Goal: Task Accomplishment & Management: Manage account settings

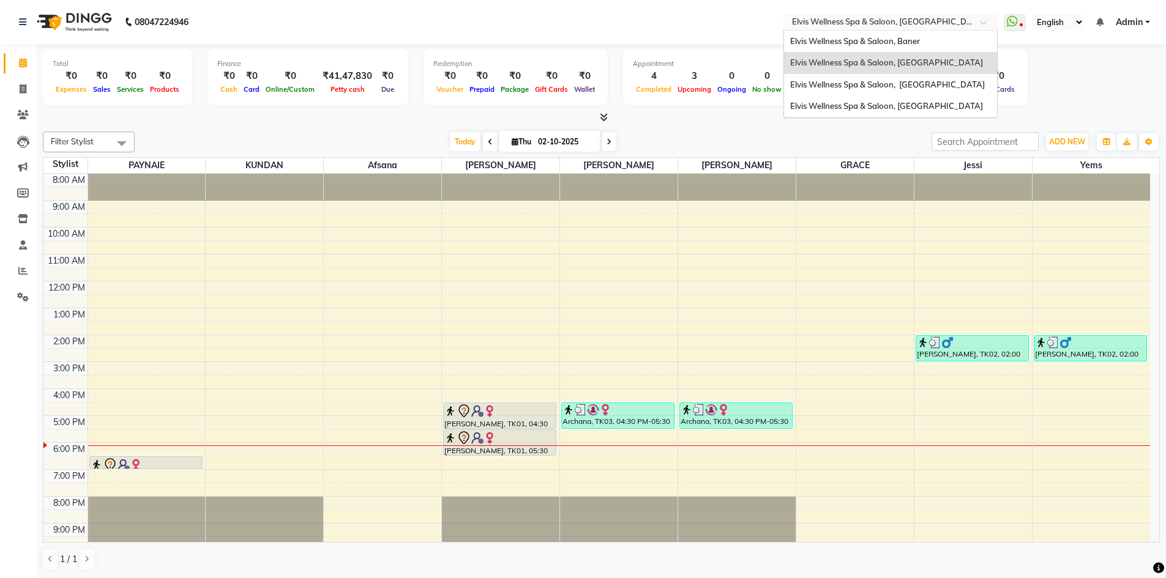
click at [901, 20] on input "text" at bounding box center [877, 23] width 177 height 12
click at [893, 39] on span "Elvis Wellness Spa & Saloon, Baner" at bounding box center [855, 41] width 130 height 10
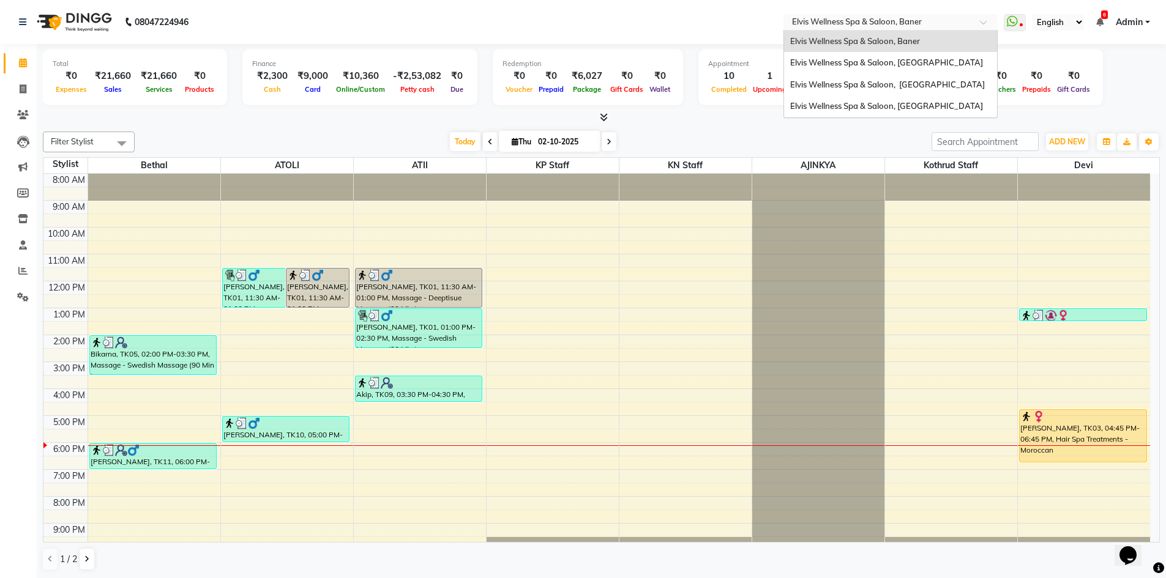
click at [940, 23] on input "text" at bounding box center [877, 23] width 177 height 12
click at [923, 83] on span "Elvis Wellness Spa & Saloon, [GEOGRAPHIC_DATA]" at bounding box center [887, 85] width 195 height 10
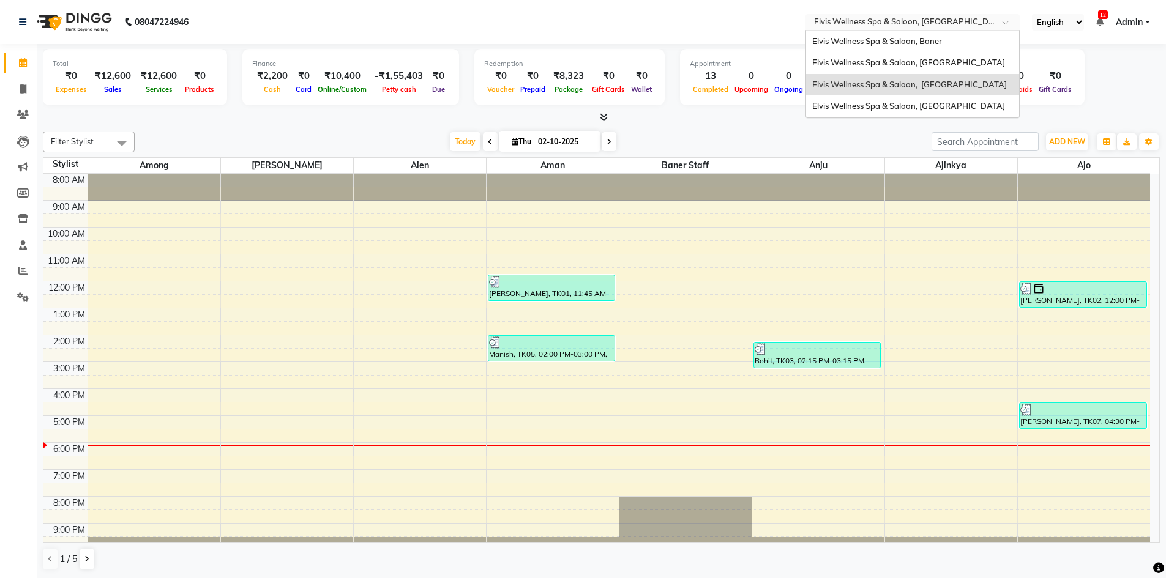
click at [949, 23] on input "text" at bounding box center [899, 23] width 177 height 12
click at [929, 111] on div "Elvis Wellness Spa & Saloon, Lohegaon" at bounding box center [912, 106] width 213 height 22
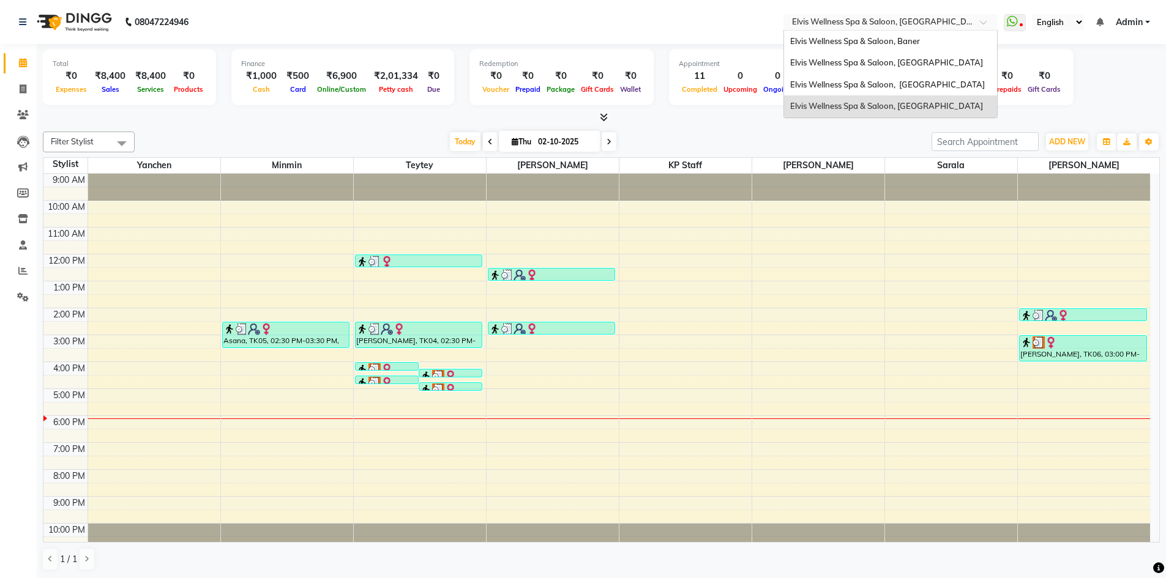
click at [959, 23] on input "text" at bounding box center [877, 23] width 177 height 12
click at [917, 58] on span "Elvis Wellness Spa & Saloon, [GEOGRAPHIC_DATA]" at bounding box center [886, 63] width 193 height 10
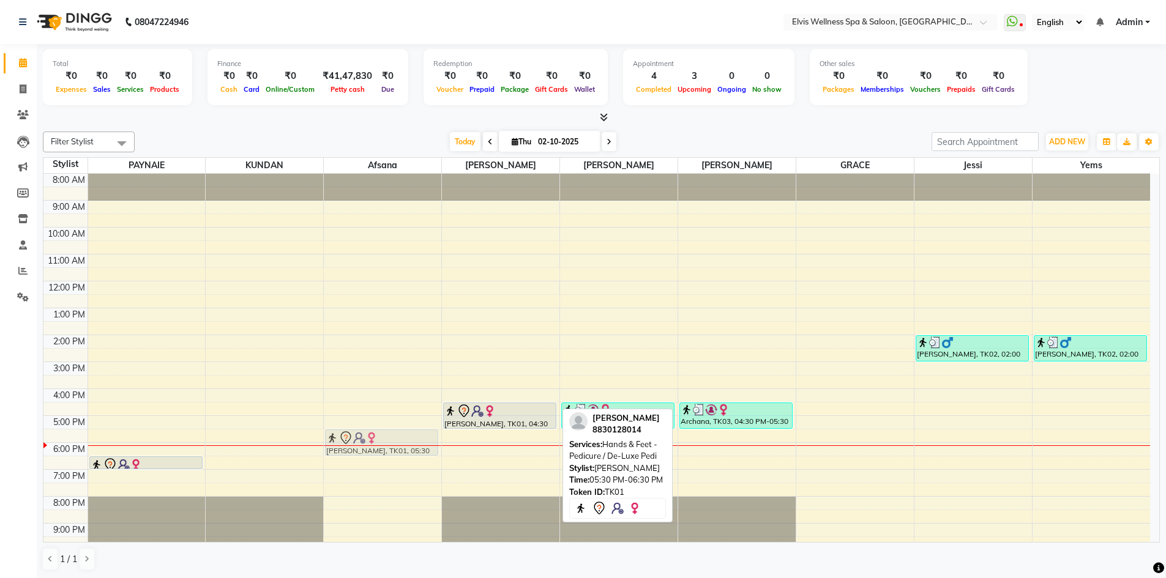
drag, startPoint x: 497, startPoint y: 441, endPoint x: 426, endPoint y: 446, distance: 70.5
click at [426, 446] on tr "[PERSON_NAME], TK01, 06:30 PM-07:00 PM, Hands & Feet - De-Luxe Mani / [PERSON_N…" at bounding box center [596, 375] width 1106 height 403
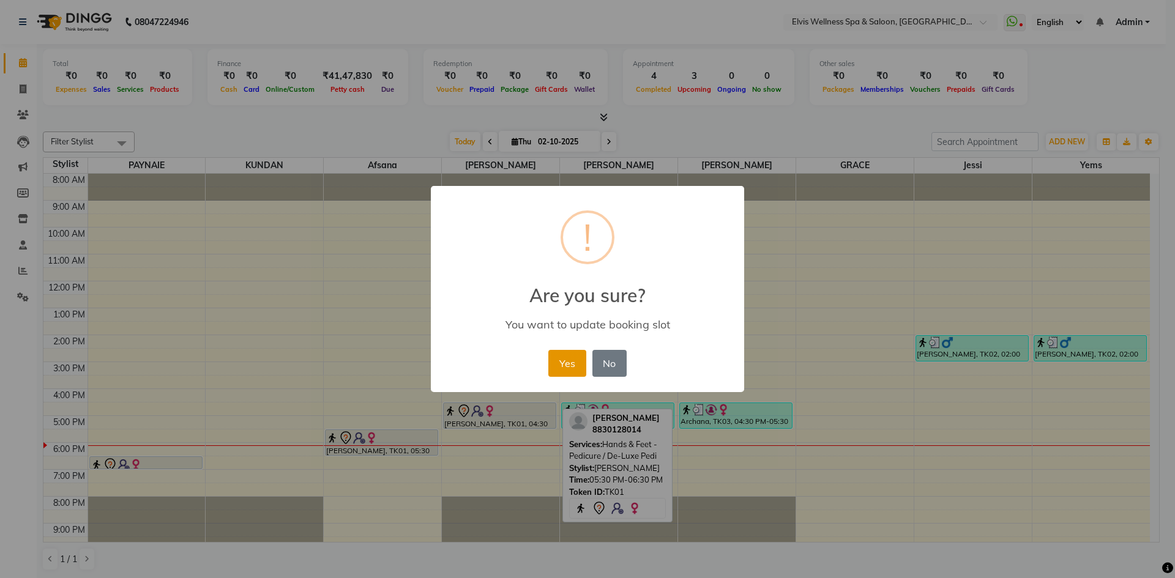
click at [567, 365] on button "Yes" at bounding box center [566, 363] width 37 height 27
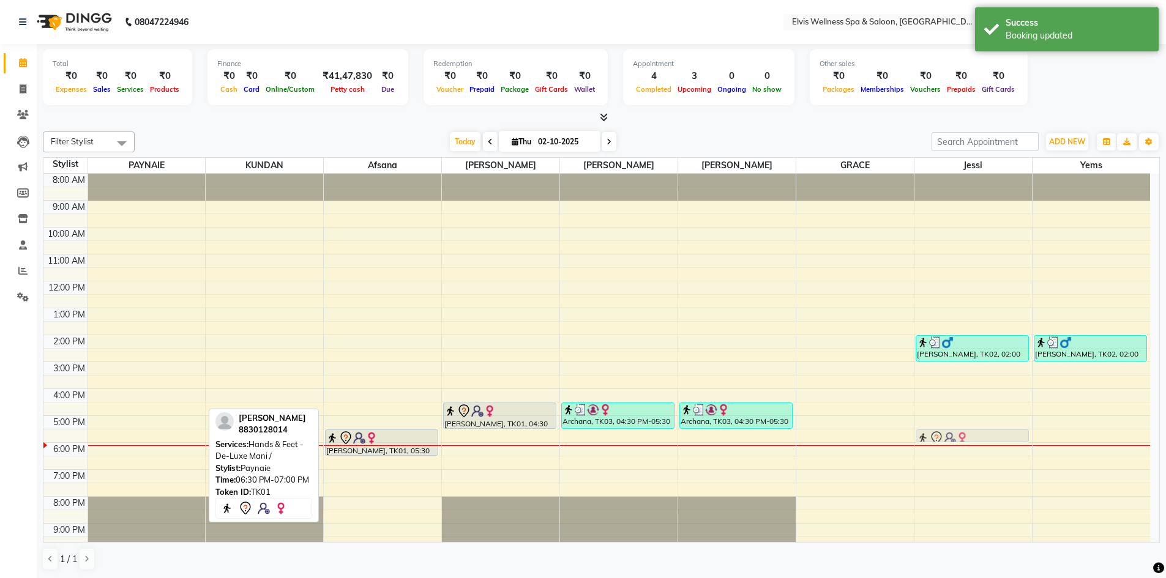
drag, startPoint x: 162, startPoint y: 463, endPoint x: 956, endPoint y: 441, distance: 795.2
click at [956, 441] on tr "nilu pandey, TK01, 06:30 PM-07:00 PM, Hands & Feet - De-Luxe Mani / nilu pandey…" at bounding box center [596, 375] width 1106 height 403
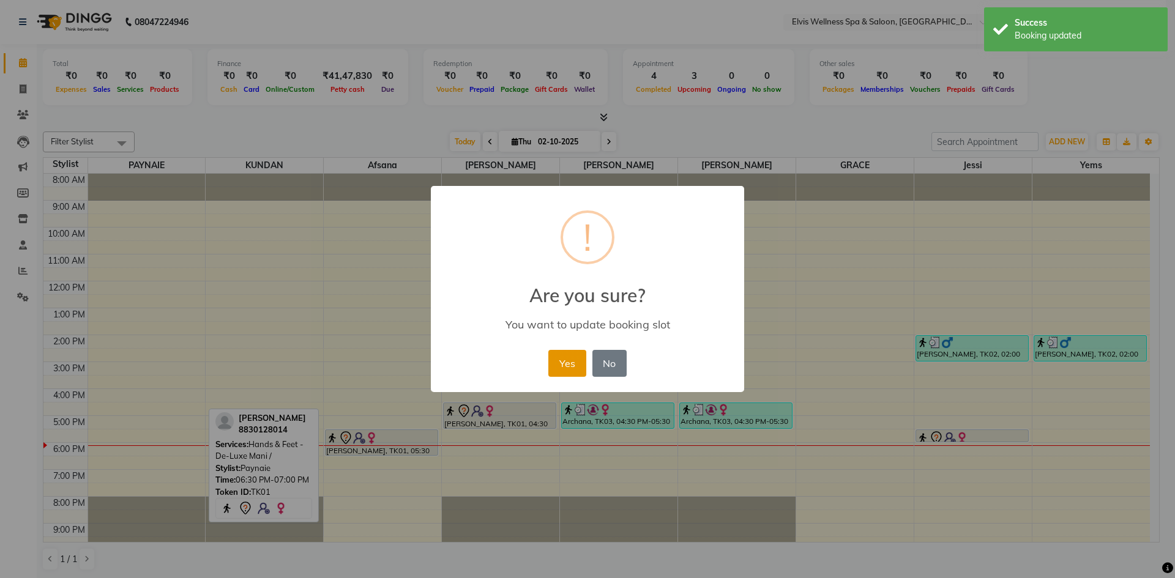
click at [575, 365] on button "Yes" at bounding box center [566, 363] width 37 height 27
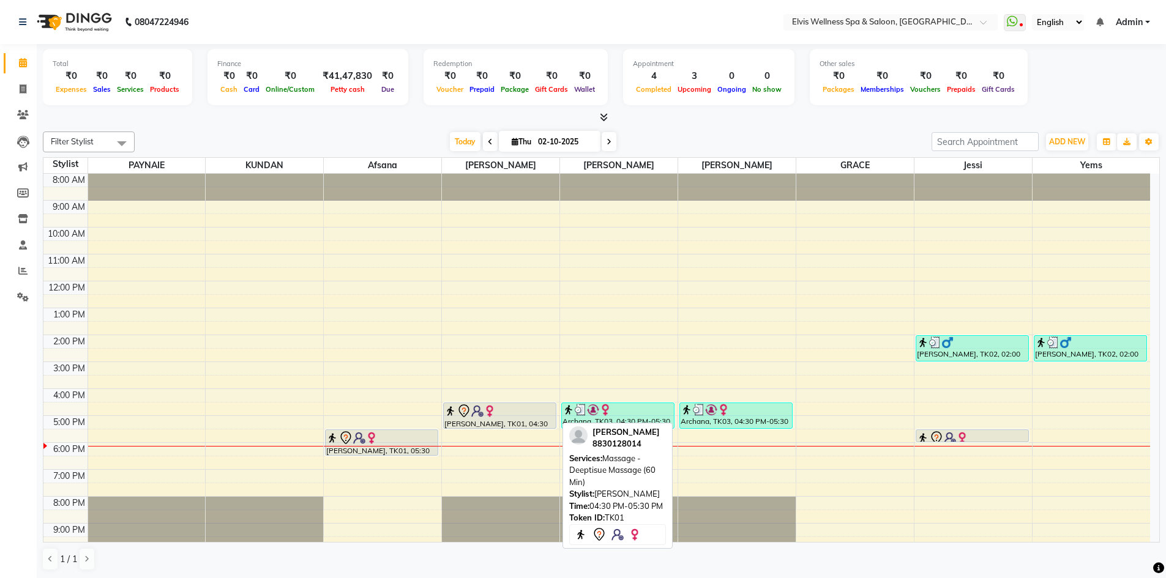
click at [497, 419] on div "nilu pandey, TK01, 04:30 PM-05:30 PM, Massage - Deeptisue Massage (60 Min)" at bounding box center [500, 415] width 112 height 25
select select "7"
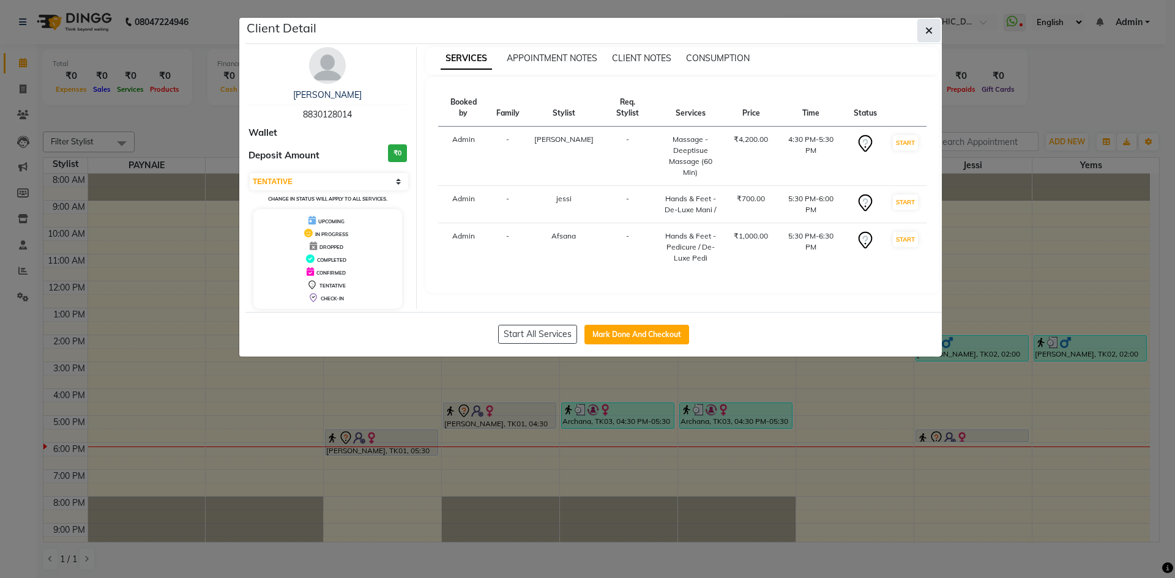
click at [922, 26] on button "button" at bounding box center [928, 30] width 23 height 23
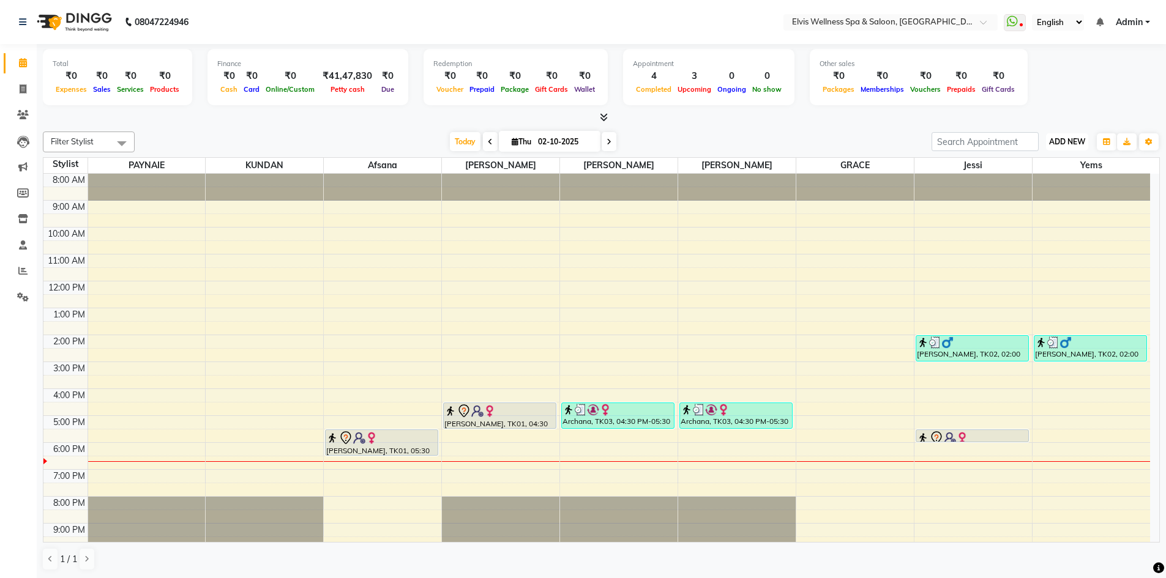
click at [1054, 137] on span "ADD NEW" at bounding box center [1067, 141] width 36 height 9
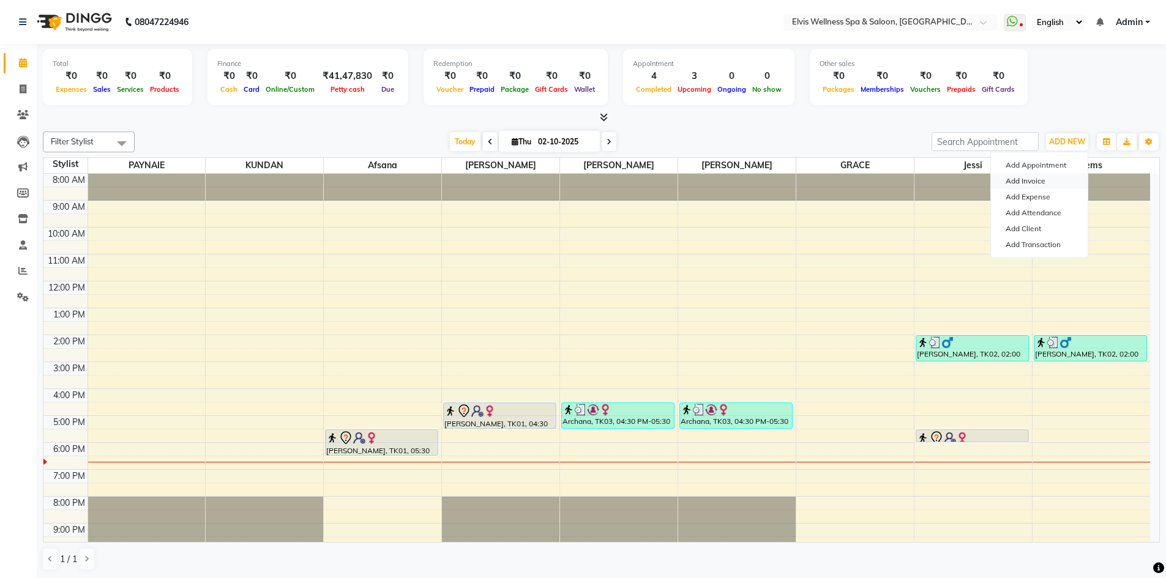
click at [1041, 184] on link "Add Invoice" at bounding box center [1039, 181] width 97 height 16
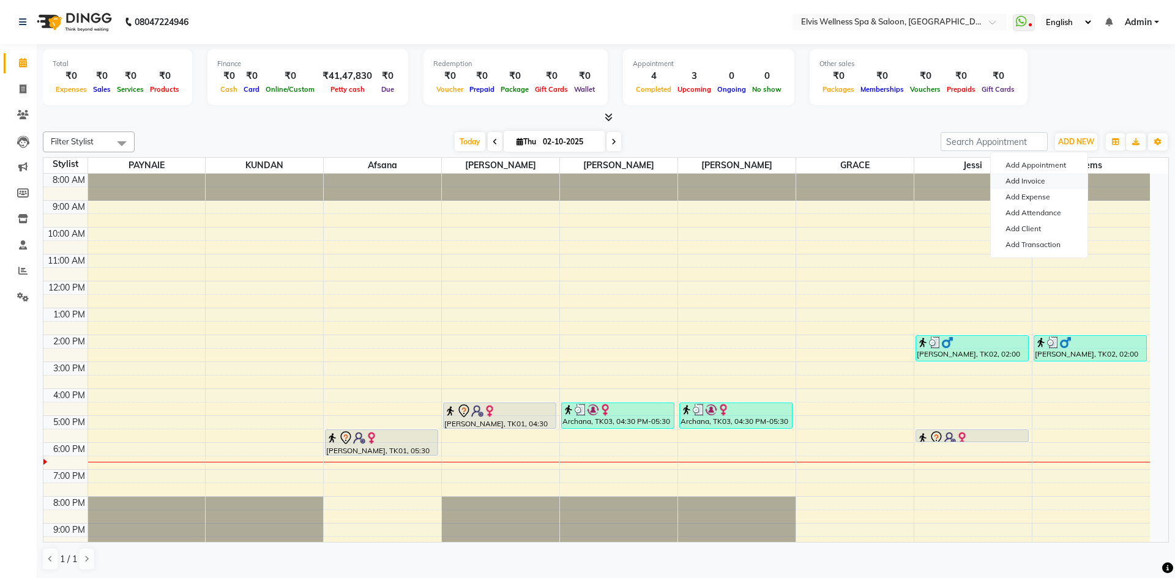
select select "4399"
select select "service"
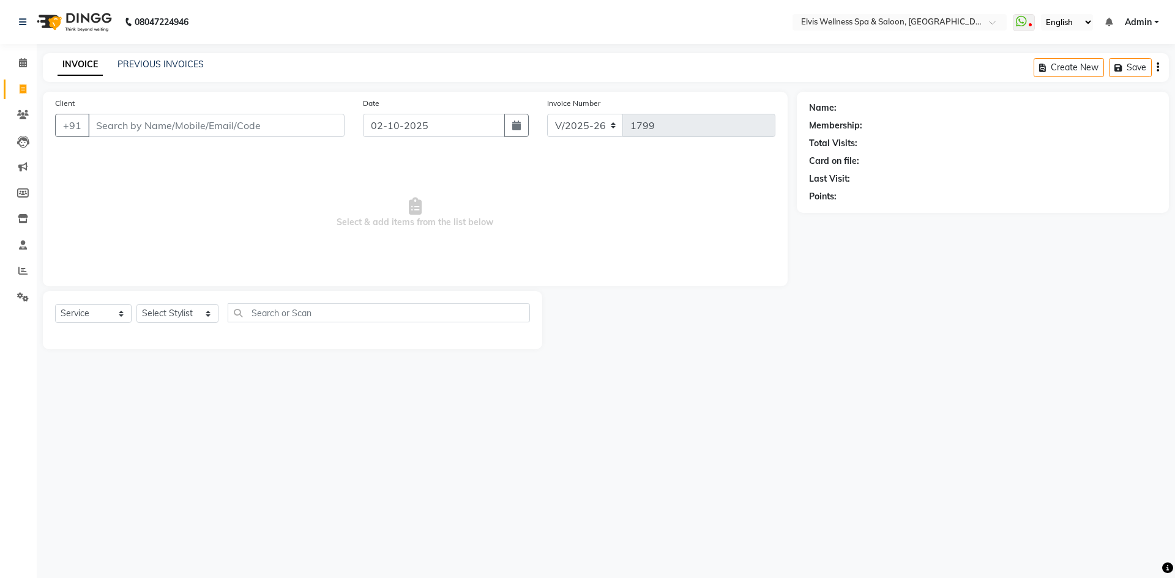
click at [223, 122] on input "Client" at bounding box center [216, 125] width 256 height 23
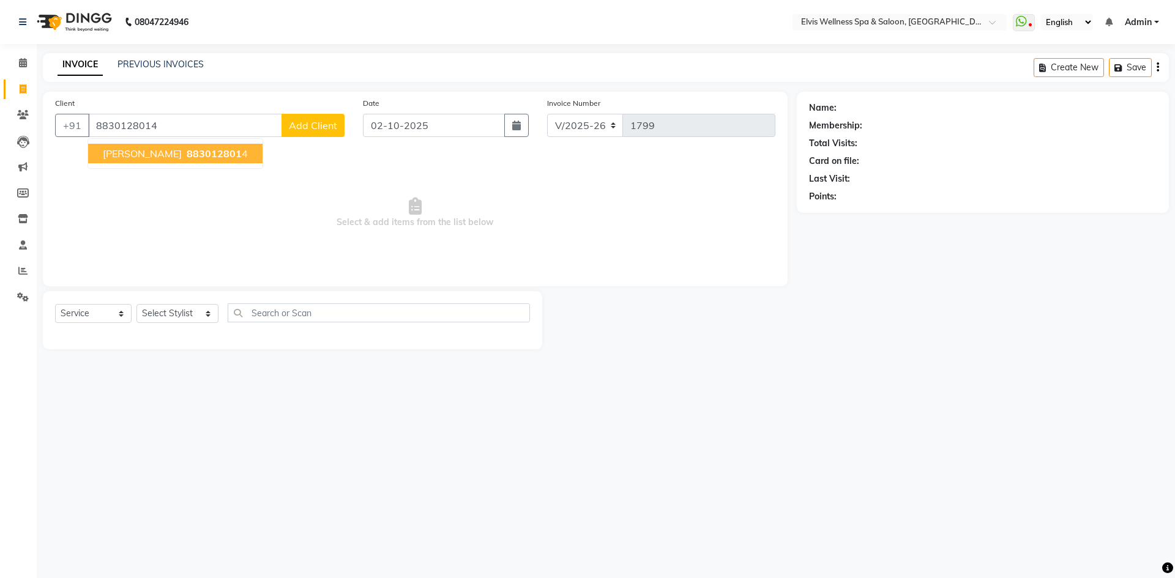
type input "8830128014"
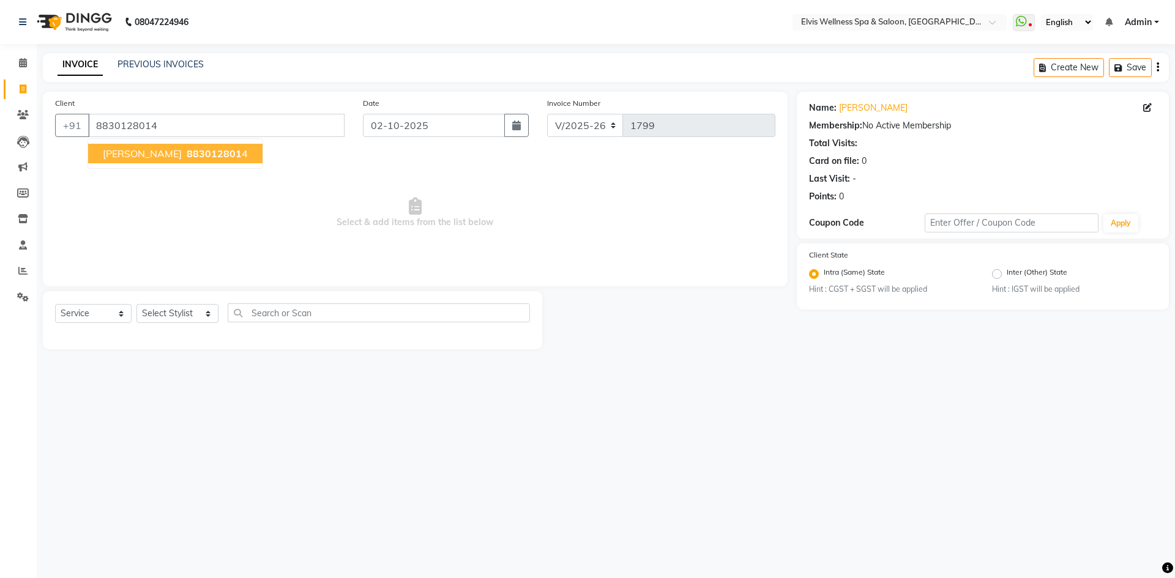
click at [187, 151] on span "883012801" at bounding box center [214, 153] width 55 height 12
click at [198, 316] on select "Select Stylist Afsana Eunice GRACE Heidi jessi Jitu kalyani kp staff KUNDAN LUC…" at bounding box center [177, 313] width 82 height 19
select select "68646"
click at [136, 304] on select "Select Stylist Afsana Eunice GRACE Heidi jessi Jitu kalyani kp staff KUNDAN LUC…" at bounding box center [177, 313] width 82 height 19
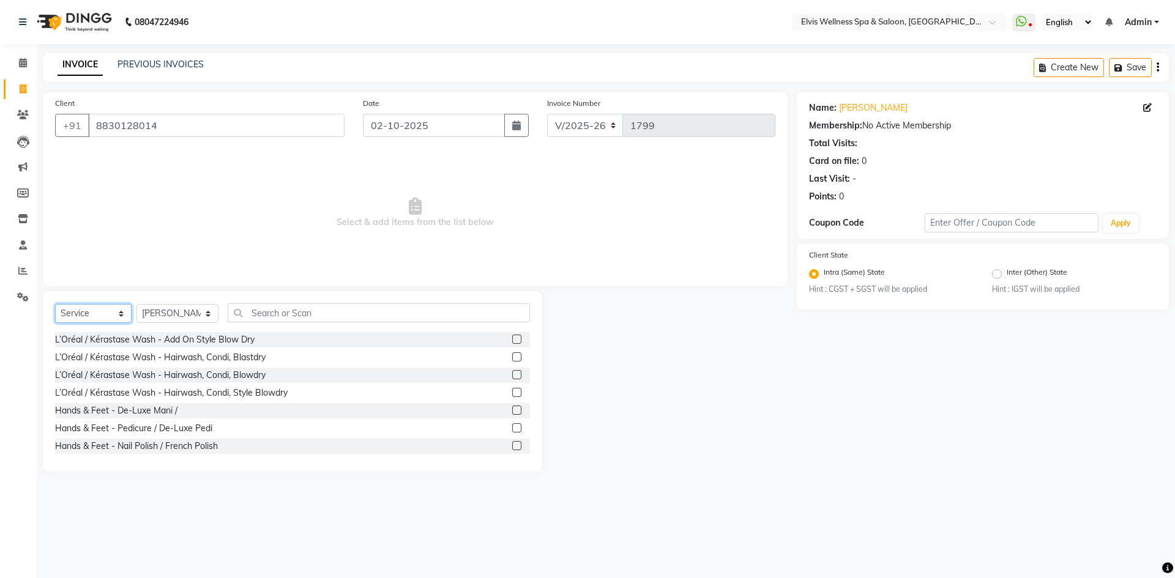
click at [110, 315] on select "Select Service Product Membership Package Voucher Prepaid Gift Card" at bounding box center [93, 313] width 76 height 19
select select "package"
click at [55, 304] on select "Select Service Product Membership Package Voucher Prepaid Gift Card" at bounding box center [93, 313] width 76 height 19
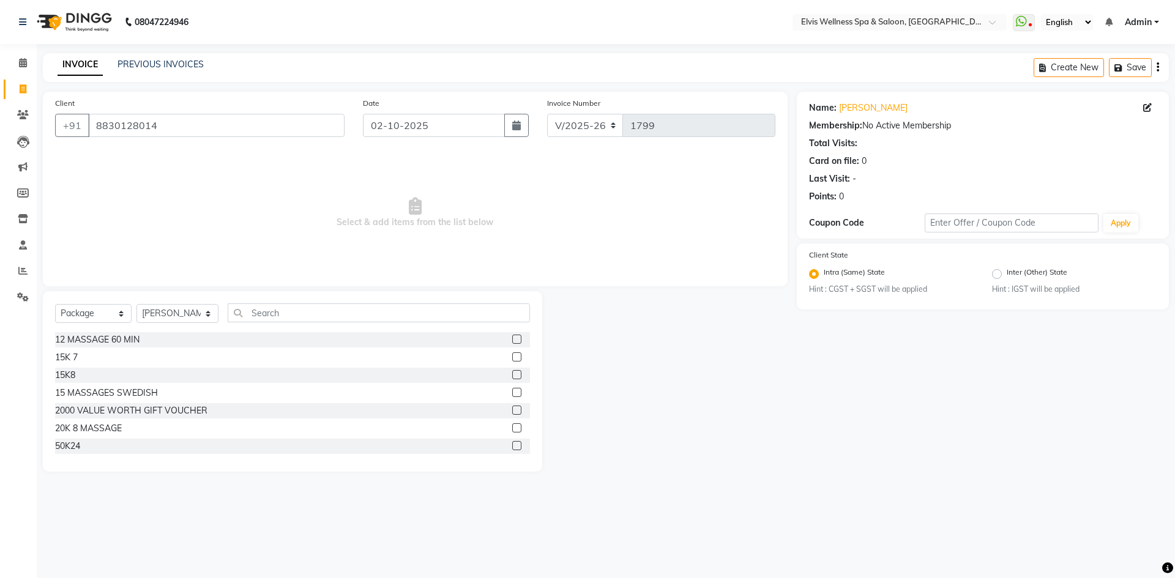
click at [512, 431] on label at bounding box center [516, 427] width 9 height 9
click at [512, 431] on input "checkbox" at bounding box center [516, 429] width 8 height 8
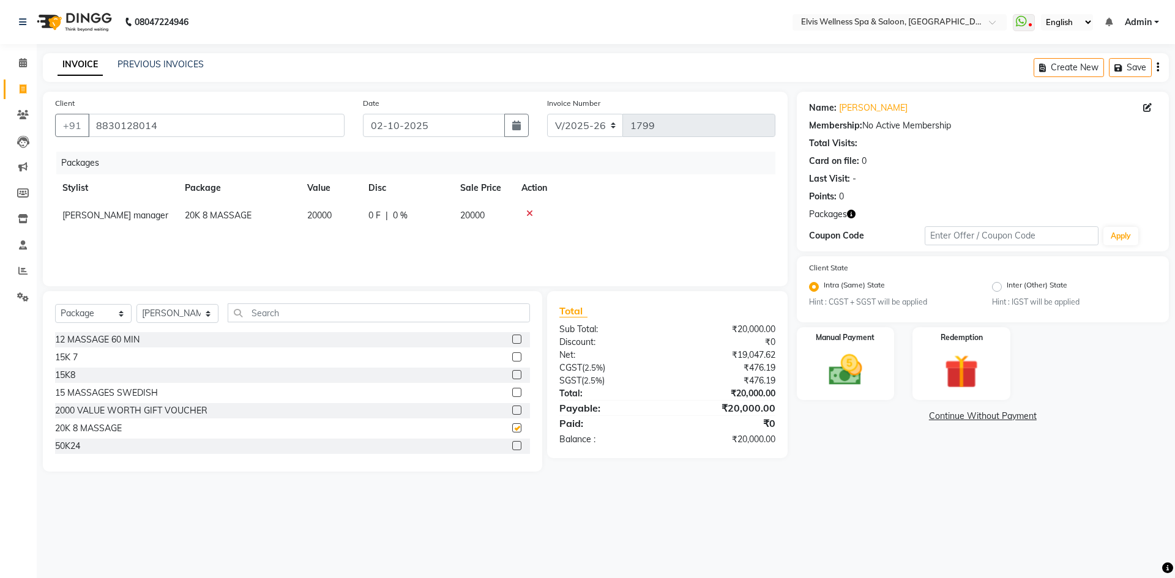
checkbox input "false"
click at [811, 376] on div "Manual Payment" at bounding box center [845, 363] width 102 height 75
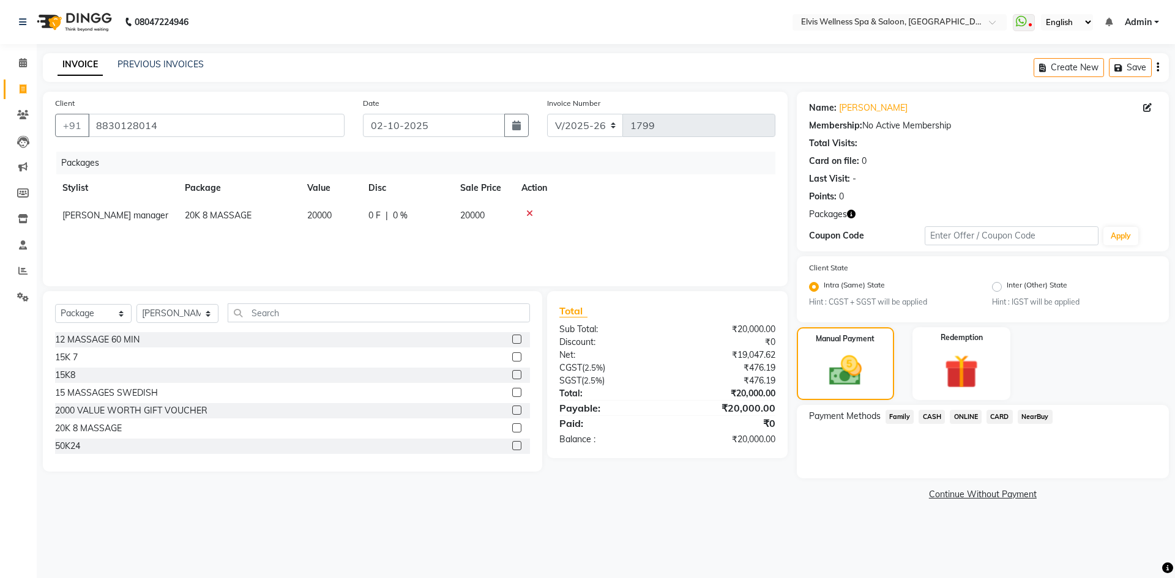
click at [993, 417] on span "CARD" at bounding box center [999, 417] width 26 height 14
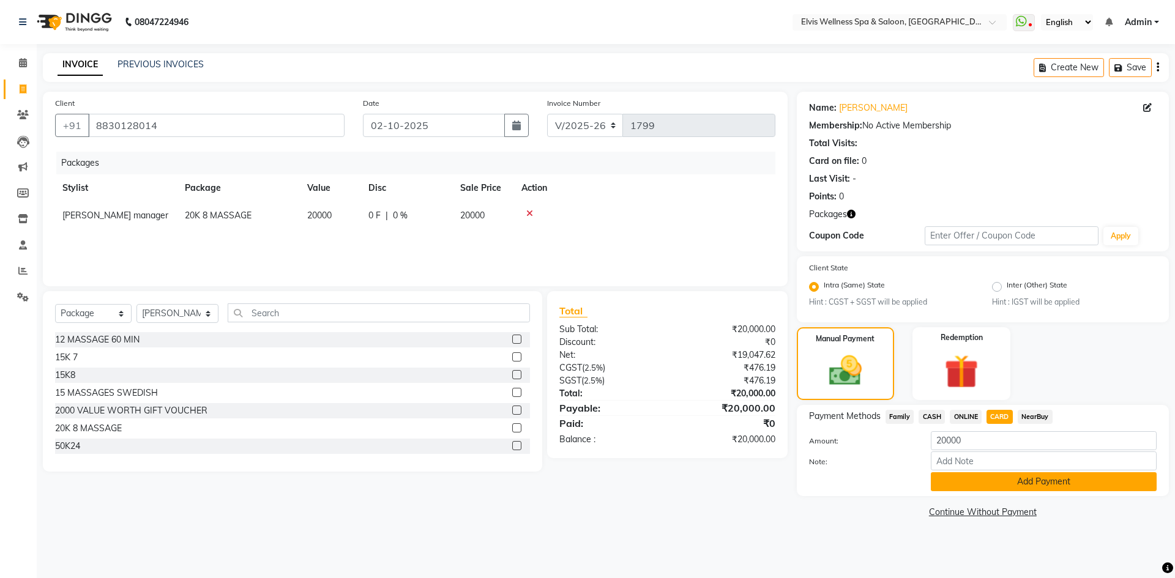
click at [996, 476] on button "Add Payment" at bounding box center [1044, 481] width 226 height 19
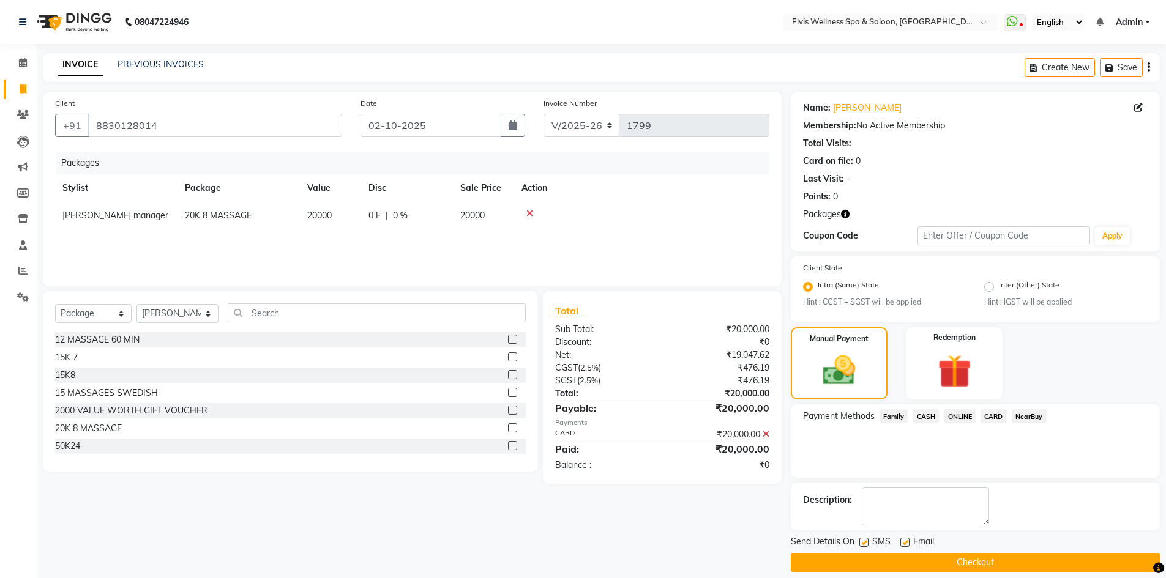
click at [907, 543] on label at bounding box center [904, 542] width 9 height 9
click at [907, 543] on input "checkbox" at bounding box center [904, 543] width 8 height 8
checkbox input "false"
click at [923, 557] on button "Checkout" at bounding box center [975, 562] width 369 height 19
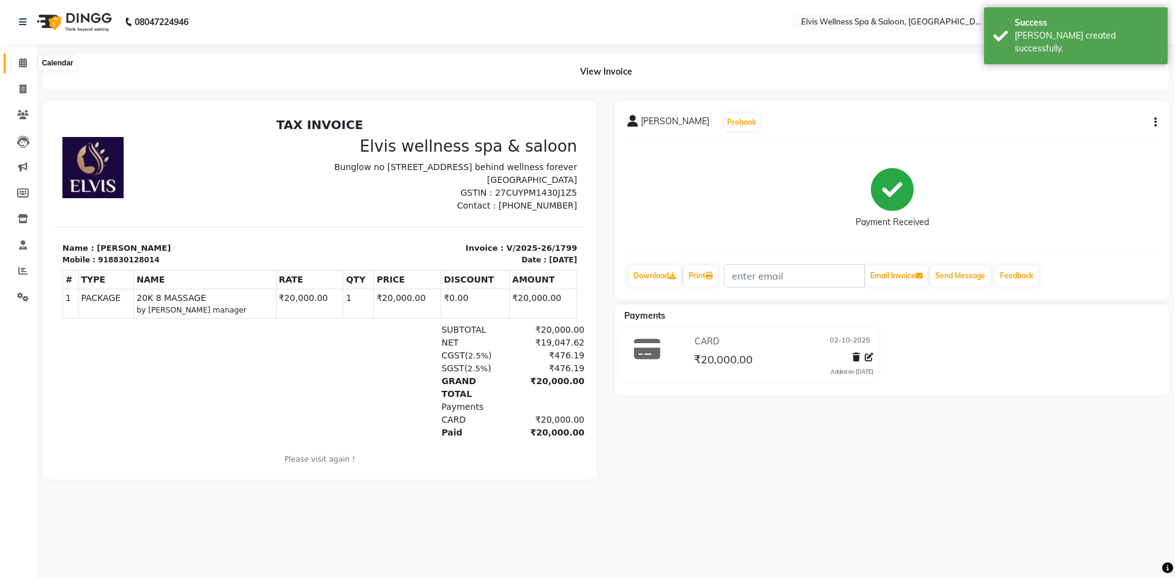
click at [22, 62] on icon at bounding box center [23, 62] width 8 height 9
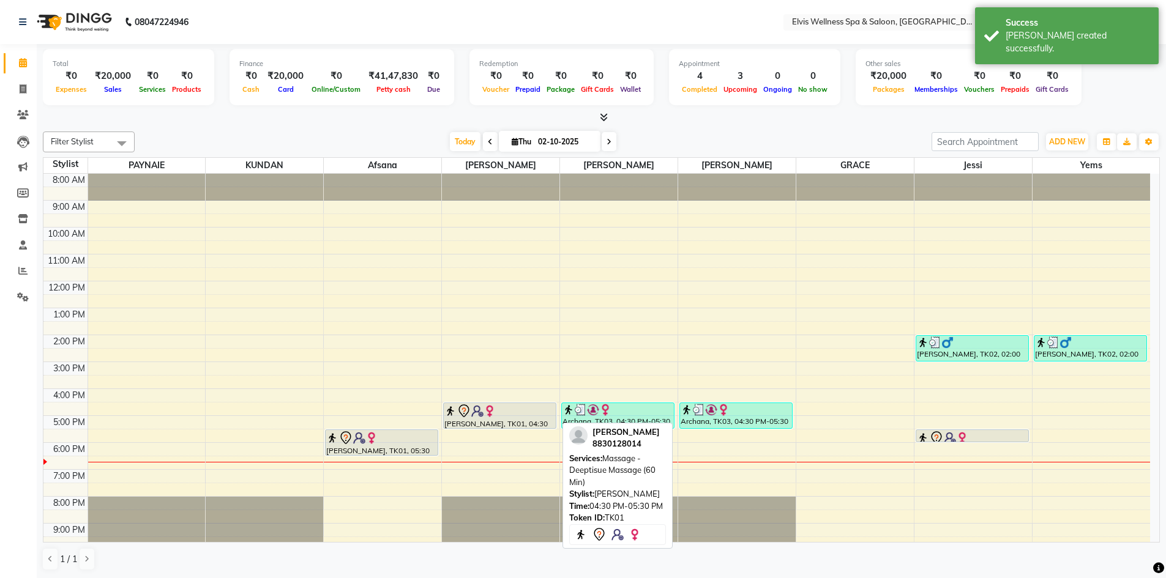
click at [492, 416] on img at bounding box center [489, 411] width 12 height 12
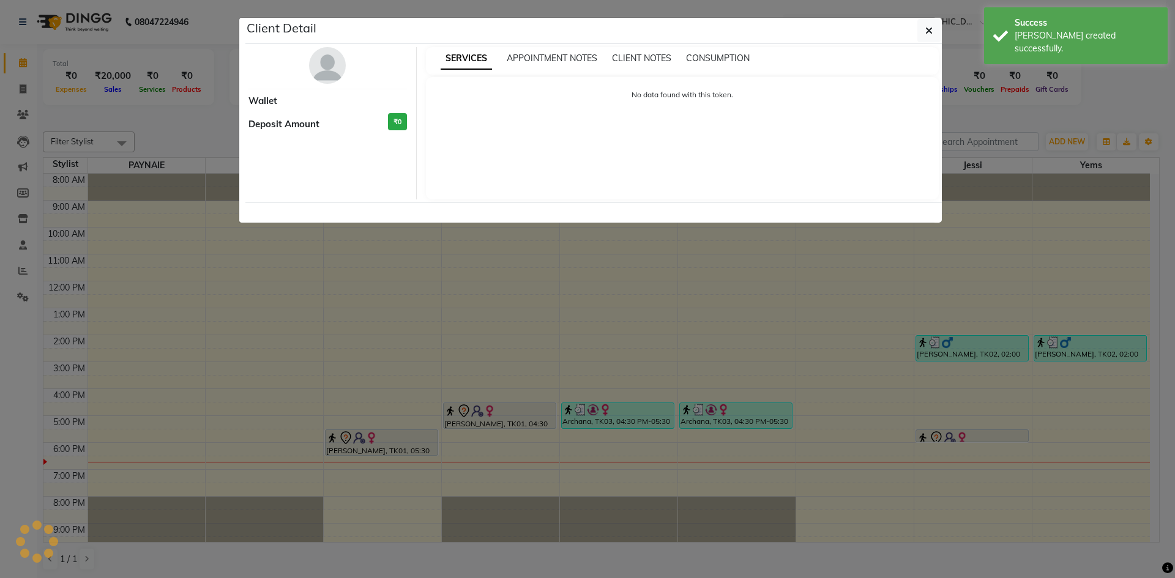
select select "7"
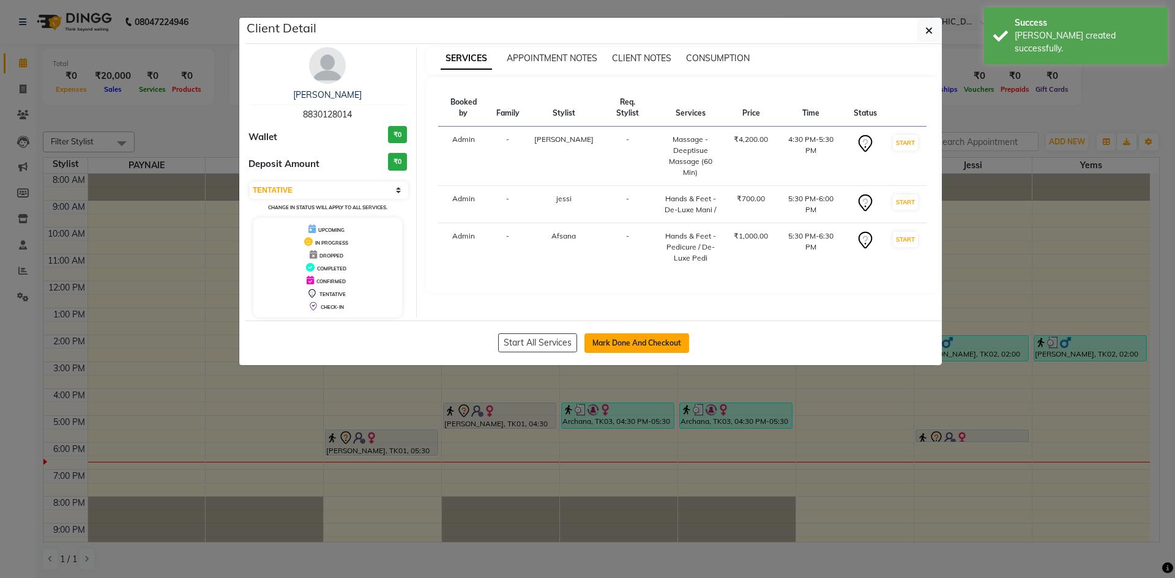
click at [641, 339] on button "Mark Done And Checkout" at bounding box center [636, 343] width 105 height 20
select select "4399"
select select "service"
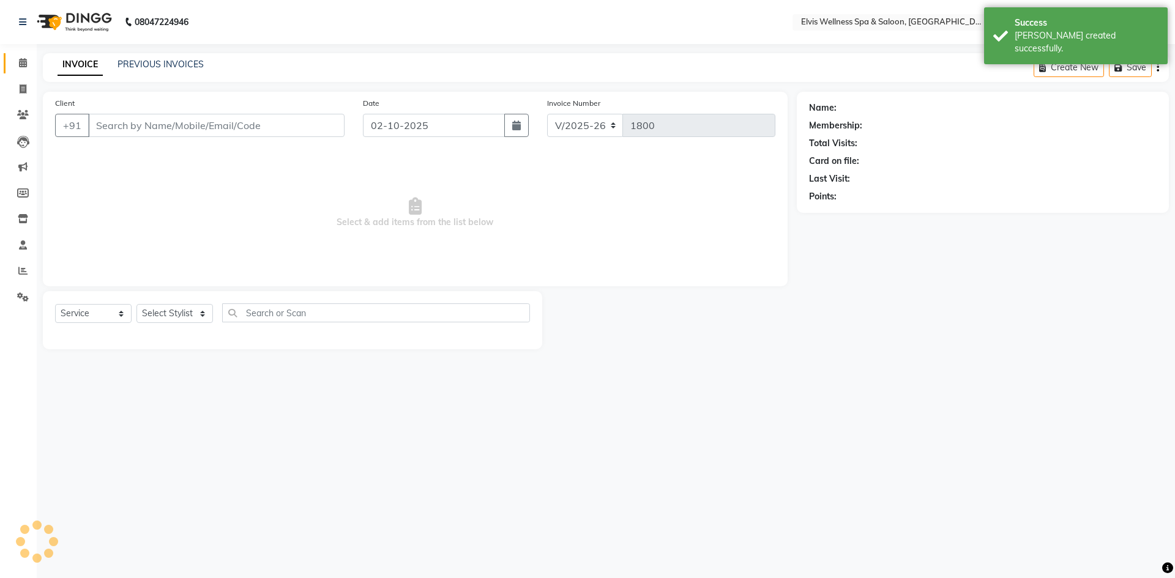
type input "8830128014"
select select "32217"
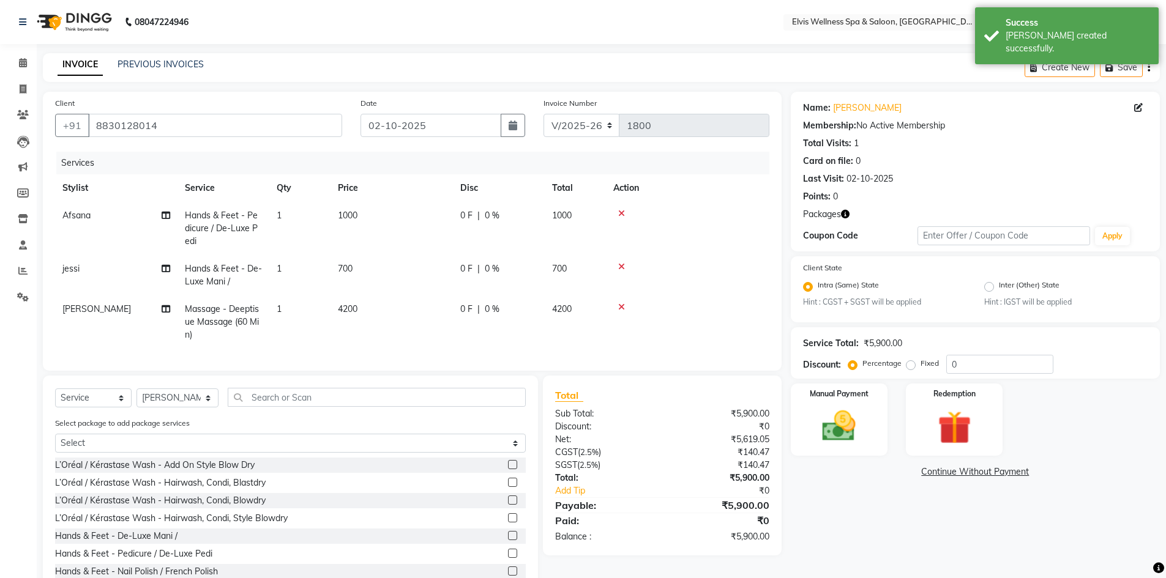
click at [356, 212] on span "1000" at bounding box center [348, 215] width 20 height 11
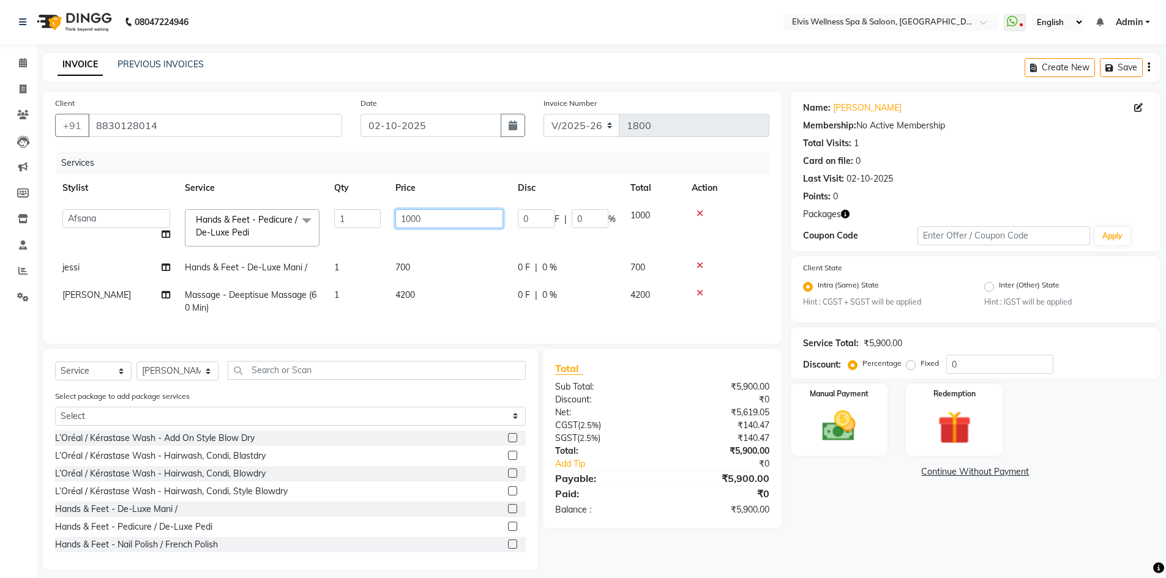
click at [413, 216] on input "1000" at bounding box center [449, 218] width 108 height 19
type input "00"
click at [405, 266] on td "700" at bounding box center [449, 268] width 122 height 28
select select "79619"
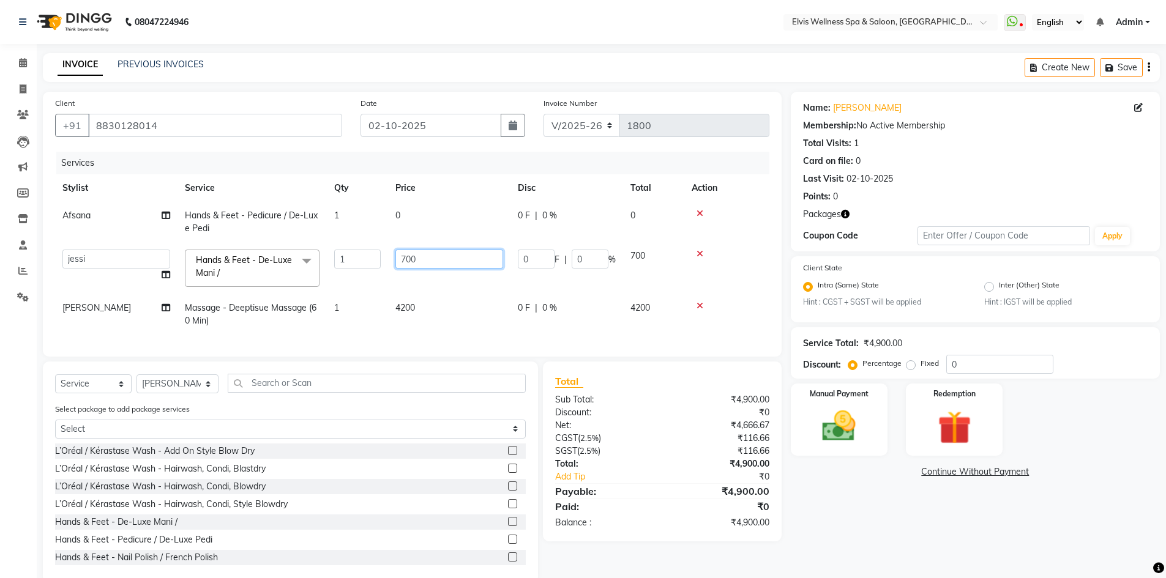
click at [409, 259] on input "700" at bounding box center [449, 259] width 108 height 19
type input "0"
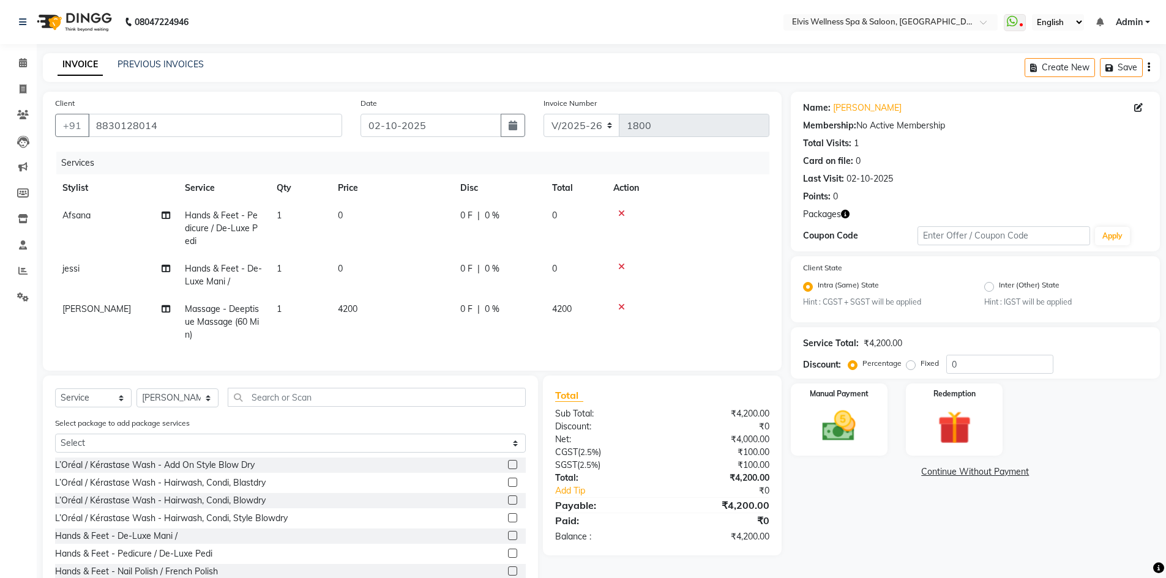
click at [406, 306] on td "4200" at bounding box center [391, 322] width 122 height 53
select select "32217"
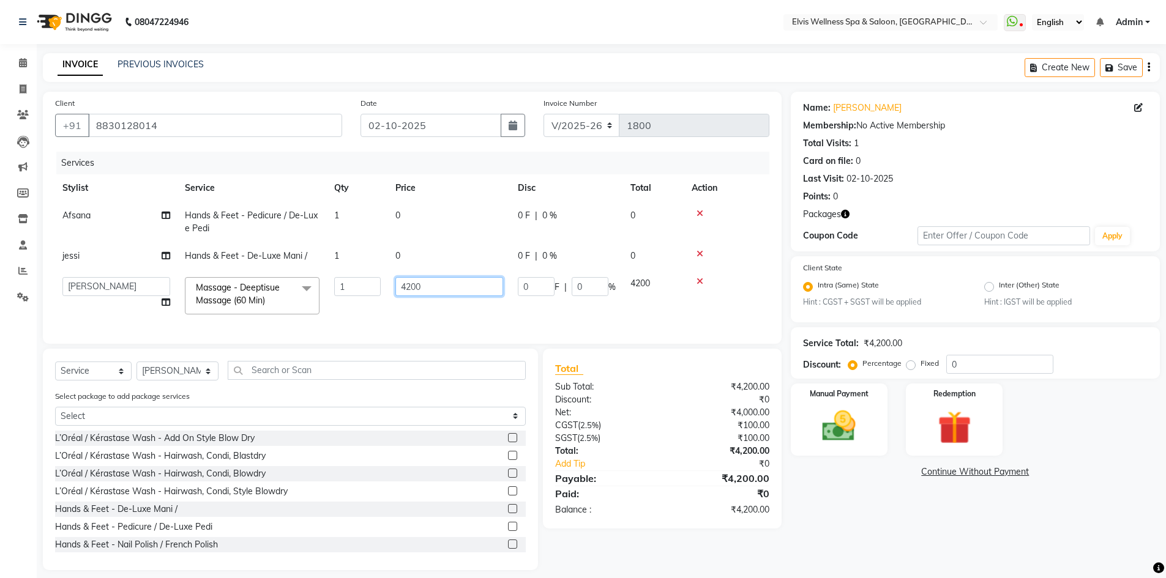
click at [414, 283] on input "4200" at bounding box center [449, 286] width 108 height 19
type input "0"
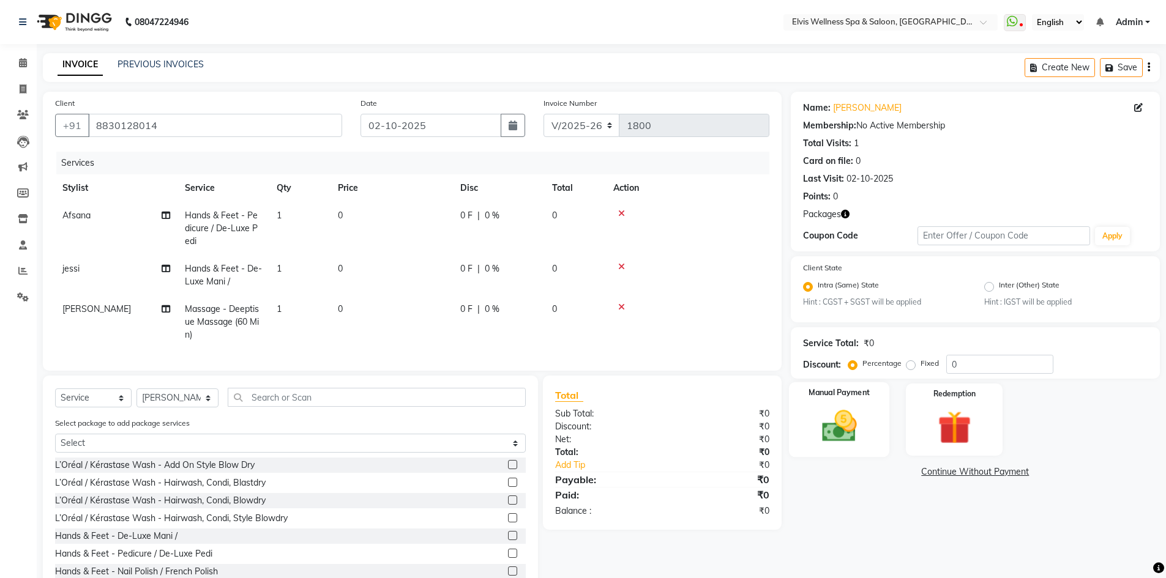
click at [822, 419] on img at bounding box center [839, 427] width 56 height 40
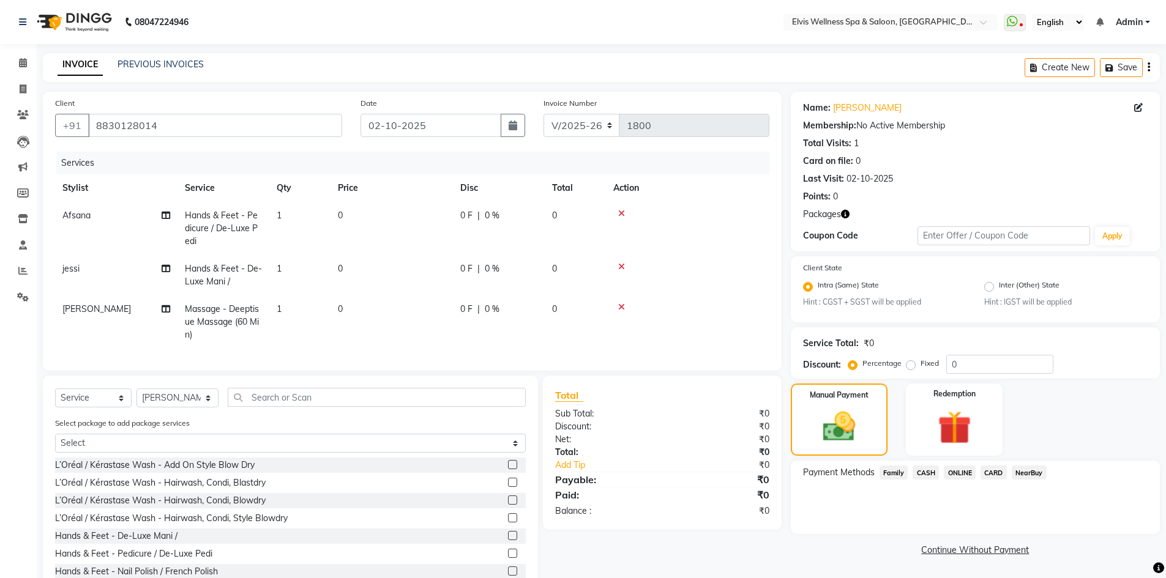
click at [920, 473] on span "CASH" at bounding box center [925, 473] width 26 height 14
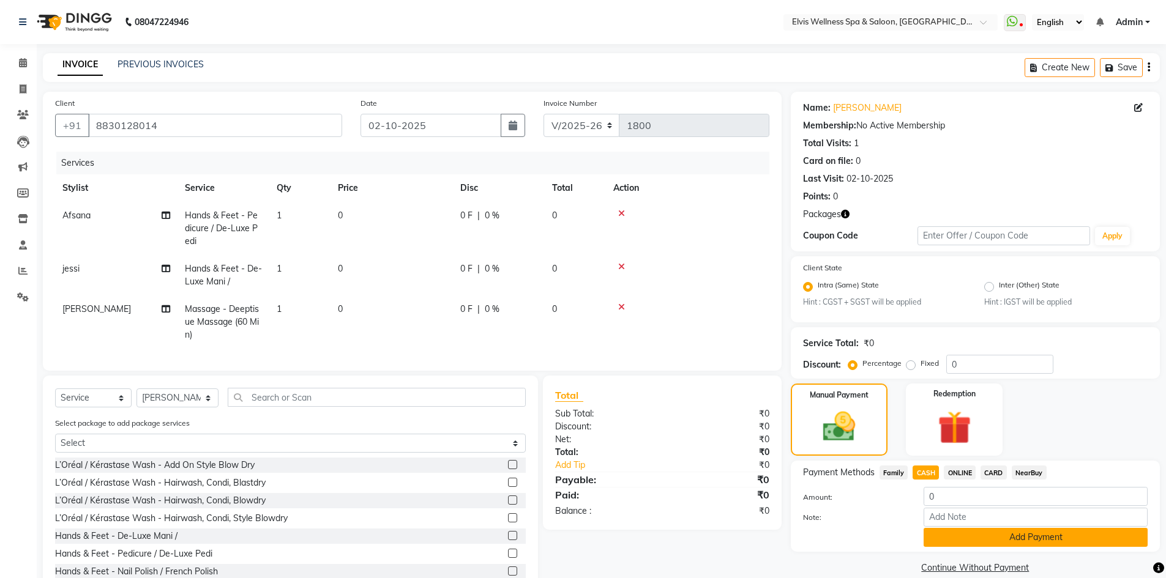
click at [978, 532] on button "Add Payment" at bounding box center [1035, 537] width 224 height 19
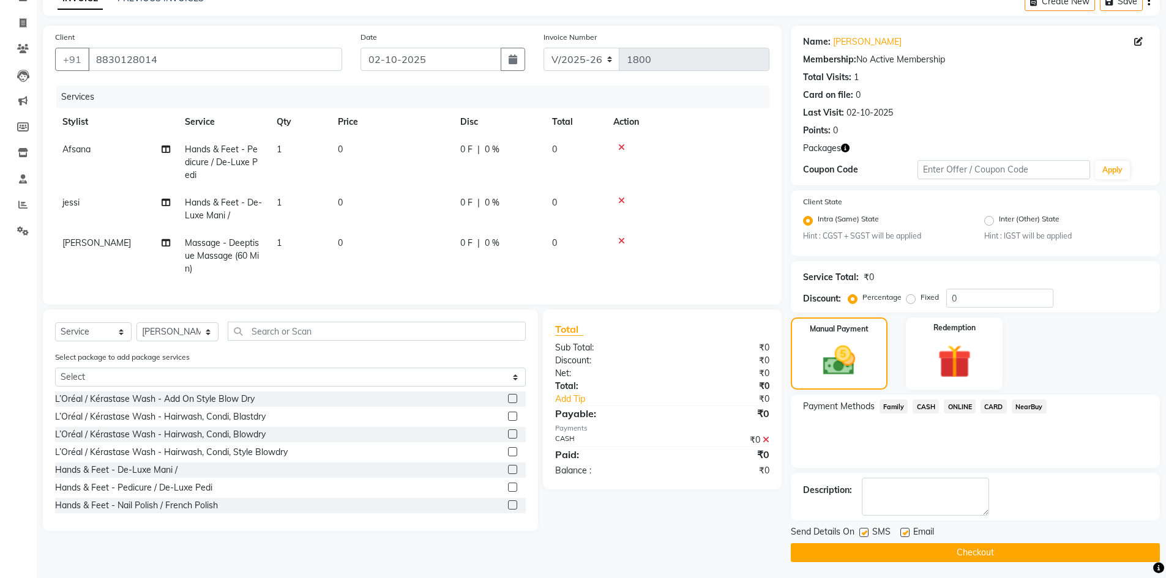
scroll to position [69, 0]
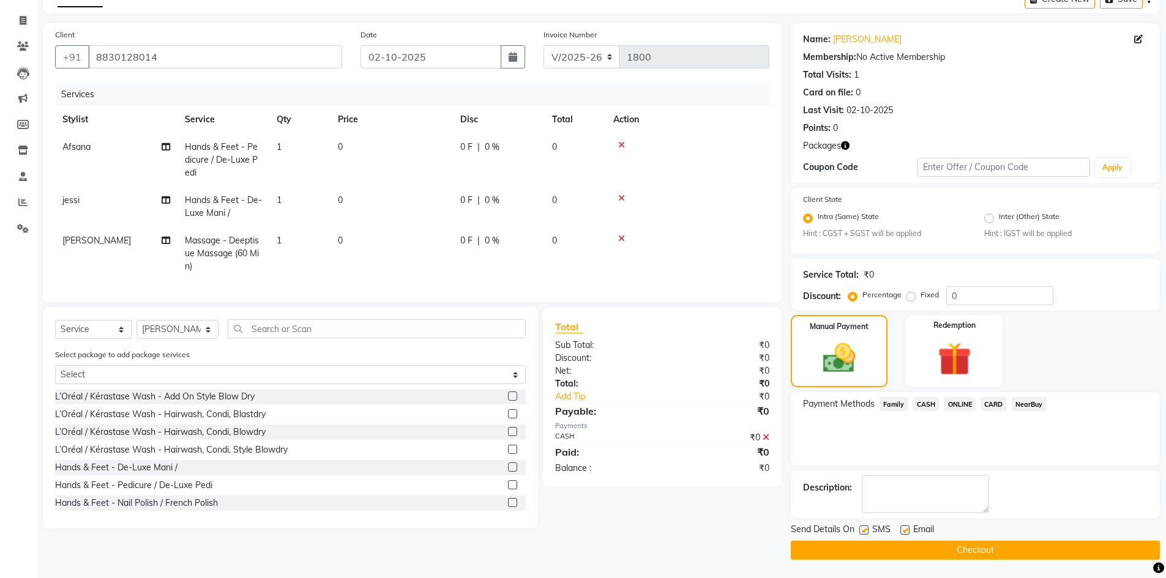
click at [866, 531] on label at bounding box center [863, 530] width 9 height 9
click at [866, 531] on input "checkbox" at bounding box center [863, 531] width 8 height 8
checkbox input "false"
click at [889, 549] on button "Checkout" at bounding box center [975, 550] width 369 height 19
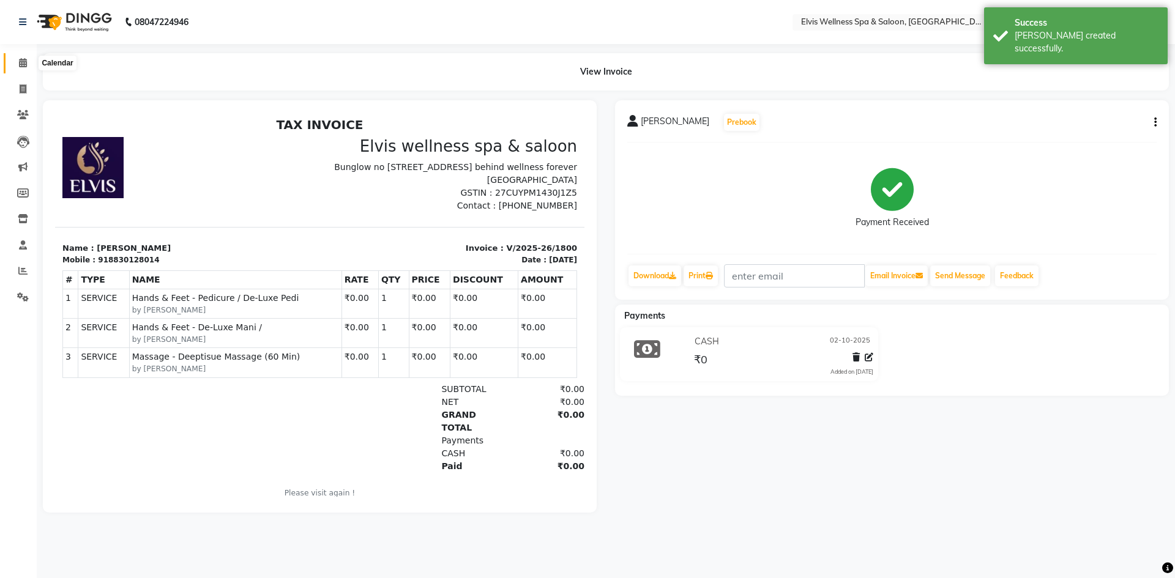
click at [23, 64] on icon at bounding box center [23, 62] width 8 height 9
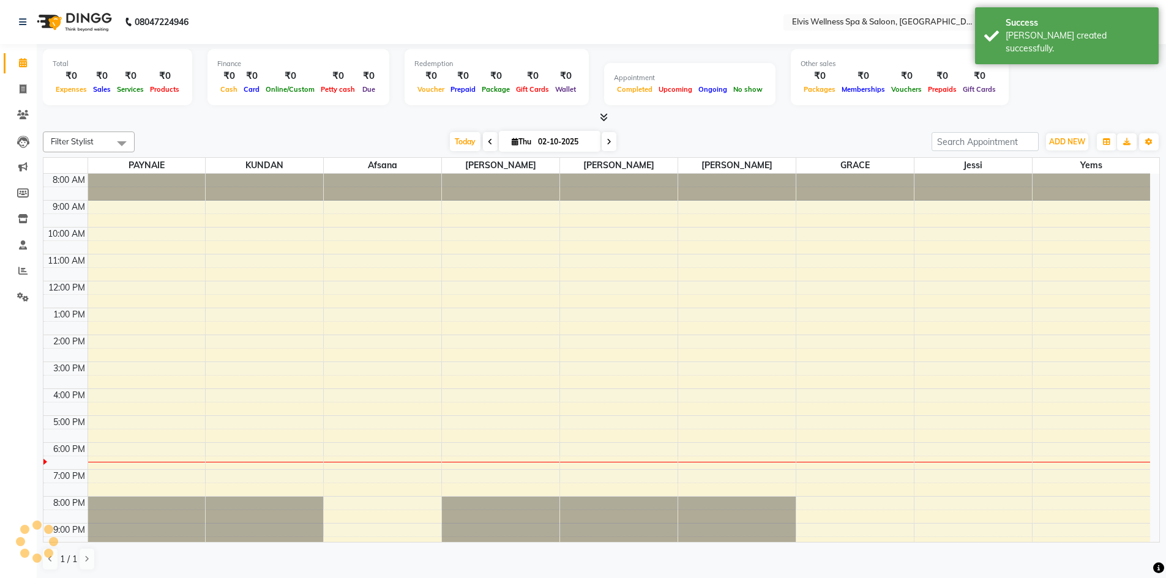
scroll to position [12, 0]
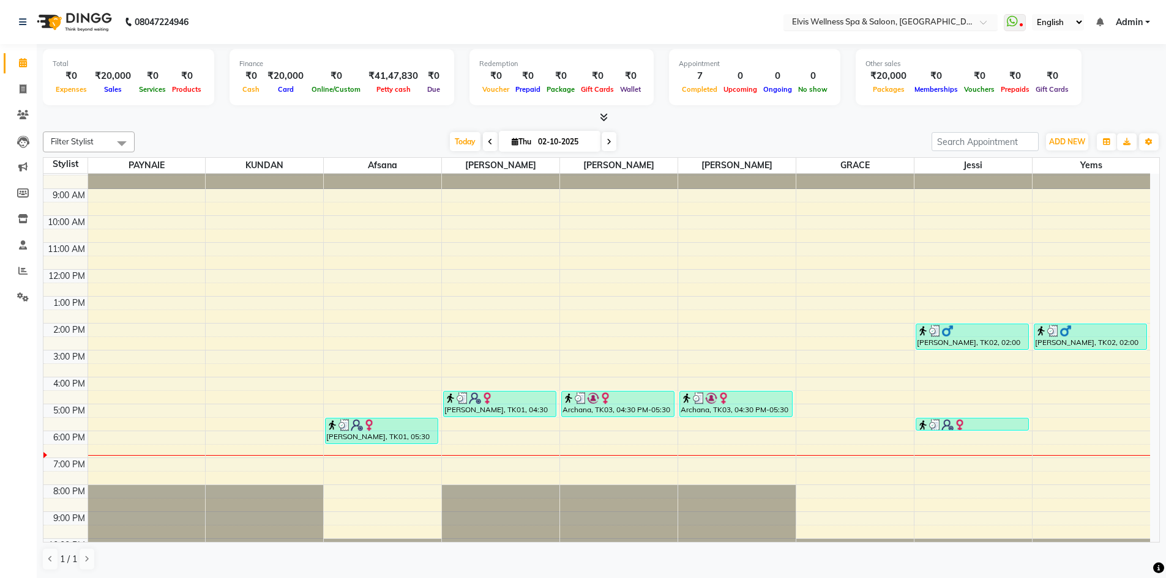
click at [964, 23] on input "text" at bounding box center [877, 23] width 177 height 12
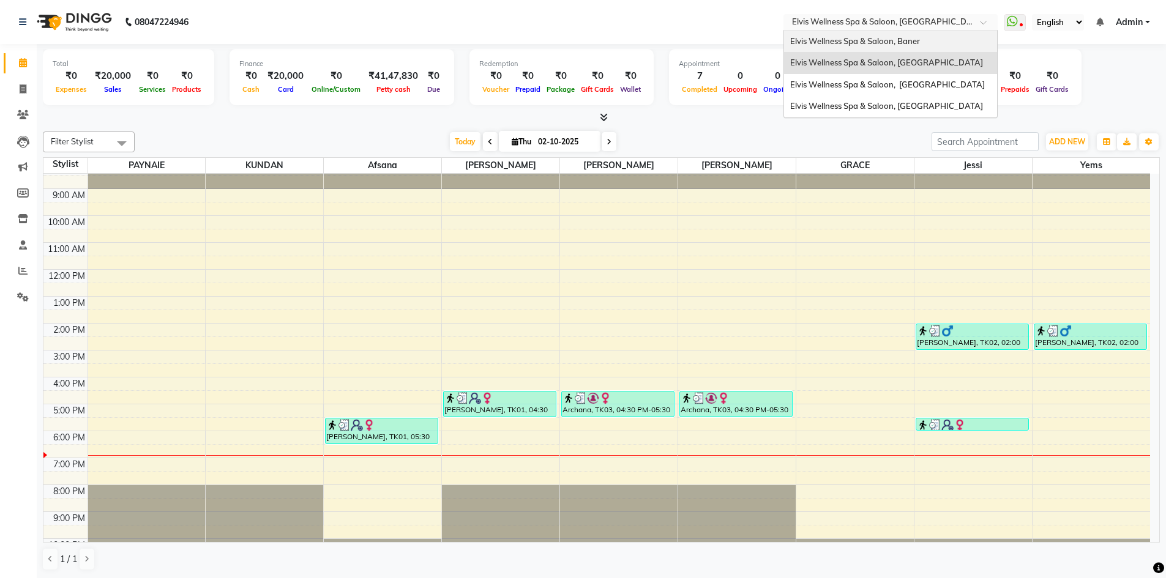
click at [898, 47] on div "Elvis Wellness Spa & Saloon, Baner" at bounding box center [890, 42] width 213 height 22
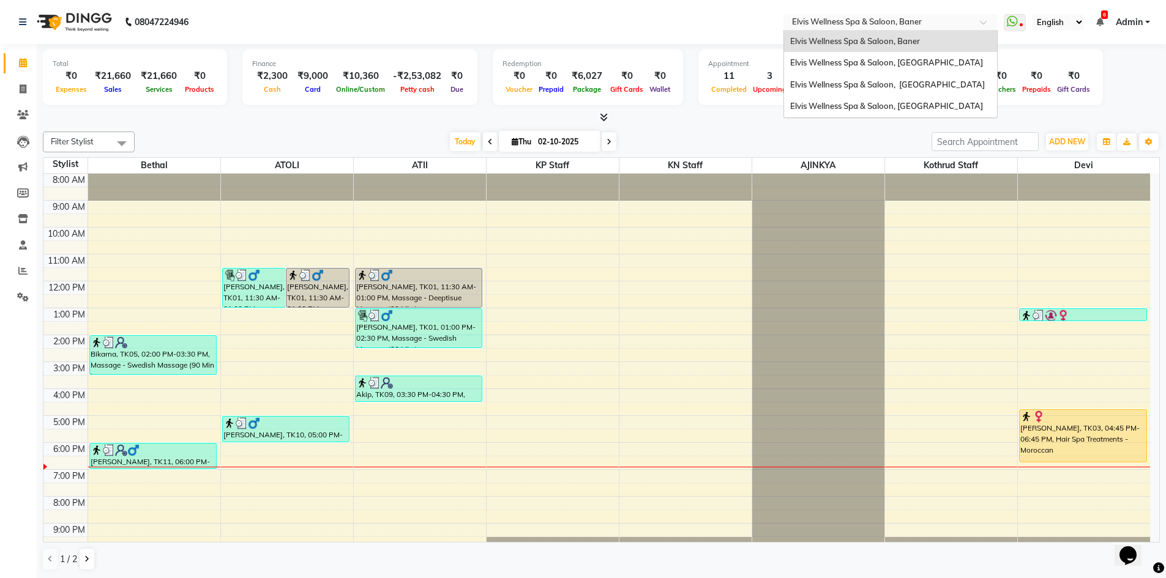
click at [955, 25] on input "text" at bounding box center [877, 23] width 177 height 12
click at [929, 58] on span "Elvis Wellness Spa & Saloon, [GEOGRAPHIC_DATA]" at bounding box center [886, 63] width 193 height 10
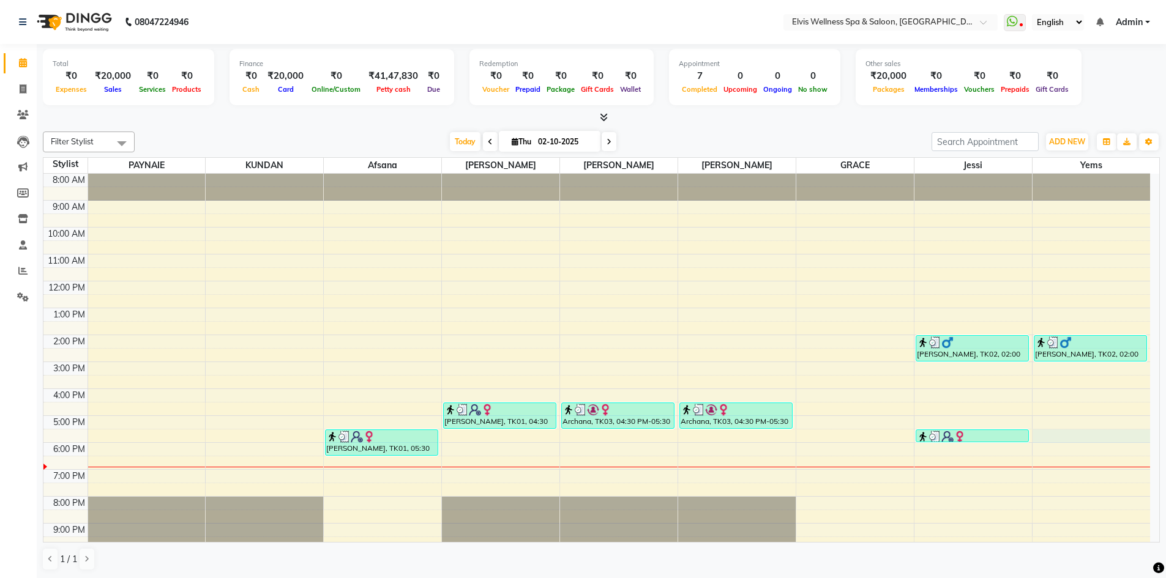
click at [1055, 439] on div "8:00 AM 9:00 AM 10:00 AM 11:00 AM 12:00 PM 1:00 PM 2:00 PM 3:00 PM 4:00 PM 5:00…" at bounding box center [596, 375] width 1106 height 403
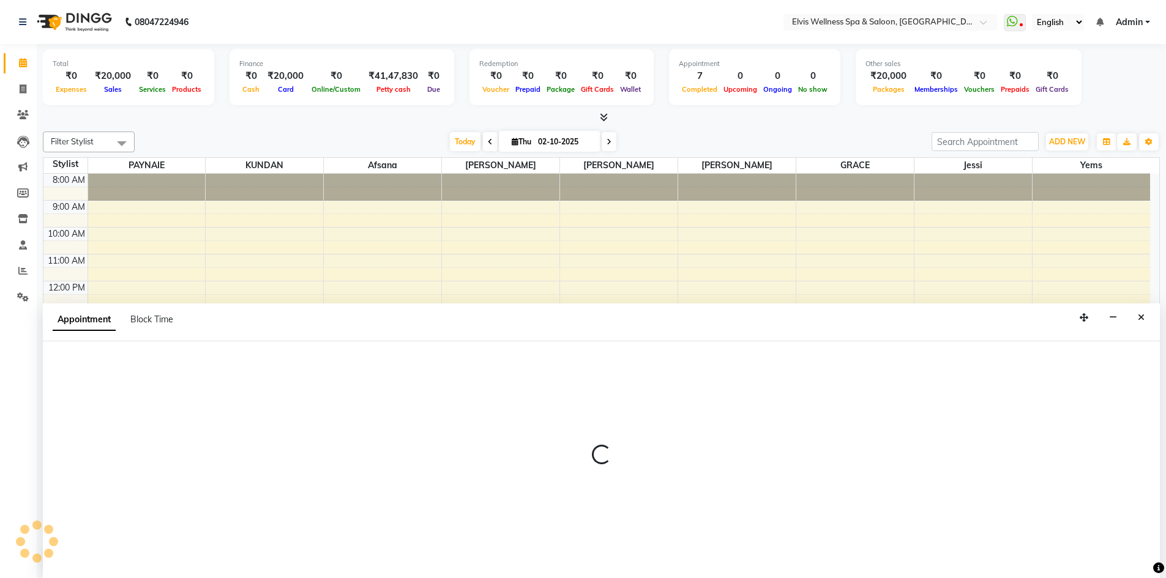
scroll to position [1, 0]
select select "79749"
select select "1050"
select select "tentative"
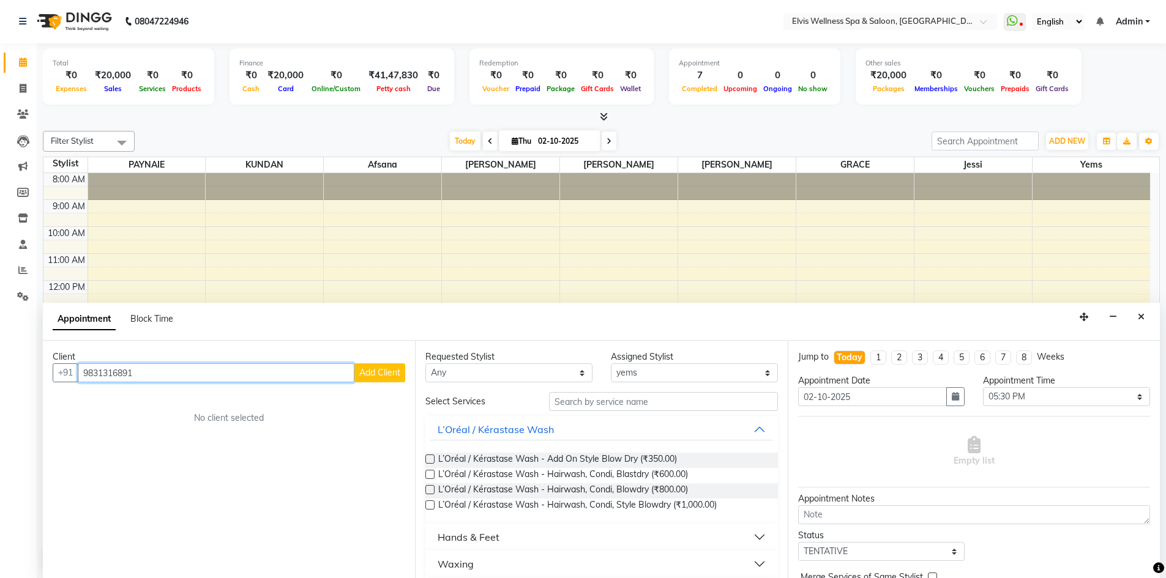
type input "9831316891"
click at [381, 378] on button "Add Client" at bounding box center [379, 372] width 51 height 19
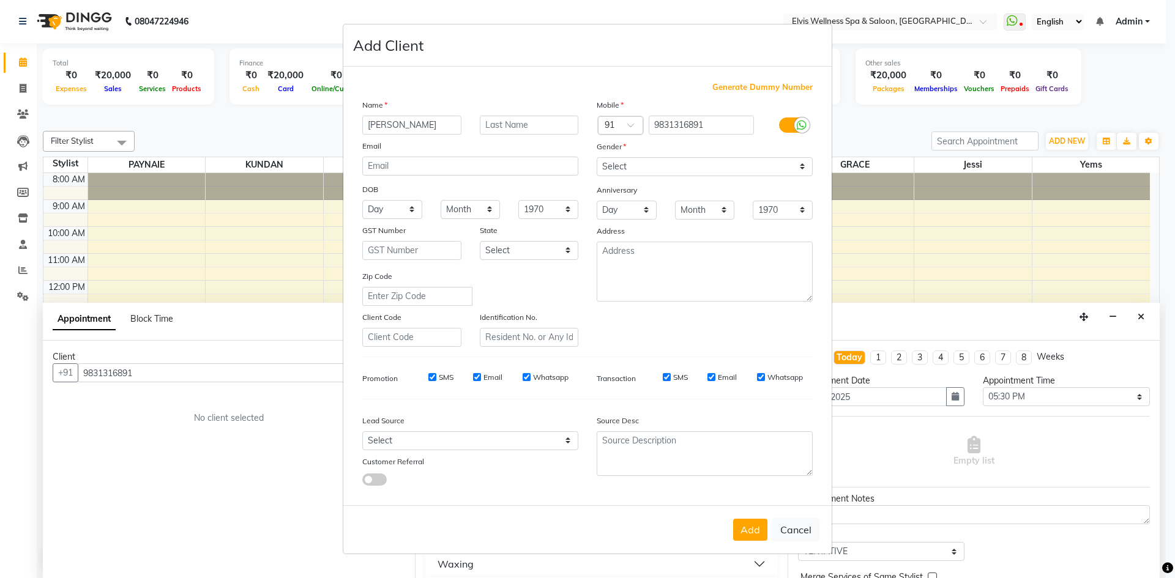
type input "[PERSON_NAME]"
click at [739, 165] on select "Select [DEMOGRAPHIC_DATA] [DEMOGRAPHIC_DATA] Other Prefer Not To Say" at bounding box center [705, 166] width 216 height 19
select select "male"
click at [597, 157] on select "Select Male Female Other Prefer Not To Say" at bounding box center [705, 166] width 216 height 19
click at [748, 531] on button "Add" at bounding box center [750, 530] width 34 height 22
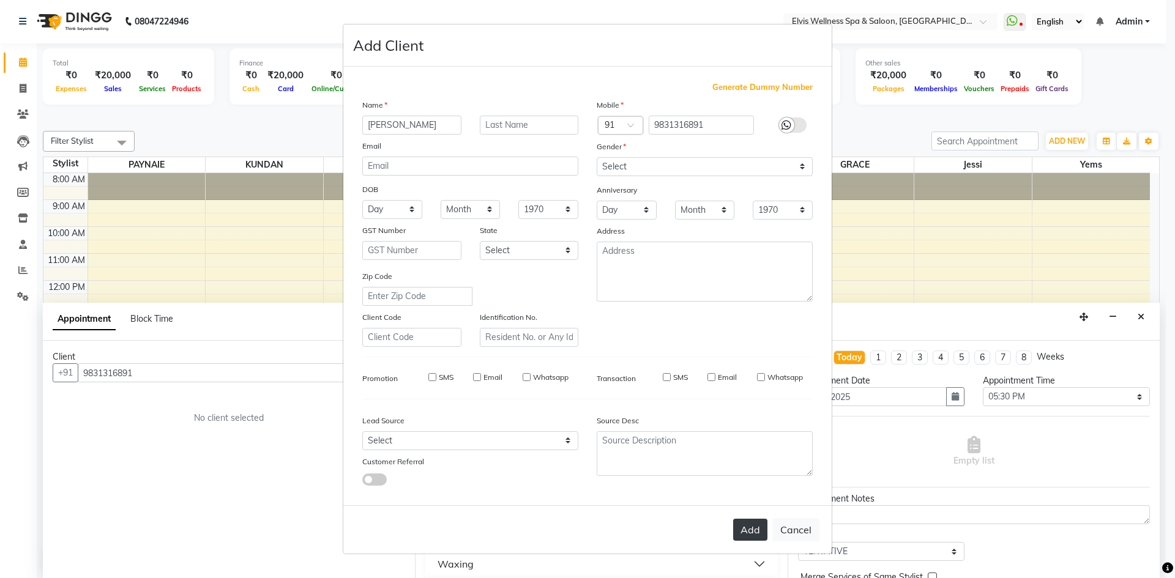
select select
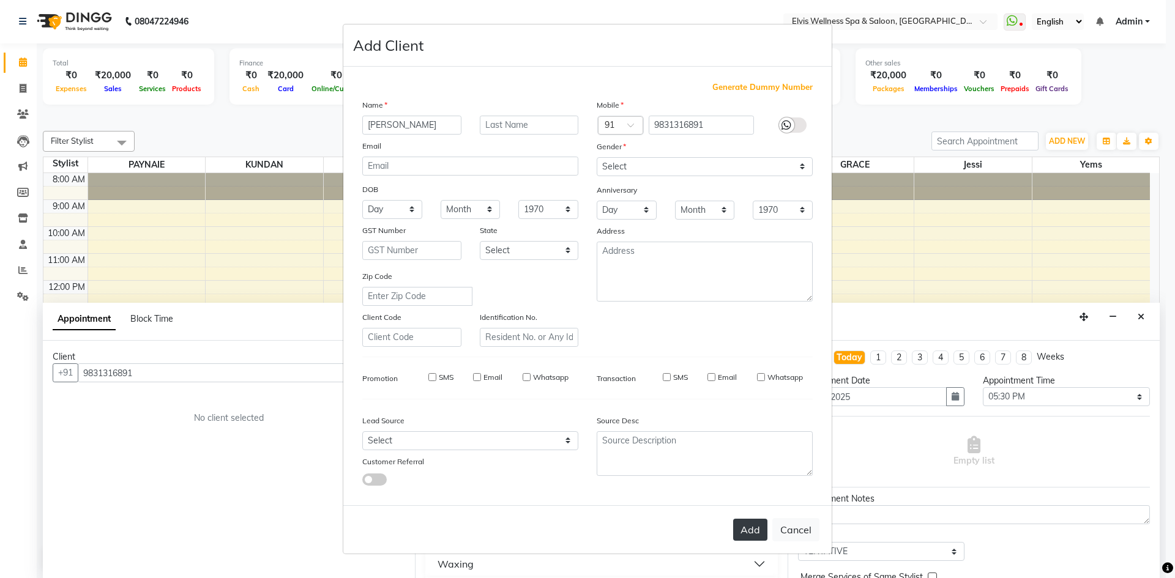
select select
checkbox input "false"
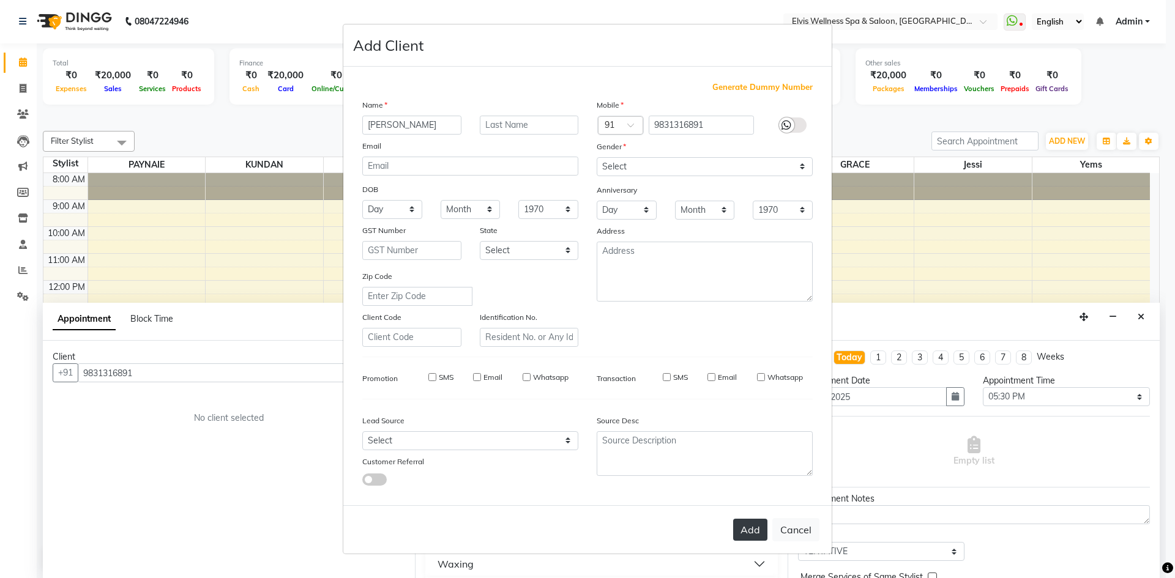
checkbox input "false"
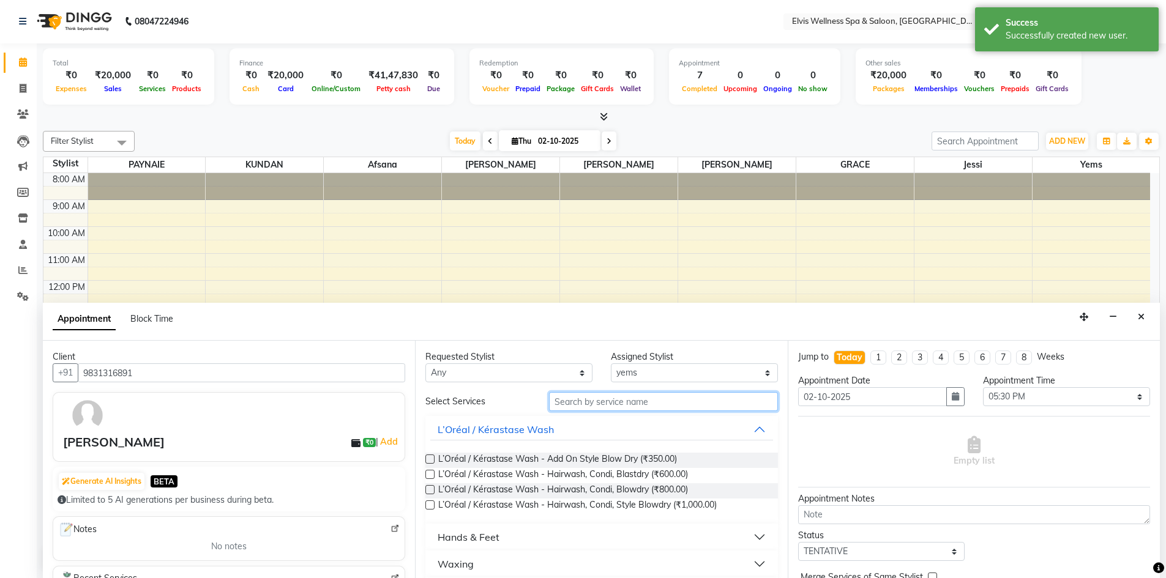
click at [560, 401] on input "text" at bounding box center [663, 401] width 229 height 19
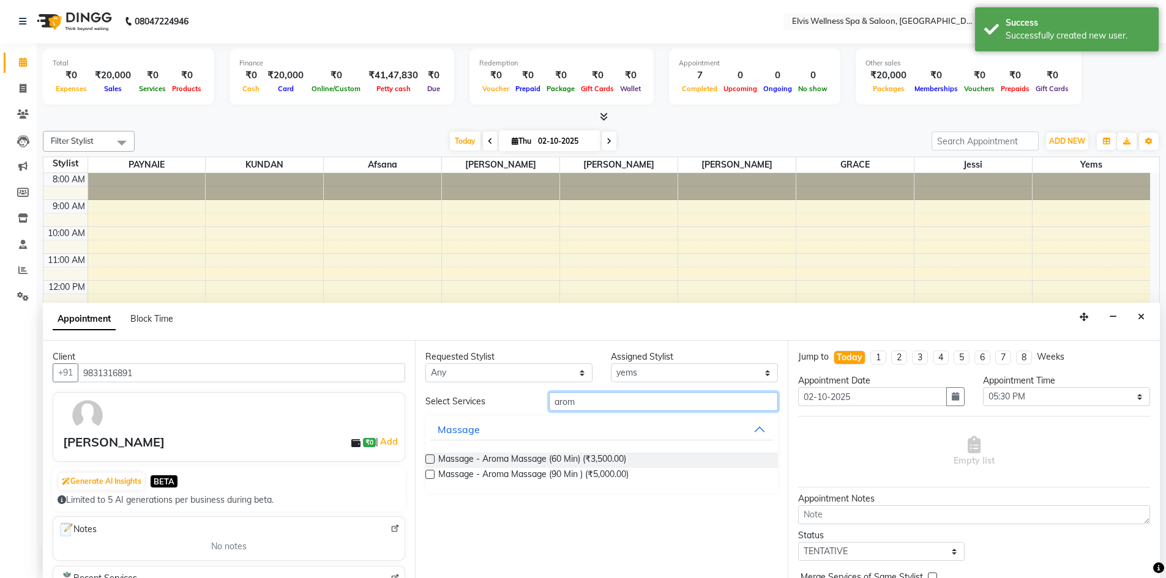
type input "arom"
click at [433, 460] on label at bounding box center [429, 459] width 9 height 9
click at [433, 460] on input "checkbox" at bounding box center [429, 460] width 8 height 8
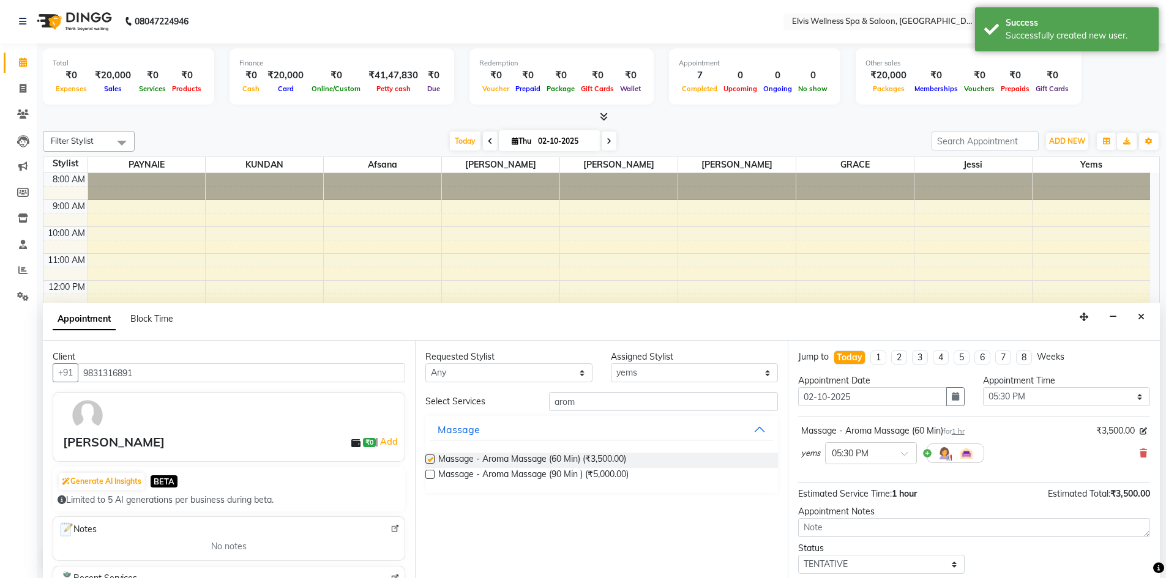
checkbox input "false"
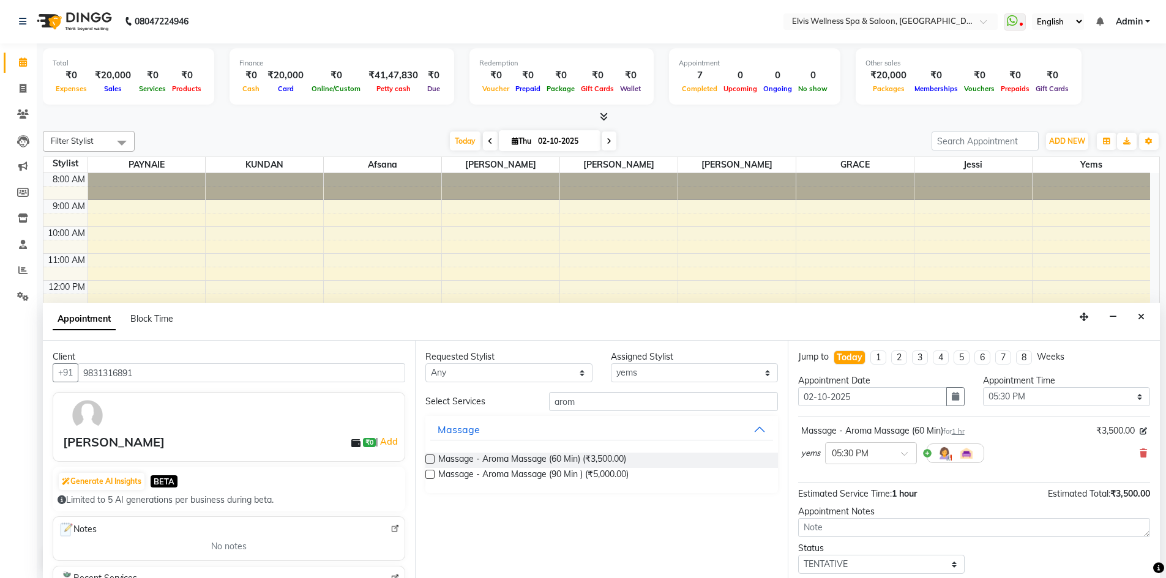
scroll to position [73, 0]
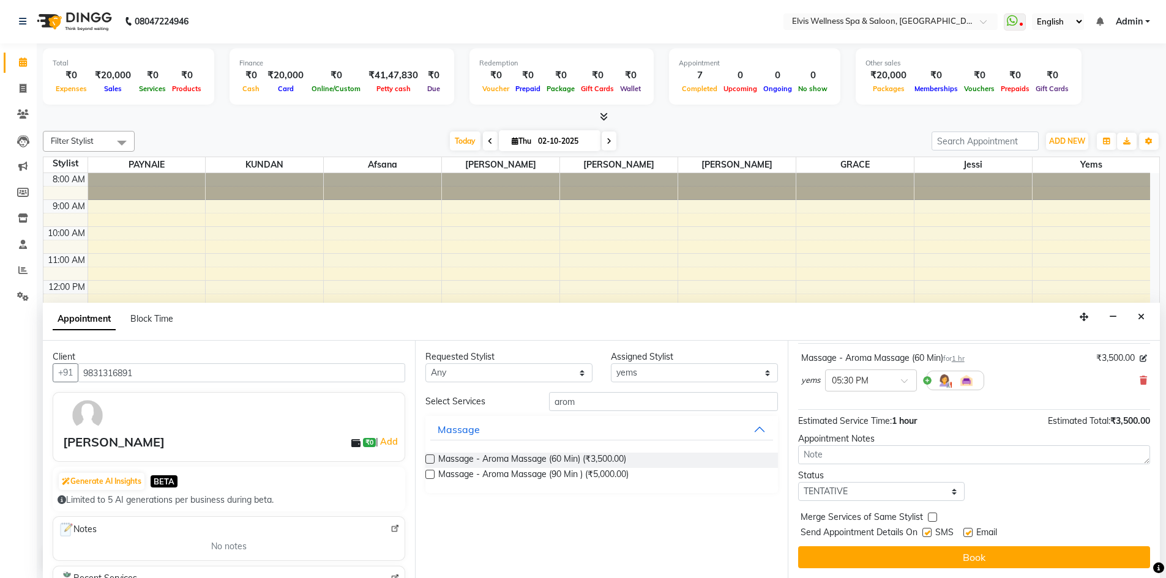
click at [927, 534] on label at bounding box center [926, 532] width 9 height 9
click at [927, 534] on input "checkbox" at bounding box center [926, 534] width 8 height 8
checkbox input "false"
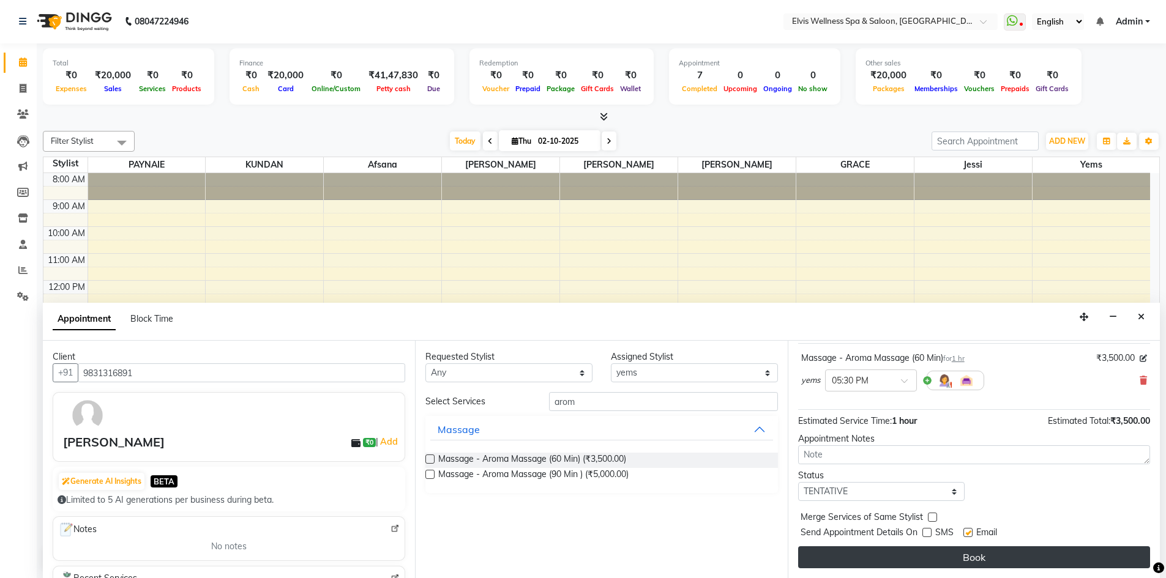
click at [926, 561] on button "Book" at bounding box center [974, 557] width 352 height 22
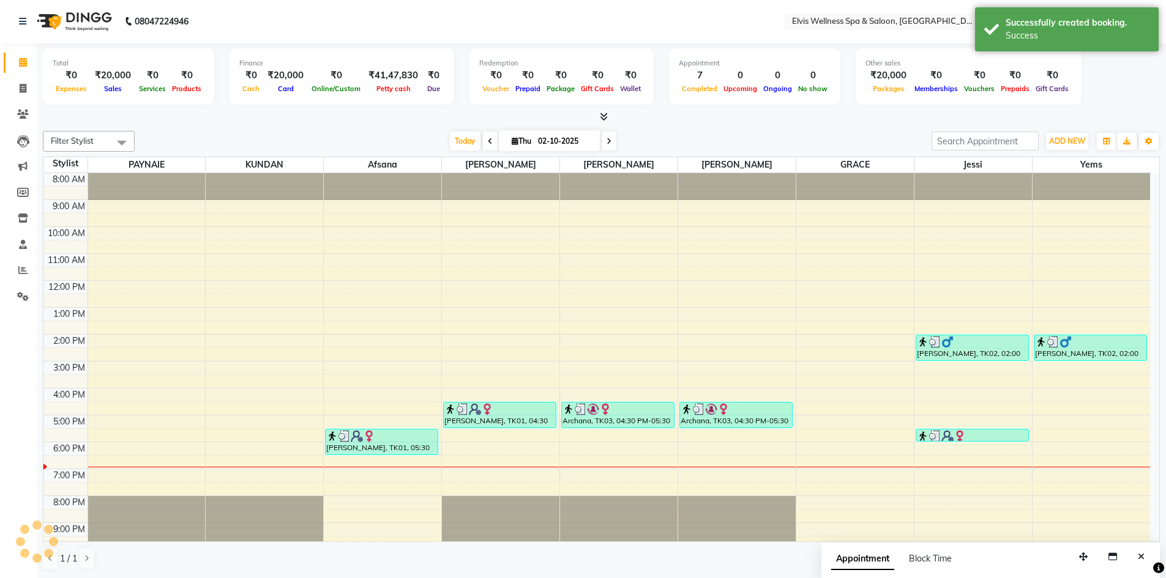
scroll to position [0, 0]
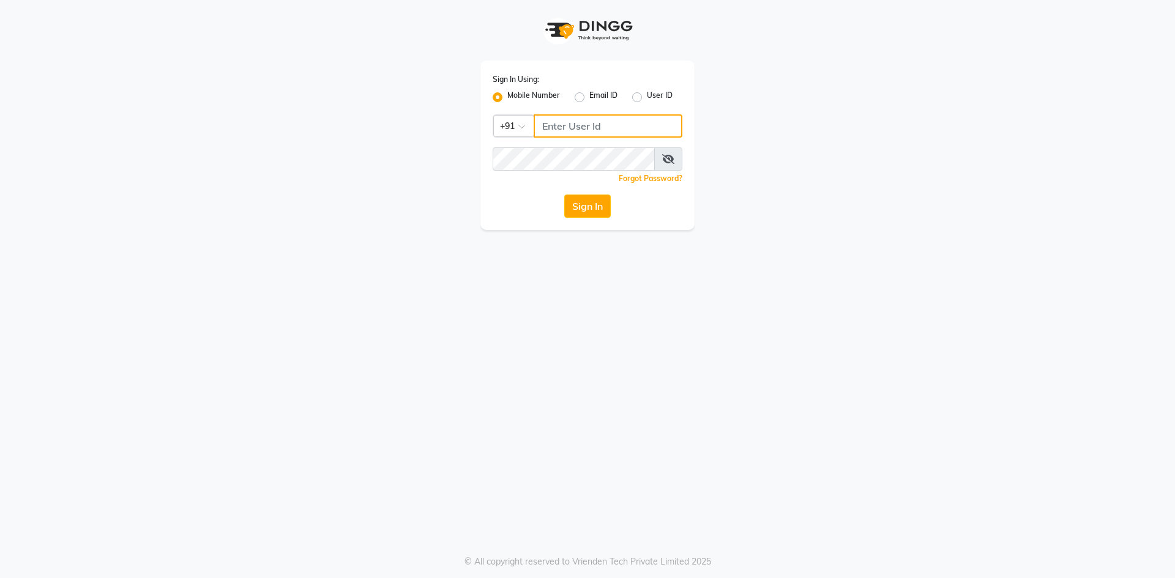
click at [542, 122] on input "Username" at bounding box center [608, 125] width 149 height 23
type input "8668339054"
click at [564, 195] on button "Sign In" at bounding box center [587, 206] width 47 height 23
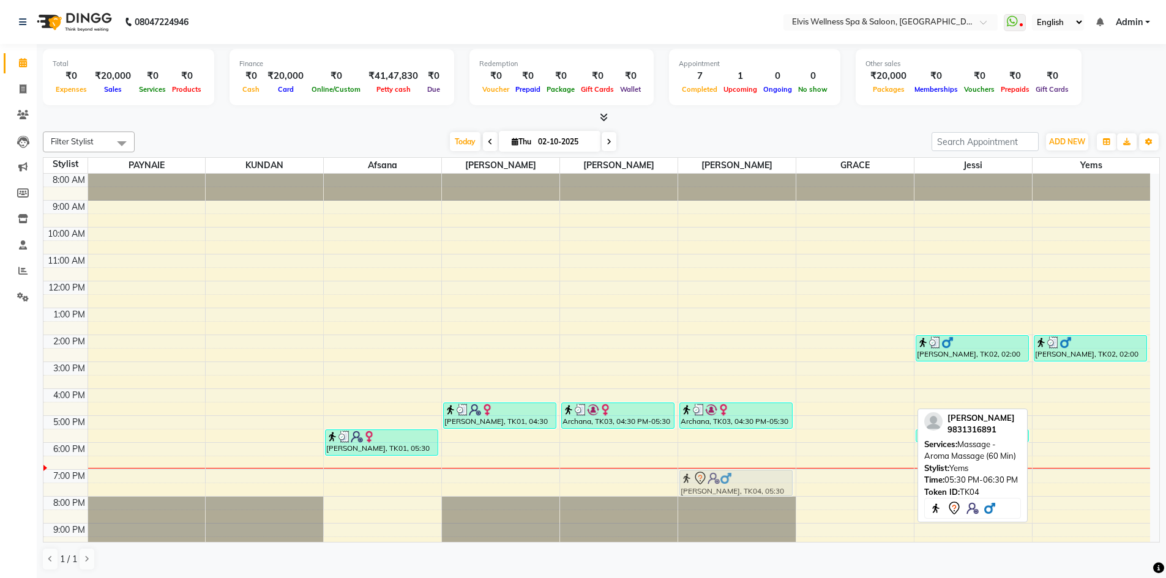
drag, startPoint x: 1075, startPoint y: 434, endPoint x: 713, endPoint y: 480, distance: 364.5
click at [713, 480] on tr "nilu pandey, TK01, 05:30 PM-06:30 PM, Hands & Feet - Pedicure / De-Luxe Pedi ni…" at bounding box center [596, 375] width 1106 height 403
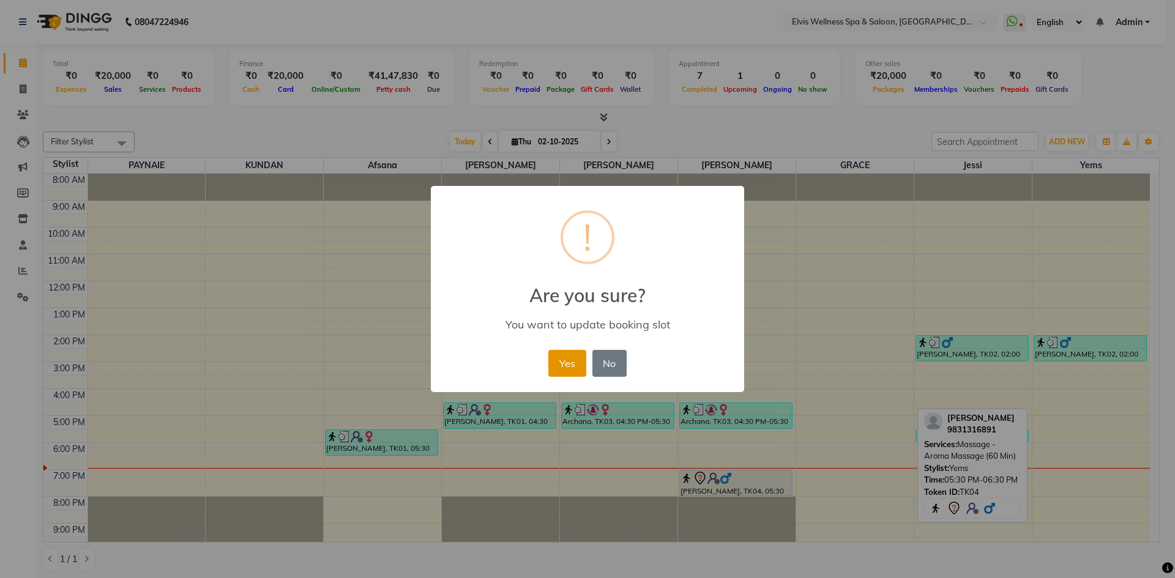
click at [562, 367] on button "Yes" at bounding box center [566, 363] width 37 height 27
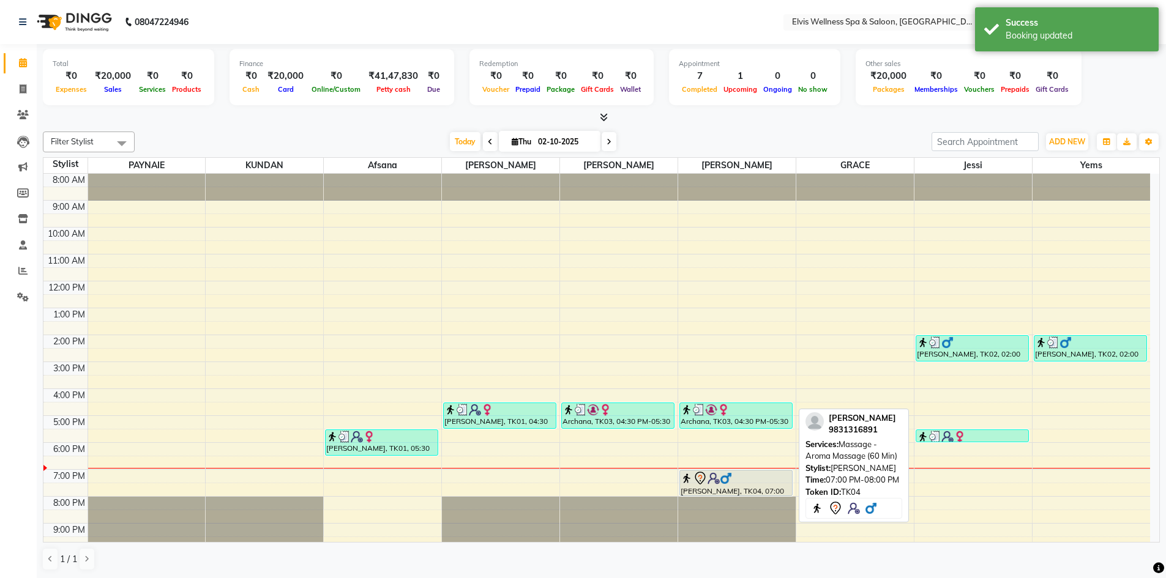
click at [738, 483] on div at bounding box center [735, 478] width 111 height 15
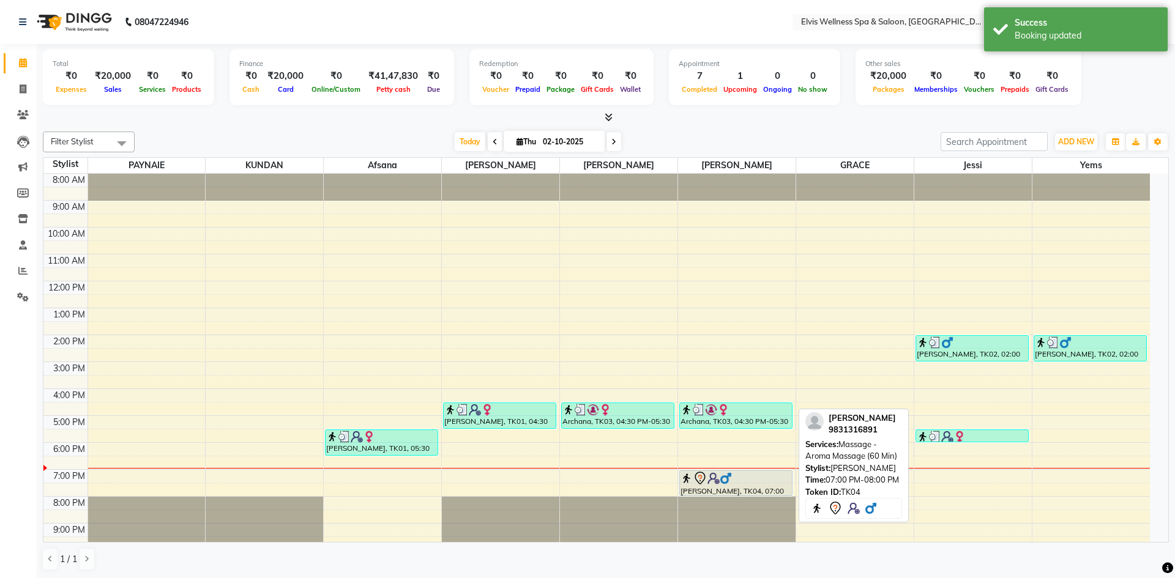
select select "7"
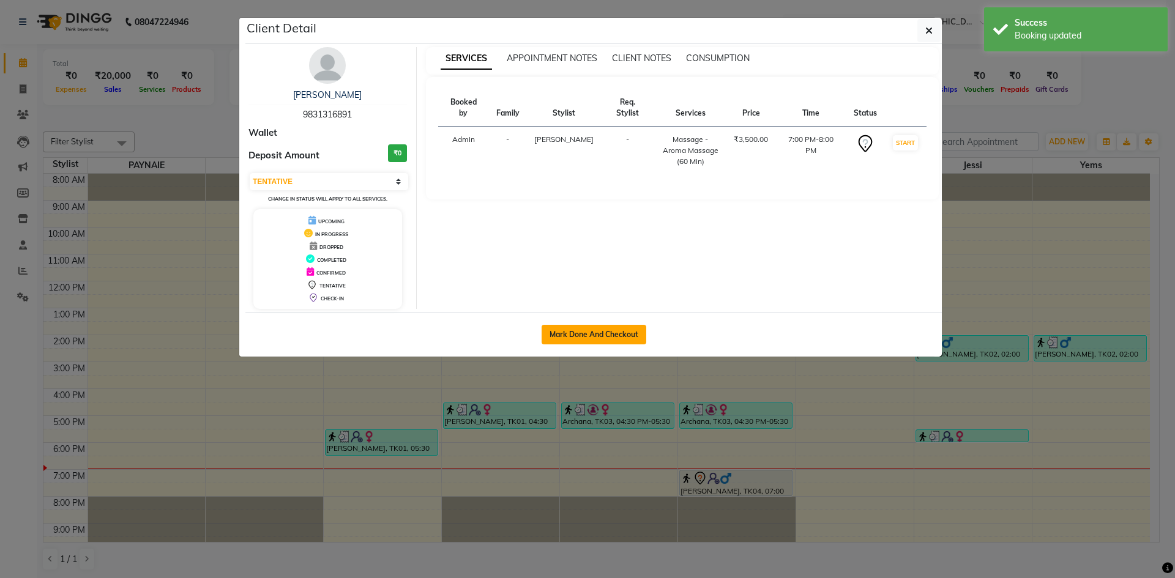
click at [602, 331] on button "Mark Done And Checkout" at bounding box center [594, 335] width 105 height 20
select select "service"
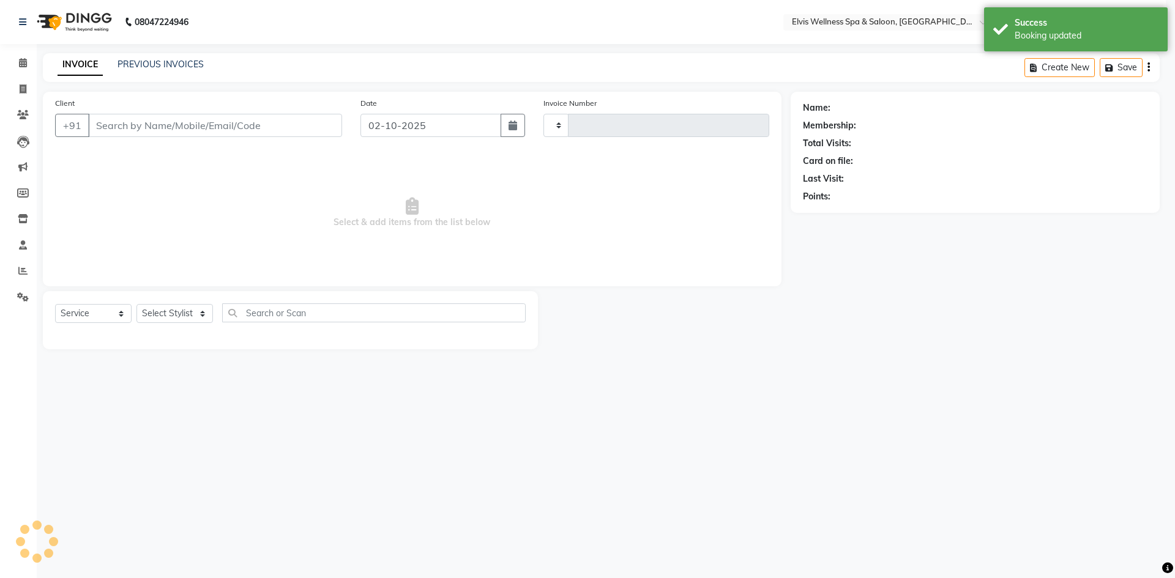
type input "1801"
select select "3"
select select "4399"
type input "9831316891"
select select "75694"
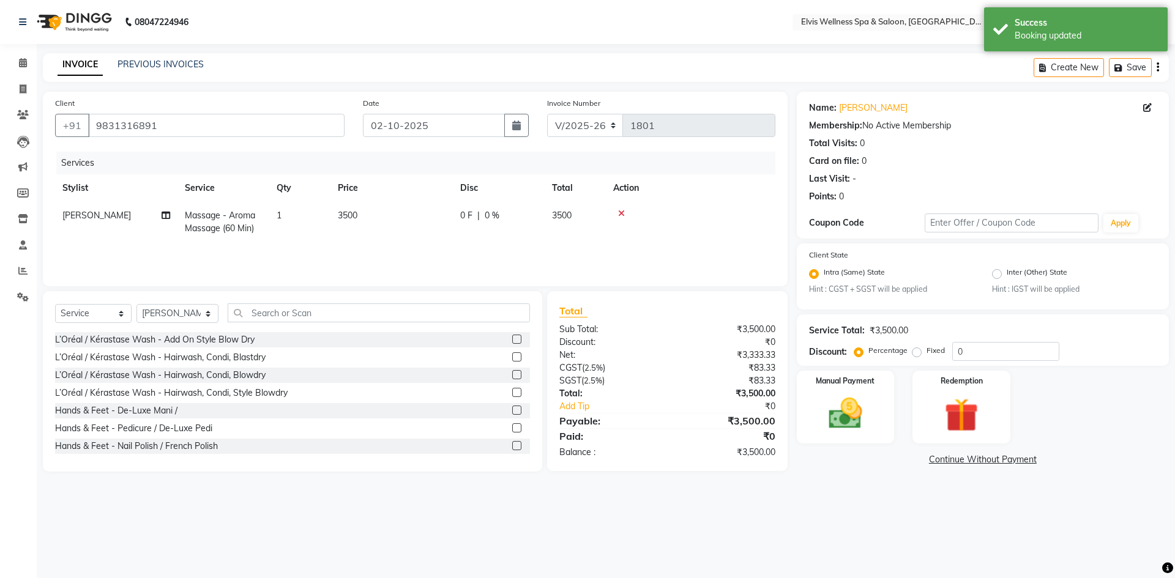
click at [354, 211] on span "3500" at bounding box center [348, 215] width 20 height 11
select select "75694"
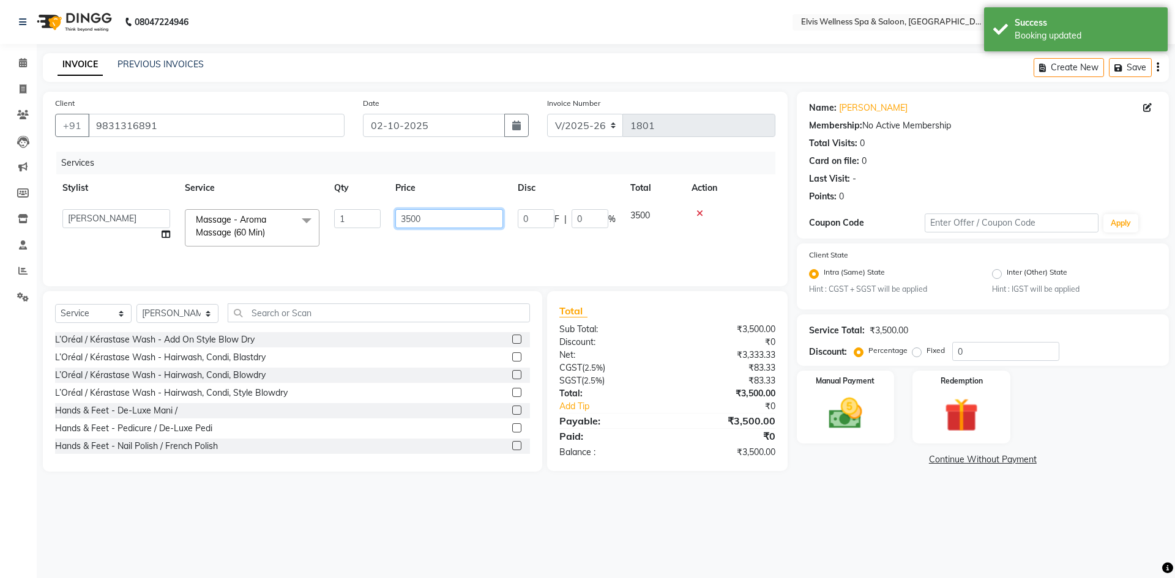
click at [411, 217] on input "3500" at bounding box center [449, 218] width 108 height 19
type input "2000"
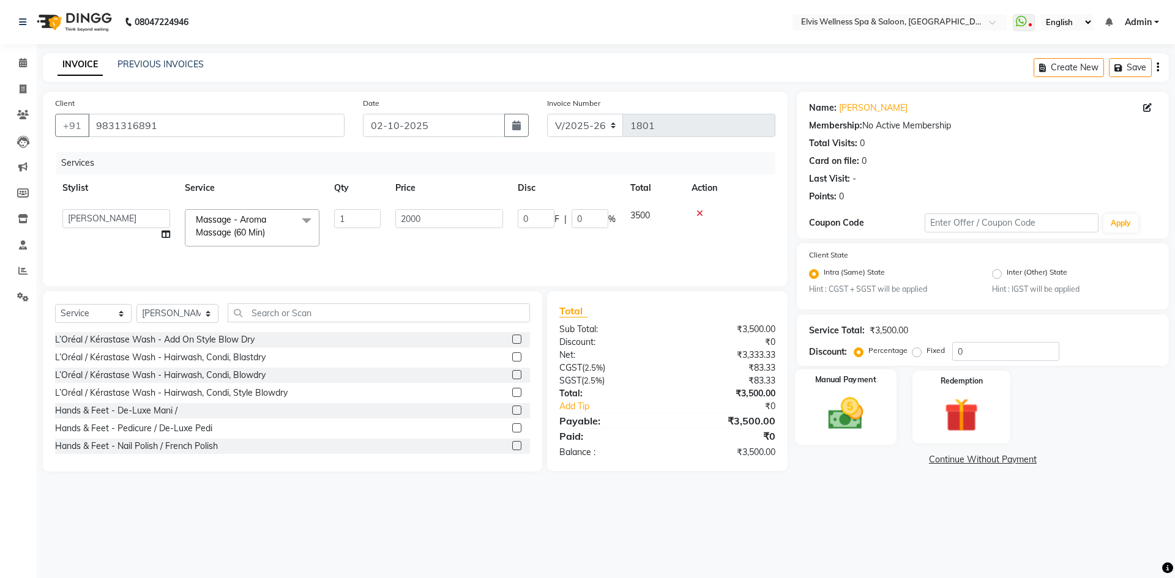
click at [841, 408] on img at bounding box center [845, 414] width 57 height 40
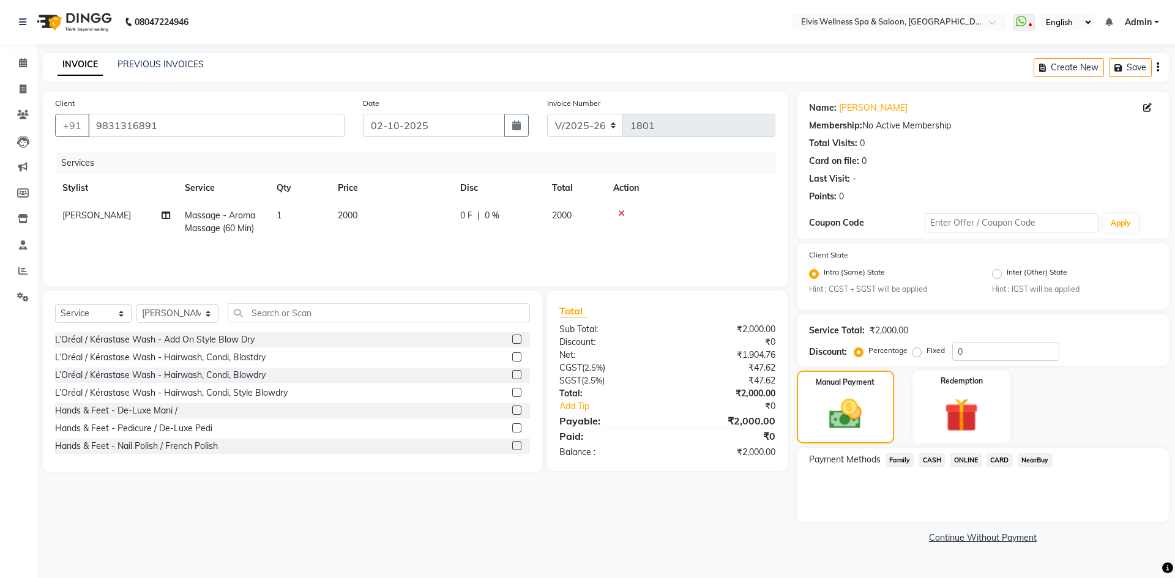
click at [995, 458] on span "CARD" at bounding box center [999, 460] width 26 height 14
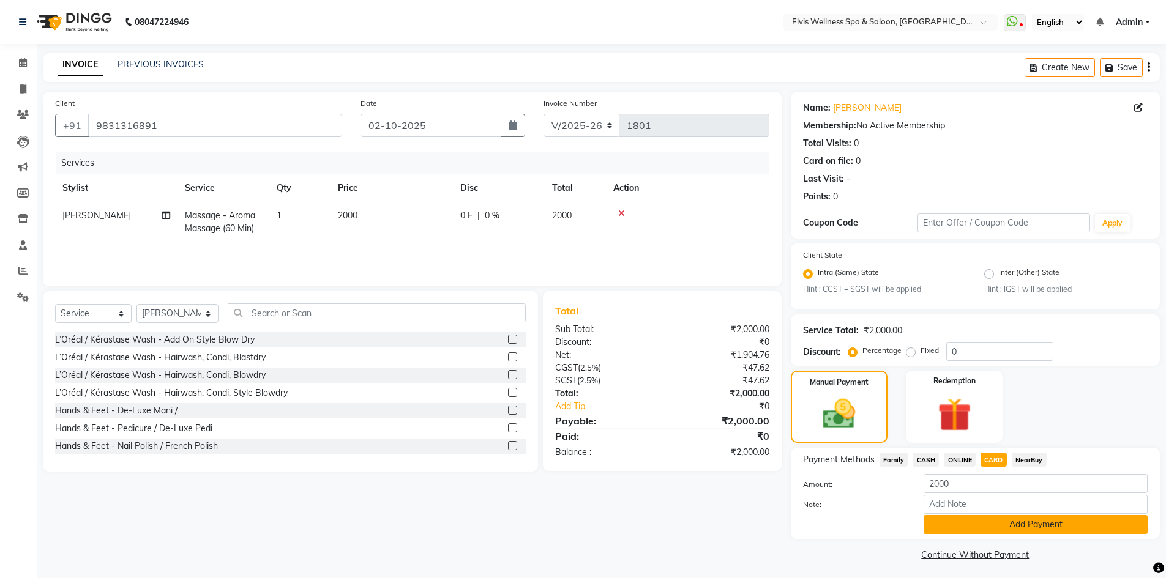
click at [1012, 524] on button "Add Payment" at bounding box center [1035, 524] width 224 height 19
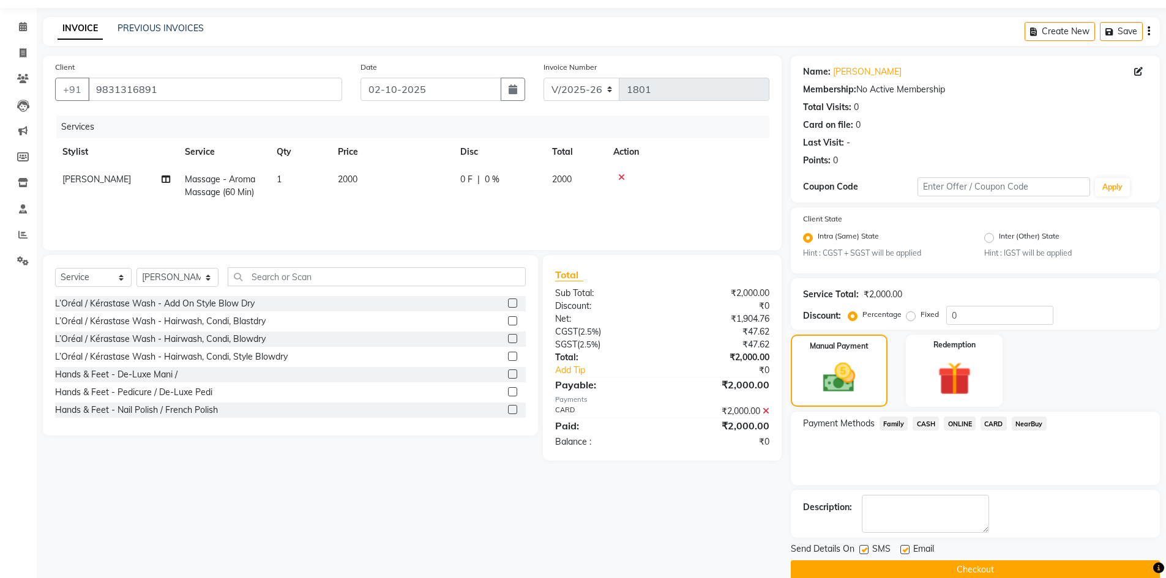
scroll to position [56, 0]
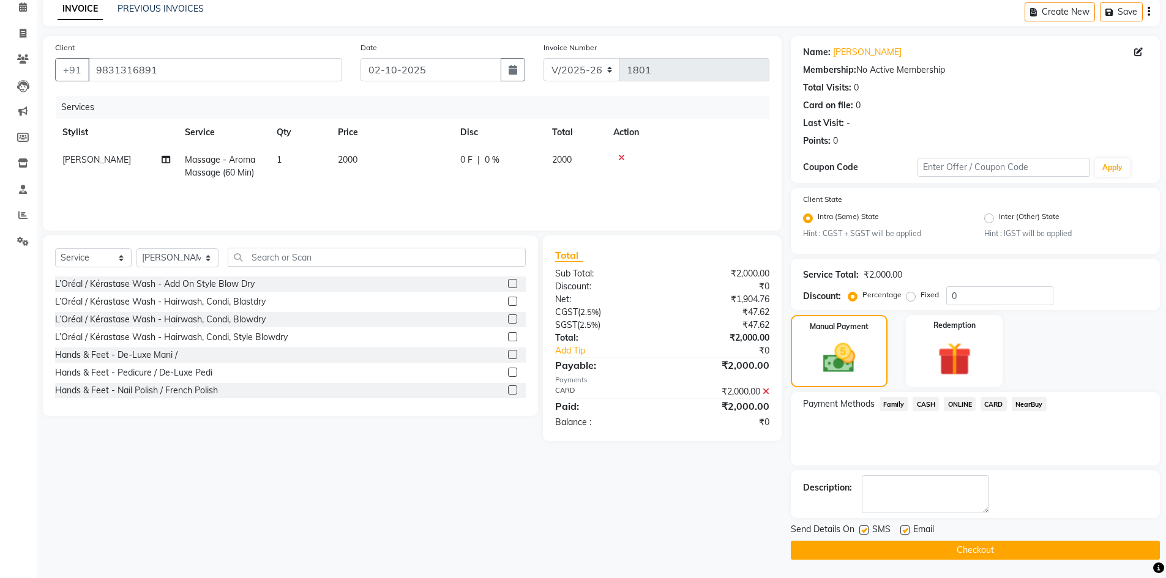
click at [865, 531] on label at bounding box center [863, 530] width 9 height 9
click at [865, 531] on input "checkbox" at bounding box center [863, 531] width 8 height 8
checkbox input "false"
click at [923, 557] on button "Checkout" at bounding box center [975, 550] width 369 height 19
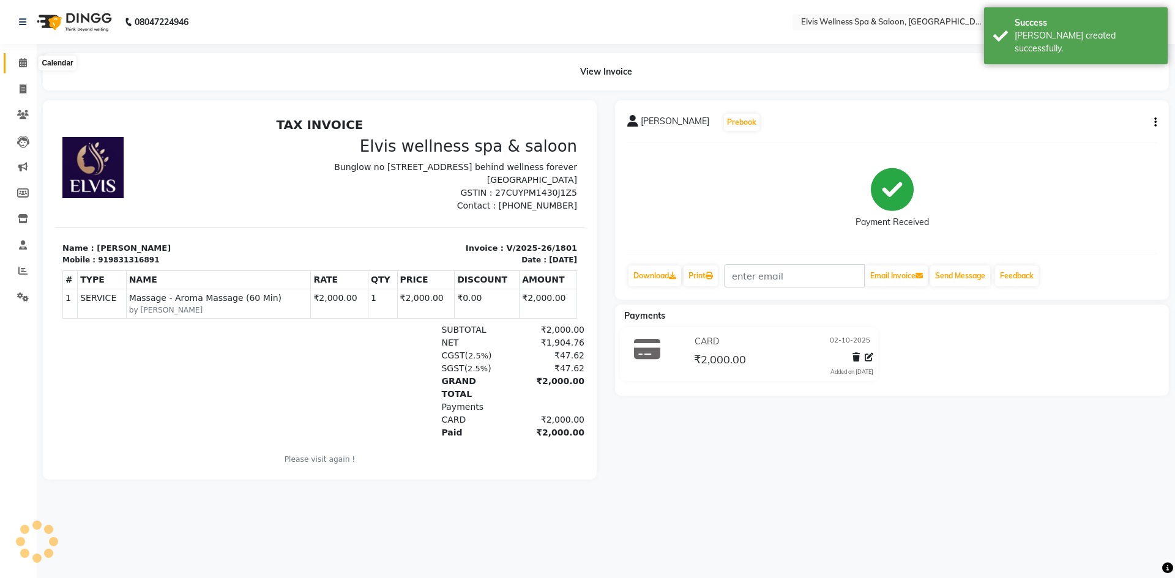
click at [28, 63] on span at bounding box center [22, 63] width 21 height 14
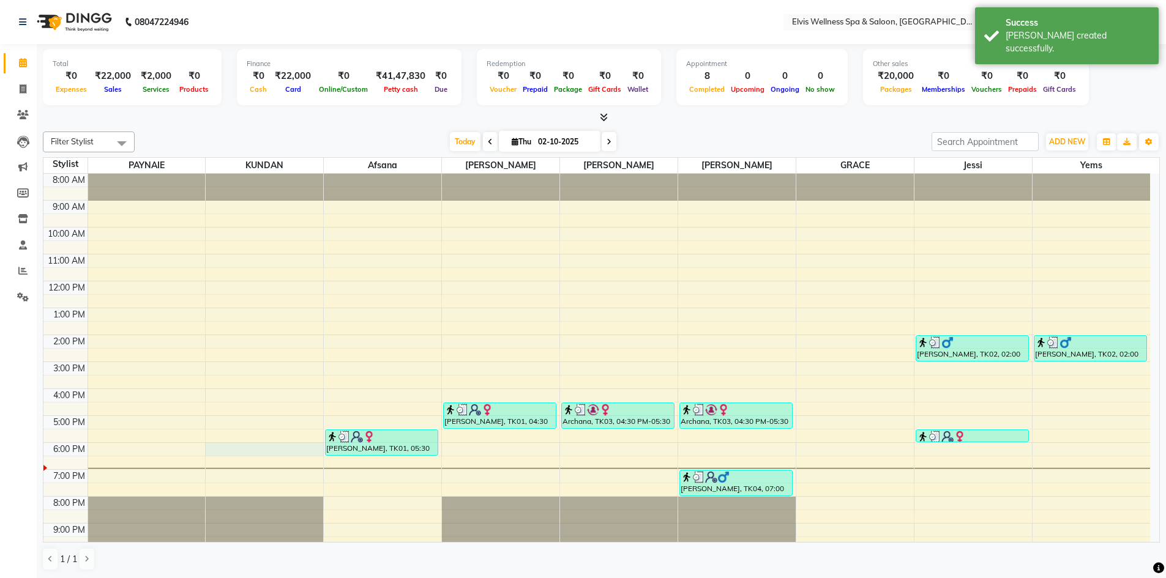
click at [215, 445] on div "8:00 AM 9:00 AM 10:00 AM 11:00 AM 12:00 PM 1:00 PM 2:00 PM 3:00 PM 4:00 PM 5:00…" at bounding box center [596, 375] width 1106 height 403
select select "24325"
select select "1080"
select select "tentative"
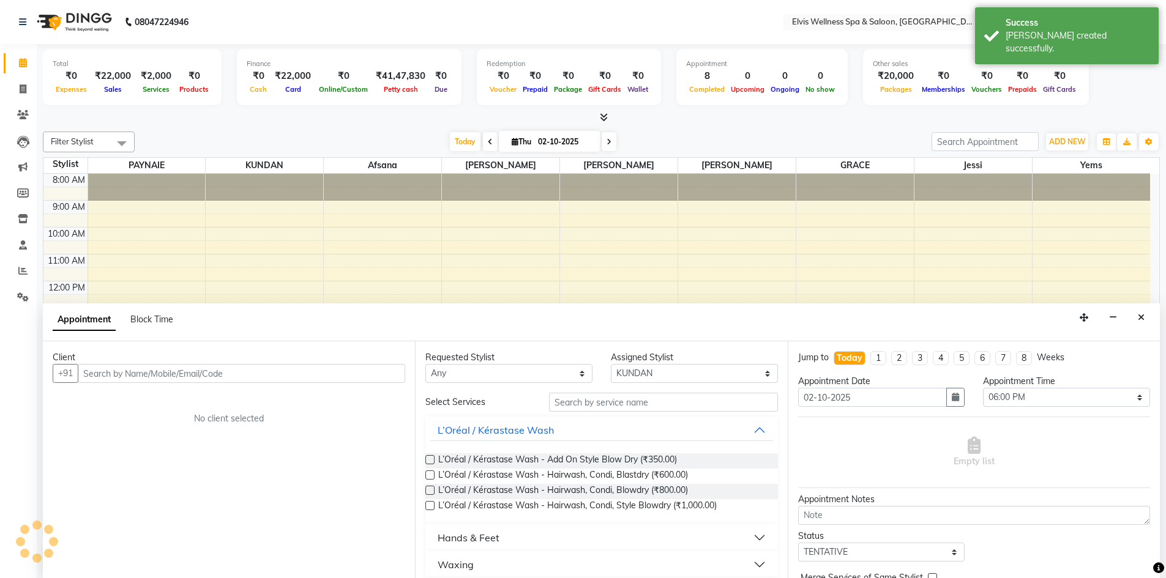
scroll to position [1, 0]
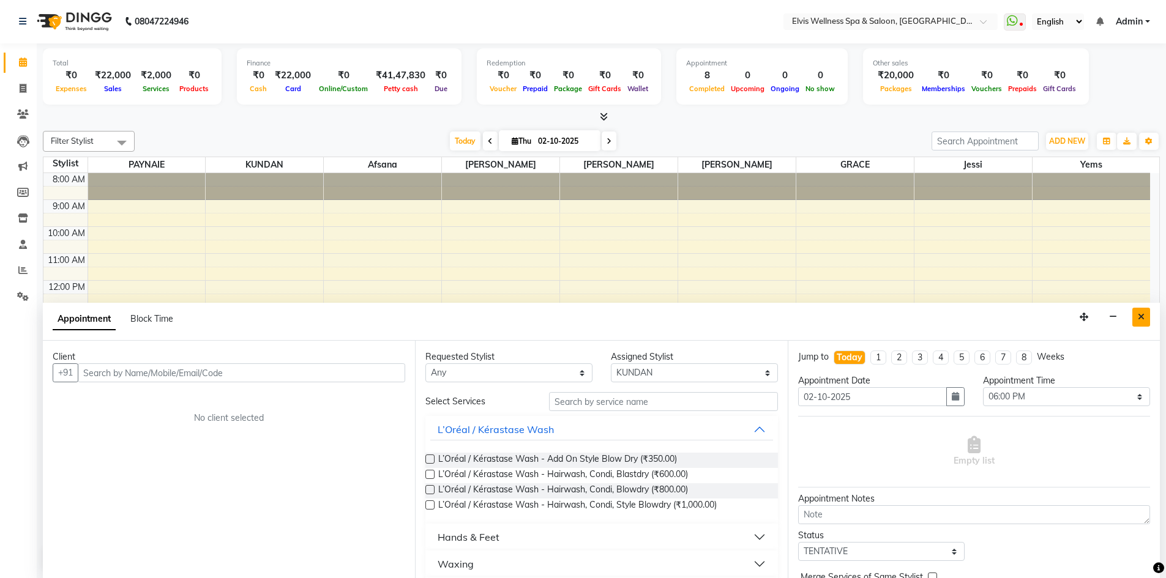
click at [1136, 315] on button "Close" at bounding box center [1141, 317] width 18 height 19
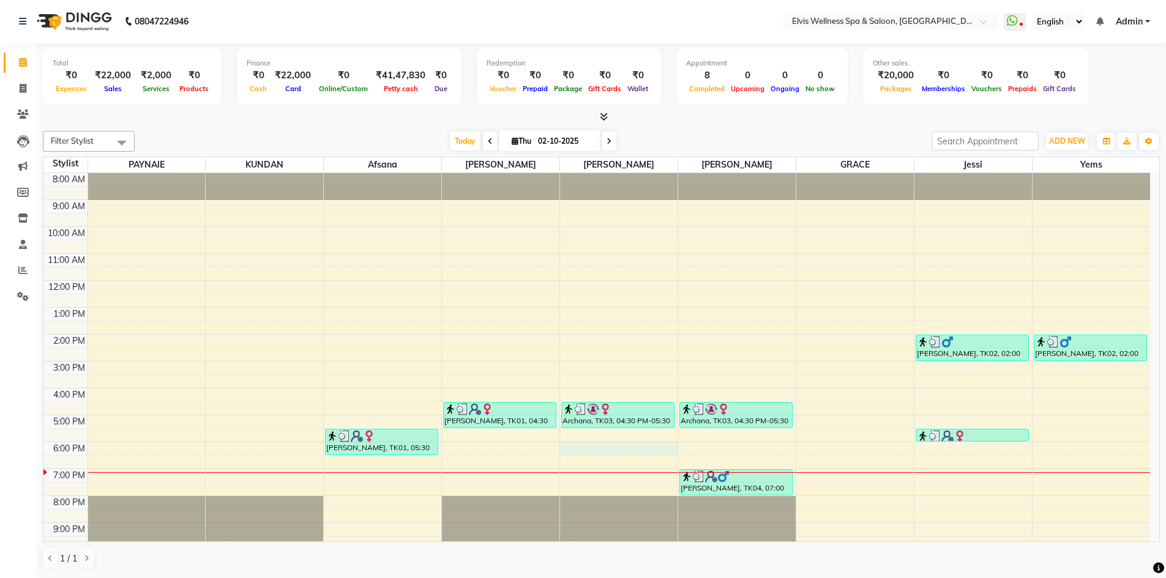
click at [569, 445] on div "8:00 AM 9:00 AM 10:00 AM 11:00 AM 12:00 PM 1:00 PM 2:00 PM 3:00 PM 4:00 PM 5:00…" at bounding box center [596, 374] width 1106 height 403
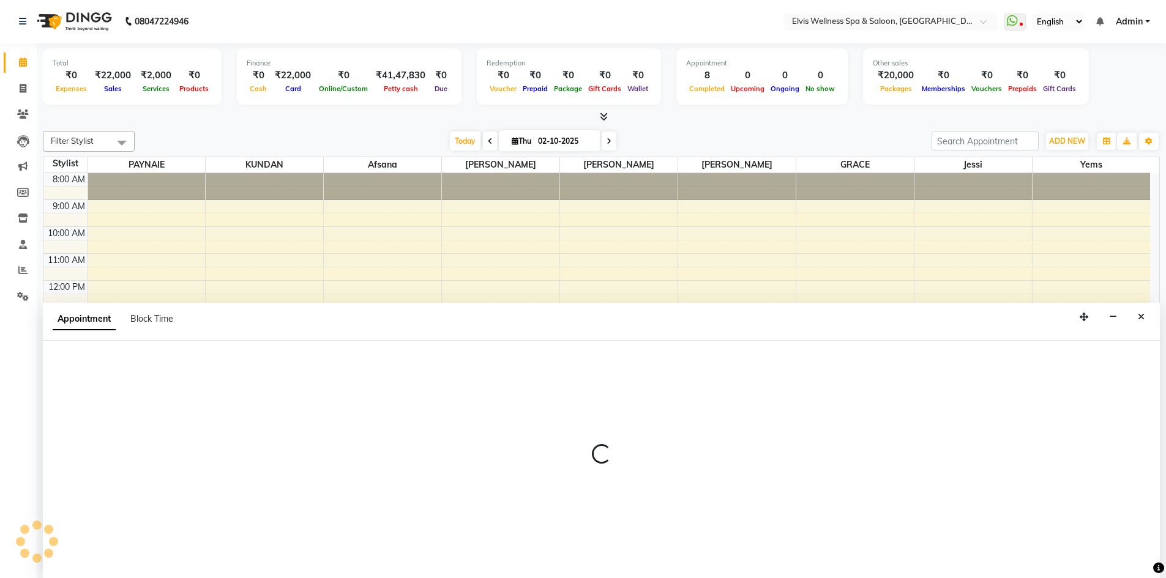
select select "62458"
select select "1080"
select select "tentative"
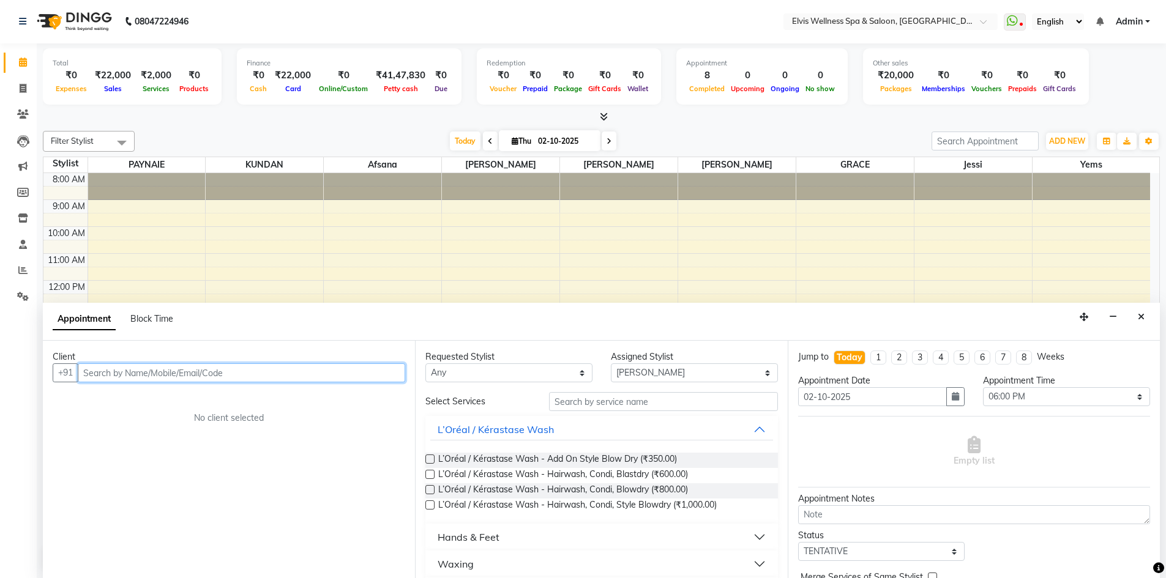
paste input "9845772121"
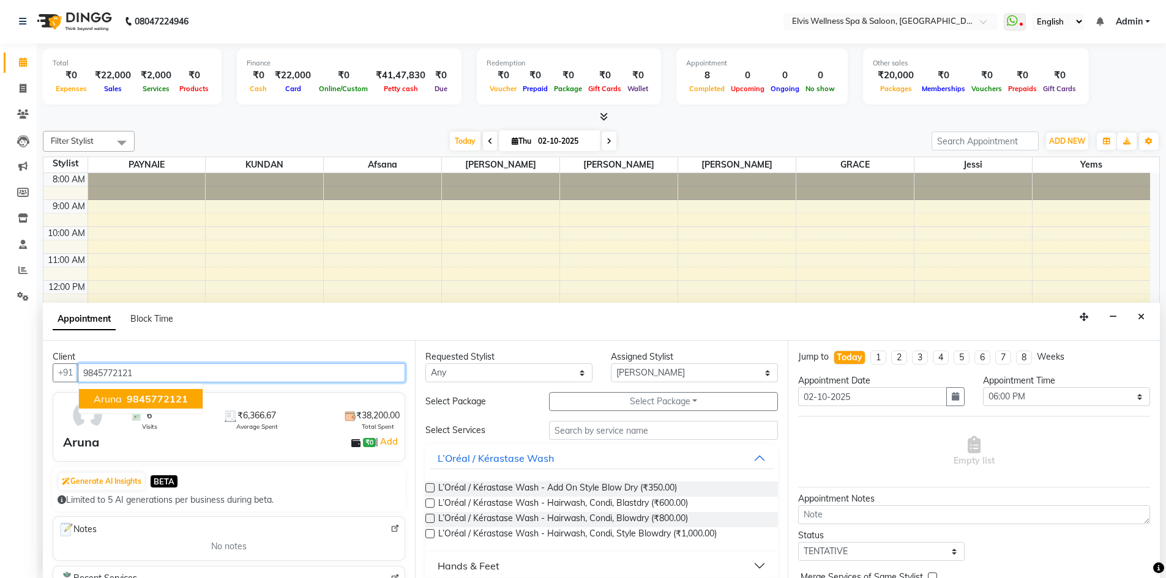
click at [163, 398] on span "9845772121" at bounding box center [157, 399] width 61 height 12
type input "9845772121"
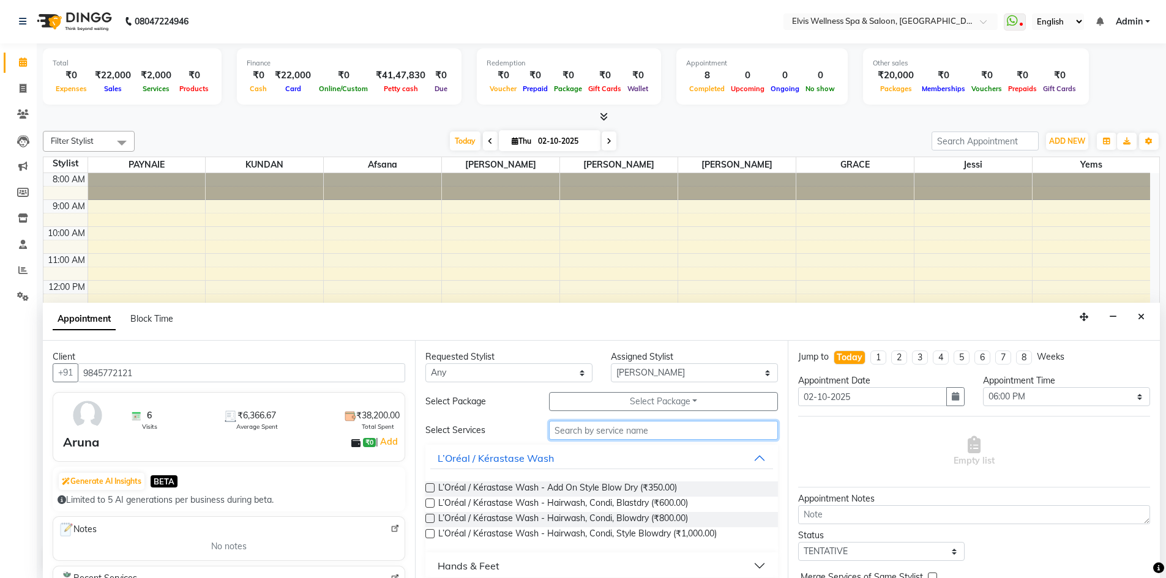
click at [601, 431] on input "text" at bounding box center [663, 430] width 229 height 19
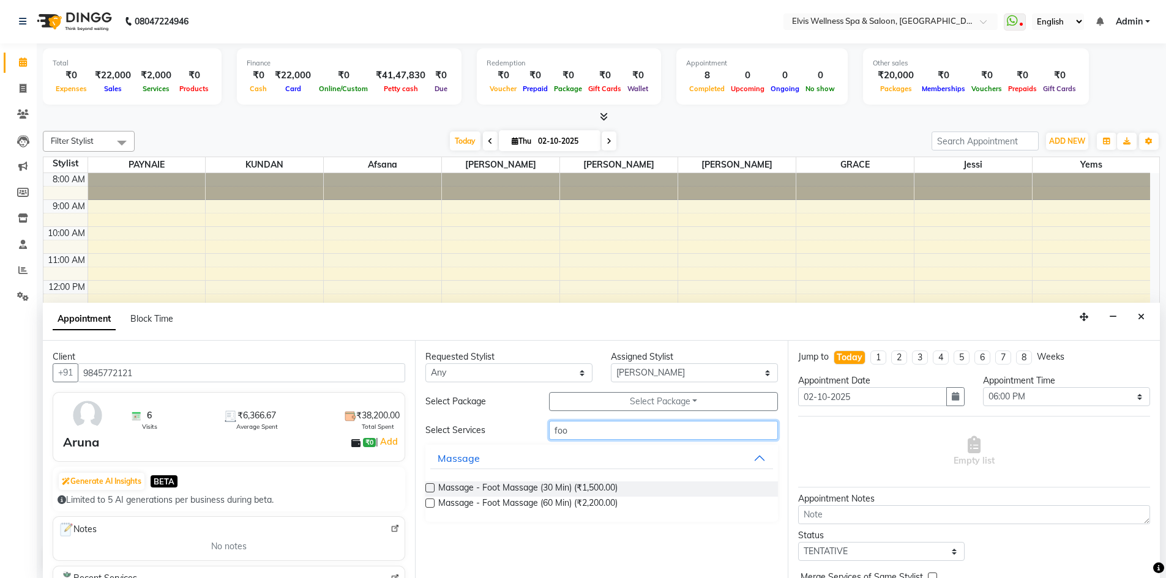
type input "foo"
click at [430, 502] on label at bounding box center [429, 503] width 9 height 9
click at [430, 502] on input "checkbox" at bounding box center [429, 505] width 8 height 8
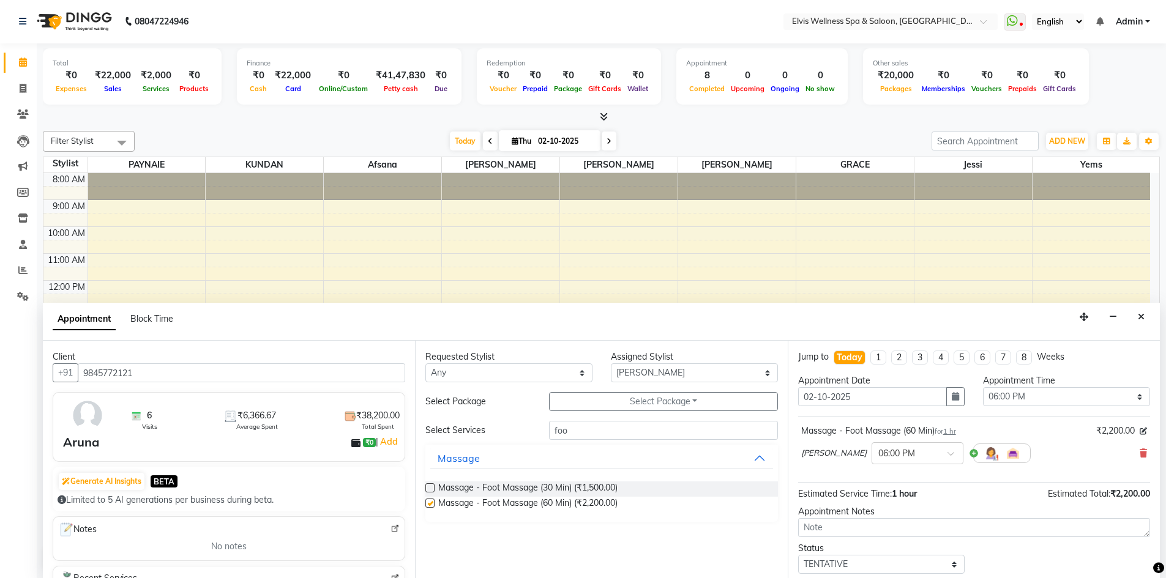
checkbox input "false"
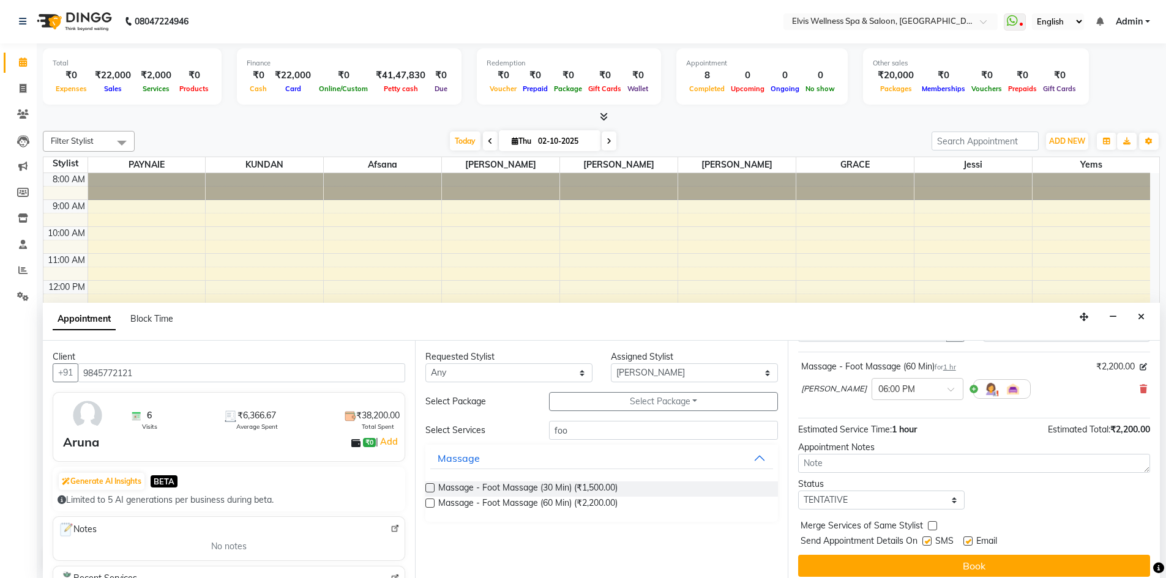
scroll to position [73, 0]
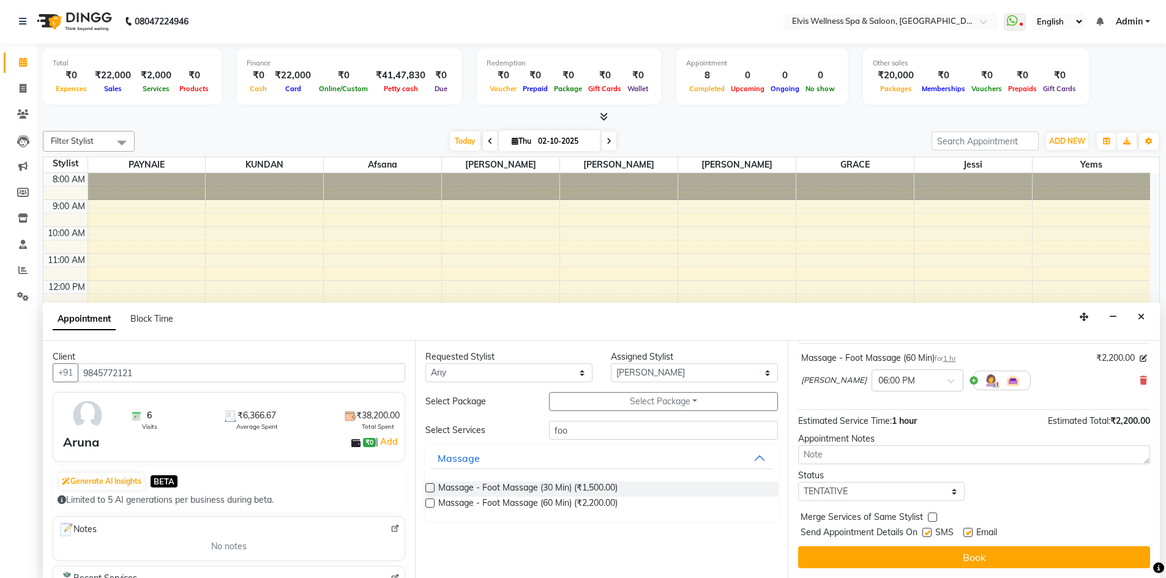
click at [926, 532] on label at bounding box center [926, 532] width 9 height 9
click at [926, 532] on input "checkbox" at bounding box center [926, 534] width 8 height 8
checkbox input "false"
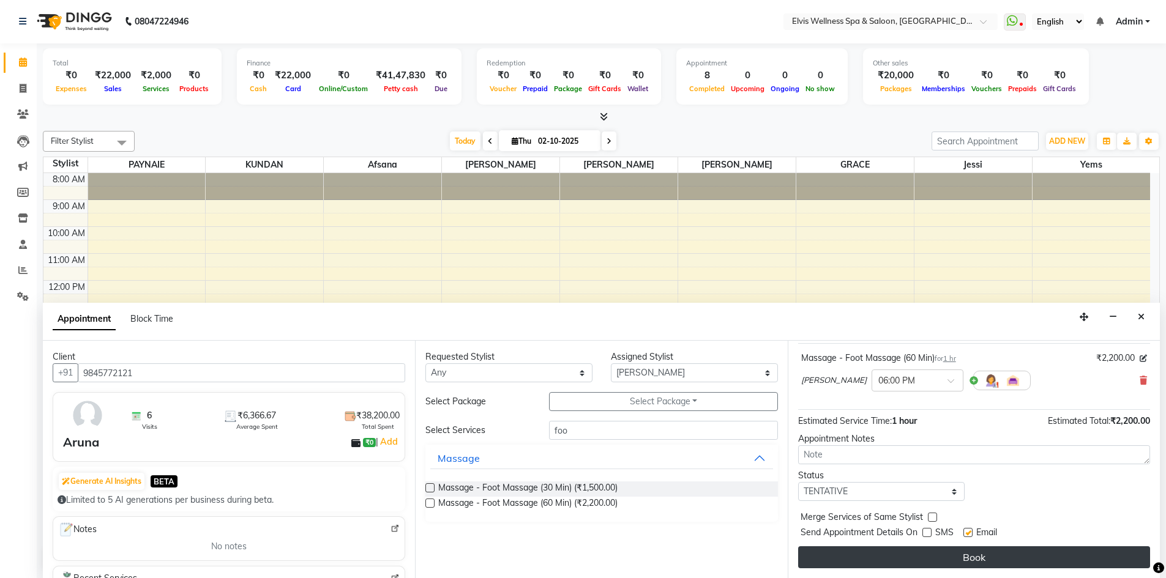
click at [939, 553] on button "Book" at bounding box center [974, 557] width 352 height 22
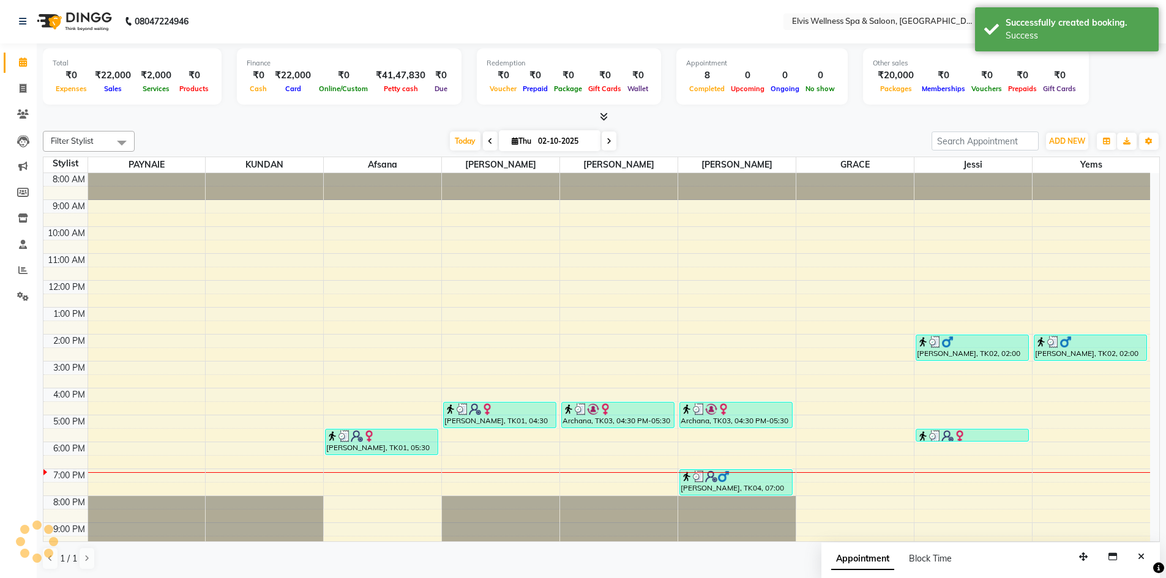
scroll to position [0, 0]
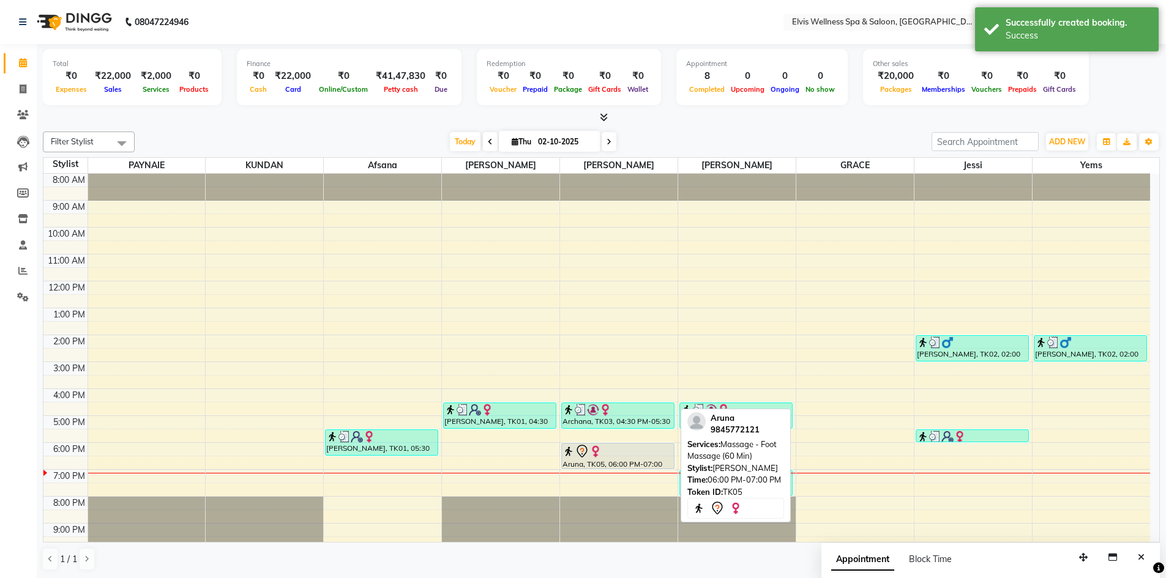
click at [614, 455] on div at bounding box center [617, 451] width 111 height 15
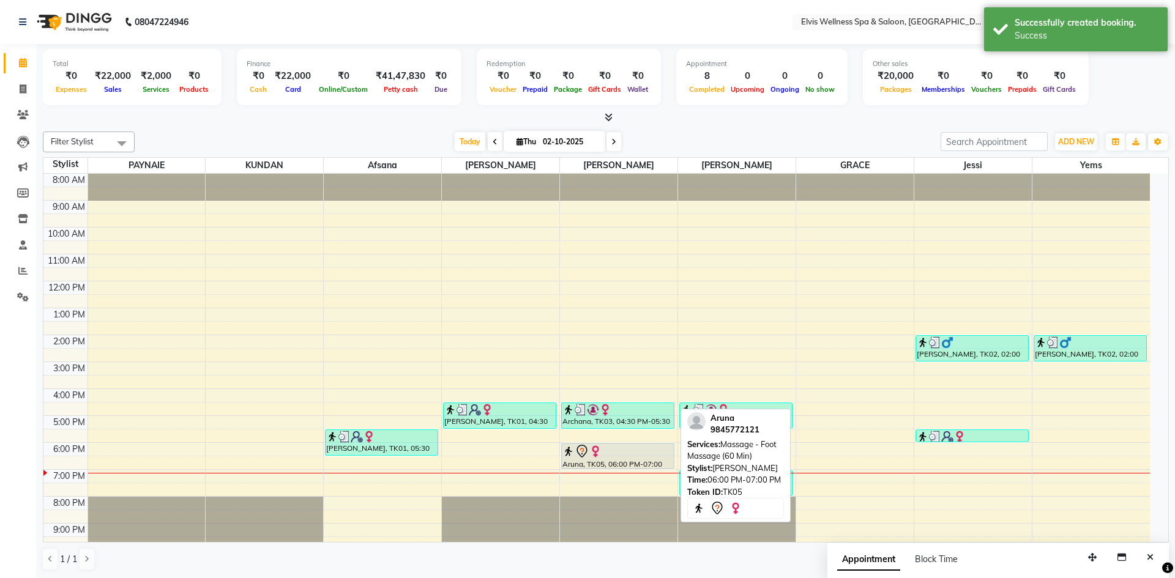
select select "7"
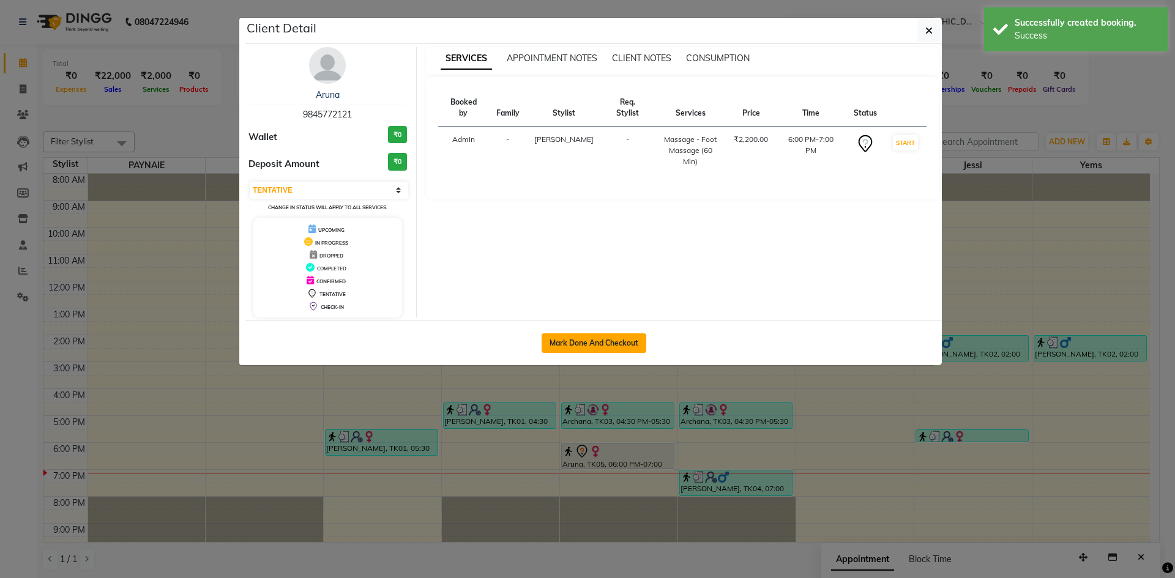
click at [601, 347] on button "Mark Done And Checkout" at bounding box center [594, 343] width 105 height 20
select select "4399"
select select "service"
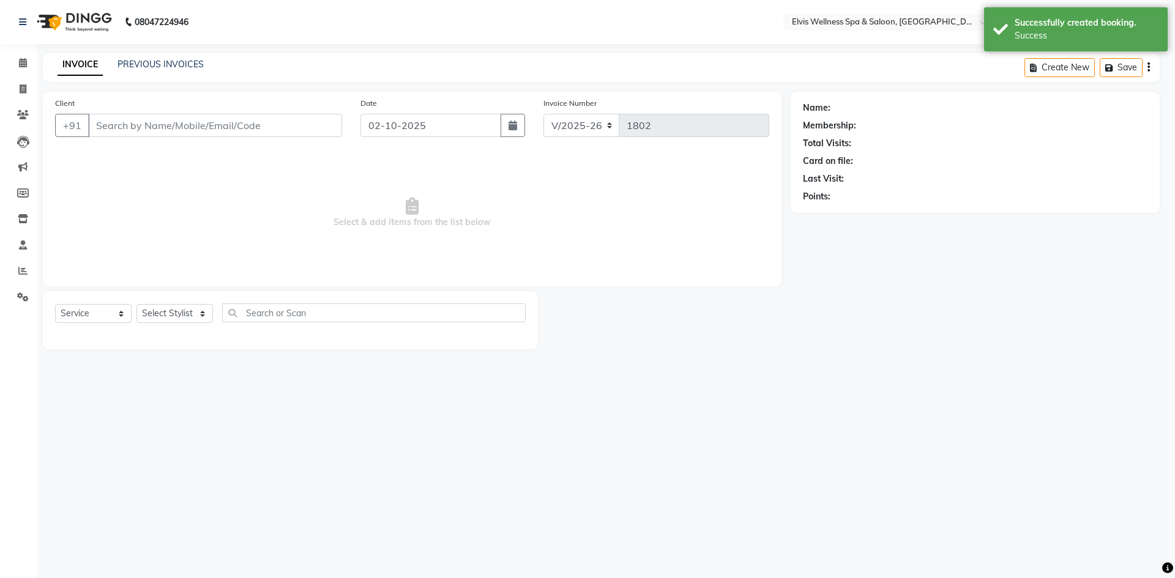
select select "3"
type input "9845772121"
select select "62458"
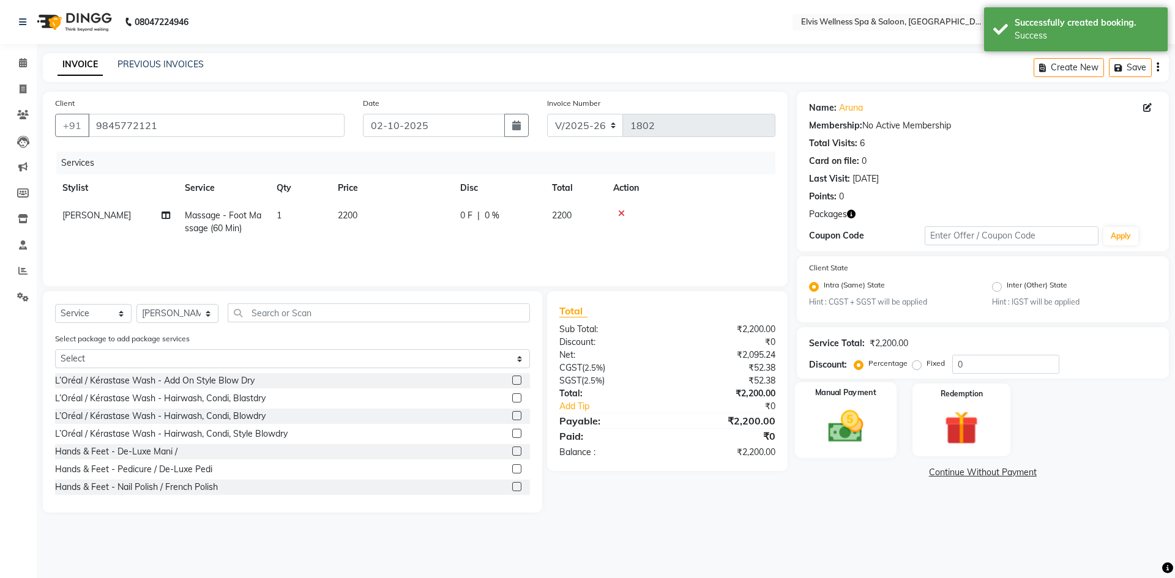
click at [817, 430] on img at bounding box center [845, 427] width 57 height 40
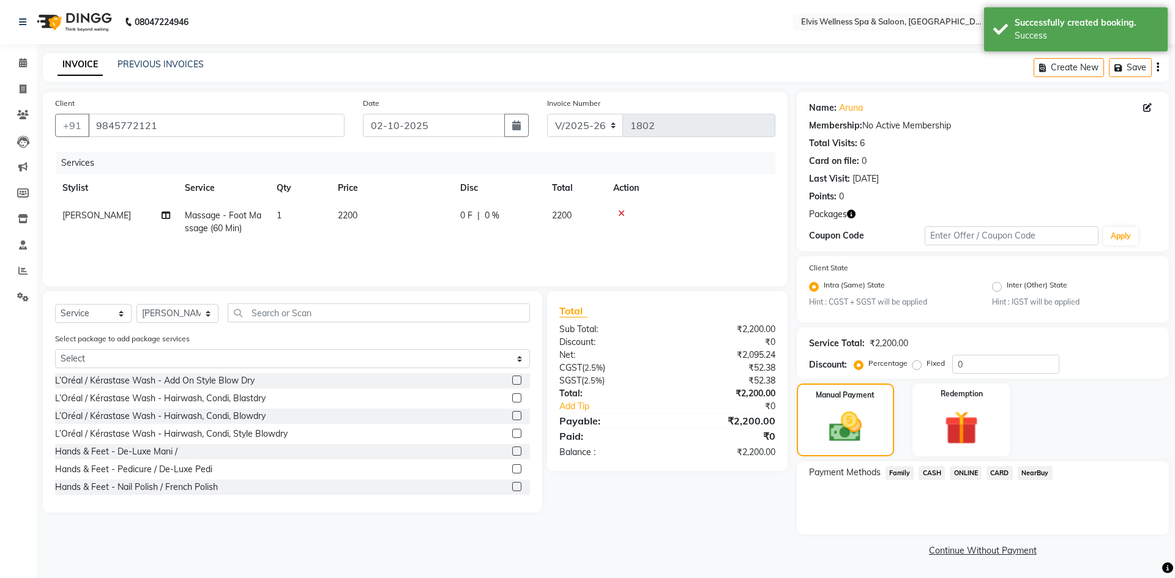
click at [355, 219] on span "2200" at bounding box center [348, 215] width 20 height 11
select select "62458"
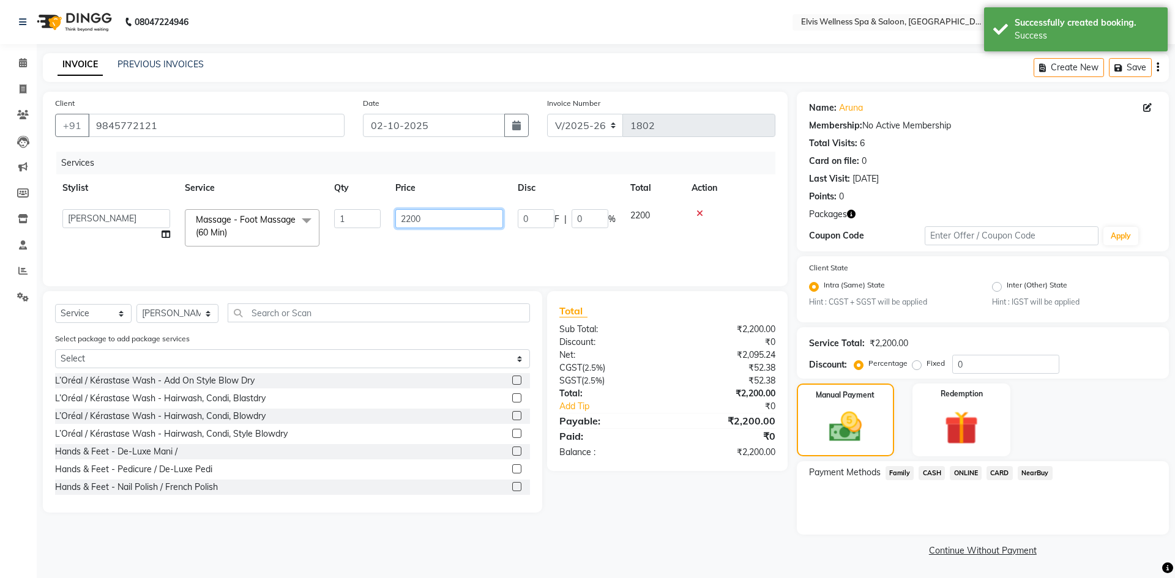
click at [417, 219] on input "2200" at bounding box center [449, 218] width 108 height 19
type input "0"
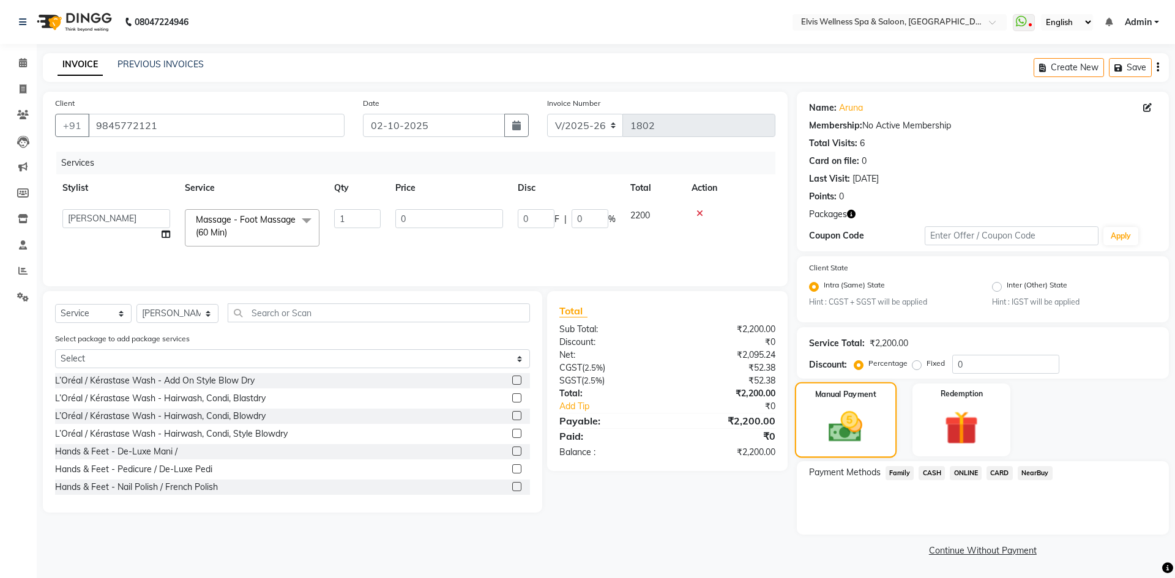
click at [844, 433] on img at bounding box center [844, 427] width 55 height 39
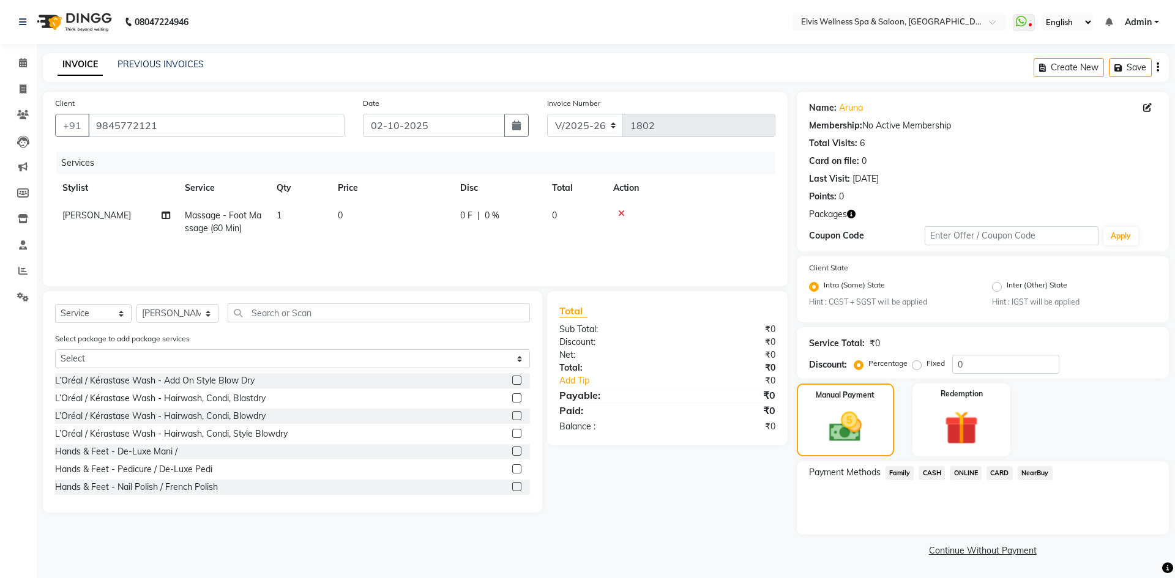
click at [918, 473] on span "CASH" at bounding box center [931, 473] width 26 height 14
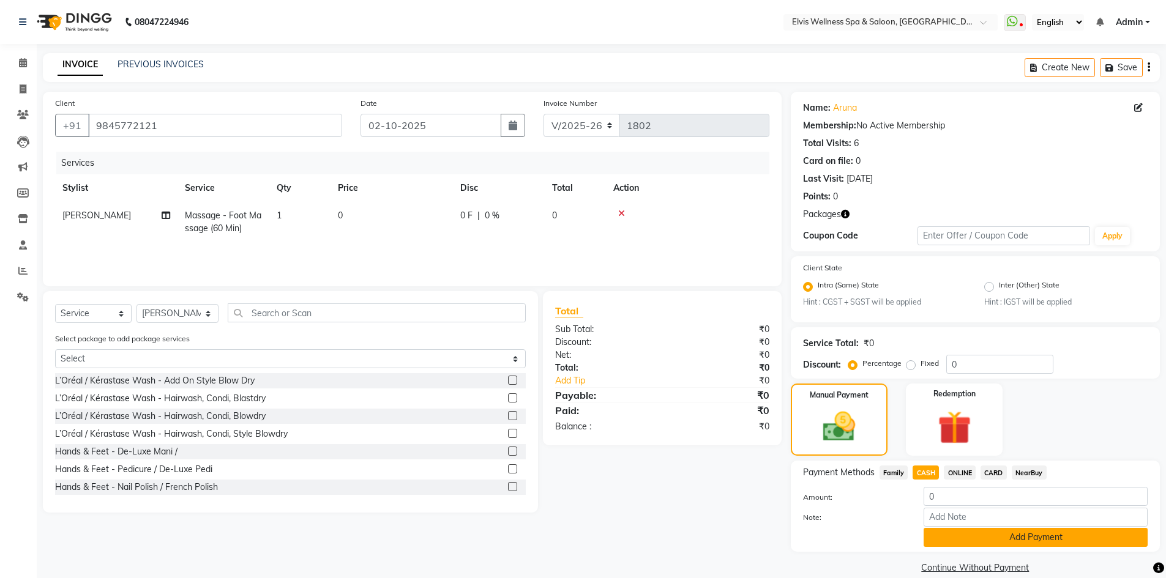
click at [988, 528] on button "Add Payment" at bounding box center [1035, 537] width 224 height 19
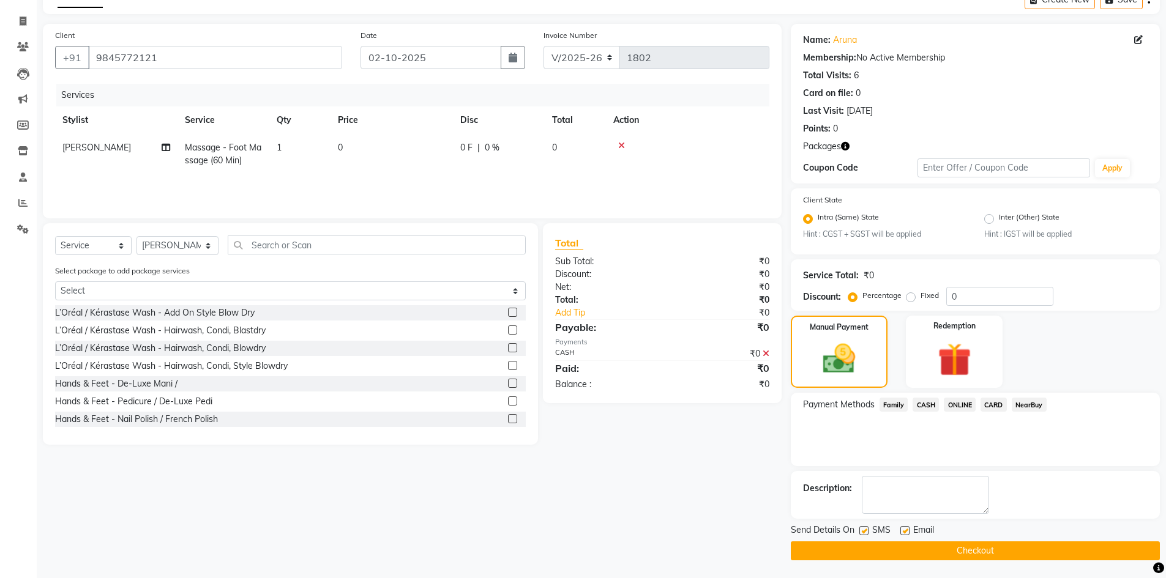
scroll to position [69, 0]
click at [865, 529] on label at bounding box center [863, 530] width 9 height 9
click at [865, 529] on input "checkbox" at bounding box center [863, 531] width 8 height 8
checkbox input "false"
click at [910, 545] on button "Checkout" at bounding box center [975, 550] width 369 height 19
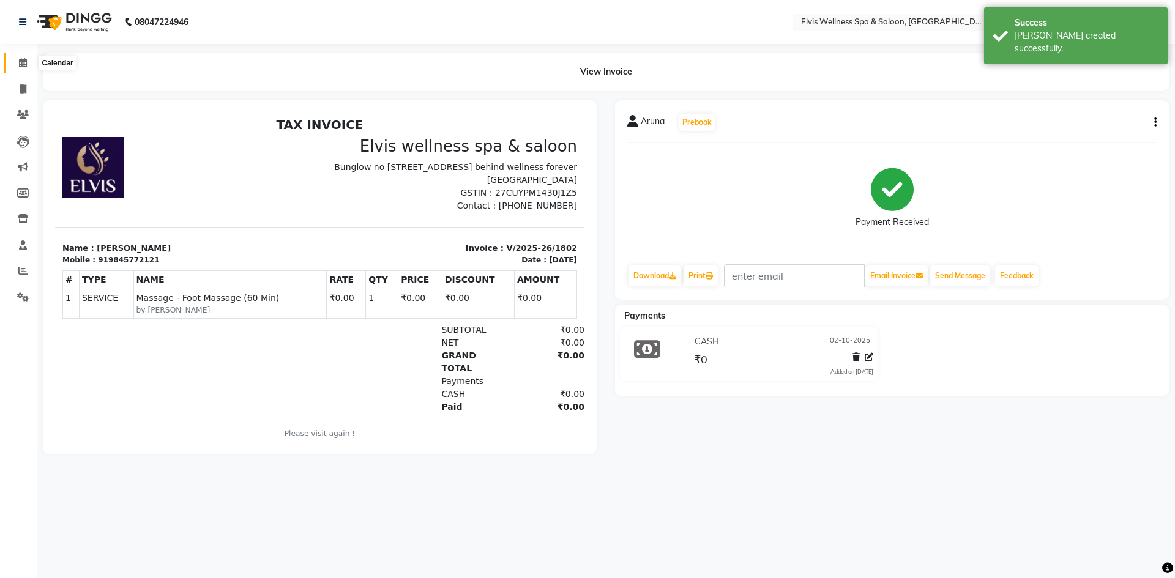
click at [28, 64] on span at bounding box center [22, 63] width 21 height 14
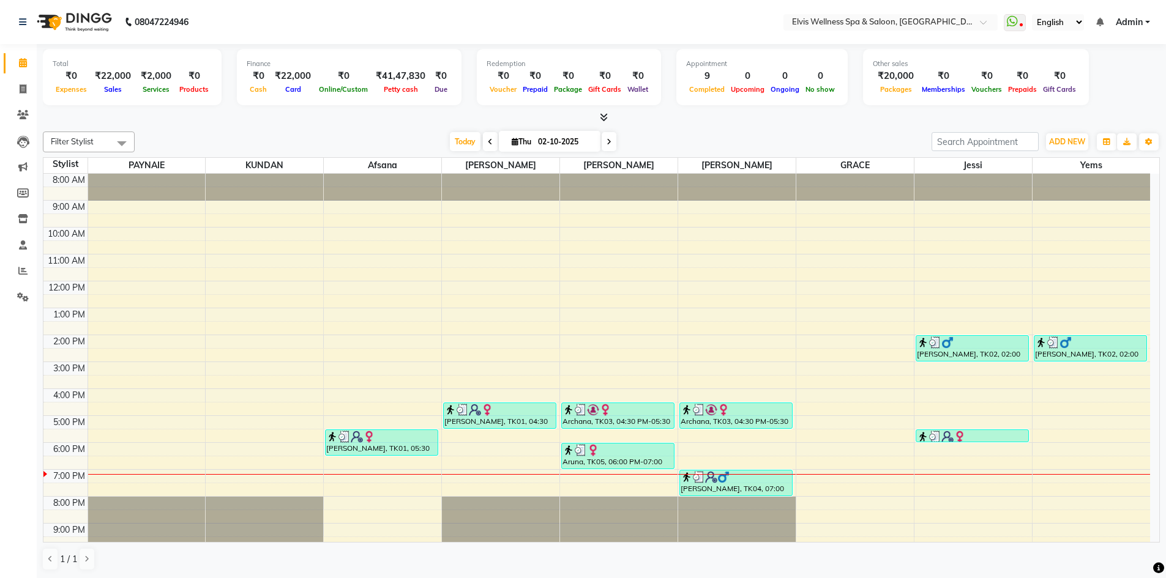
click at [223, 425] on div "8:00 AM 9:00 AM 10:00 AM 11:00 AM 12:00 PM 1:00 PM 2:00 PM 3:00 PM 4:00 PM 5:00…" at bounding box center [596, 375] width 1106 height 403
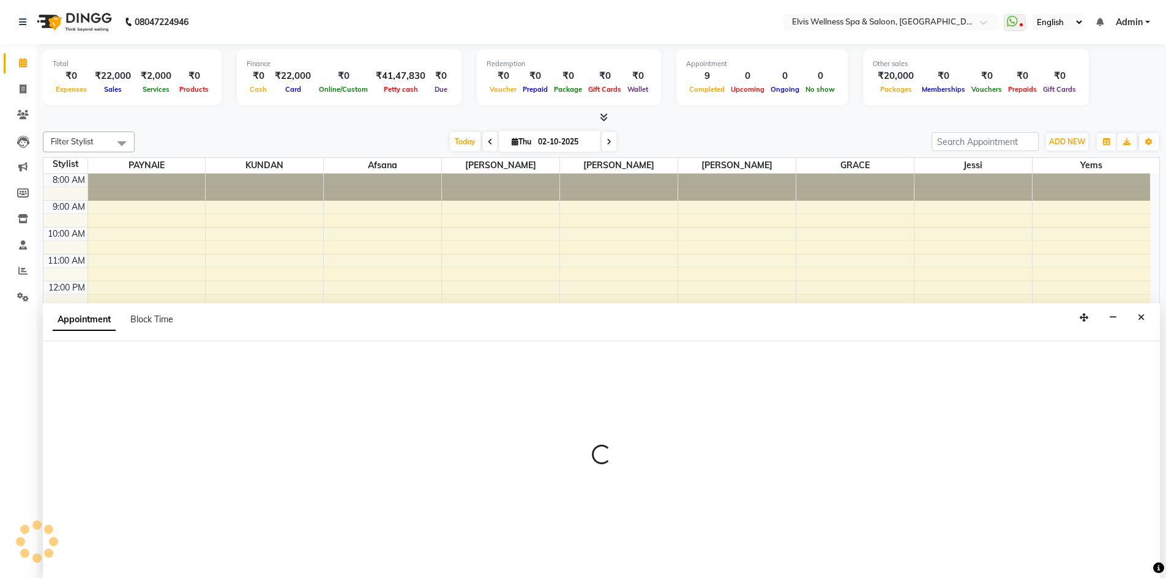
scroll to position [1, 0]
select select "24325"
select select "1020"
select select "tentative"
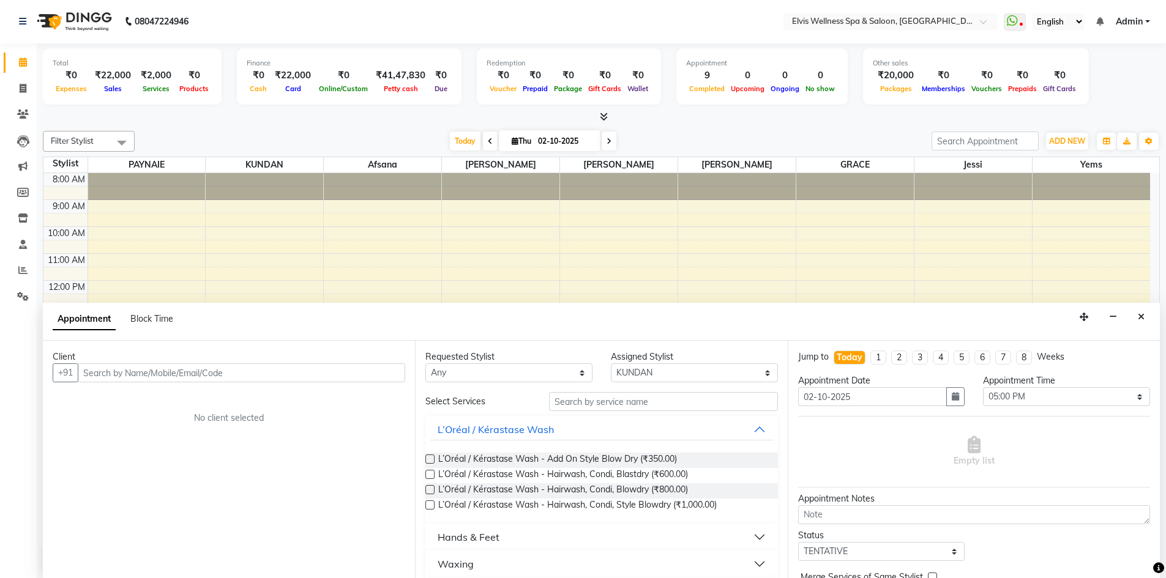
click at [169, 374] on input "text" at bounding box center [241, 372] width 327 height 19
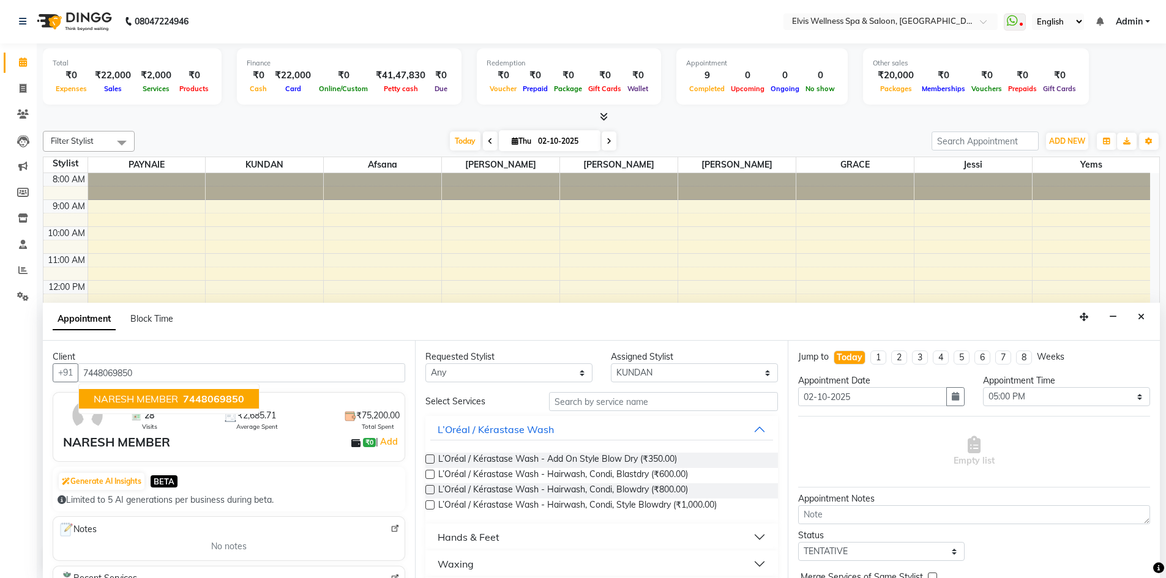
click at [154, 403] on span "NARESH MEMBER" at bounding box center [136, 399] width 84 height 12
type input "7448069850"
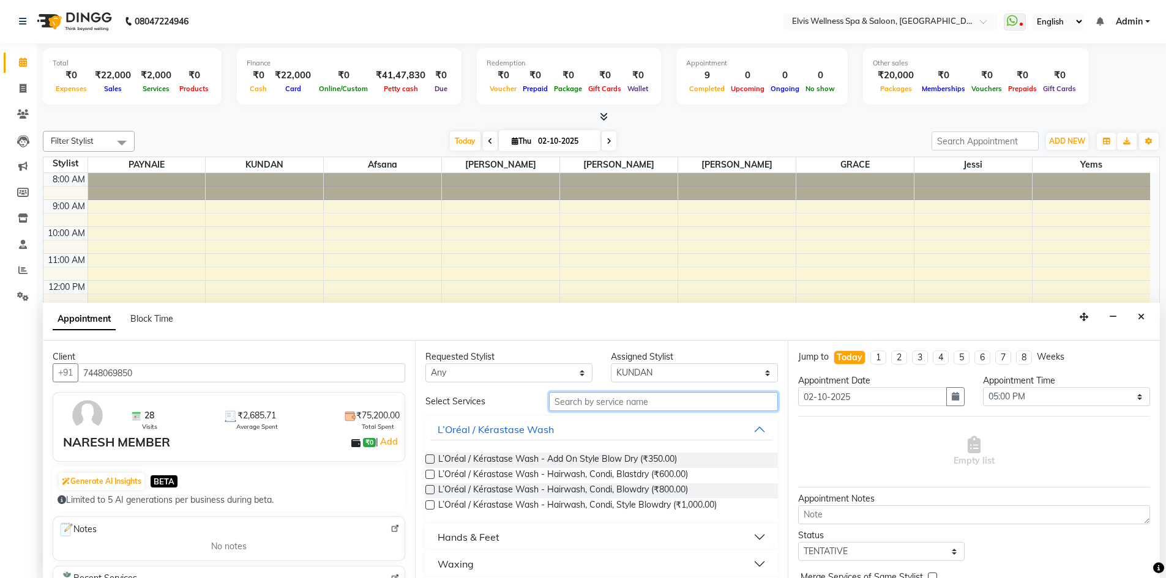
click at [583, 406] on input "text" at bounding box center [663, 401] width 229 height 19
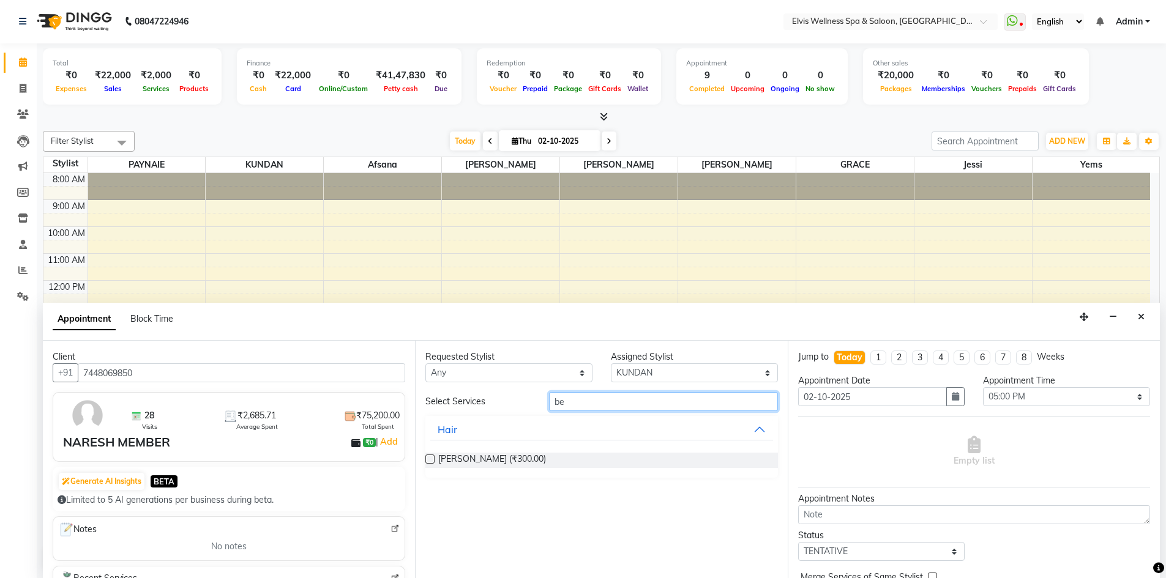
type input "be"
click at [430, 457] on label at bounding box center [429, 459] width 9 height 9
click at [430, 457] on input "checkbox" at bounding box center [429, 460] width 8 height 8
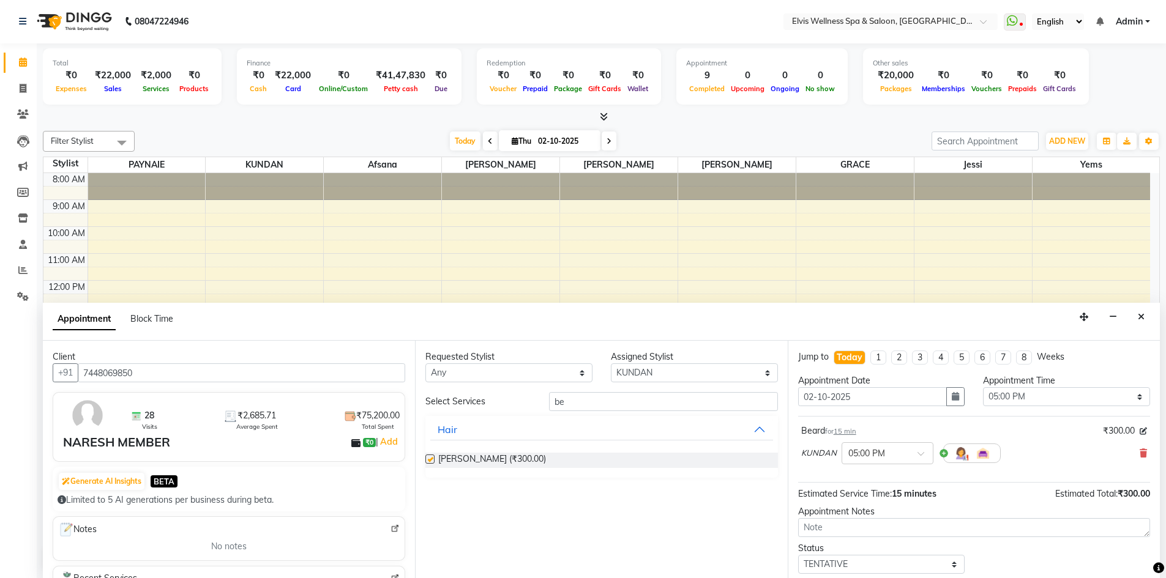
checkbox input "false"
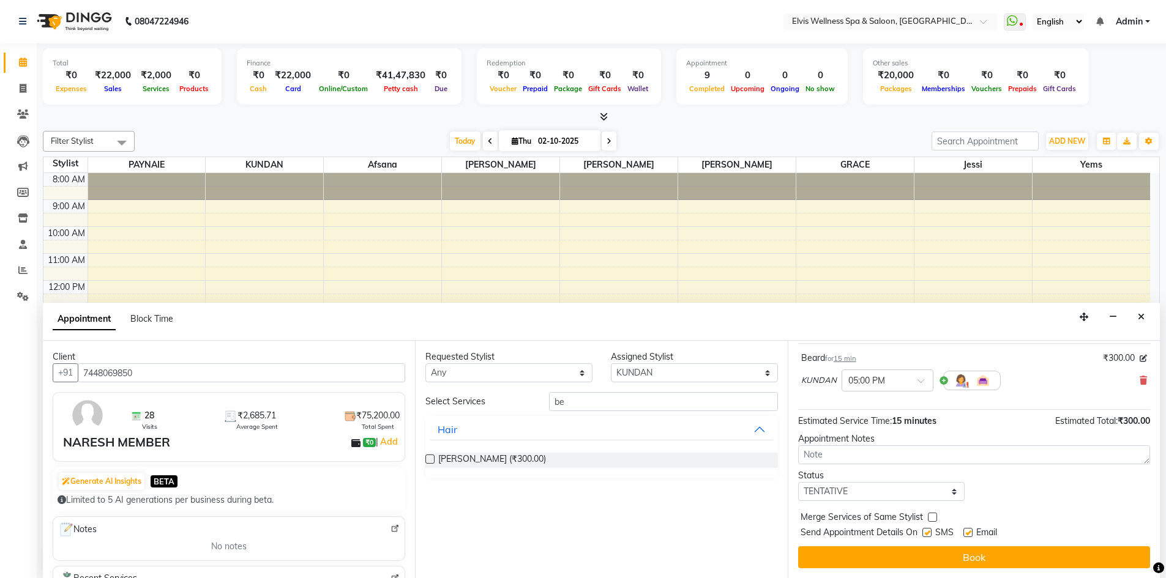
click at [928, 534] on label at bounding box center [926, 532] width 9 height 9
click at [928, 534] on input "checkbox" at bounding box center [926, 534] width 8 height 8
checkbox input "false"
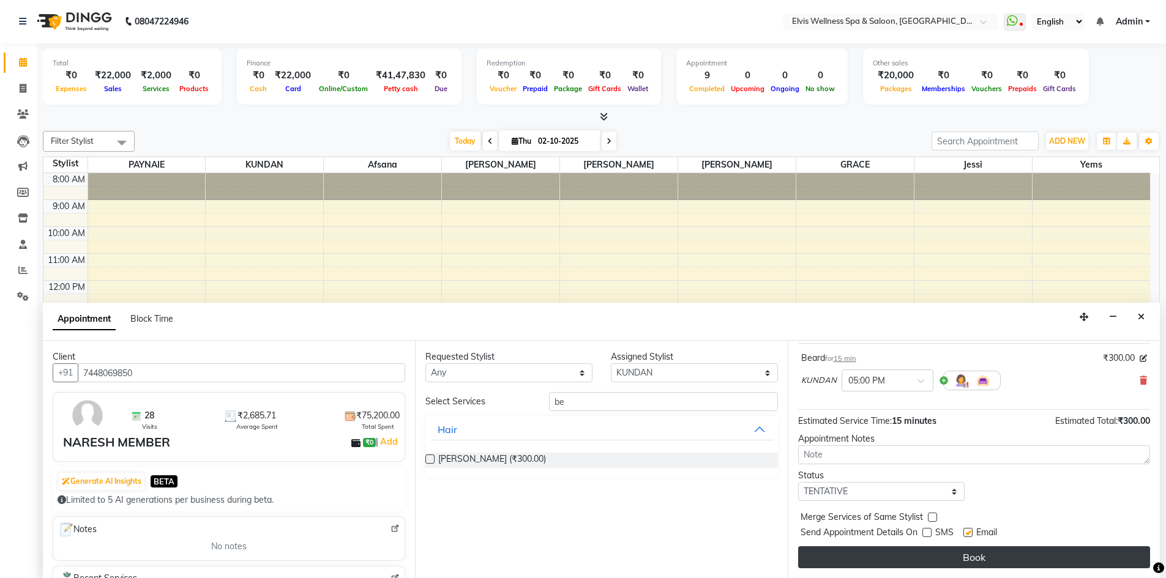
click at [940, 563] on button "Book" at bounding box center [974, 557] width 352 height 22
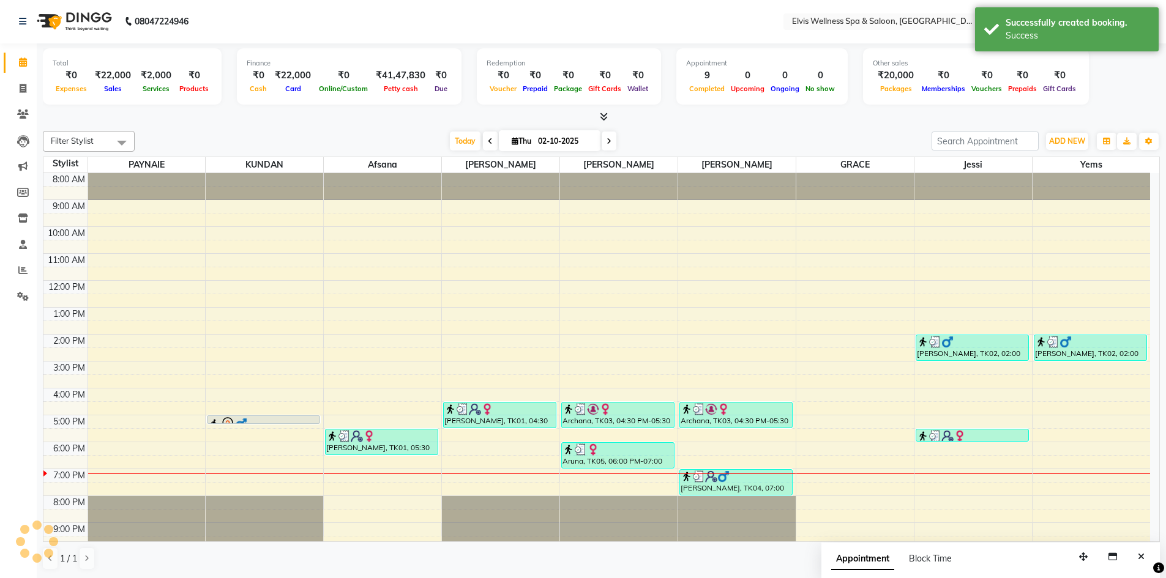
scroll to position [0, 0]
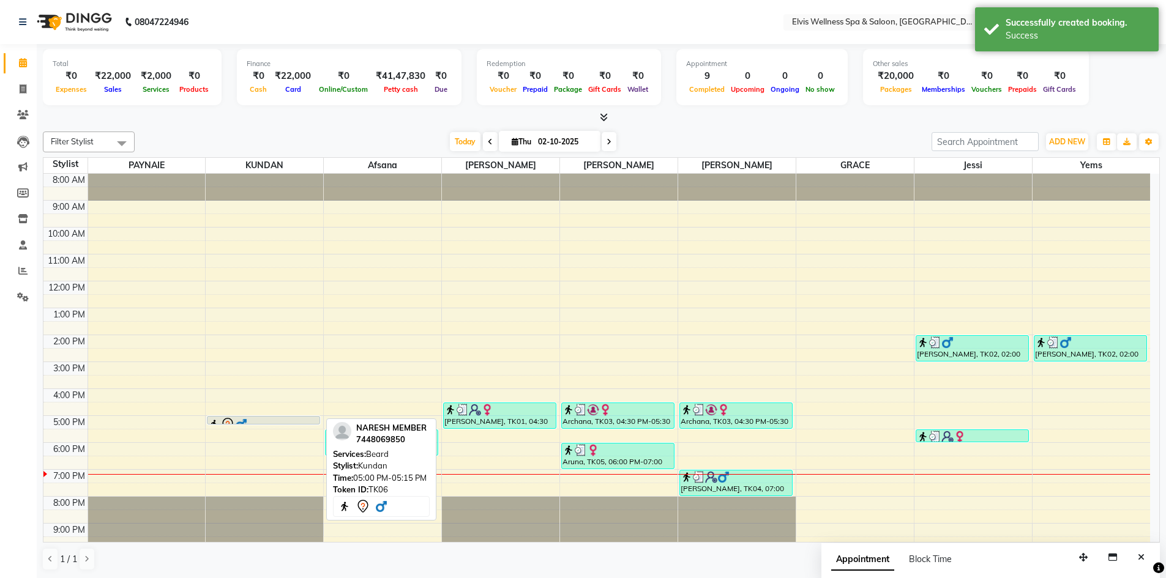
click at [242, 419] on img at bounding box center [241, 425] width 12 height 12
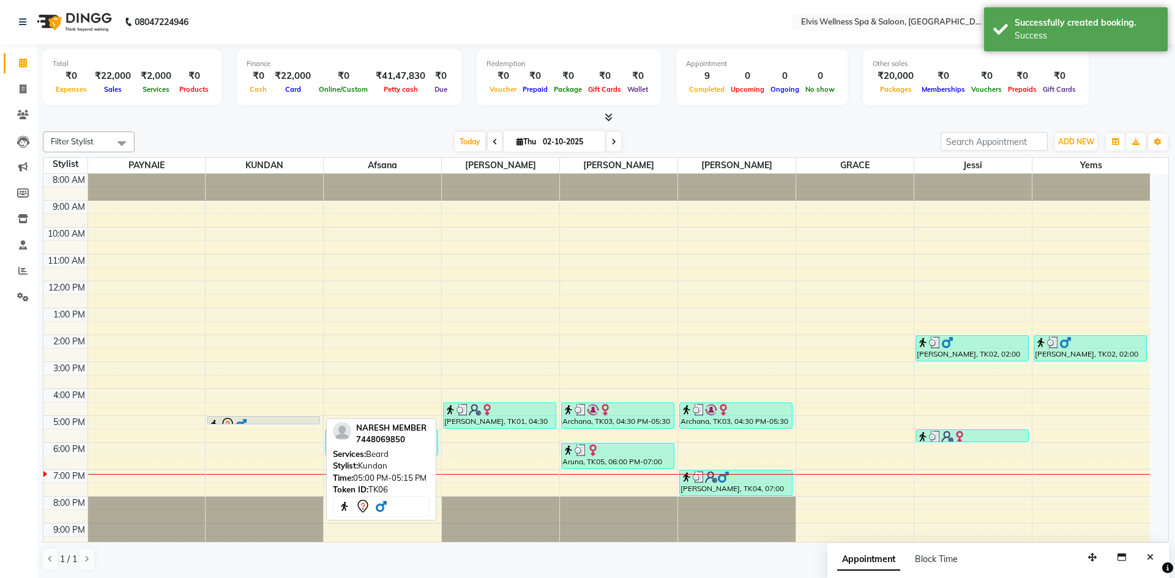
select select "7"
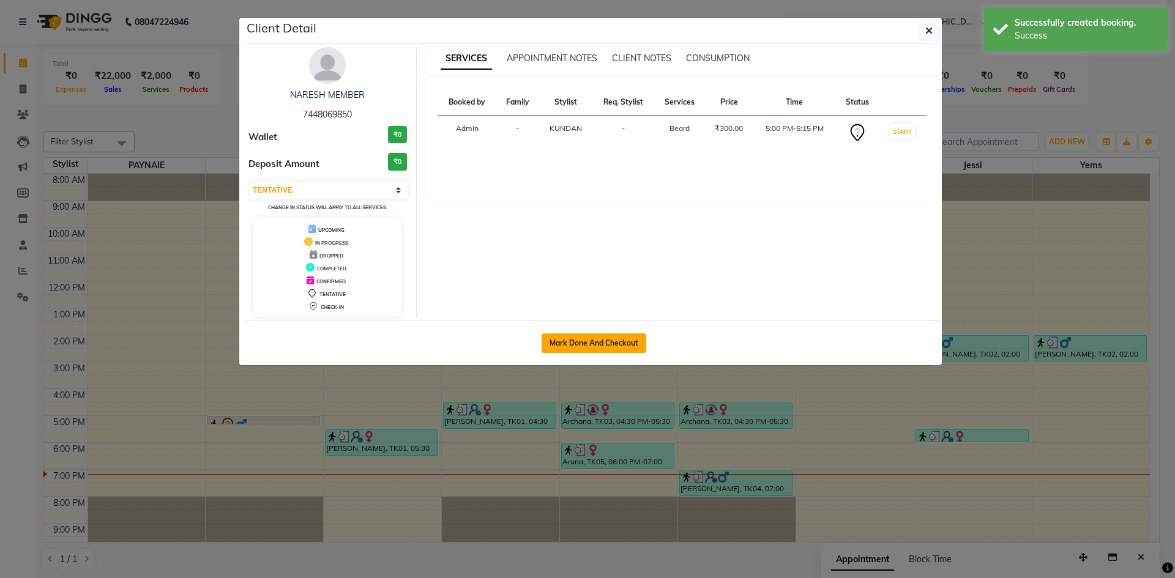
click at [593, 340] on button "Mark Done And Checkout" at bounding box center [594, 343] width 105 height 20
select select "4399"
select select "service"
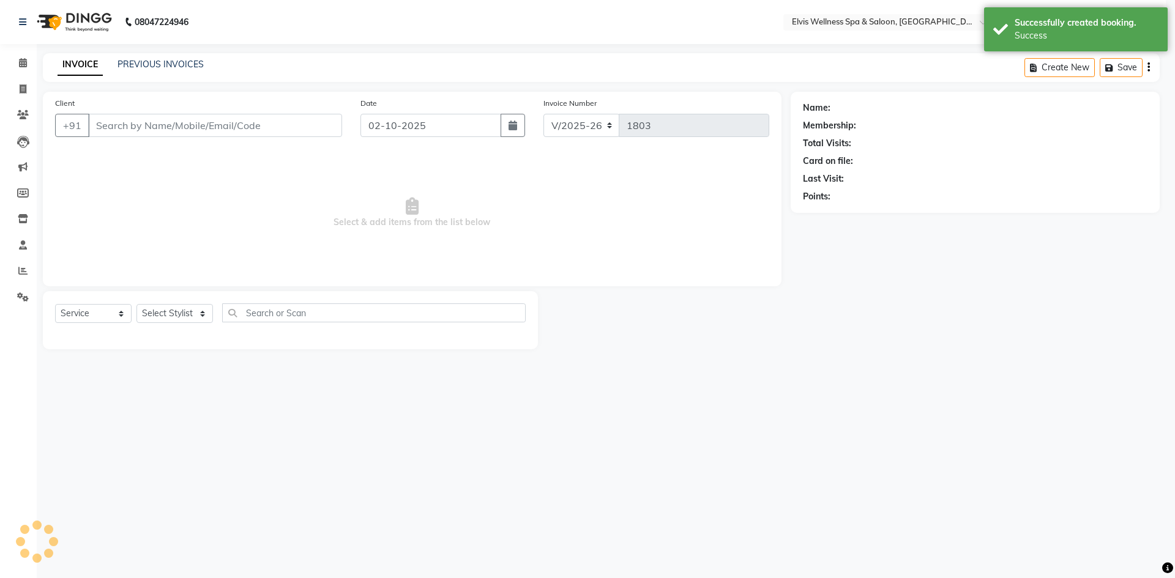
select select "3"
type input "7448069850"
select select "24325"
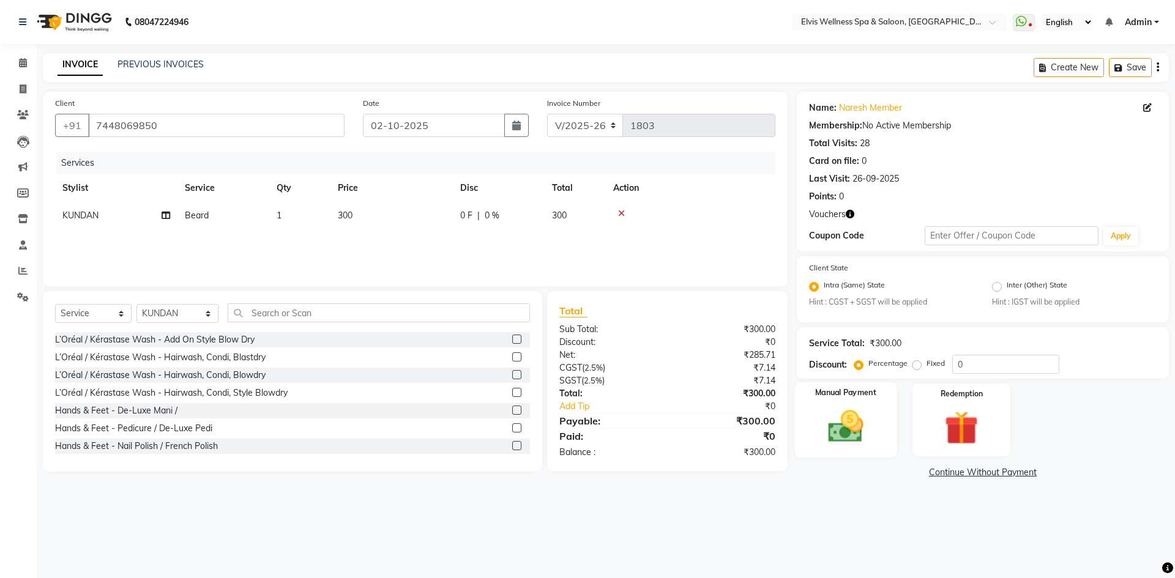
click at [850, 419] on img at bounding box center [845, 427] width 57 height 40
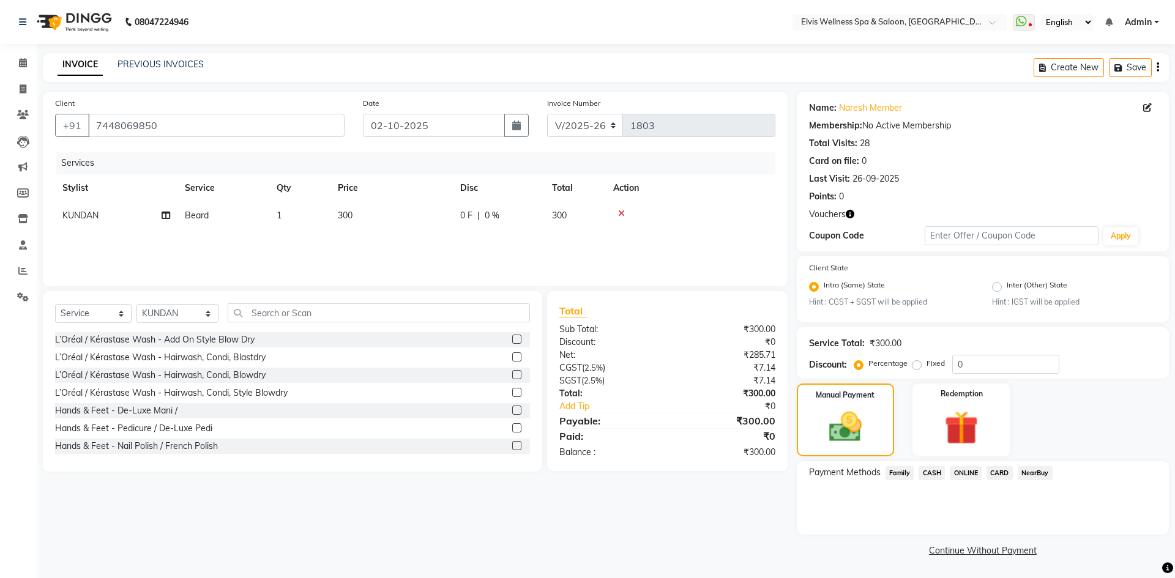
click at [937, 470] on span "CASH" at bounding box center [931, 473] width 26 height 14
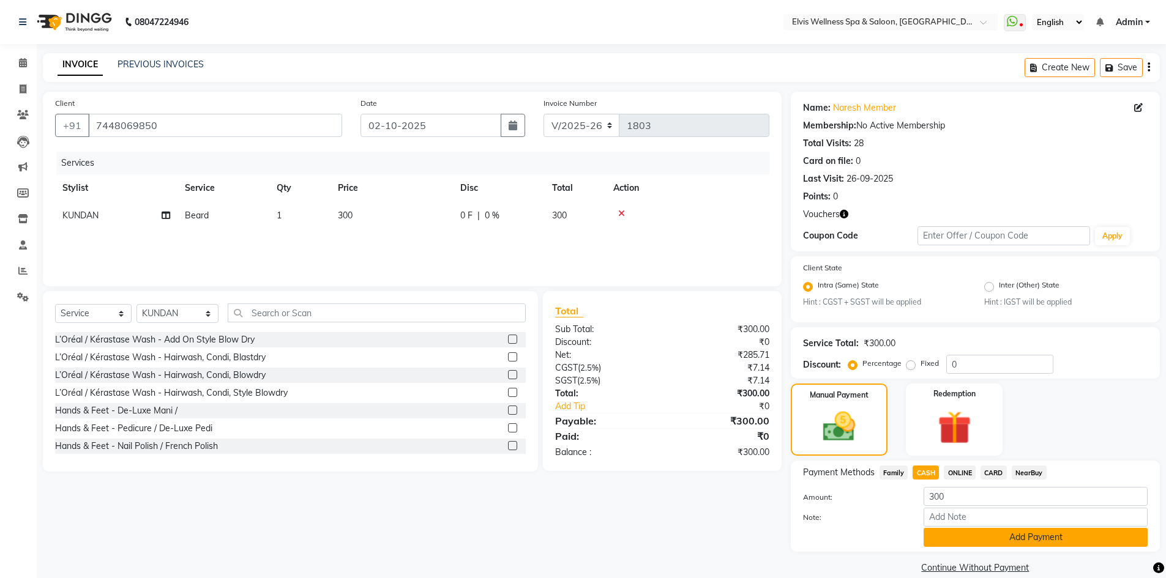
click at [1037, 538] on button "Add Payment" at bounding box center [1035, 537] width 224 height 19
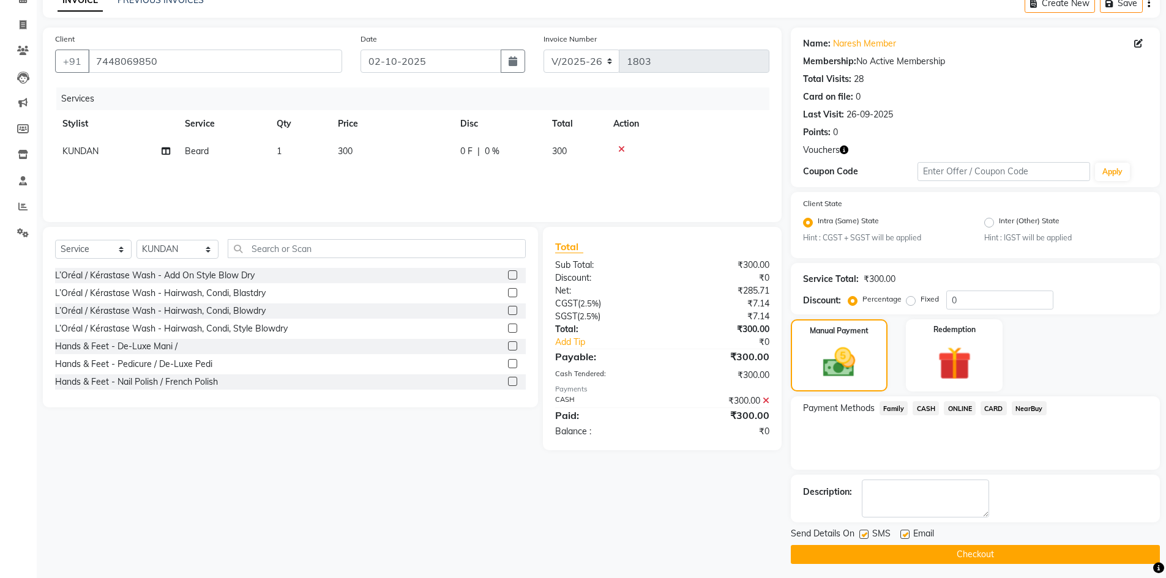
scroll to position [69, 0]
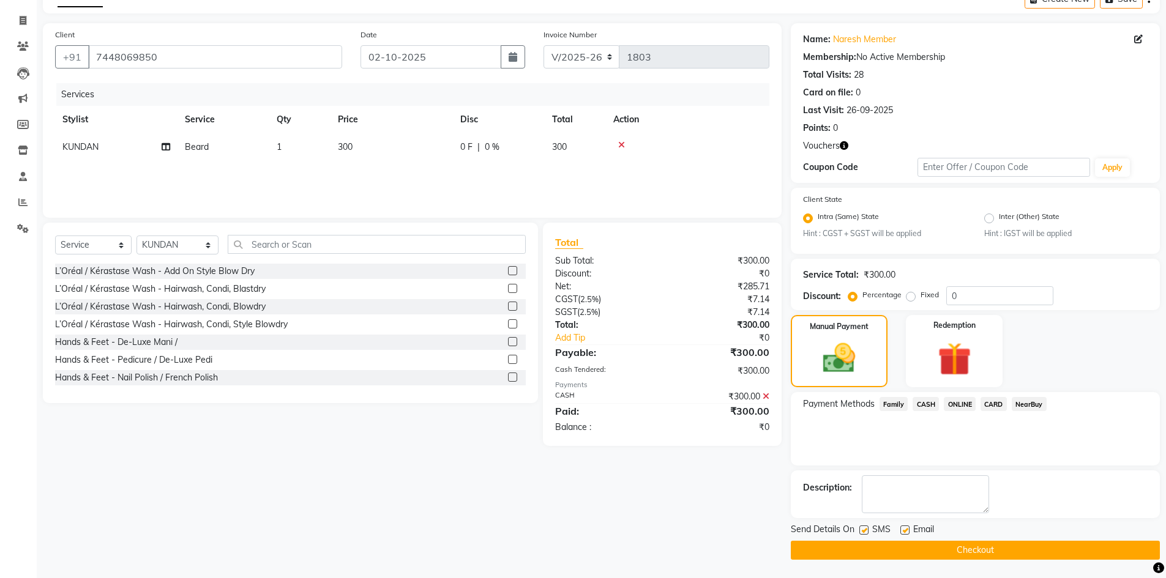
click at [868, 531] on div "SMS" at bounding box center [879, 530] width 41 height 15
click at [863, 531] on label at bounding box center [863, 530] width 9 height 9
click at [863, 531] on input "checkbox" at bounding box center [863, 531] width 8 height 8
checkbox input "false"
click at [937, 547] on button "Checkout" at bounding box center [975, 550] width 369 height 19
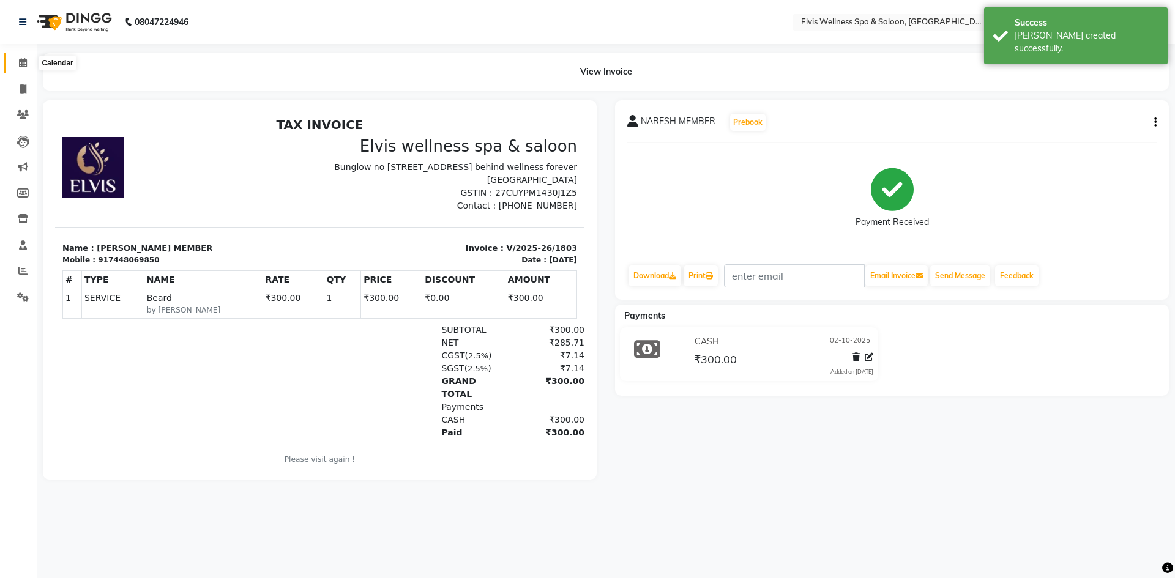
click at [19, 56] on span at bounding box center [22, 63] width 21 height 14
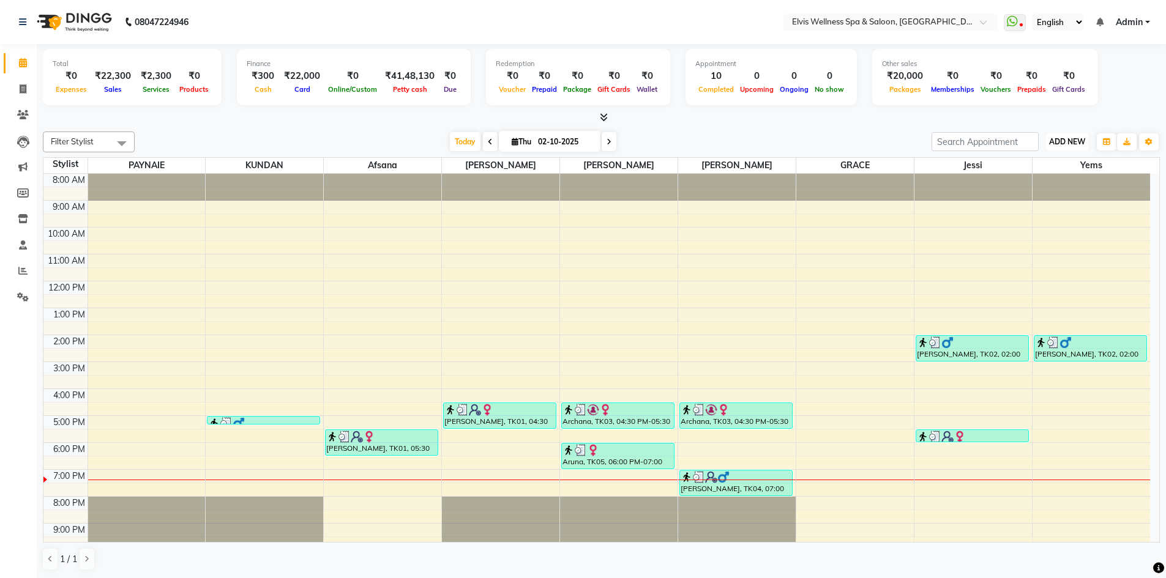
click at [1069, 147] on button "ADD NEW Toggle Dropdown" at bounding box center [1067, 141] width 42 height 17
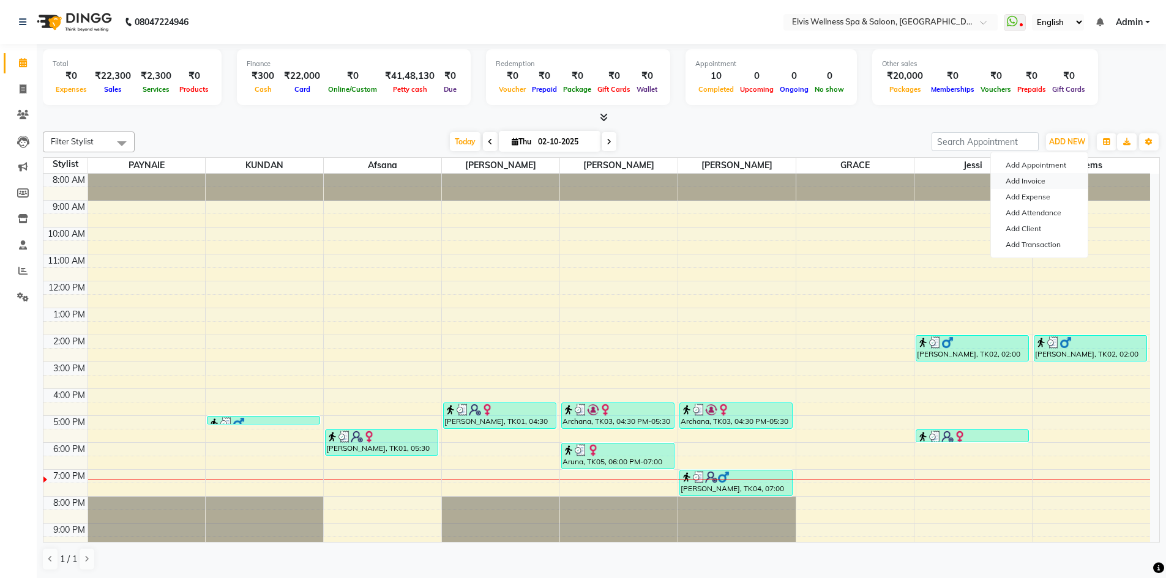
click at [1031, 184] on link "Add Invoice" at bounding box center [1039, 181] width 97 height 16
select select "4399"
select select "service"
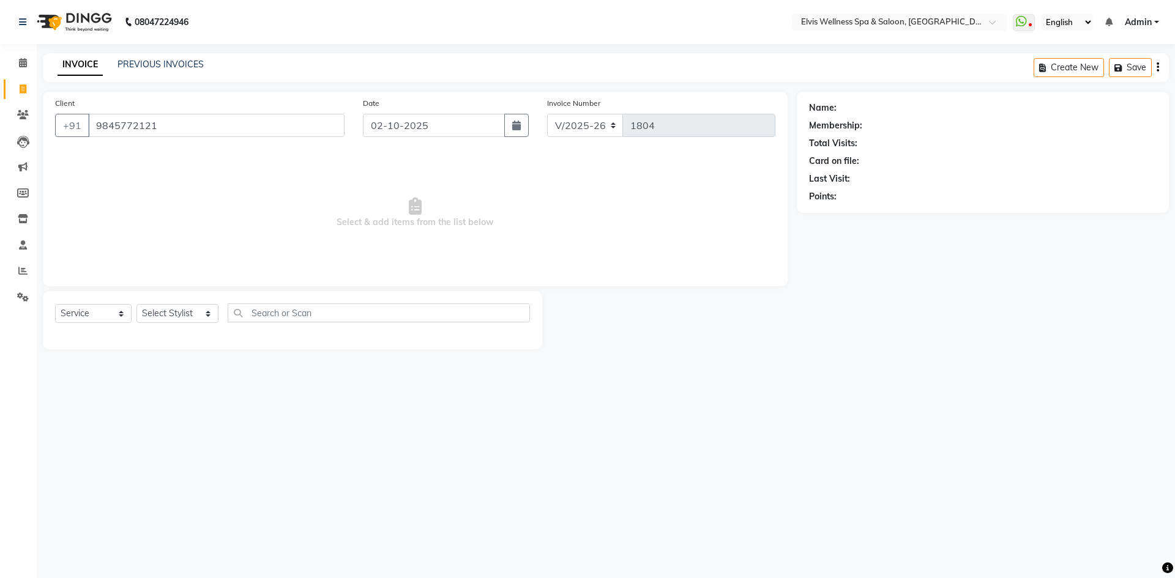
type input "9845772121"
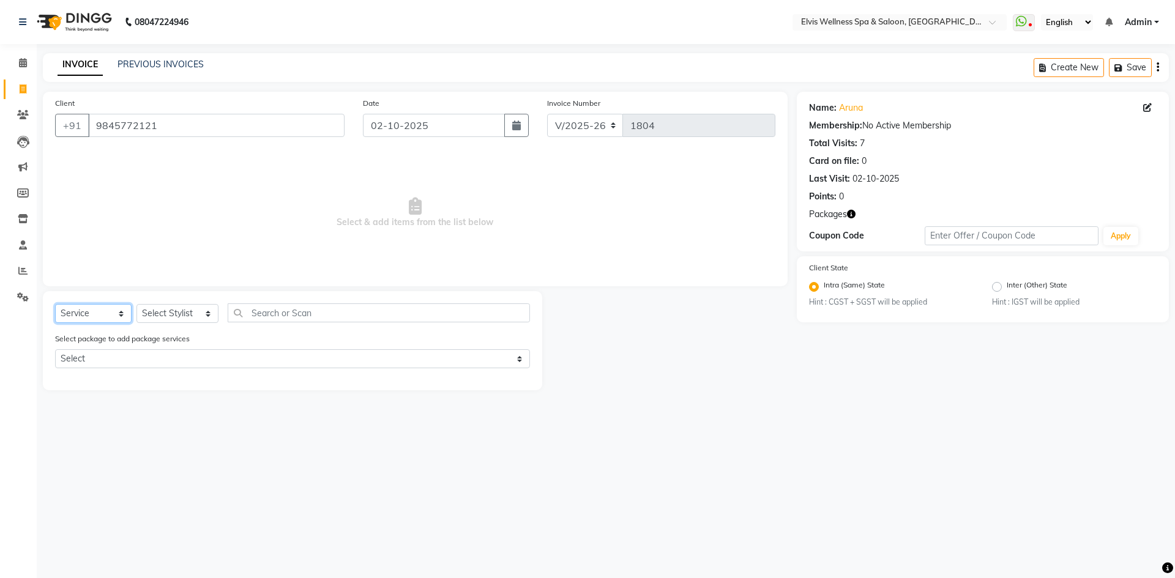
click at [102, 318] on select "Select Service Product Membership Package Voucher Prepaid Gift Card" at bounding box center [93, 313] width 76 height 19
select select "package"
click at [55, 304] on select "Select Service Product Membership Package Voucher Prepaid Gift Card" at bounding box center [93, 313] width 76 height 19
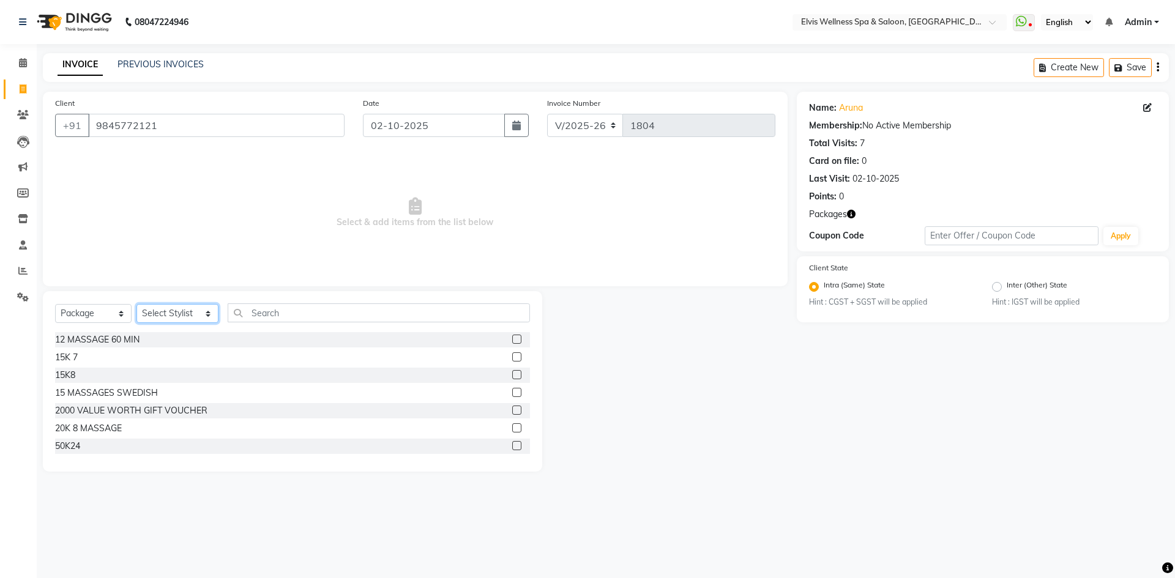
click at [190, 314] on select "Select Stylist Afsana Eunice GRACE Heidi jessi Jitu kalyani kp staff KUNDAN LUC…" at bounding box center [177, 313] width 82 height 19
select select "24328"
click at [136, 304] on select "Select Stylist Afsana Eunice GRACE Heidi jessi Jitu kalyani kp staff KUNDAN LUC…" at bounding box center [177, 313] width 82 height 19
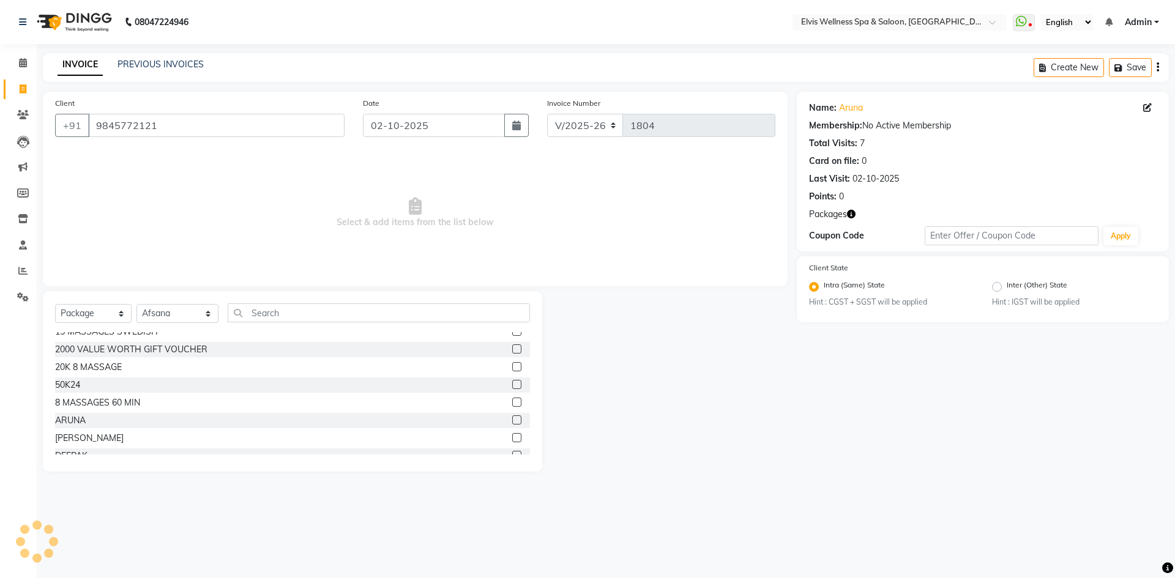
click at [512, 421] on label at bounding box center [516, 419] width 9 height 9
click at [512, 421] on input "checkbox" at bounding box center [516, 421] width 8 height 8
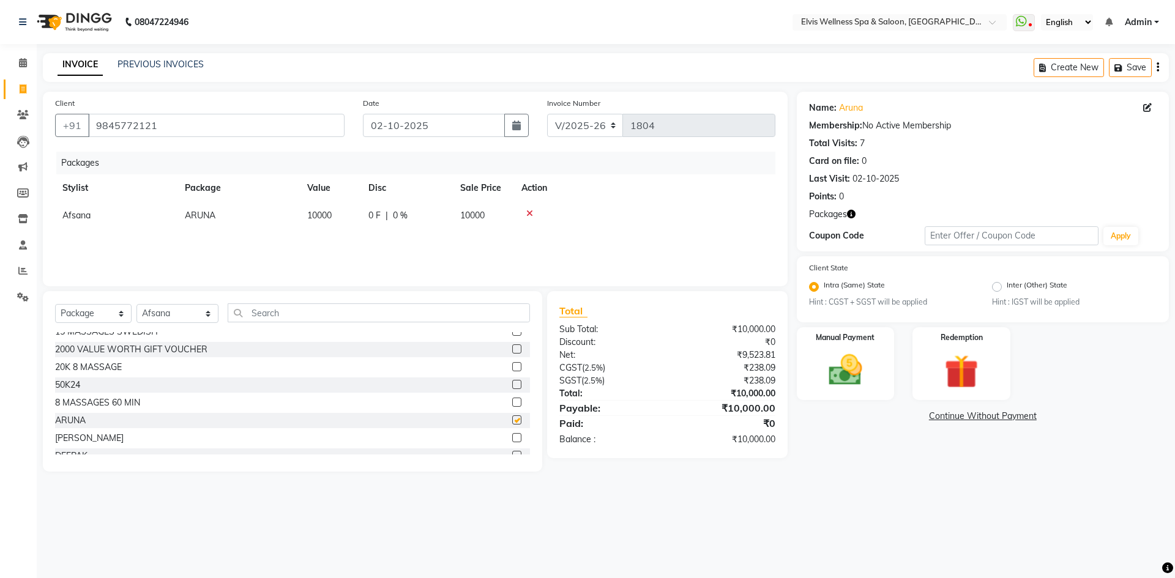
checkbox input "false"
click at [473, 217] on span "10000" at bounding box center [472, 215] width 24 height 11
click at [473, 217] on input "0" at bounding box center [467, 218] width 37 height 19
click at [352, 215] on td "10000" at bounding box center [330, 216] width 61 height 28
click at [579, 210] on icon at bounding box center [577, 213] width 7 height 9
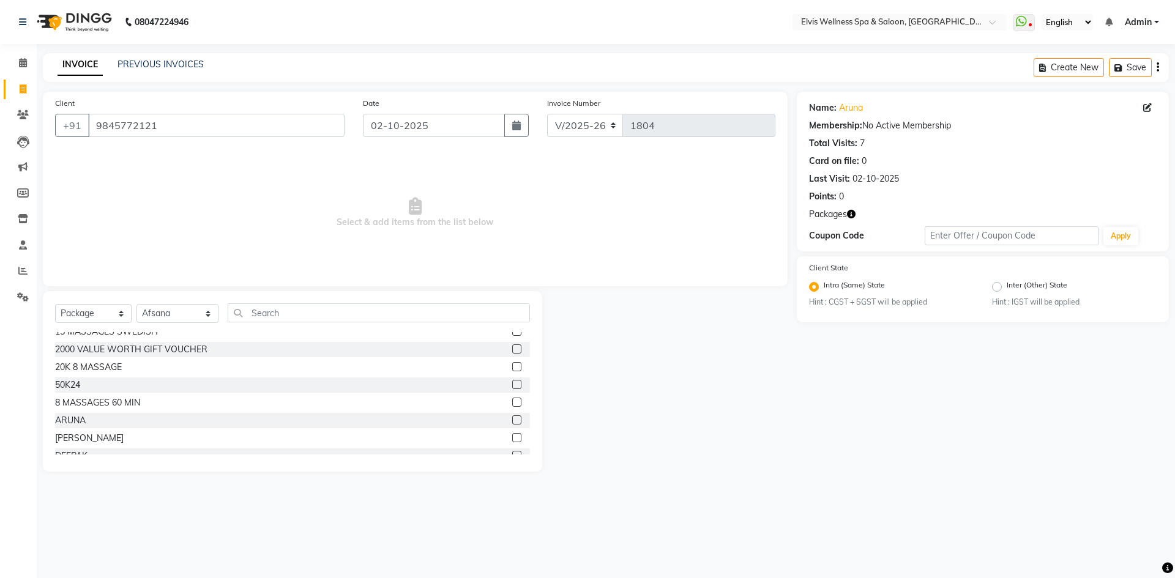
scroll to position [245, 0]
click at [512, 396] on label at bounding box center [516, 396] width 9 height 9
click at [512, 396] on input "checkbox" at bounding box center [516, 397] width 8 height 8
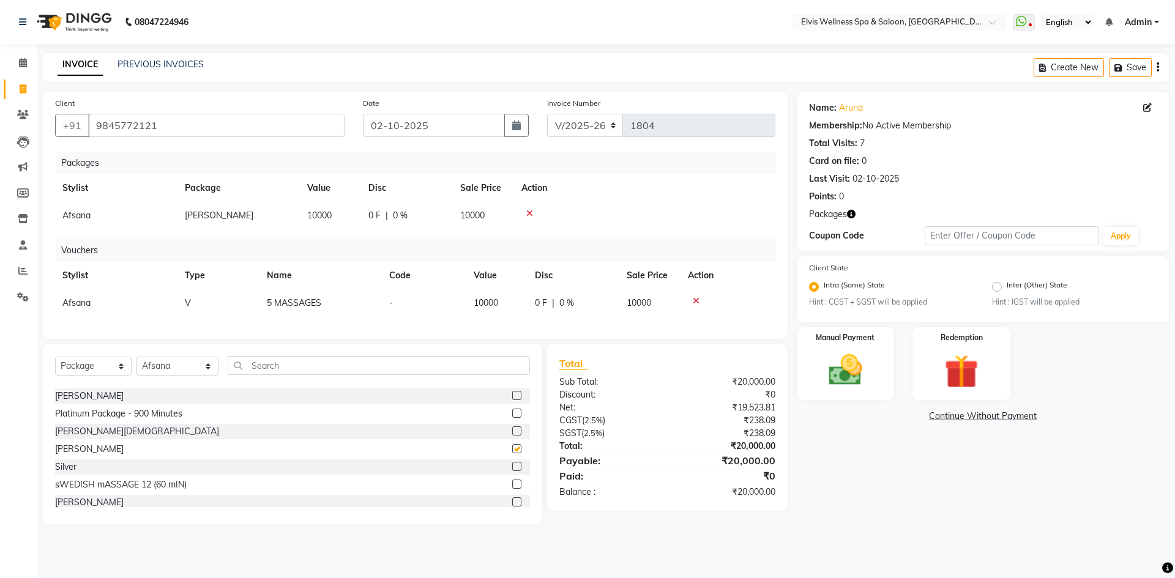
checkbox input "false"
click at [689, 299] on div at bounding box center [728, 301] width 80 height 9
click at [693, 300] on icon at bounding box center [696, 301] width 7 height 9
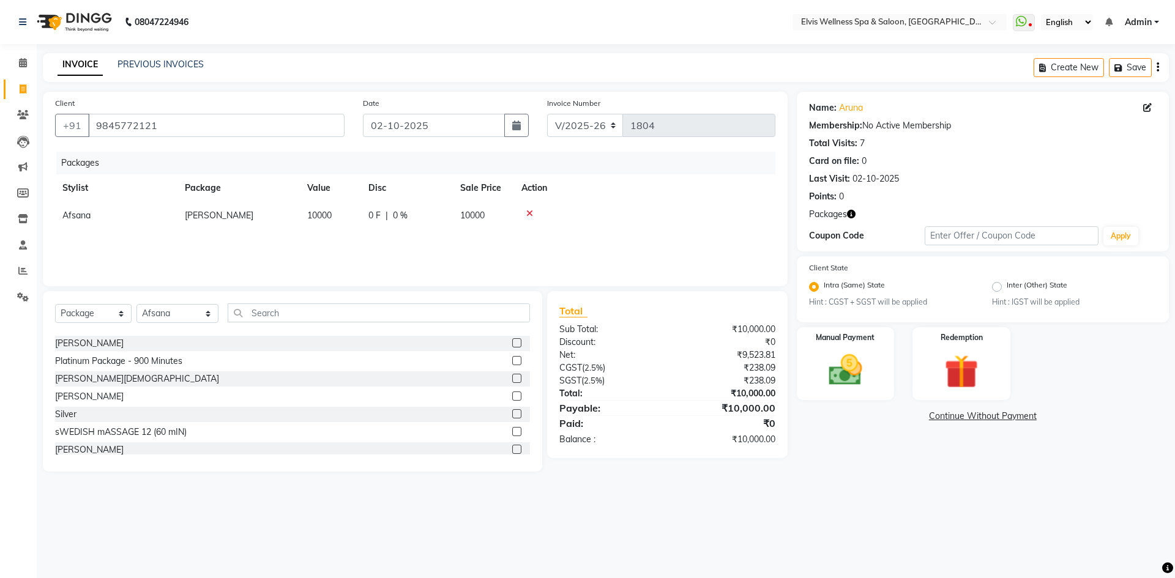
click at [525, 213] on div at bounding box center [644, 213] width 247 height 9
click at [531, 213] on icon at bounding box center [529, 213] width 7 height 9
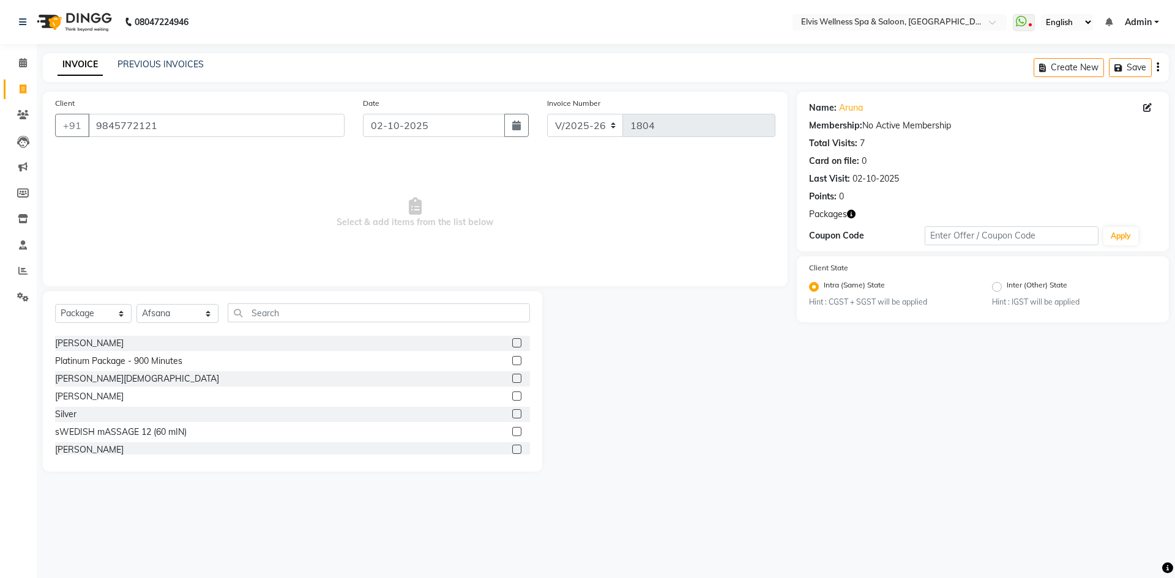
click at [512, 375] on label at bounding box center [516, 378] width 9 height 9
click at [512, 375] on input "checkbox" at bounding box center [516, 379] width 8 height 8
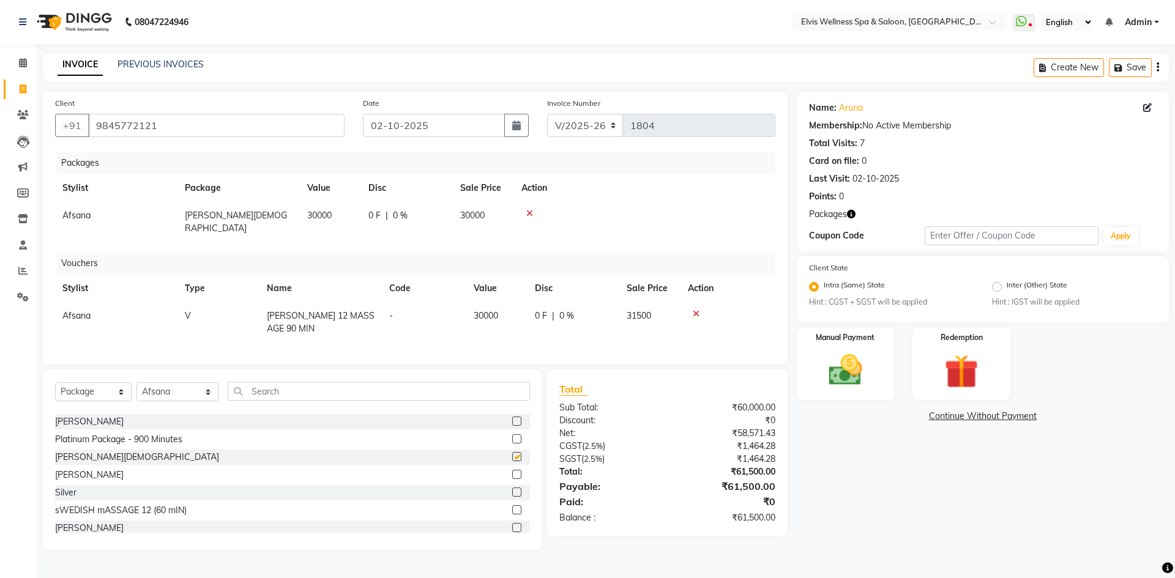
checkbox input "false"
click at [532, 212] on icon at bounding box center [529, 213] width 7 height 9
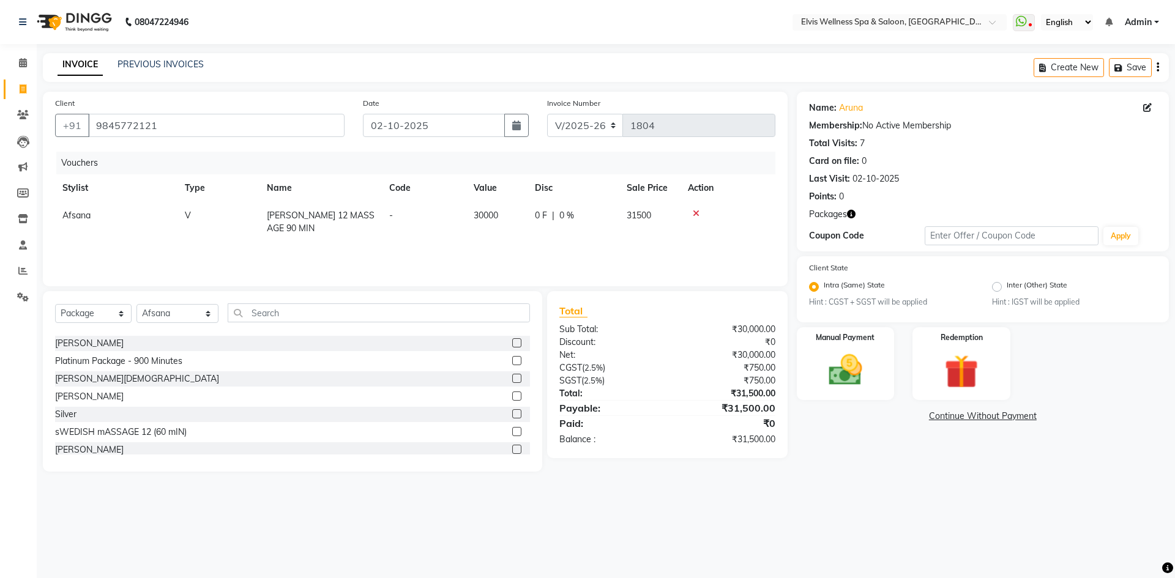
click at [693, 214] on icon at bounding box center [696, 213] width 7 height 9
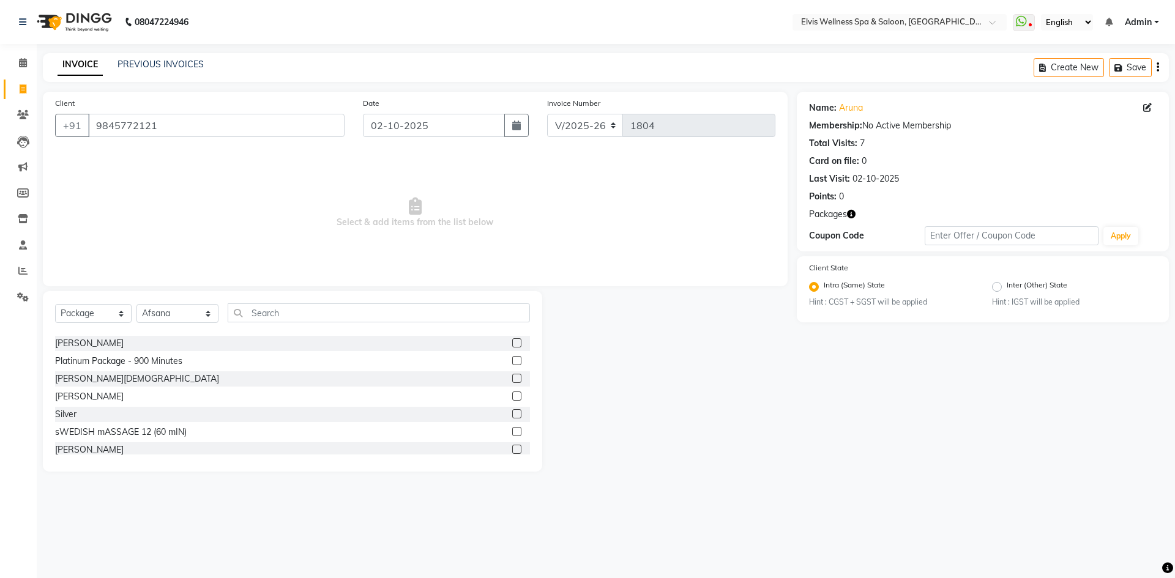
click at [512, 344] on label at bounding box center [516, 342] width 9 height 9
click at [512, 344] on input "checkbox" at bounding box center [516, 344] width 8 height 8
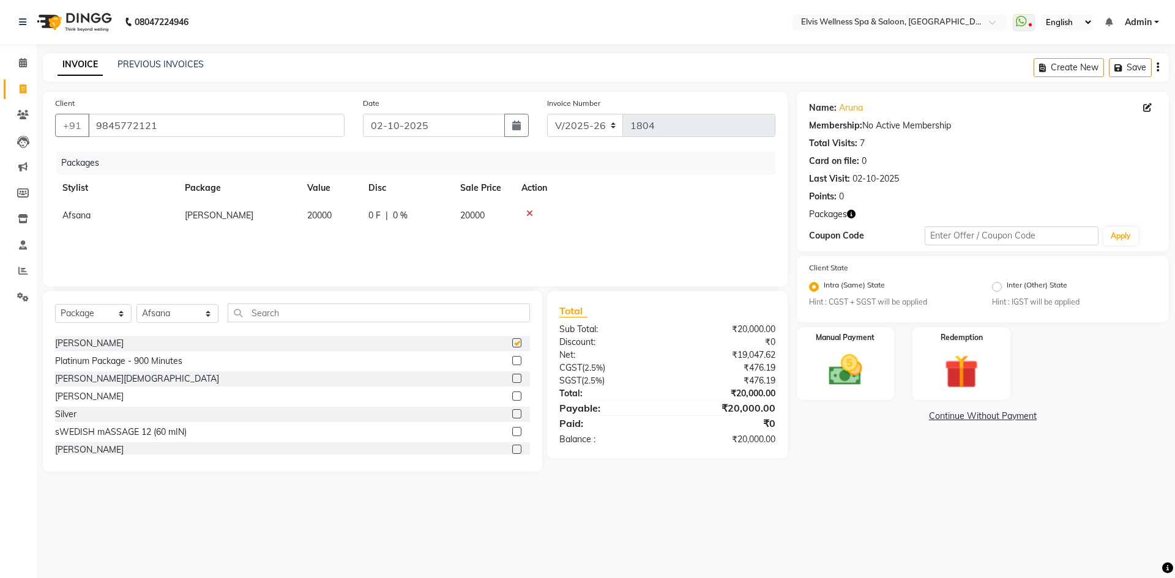
checkbox input "false"
click at [529, 213] on icon at bounding box center [529, 213] width 7 height 9
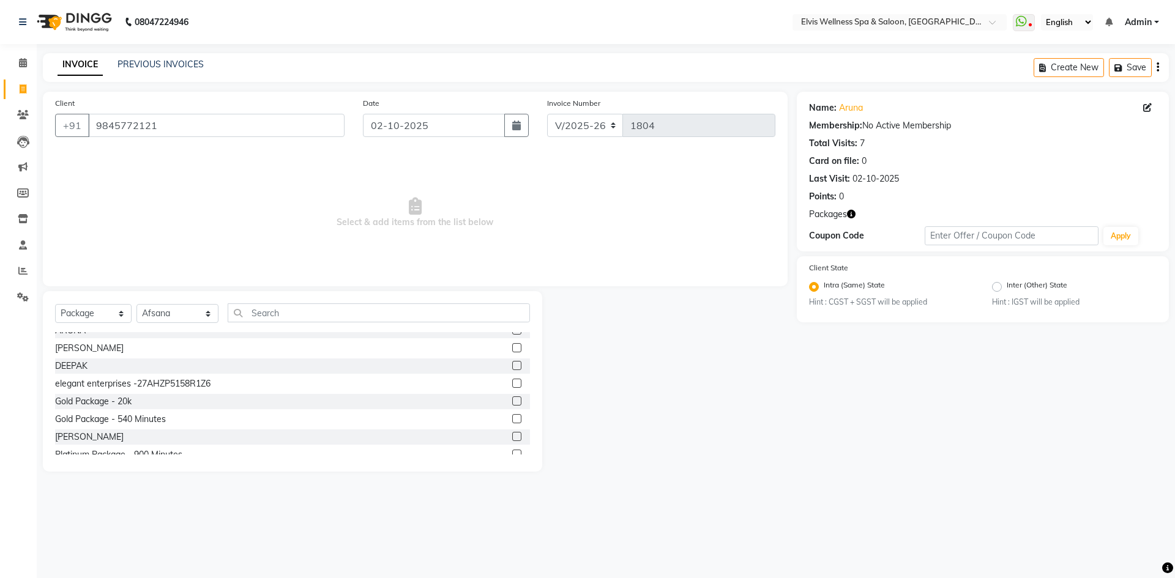
scroll to position [122, 0]
click at [512, 395] on label at bounding box center [516, 394] width 9 height 9
click at [512, 395] on input "checkbox" at bounding box center [516, 395] width 8 height 8
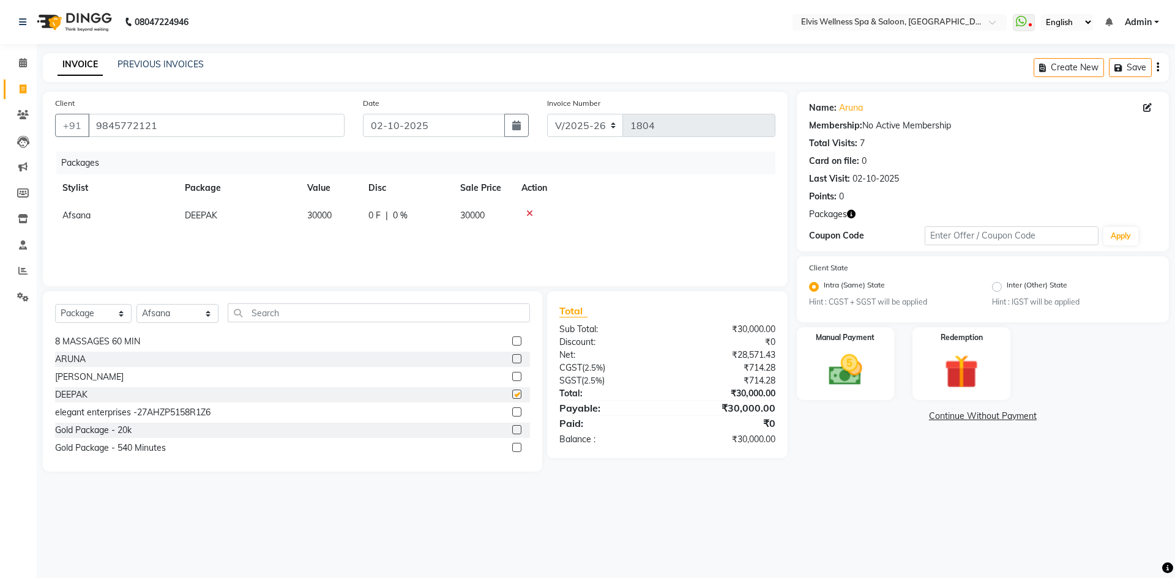
checkbox input "false"
click at [528, 215] on icon at bounding box center [529, 213] width 7 height 9
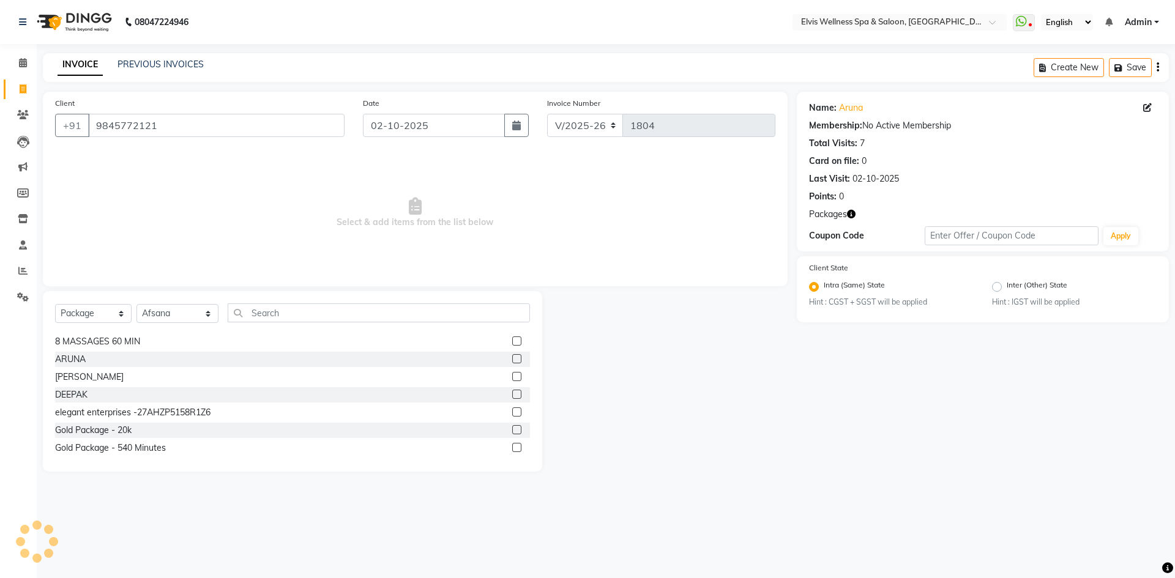
click at [512, 360] on label at bounding box center [516, 358] width 9 height 9
click at [512, 360] on input "checkbox" at bounding box center [516, 360] width 8 height 8
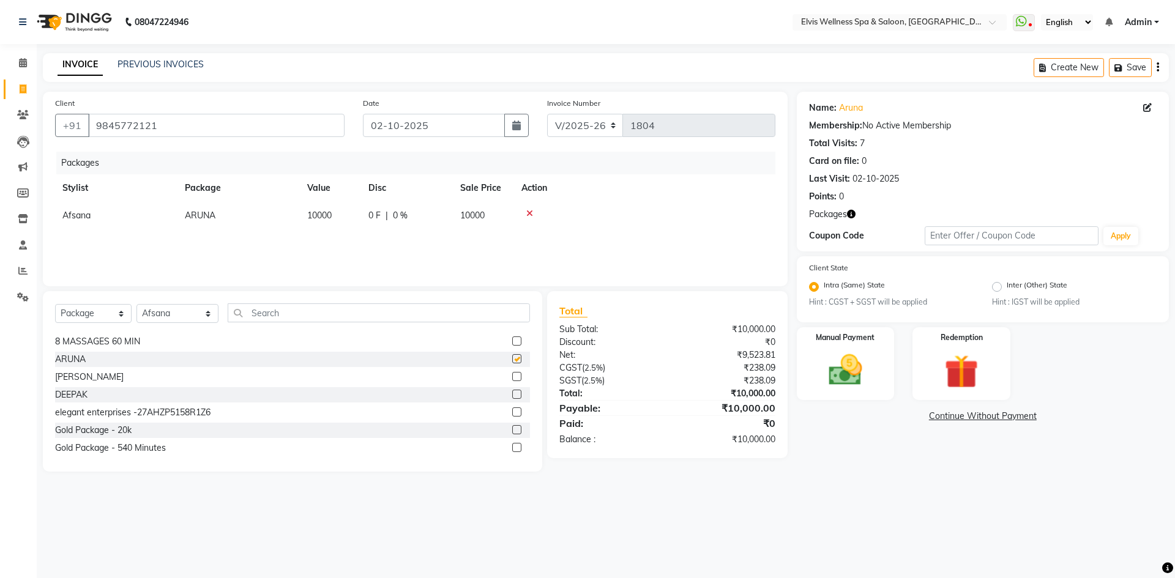
checkbox input "false"
click at [831, 382] on img at bounding box center [845, 371] width 57 height 40
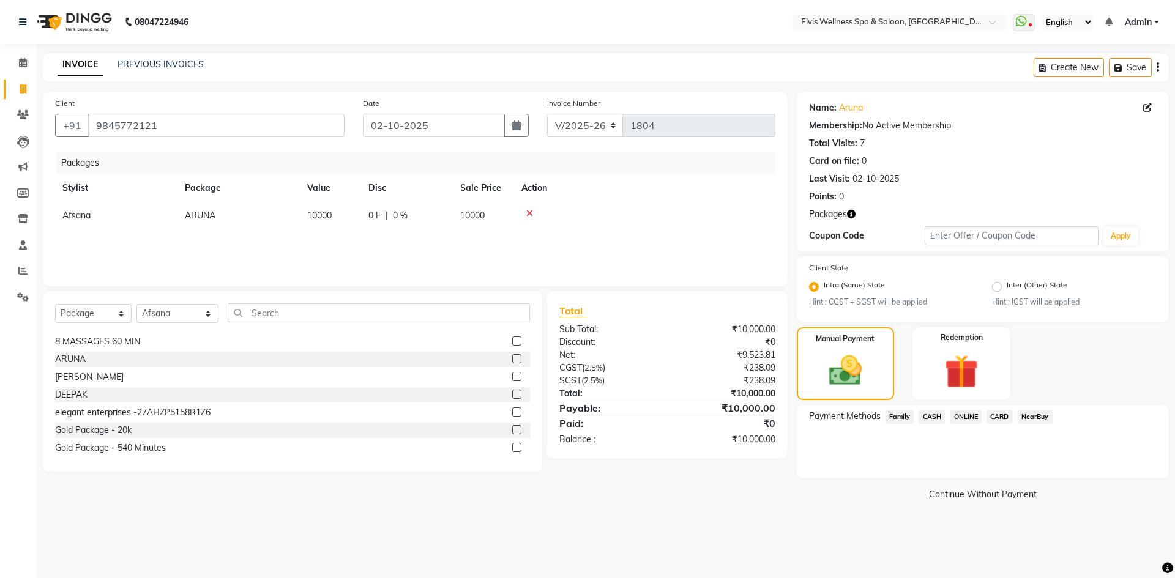
click at [1000, 417] on span "CARD" at bounding box center [999, 417] width 26 height 14
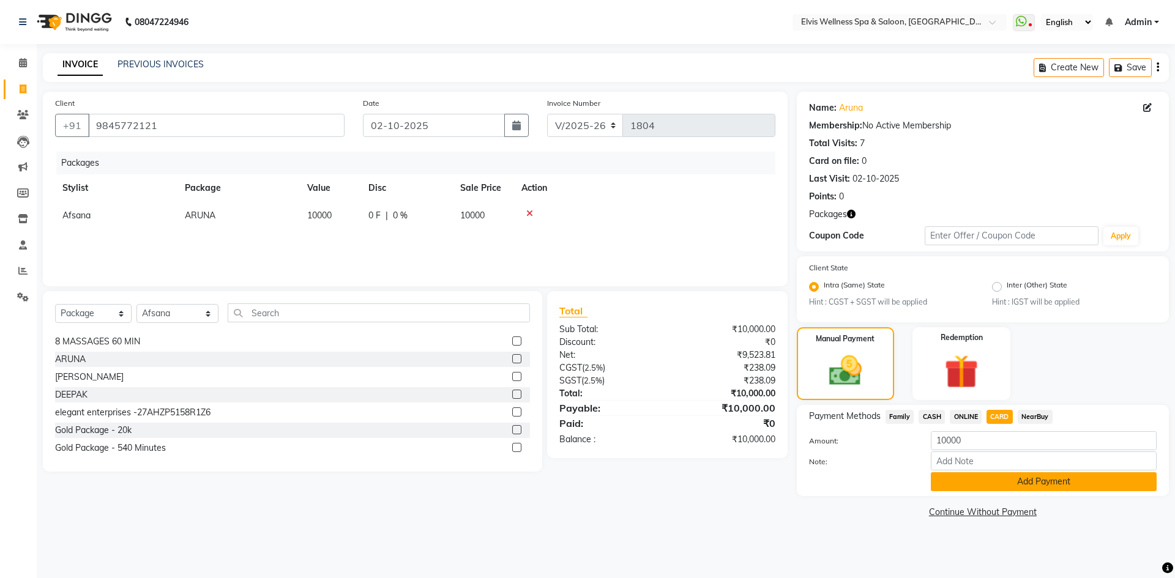
click at [1021, 481] on button "Add Payment" at bounding box center [1044, 481] width 226 height 19
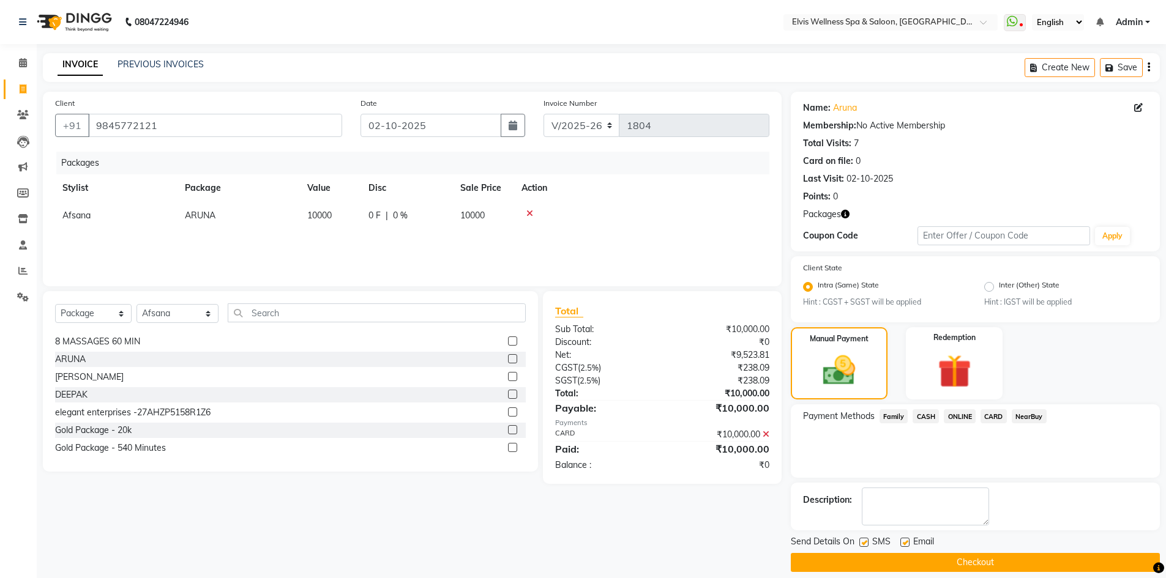
click at [865, 542] on label at bounding box center [863, 542] width 9 height 9
click at [865, 542] on input "checkbox" at bounding box center [863, 543] width 8 height 8
checkbox input "false"
click at [946, 559] on button "Checkout" at bounding box center [975, 562] width 369 height 19
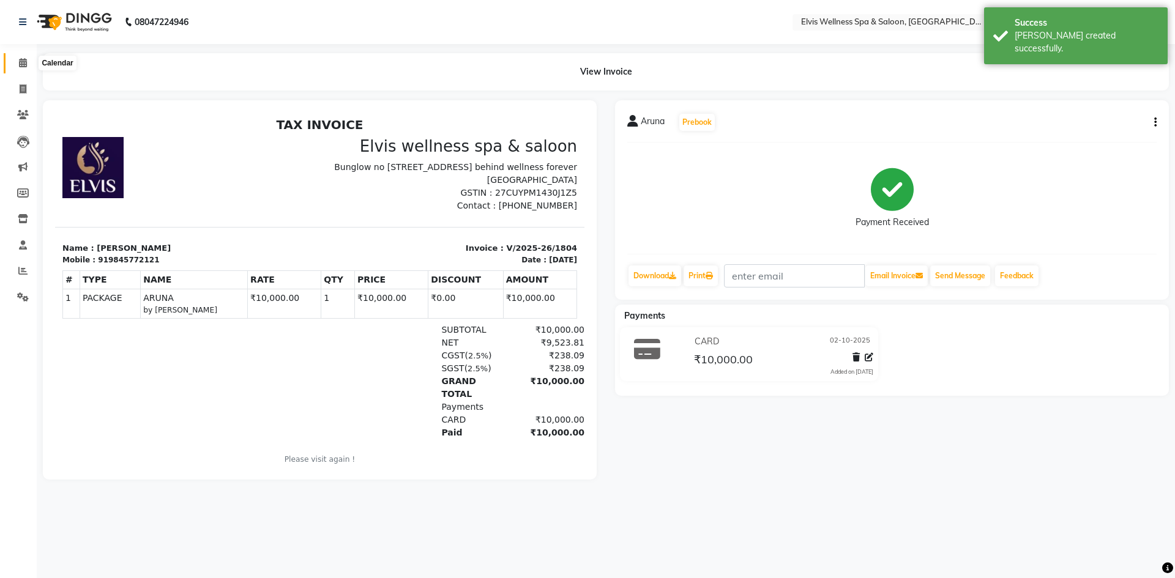
click at [23, 68] on span at bounding box center [22, 63] width 21 height 14
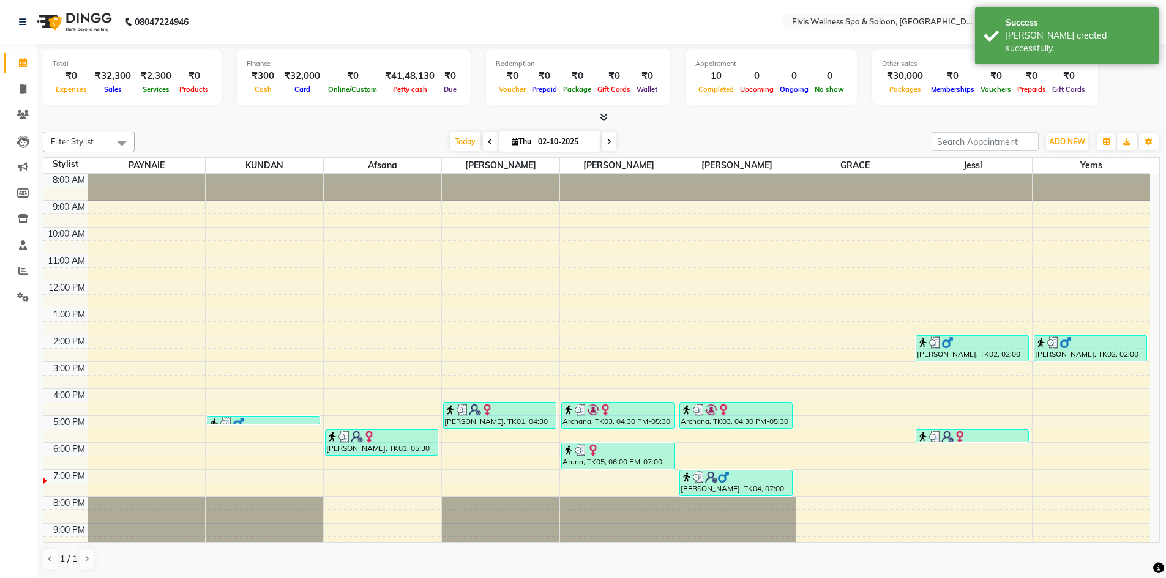
scroll to position [35, 0]
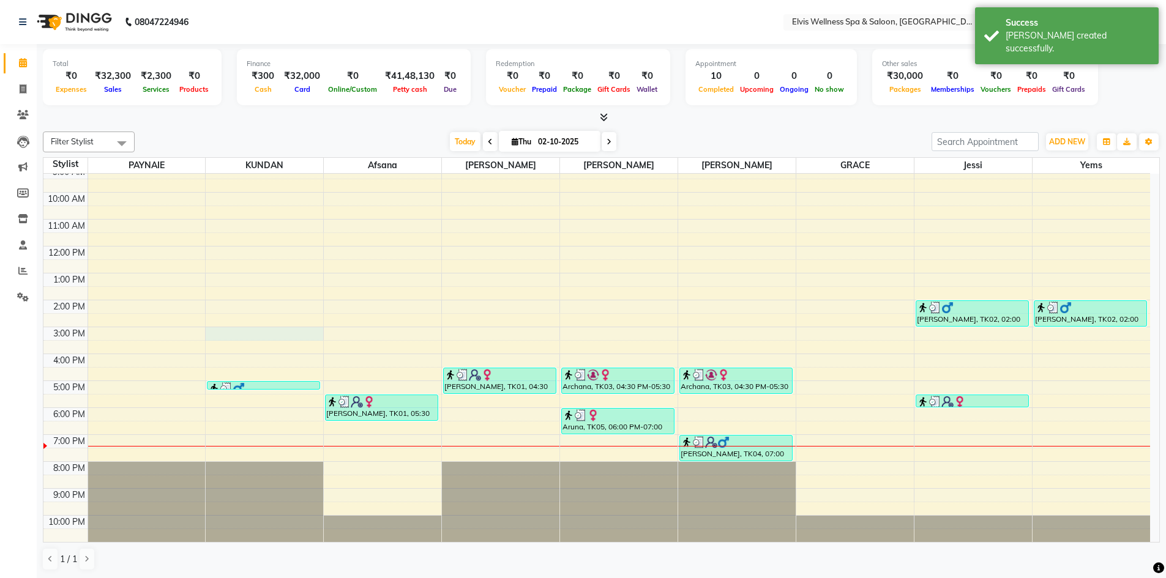
click at [210, 336] on div "8:00 AM 9:00 AM 10:00 AM 11:00 AM 12:00 PM 1:00 PM 2:00 PM 3:00 PM 4:00 PM 5:00…" at bounding box center [596, 340] width 1106 height 403
select select "24325"
select select "tentative"
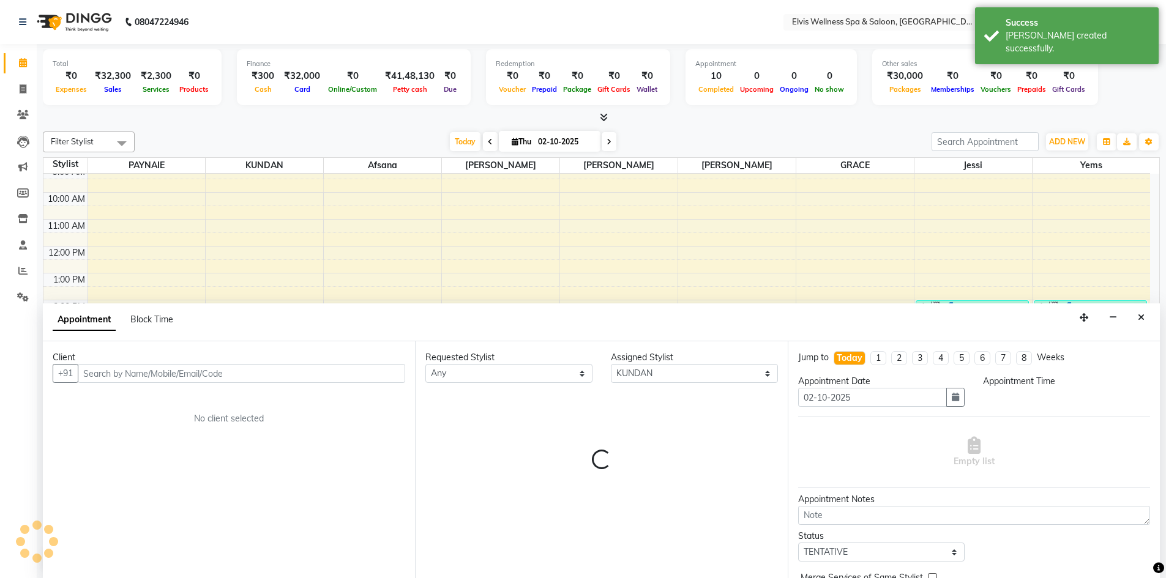
scroll to position [1, 0]
select select "900"
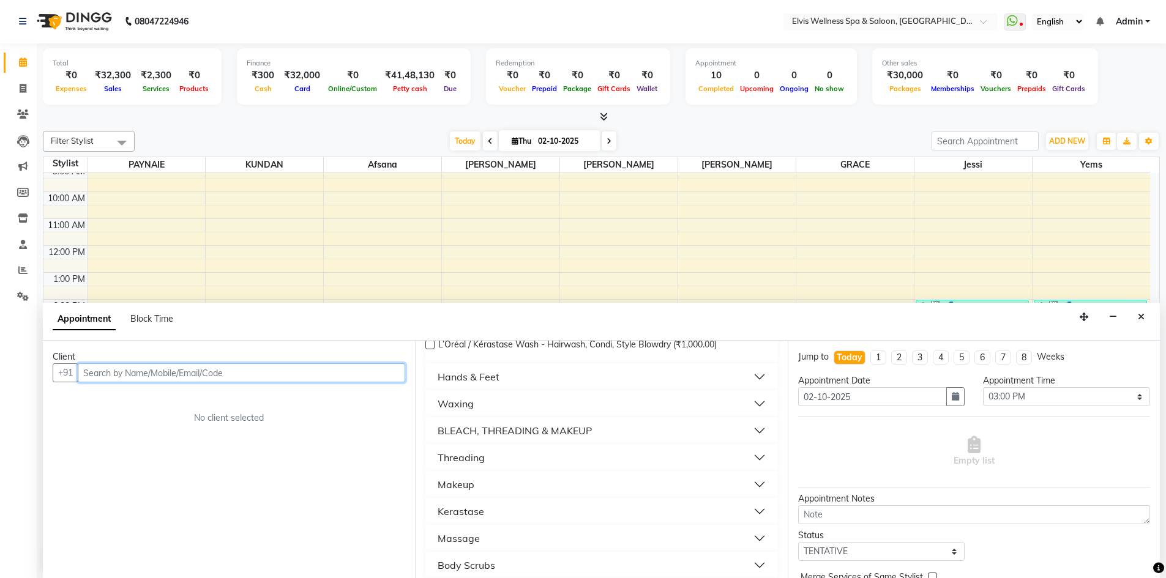
scroll to position [278, 0]
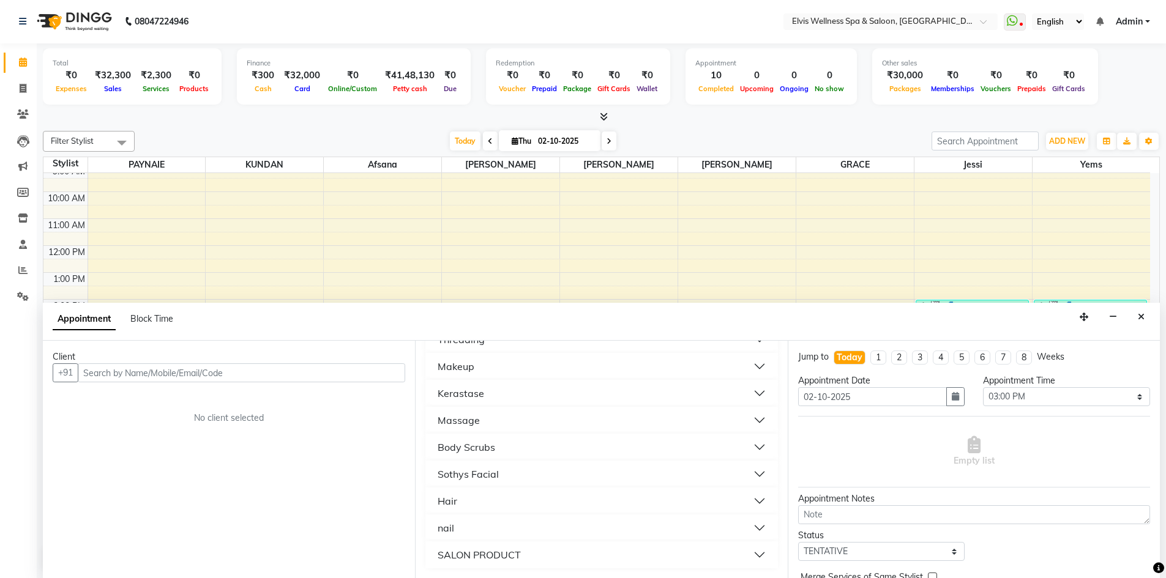
click at [482, 504] on button "Hair" at bounding box center [601, 501] width 342 height 22
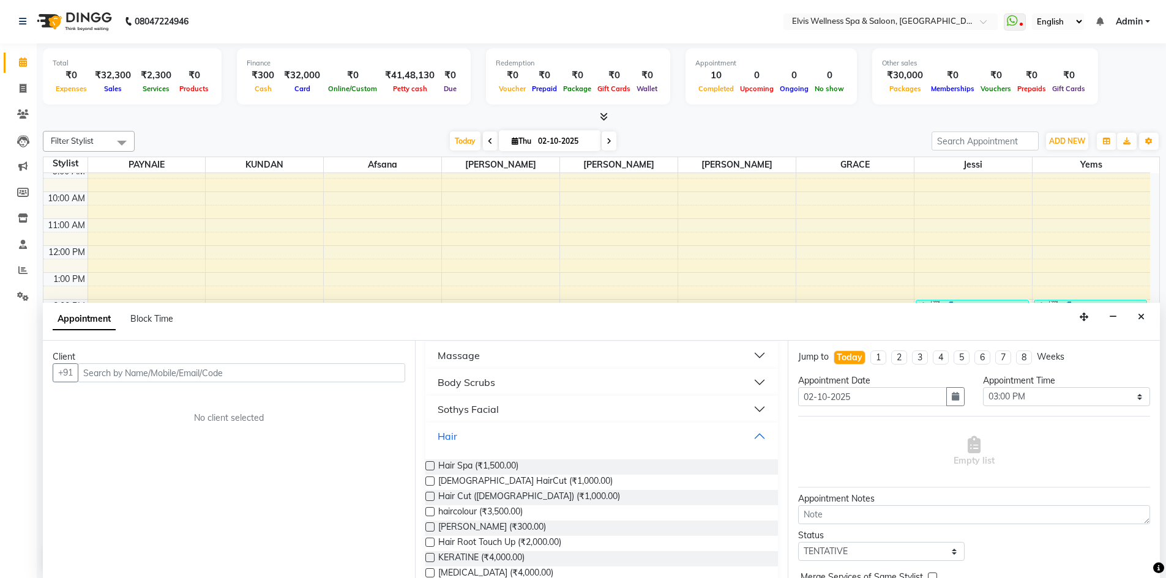
scroll to position [436, 0]
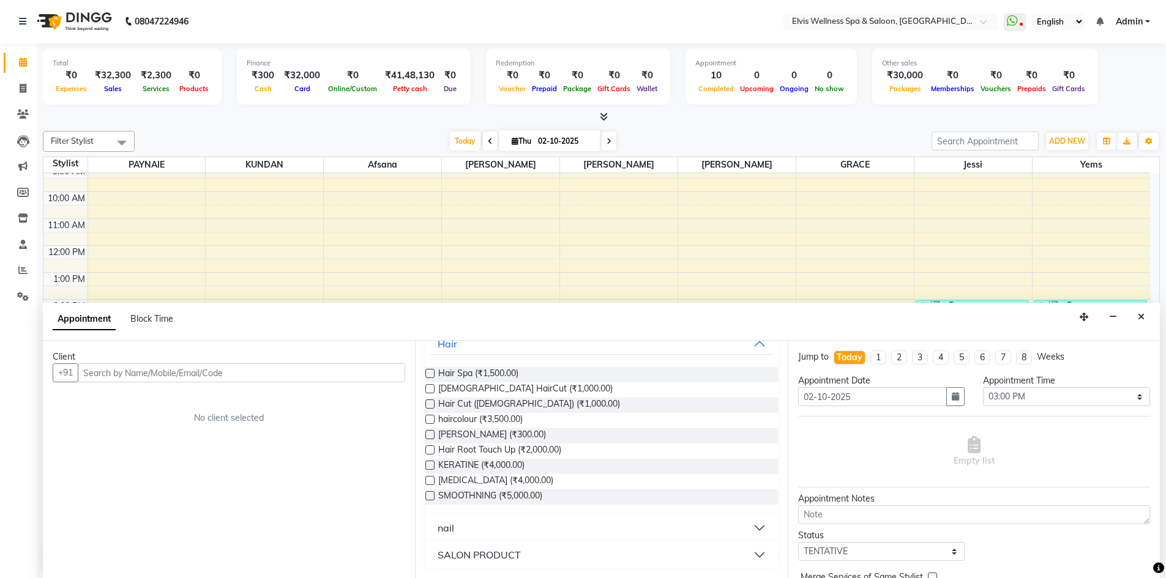
click at [428, 494] on label at bounding box center [429, 495] width 9 height 9
click at [428, 494] on input "checkbox" at bounding box center [429, 497] width 8 height 8
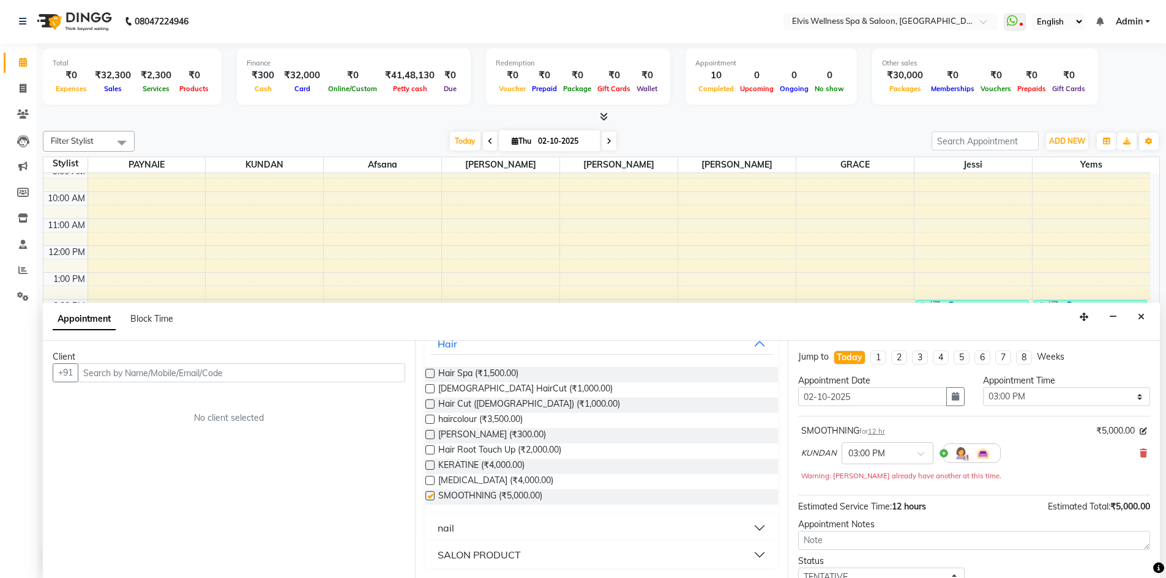
checkbox input "false"
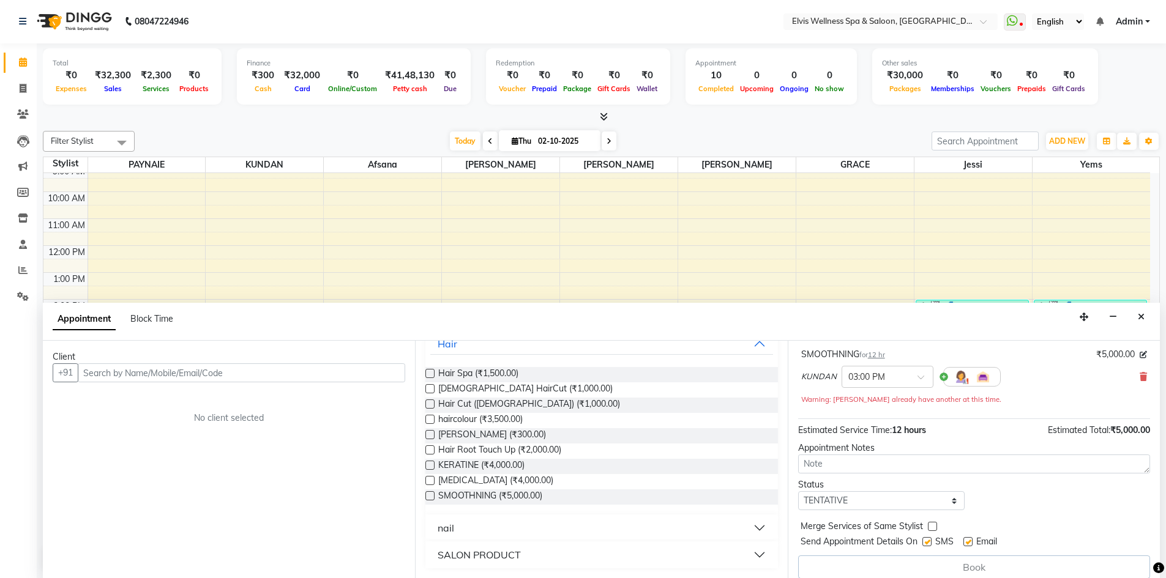
scroll to position [87, 0]
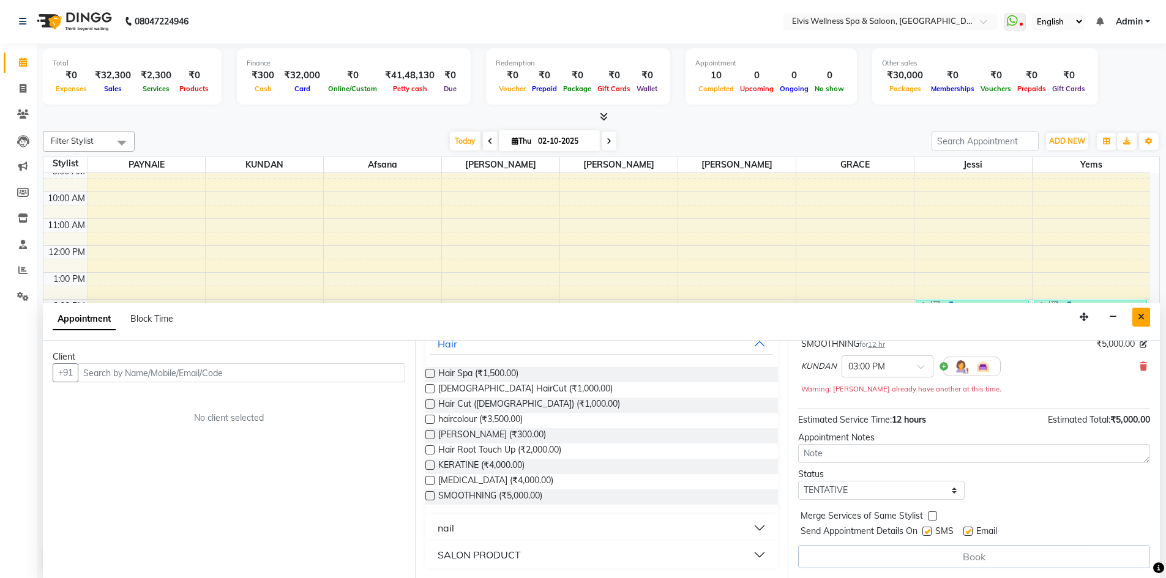
click at [1139, 313] on icon "Close" at bounding box center [1141, 317] width 7 height 9
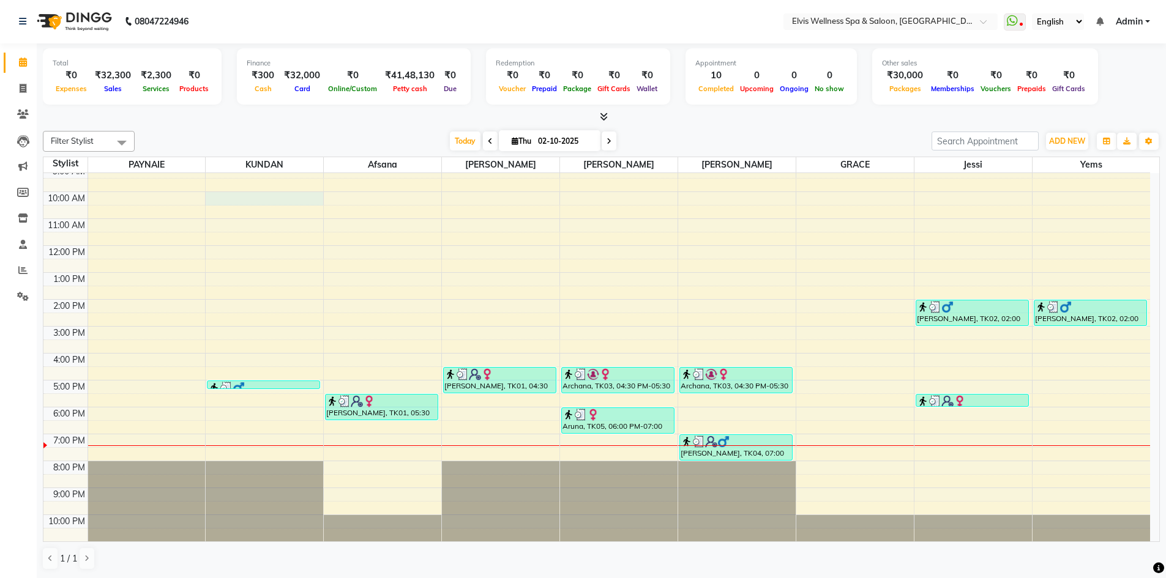
click at [216, 198] on div "8:00 AM 9:00 AM 10:00 AM 11:00 AM 12:00 PM 1:00 PM 2:00 PM 3:00 PM 4:00 PM 5:00…" at bounding box center [596, 339] width 1106 height 403
select select "24325"
select select "600"
select select "tentative"
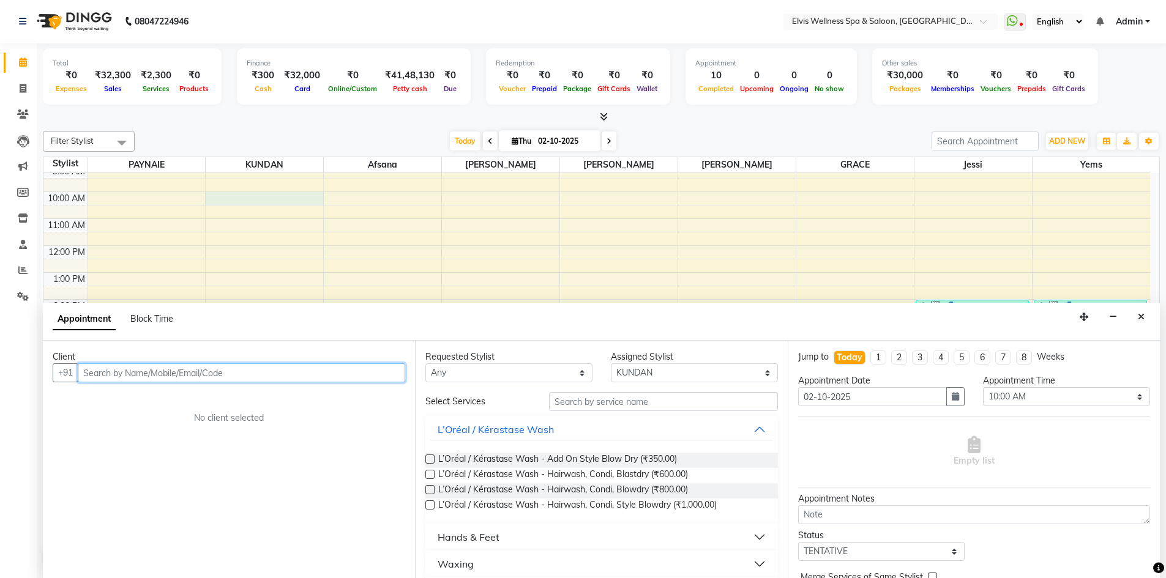
paste input "9845772121"
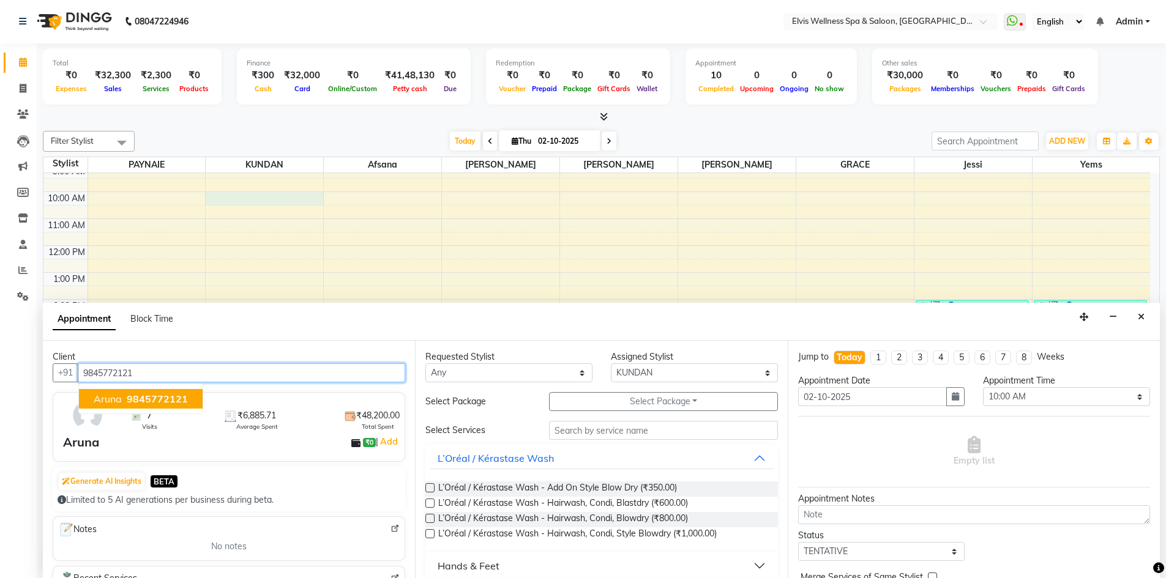
click at [159, 396] on span "9845772121" at bounding box center [157, 399] width 61 height 12
type input "9845772121"
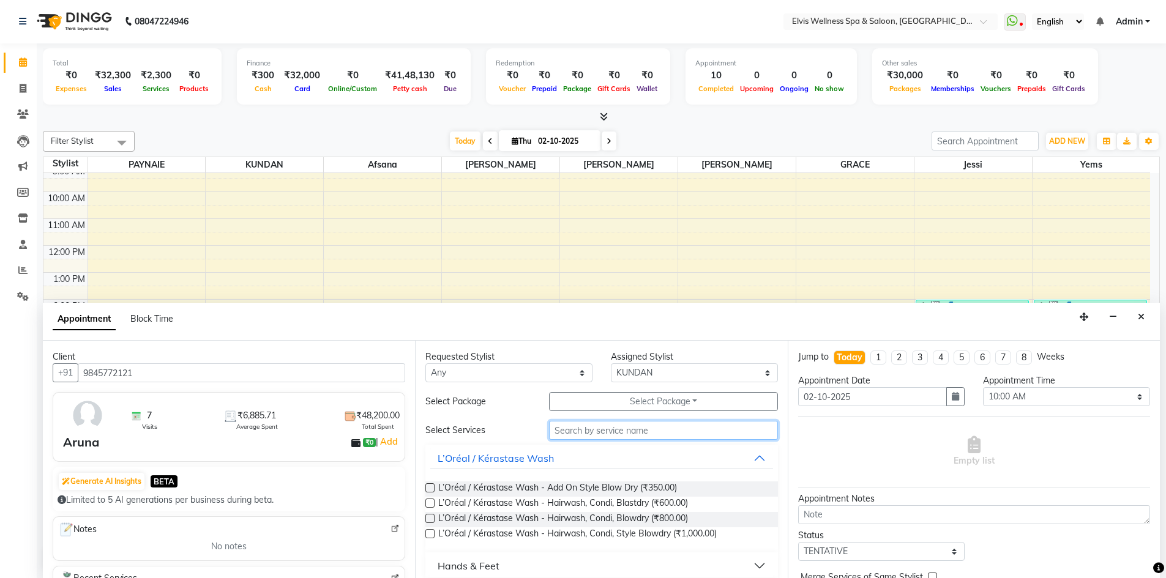
click at [608, 433] on input "text" at bounding box center [663, 430] width 229 height 19
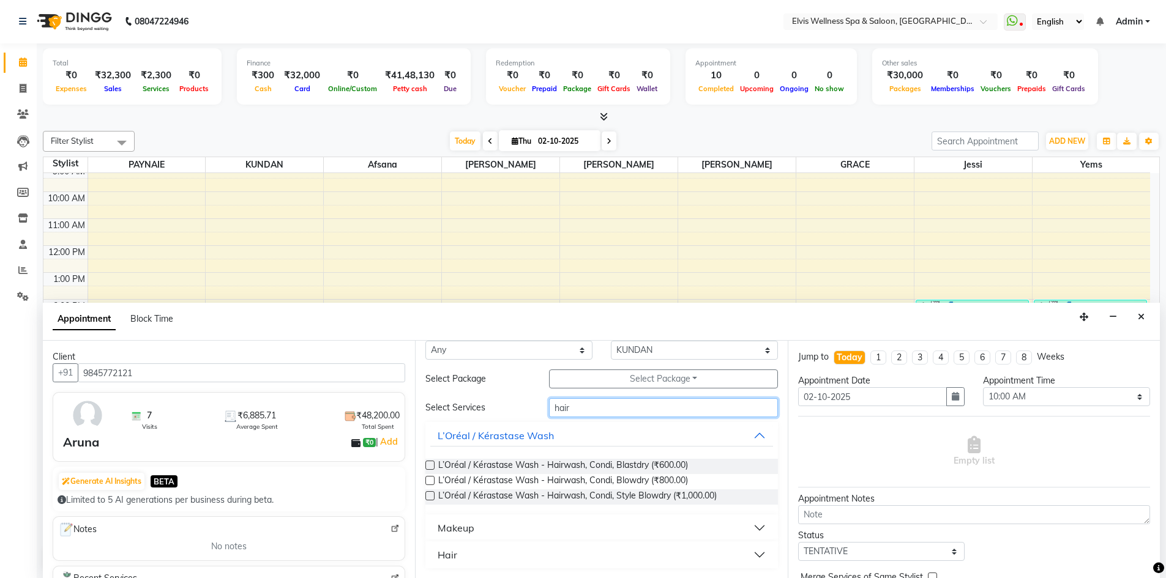
type input "hair"
click at [509, 556] on button "Hair" at bounding box center [601, 555] width 342 height 22
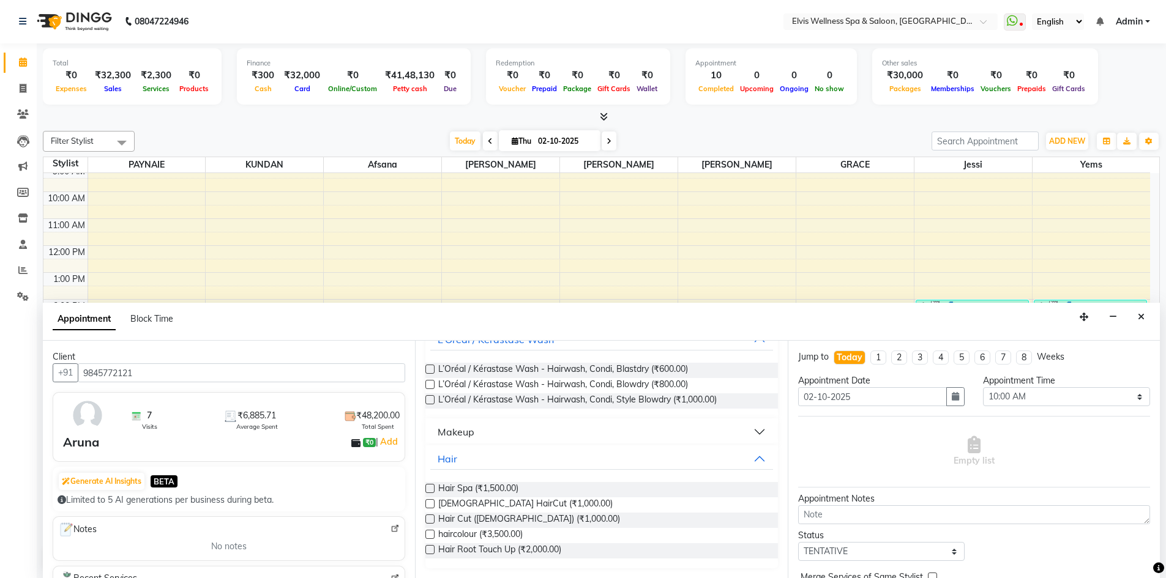
click at [432, 504] on label at bounding box center [429, 503] width 9 height 9
click at [432, 504] on input "checkbox" at bounding box center [429, 505] width 8 height 8
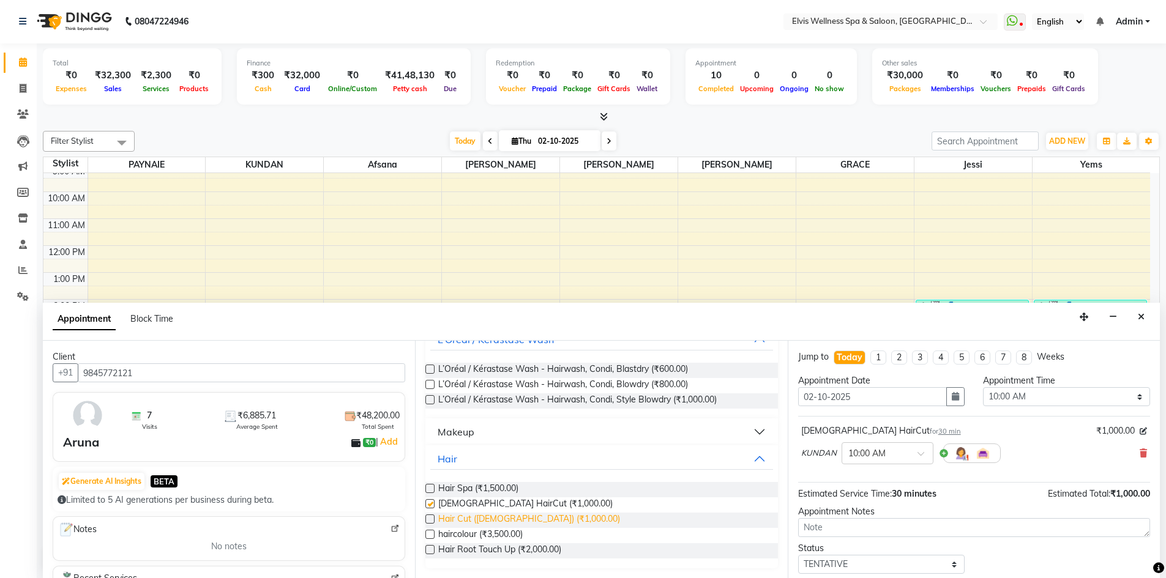
checkbox input "false"
click at [426, 549] on label at bounding box center [429, 549] width 9 height 9
click at [426, 549] on input "checkbox" at bounding box center [429, 551] width 8 height 8
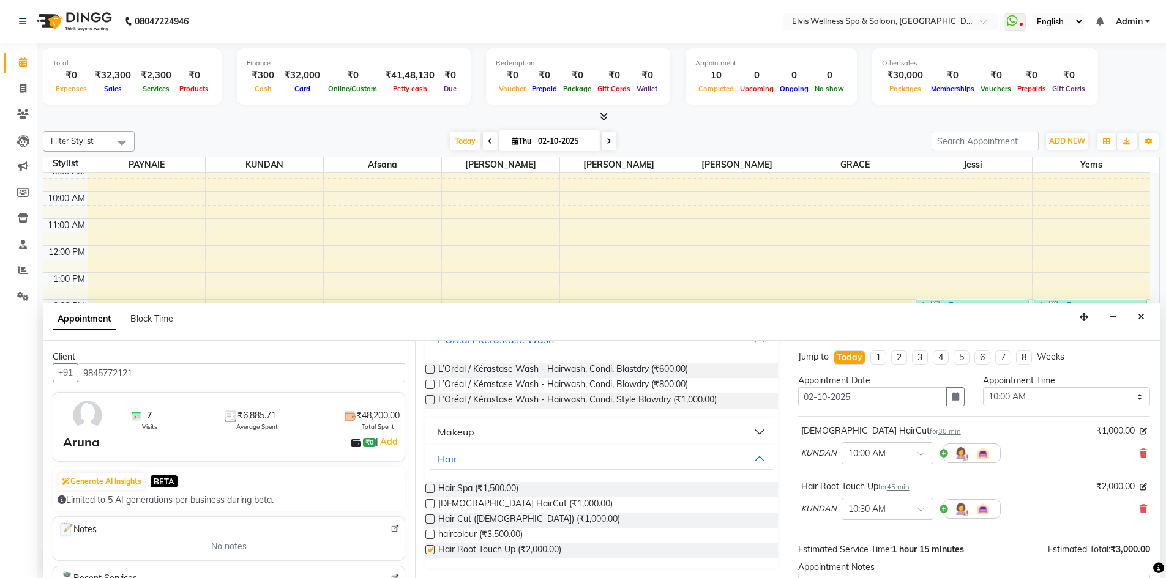
checkbox input "false"
click at [1143, 314] on icon "Close" at bounding box center [1141, 317] width 7 height 9
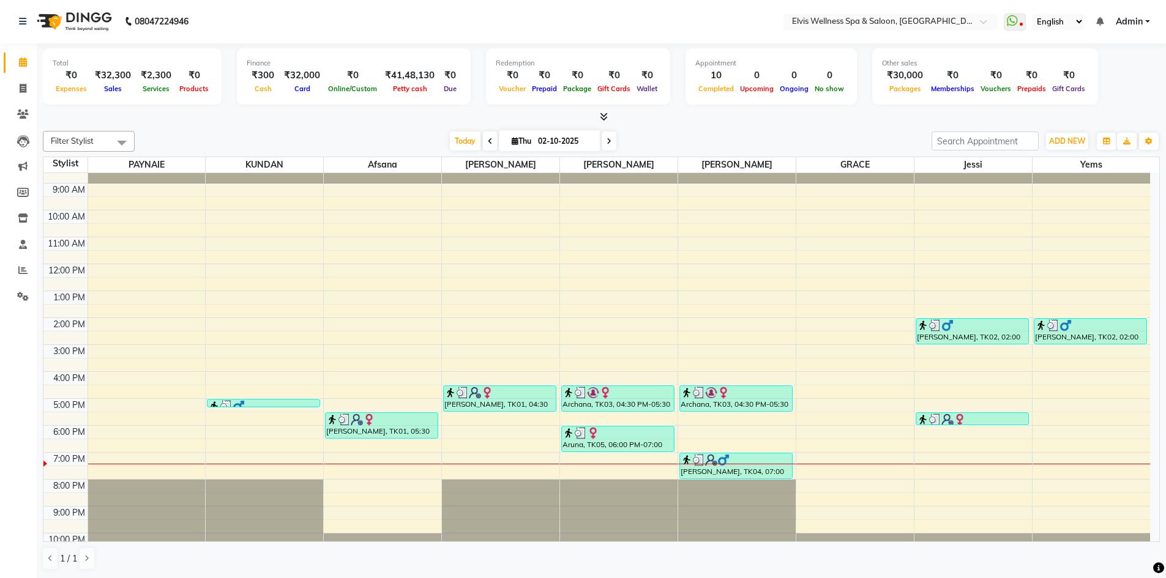
scroll to position [0, 0]
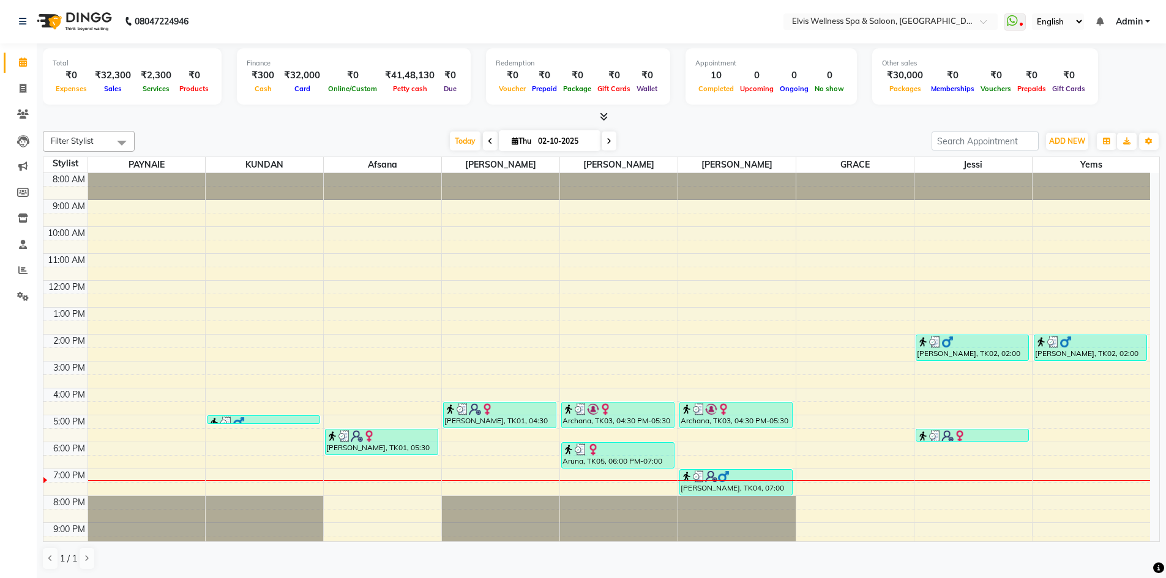
click at [218, 258] on div "8:00 AM 9:00 AM 10:00 AM 11:00 AM 12:00 PM 1:00 PM 2:00 PM 3:00 PM 4:00 PM 5:00…" at bounding box center [596, 374] width 1106 height 403
select select "24325"
select select "tentative"
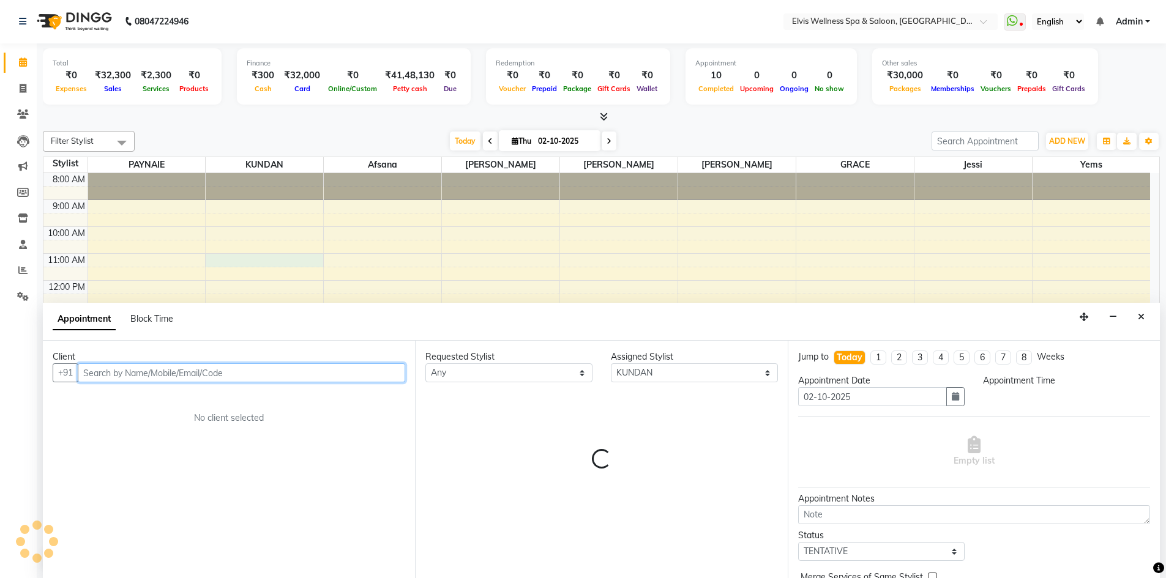
select select "660"
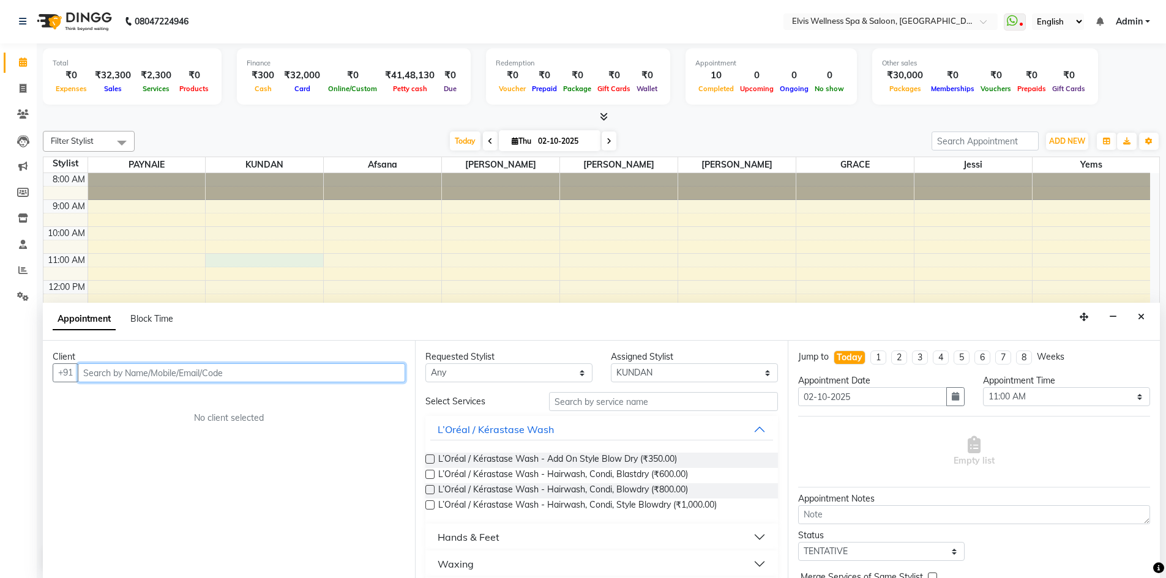
paste input "9845772121"
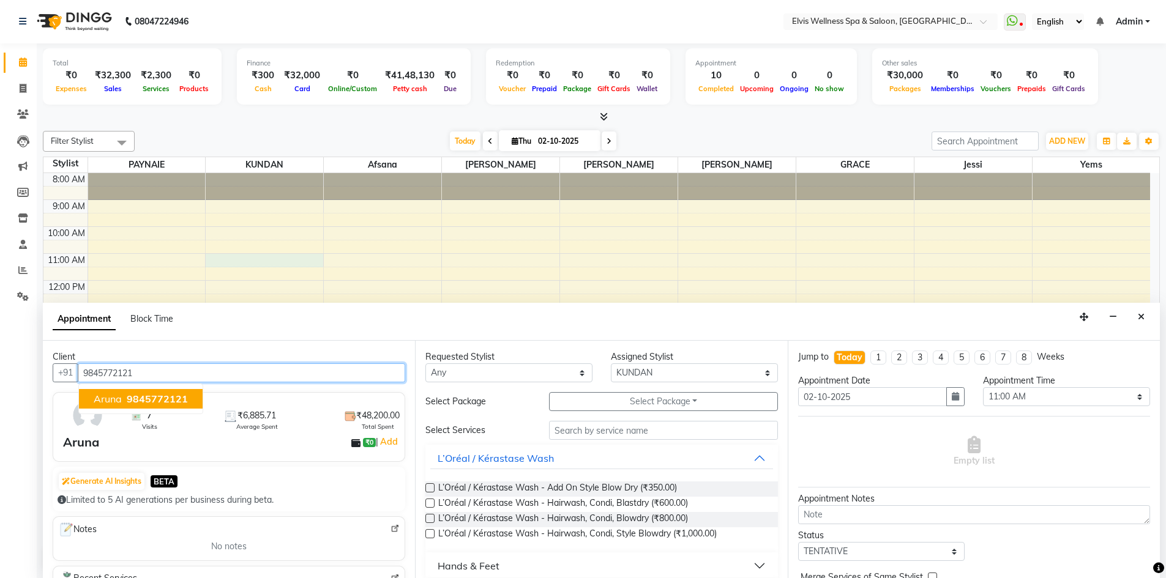
click at [130, 396] on span "9845772121" at bounding box center [157, 399] width 61 height 12
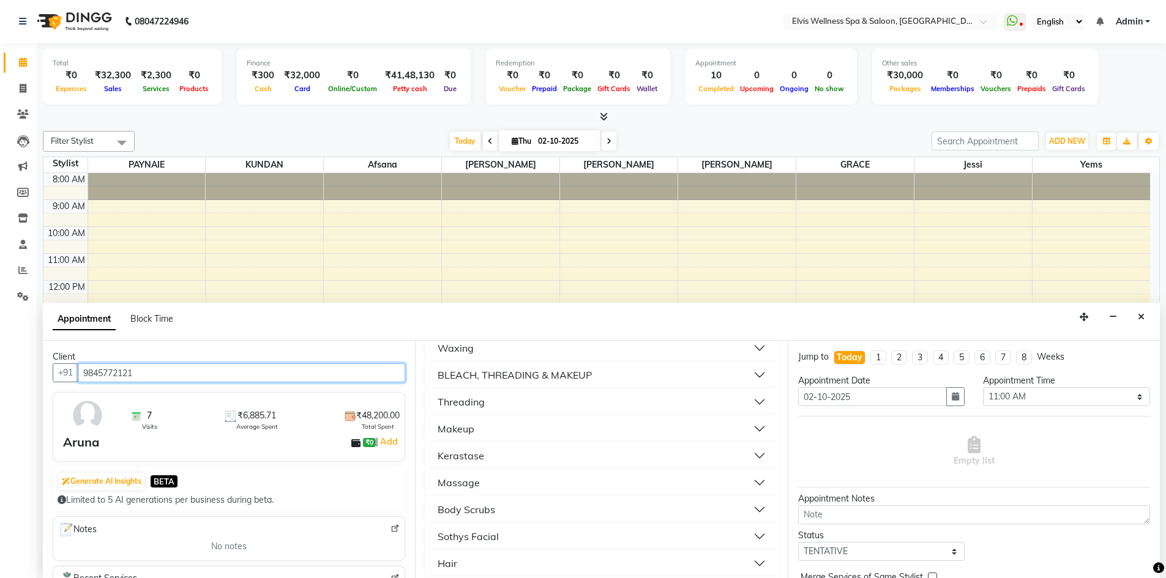
scroll to position [306, 0]
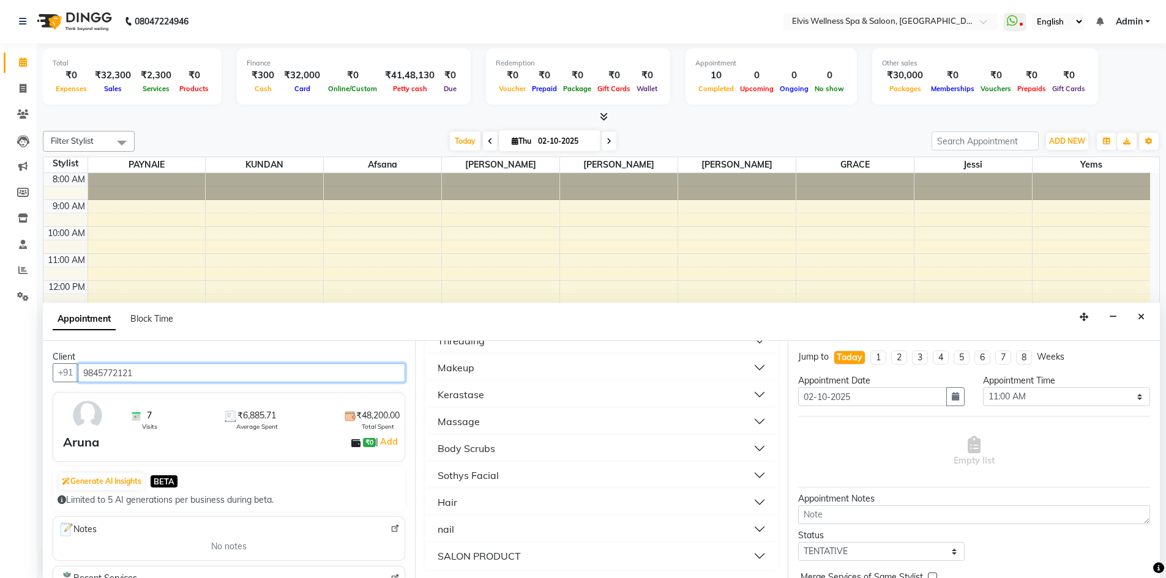
type input "9845772121"
click at [536, 501] on button "Hair" at bounding box center [601, 502] width 342 height 22
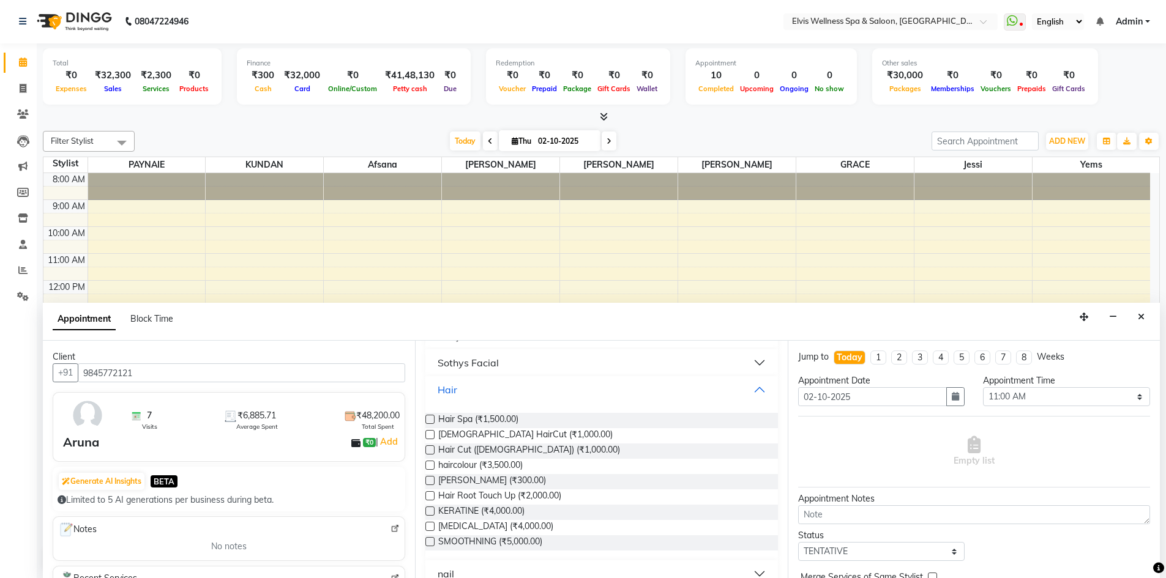
scroll to position [464, 0]
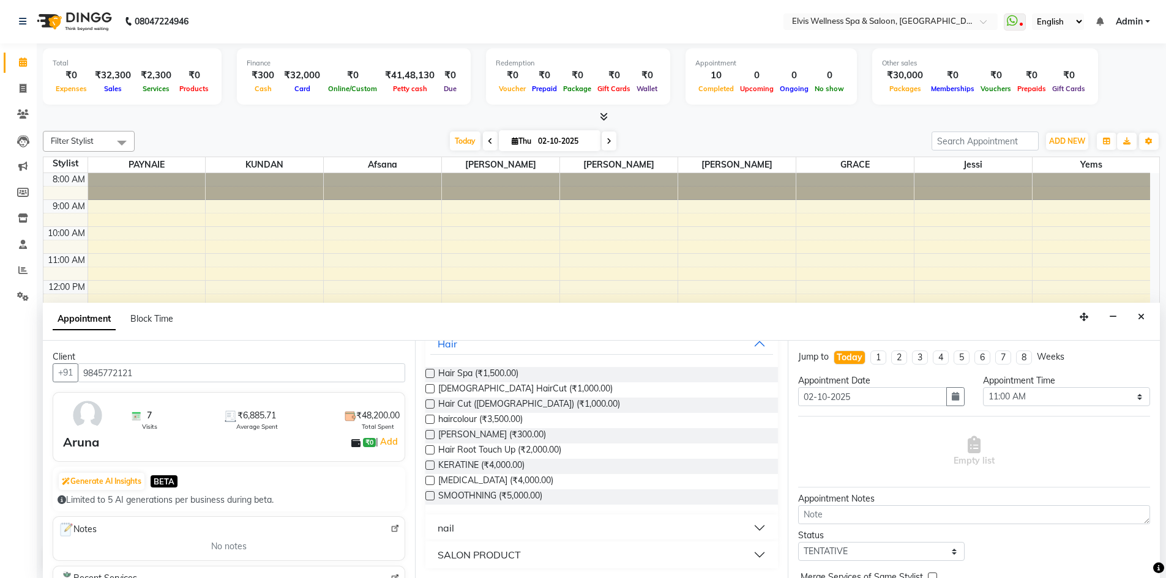
click at [433, 497] on label at bounding box center [429, 495] width 9 height 9
click at [433, 497] on input "checkbox" at bounding box center [429, 497] width 8 height 8
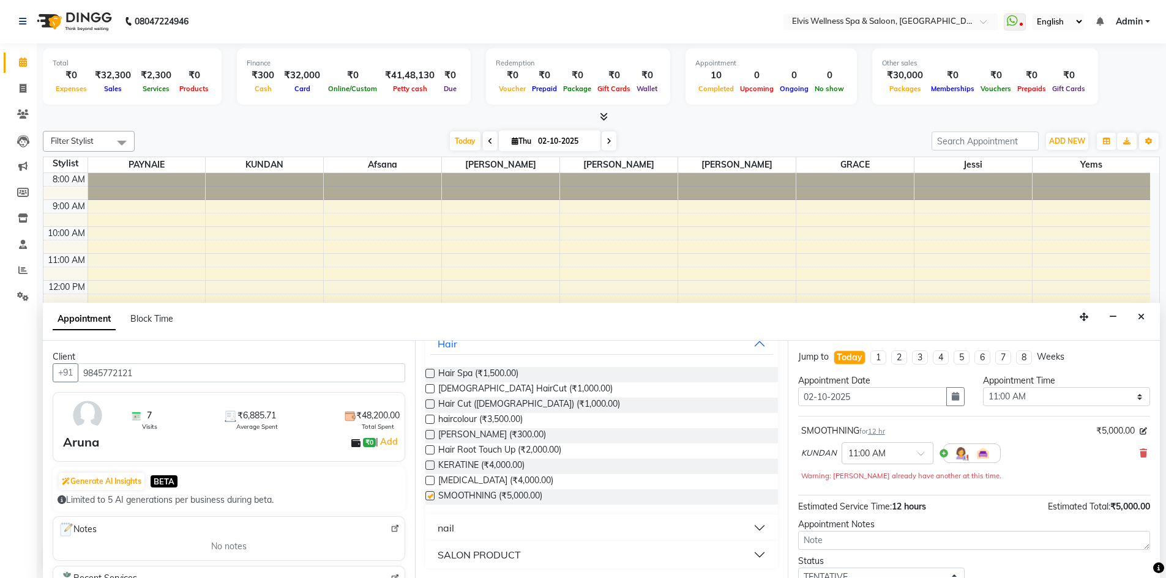
checkbox input "false"
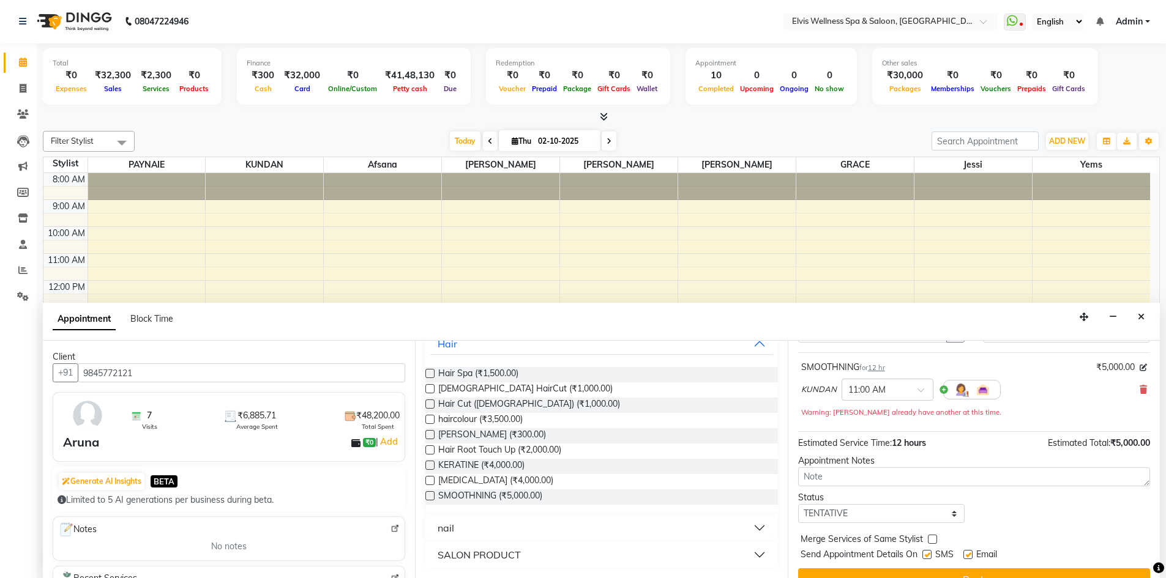
scroll to position [86, 0]
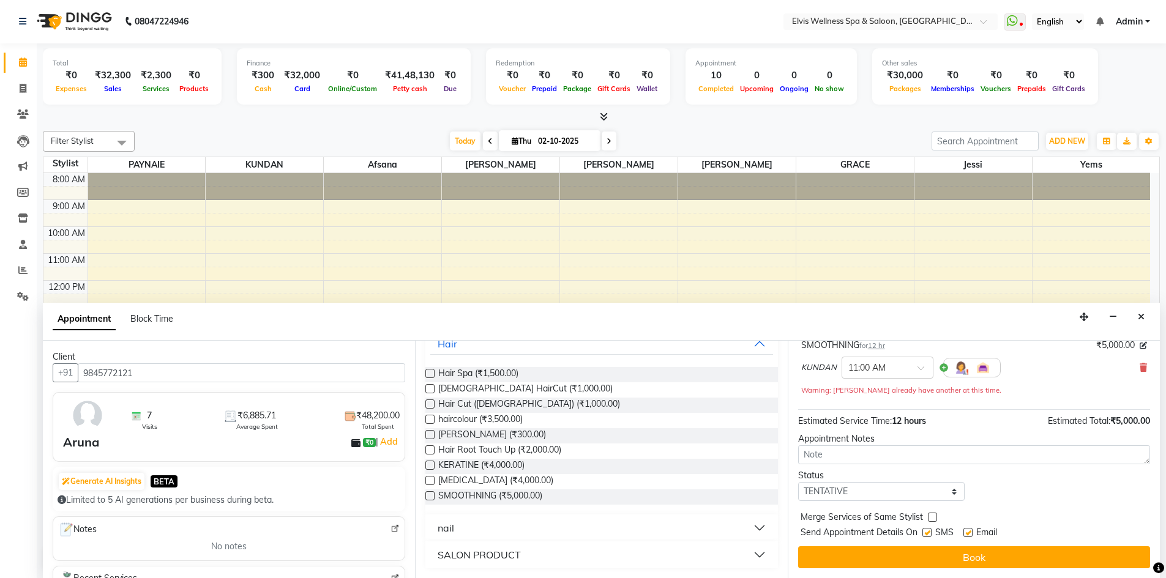
click at [928, 534] on label at bounding box center [926, 532] width 9 height 9
click at [928, 534] on input "checkbox" at bounding box center [926, 534] width 8 height 8
checkbox input "false"
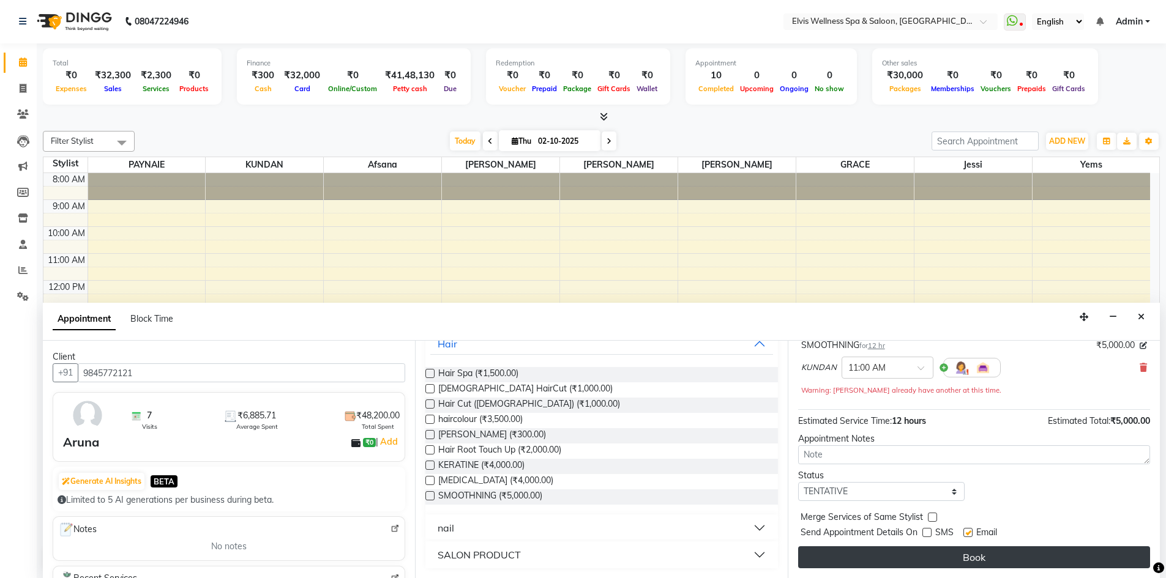
click at [940, 548] on button "Book" at bounding box center [974, 557] width 352 height 22
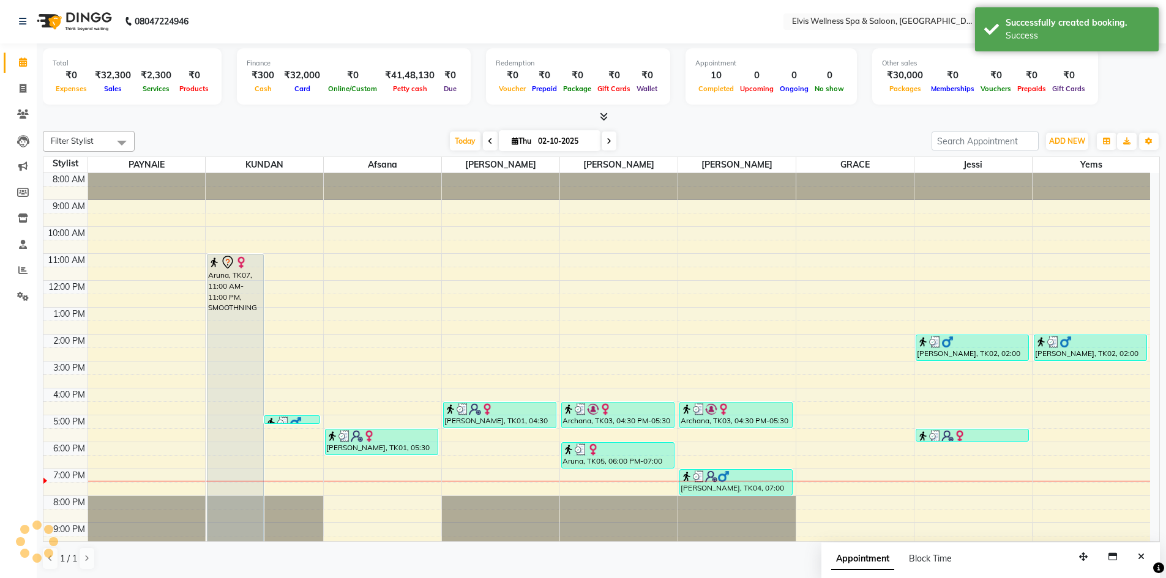
scroll to position [0, 0]
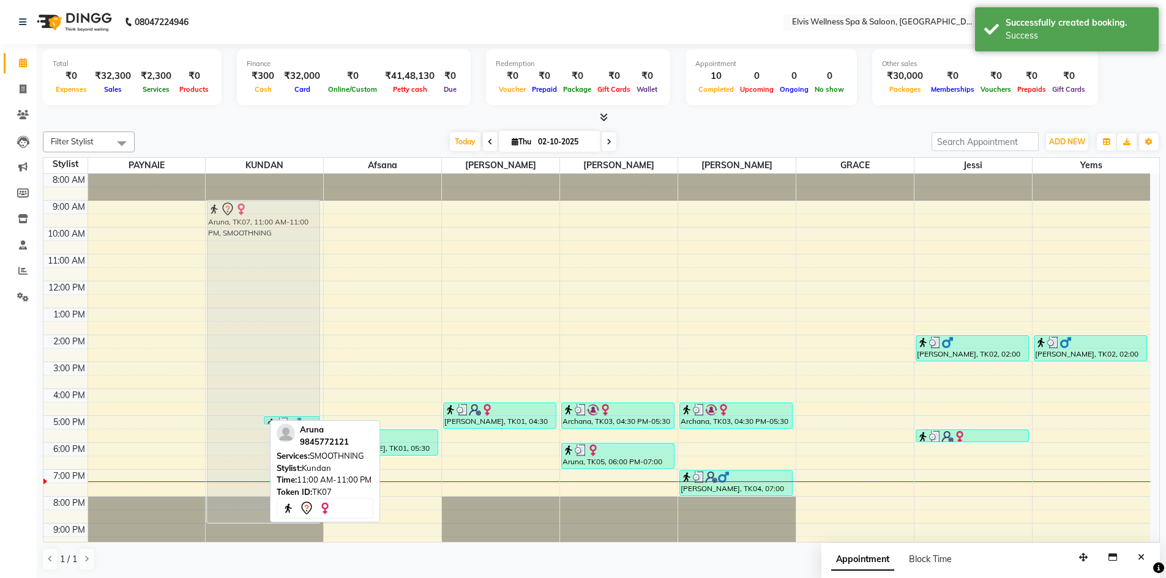
drag, startPoint x: 250, startPoint y: 371, endPoint x: 248, endPoint y: 324, distance: 47.7
click at [248, 324] on div "Aruna, TK07, 11:00 AM-11:00 PM, SMOOTHNING NARESH MEMBER, TK06, 05:00 PM-05:15 …" at bounding box center [264, 375] width 117 height 403
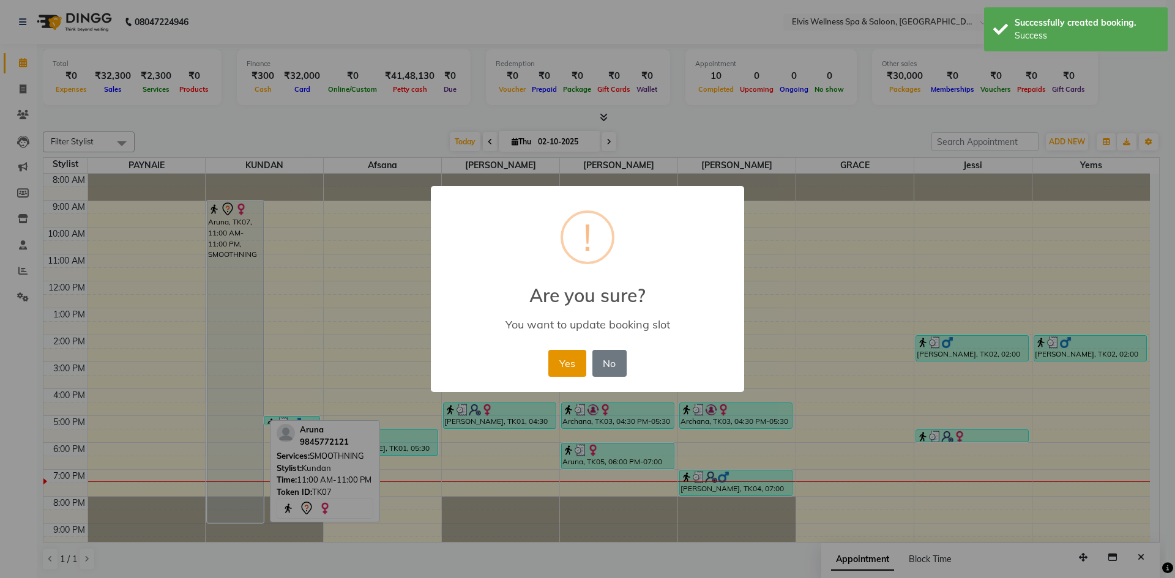
click at [576, 364] on button "Yes" at bounding box center [566, 363] width 37 height 27
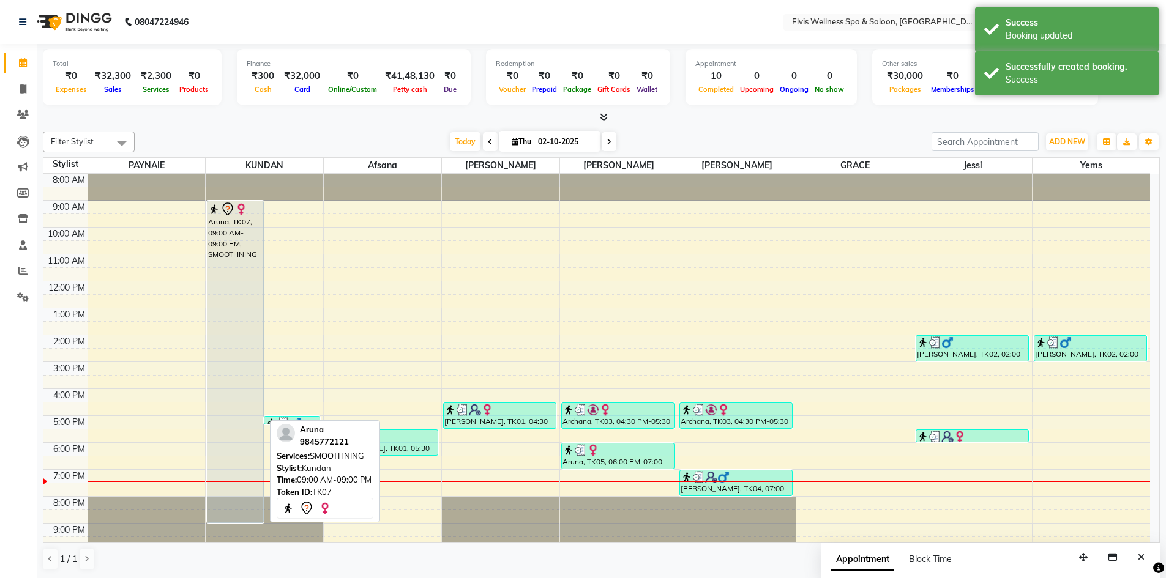
click at [225, 330] on div "Aruna, TK07, 09:00 AM-09:00 PM, SMOOTHNING" at bounding box center [235, 361] width 56 height 321
select select "7"
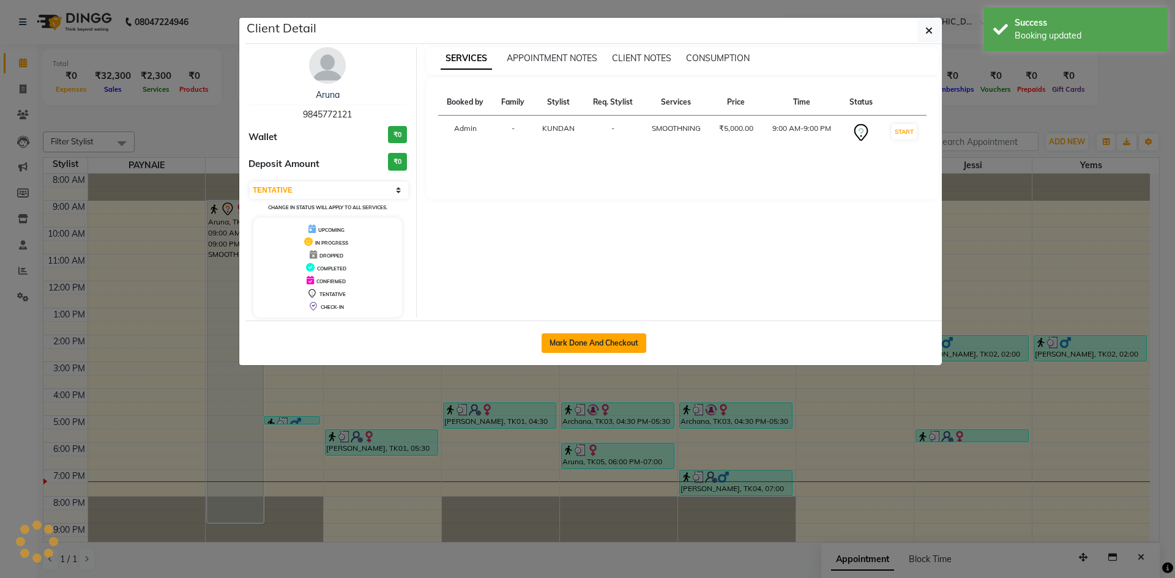
click at [578, 347] on button "Mark Done And Checkout" at bounding box center [594, 343] width 105 height 20
select select "4399"
select select "service"
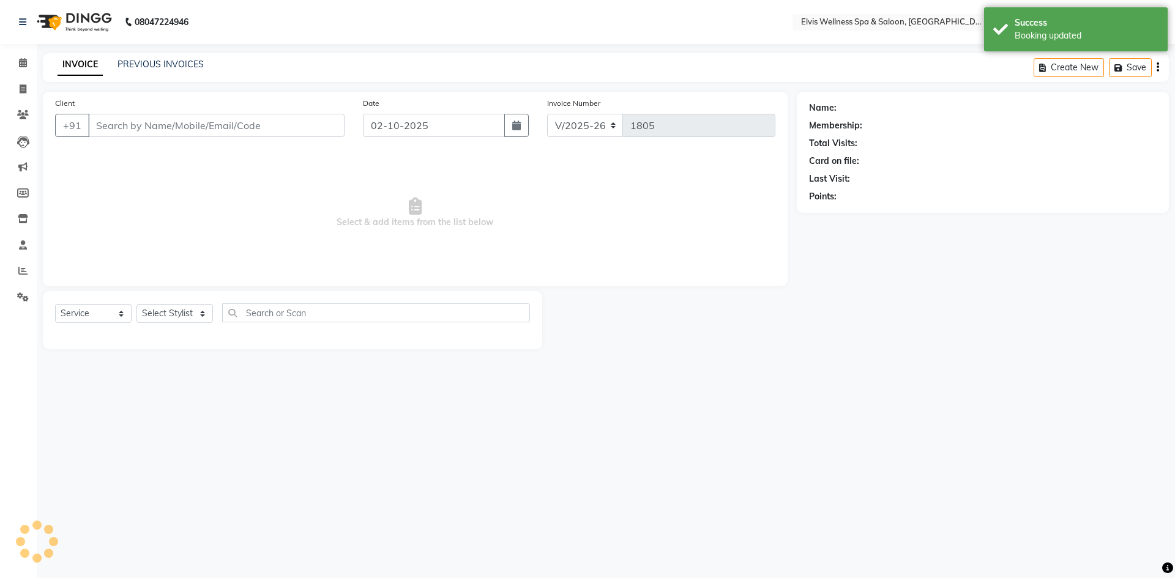
type input "9845772121"
select select "24325"
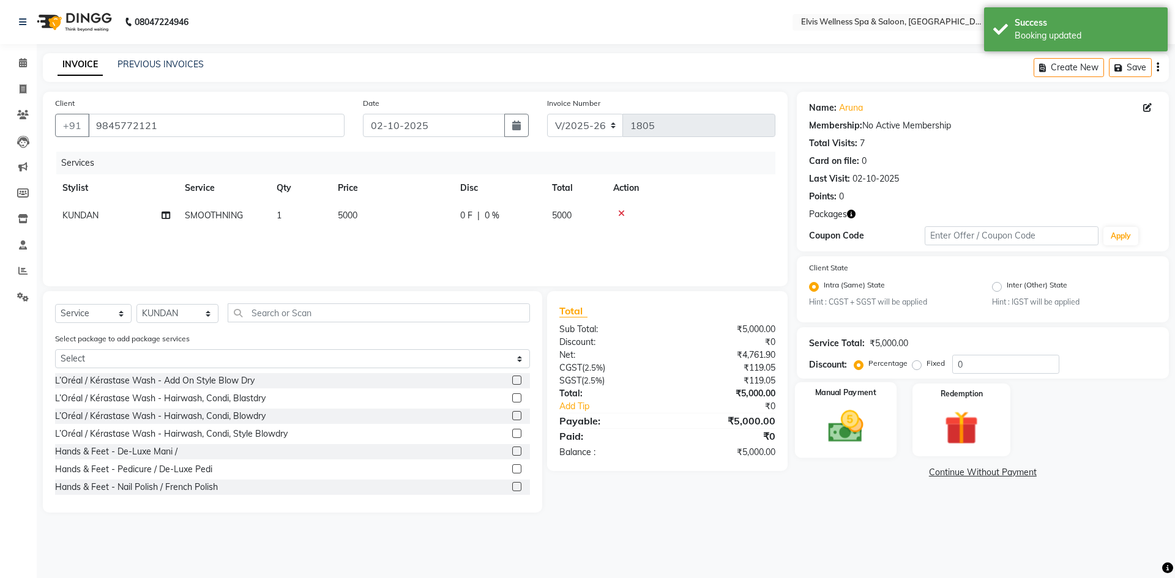
click at [834, 438] on img at bounding box center [845, 427] width 57 height 40
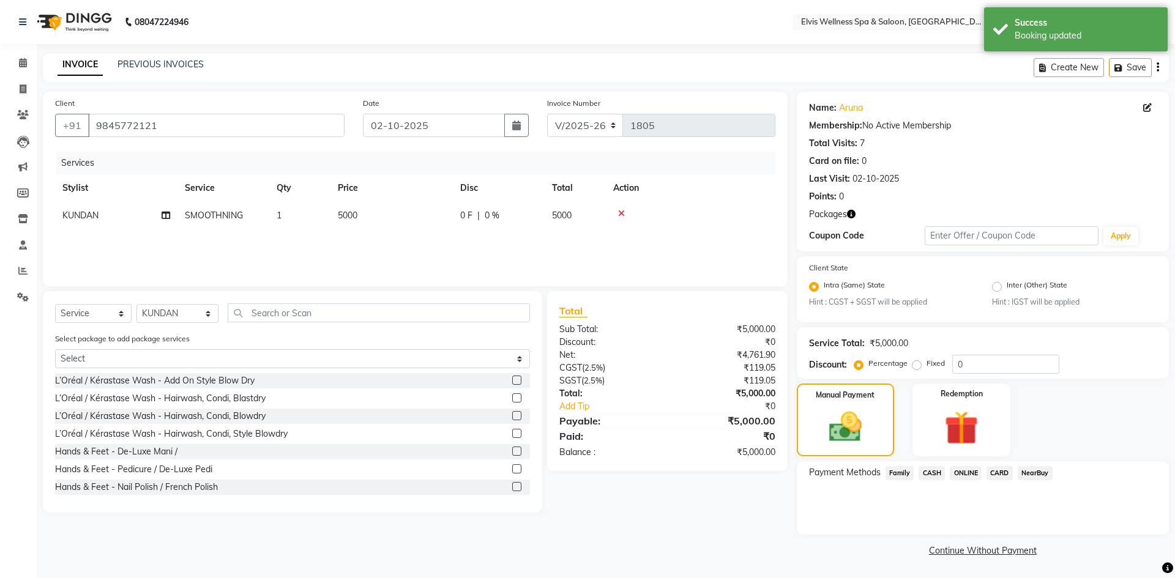
click at [1001, 479] on span "CARD" at bounding box center [999, 473] width 26 height 14
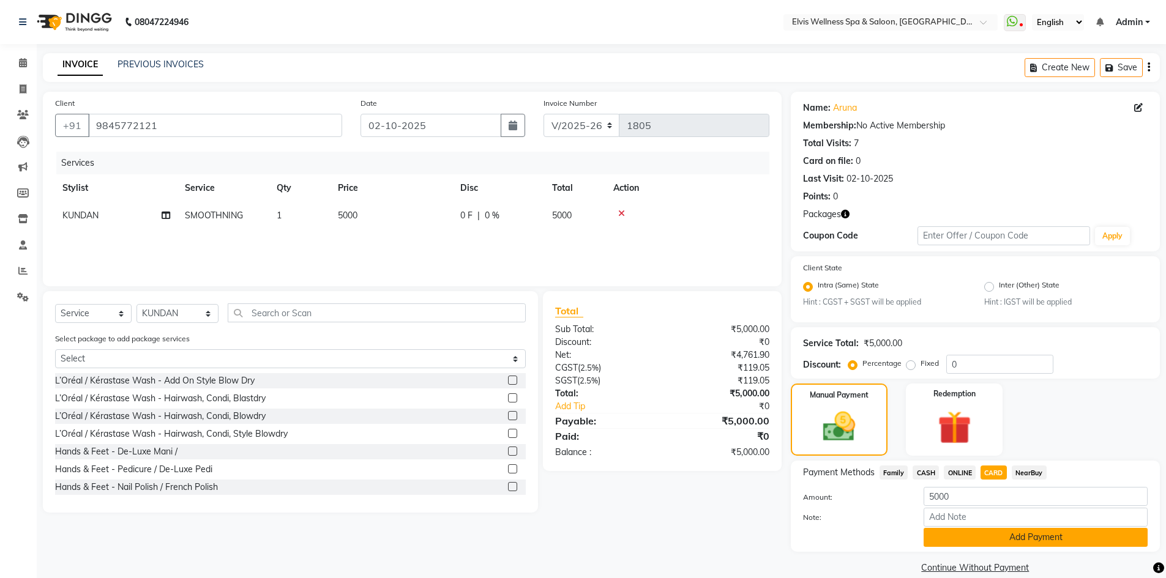
click at [1010, 542] on button "Add Payment" at bounding box center [1035, 537] width 224 height 19
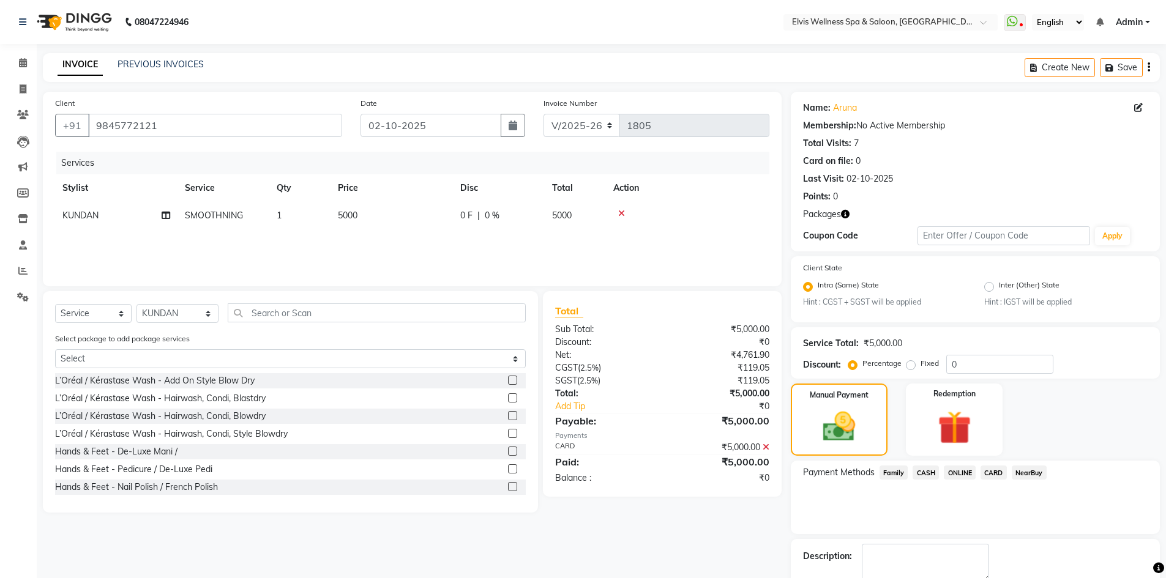
scroll to position [69, 0]
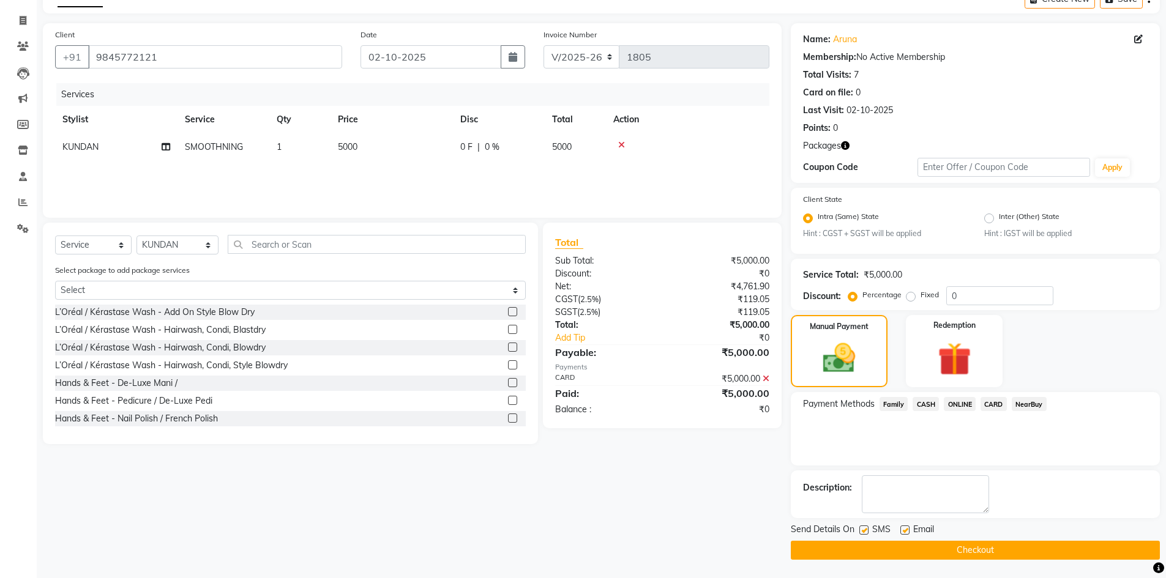
drag, startPoint x: 863, startPoint y: 528, endPoint x: 887, endPoint y: 537, distance: 25.6
click at [863, 529] on label at bounding box center [863, 530] width 9 height 9
click at [863, 529] on input "checkbox" at bounding box center [863, 531] width 8 height 8
checkbox input "false"
click at [969, 553] on button "Checkout" at bounding box center [975, 550] width 369 height 19
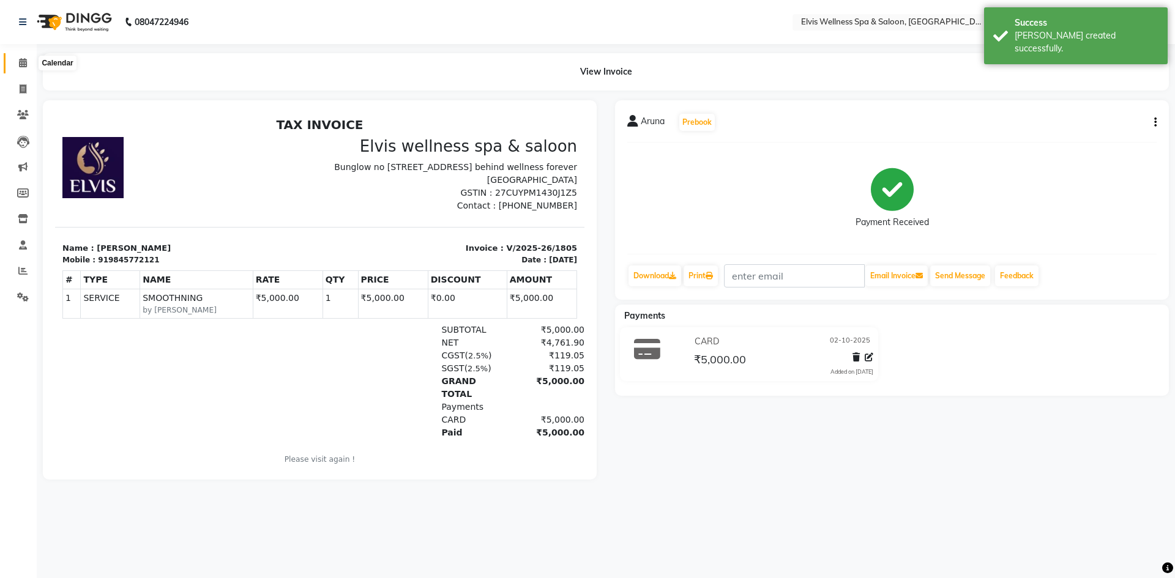
click at [21, 58] on span at bounding box center [22, 63] width 21 height 14
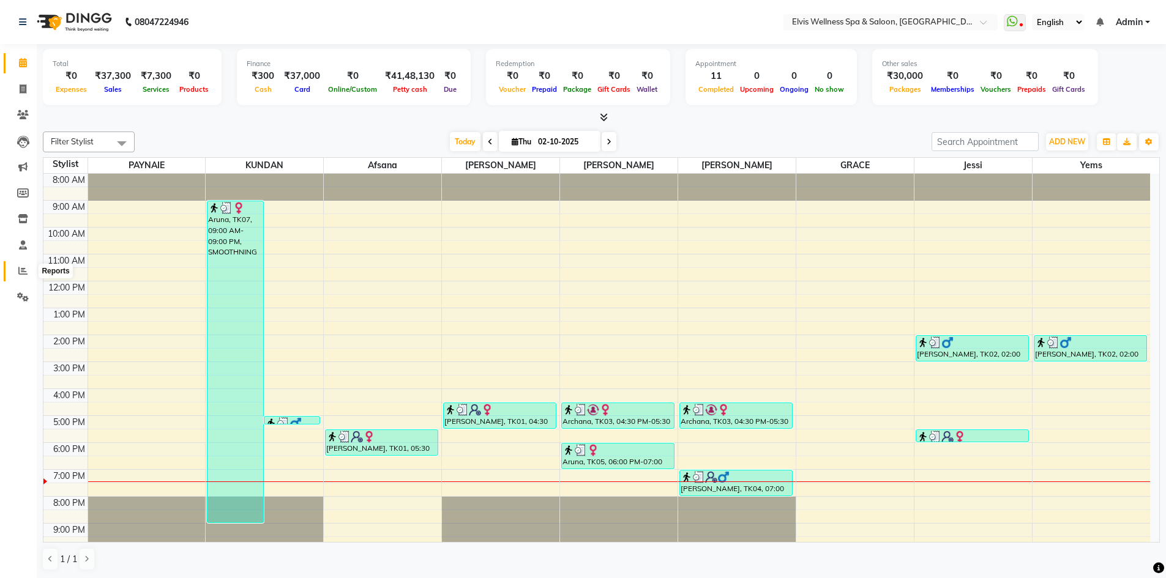
click at [21, 270] on icon at bounding box center [22, 270] width 9 height 9
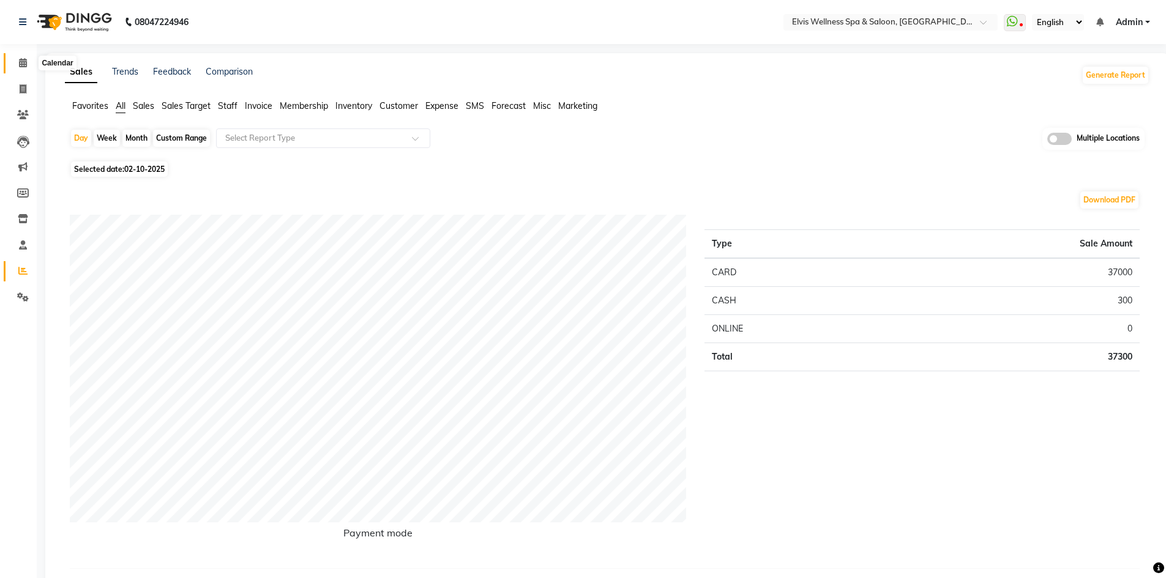
click at [20, 63] on icon at bounding box center [23, 62] width 8 height 9
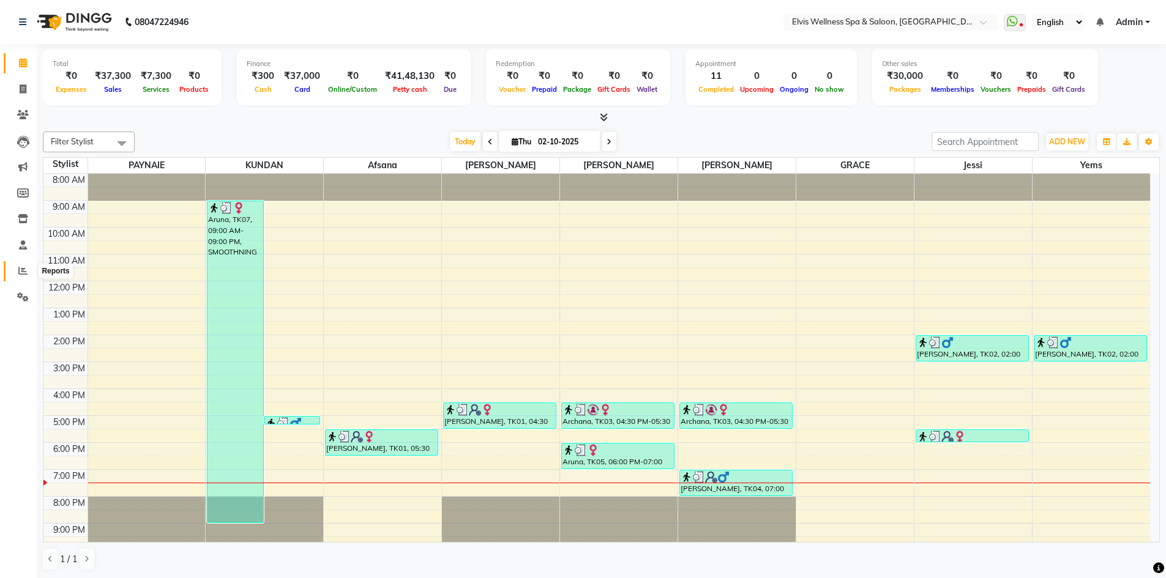
click at [20, 273] on icon at bounding box center [22, 270] width 9 height 9
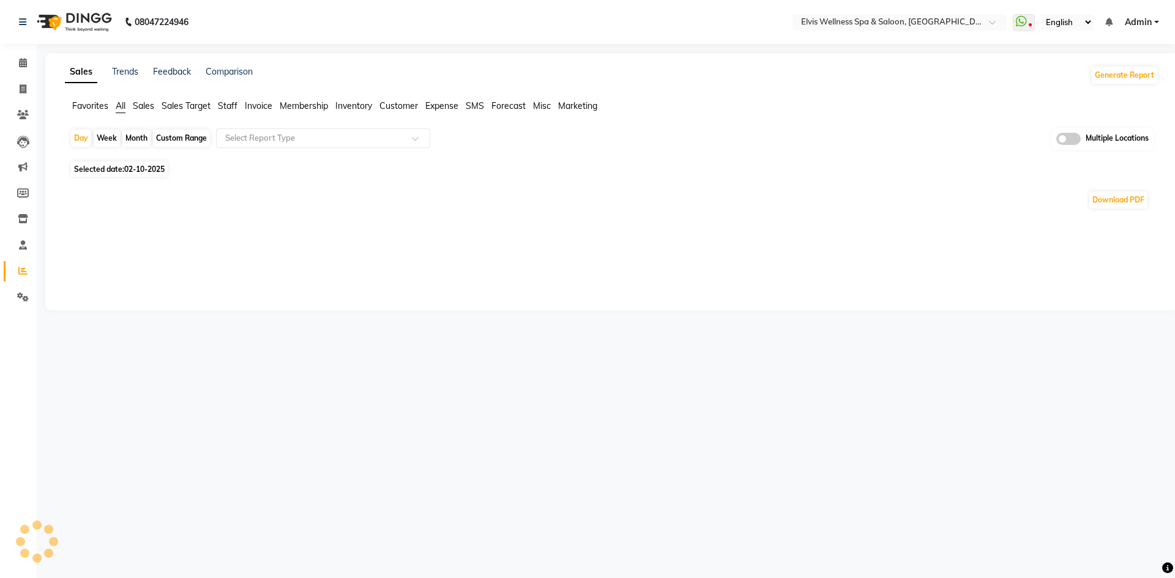
click at [140, 139] on div "Month" at bounding box center [136, 138] width 28 height 17
select select "10"
select select "2025"
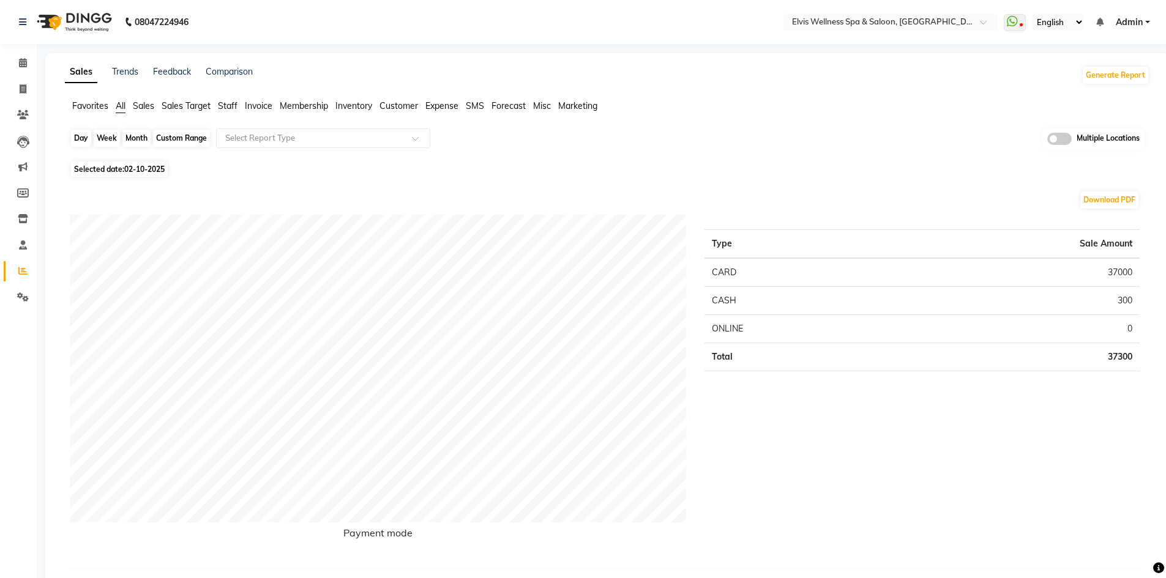
click at [128, 136] on div "Month" at bounding box center [136, 138] width 28 height 17
select select "10"
select select "2025"
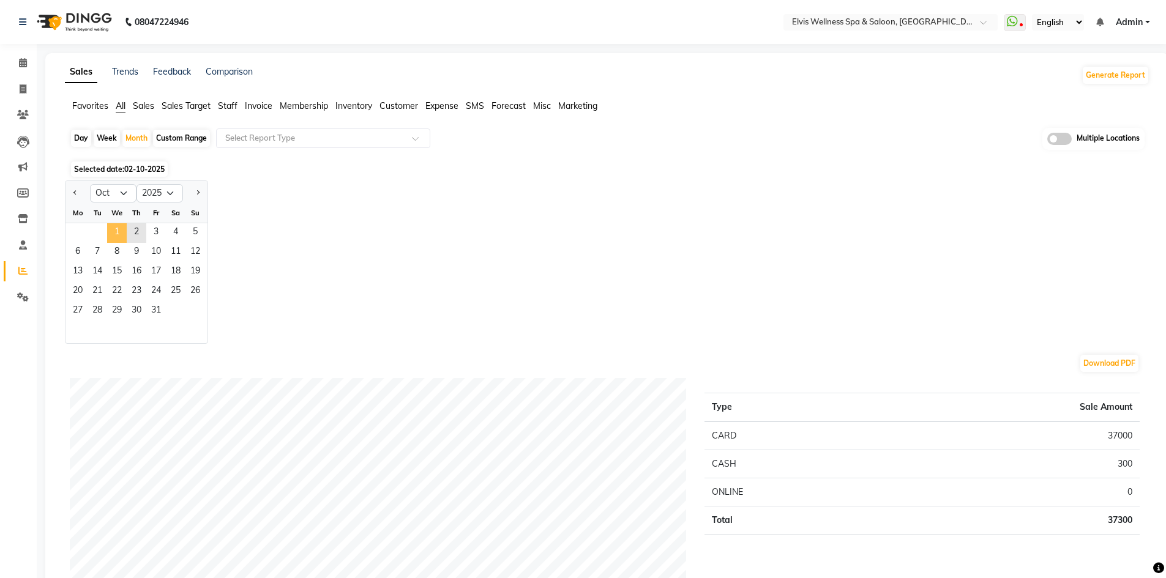
click at [115, 232] on span "1" at bounding box center [117, 233] width 20 height 20
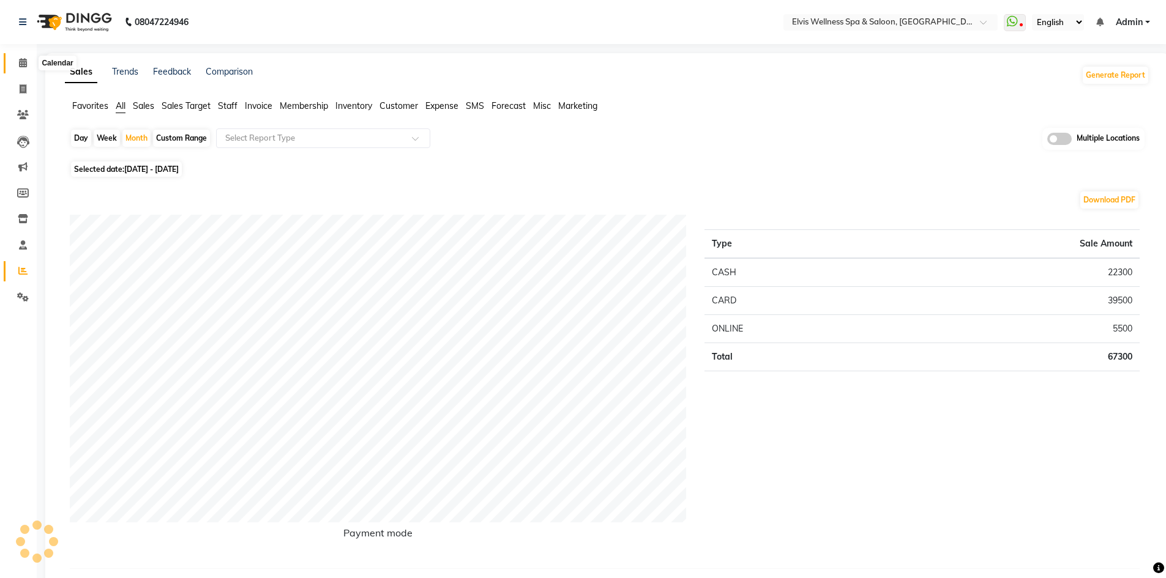
click at [21, 65] on icon at bounding box center [23, 62] width 8 height 9
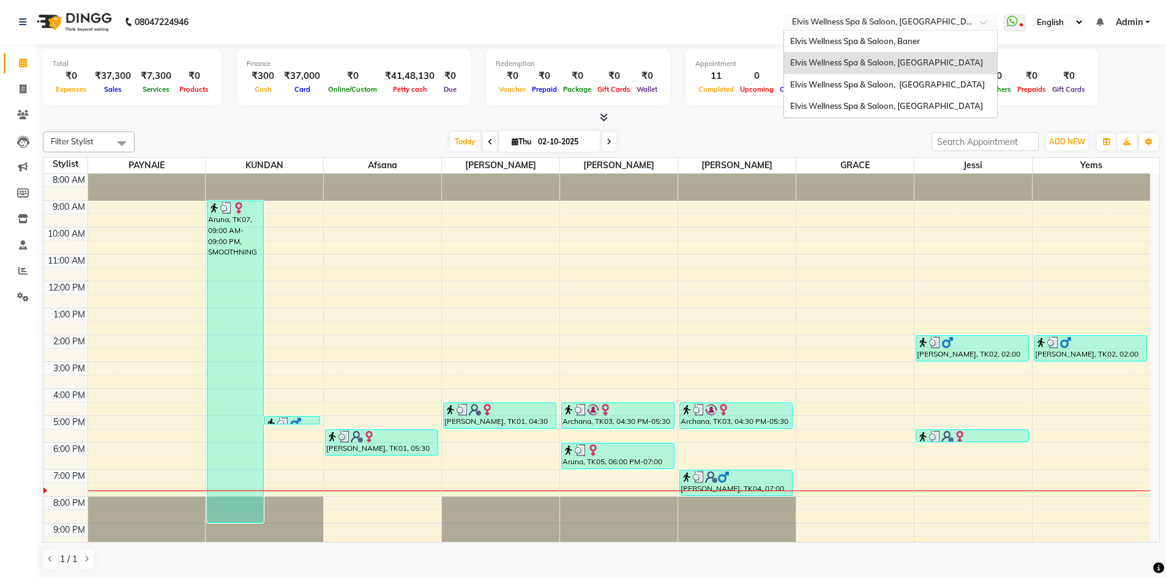
click at [919, 18] on input "text" at bounding box center [877, 23] width 177 height 12
click at [882, 40] on span "Elvis Wellness Spa & Saloon, Baner" at bounding box center [855, 41] width 130 height 10
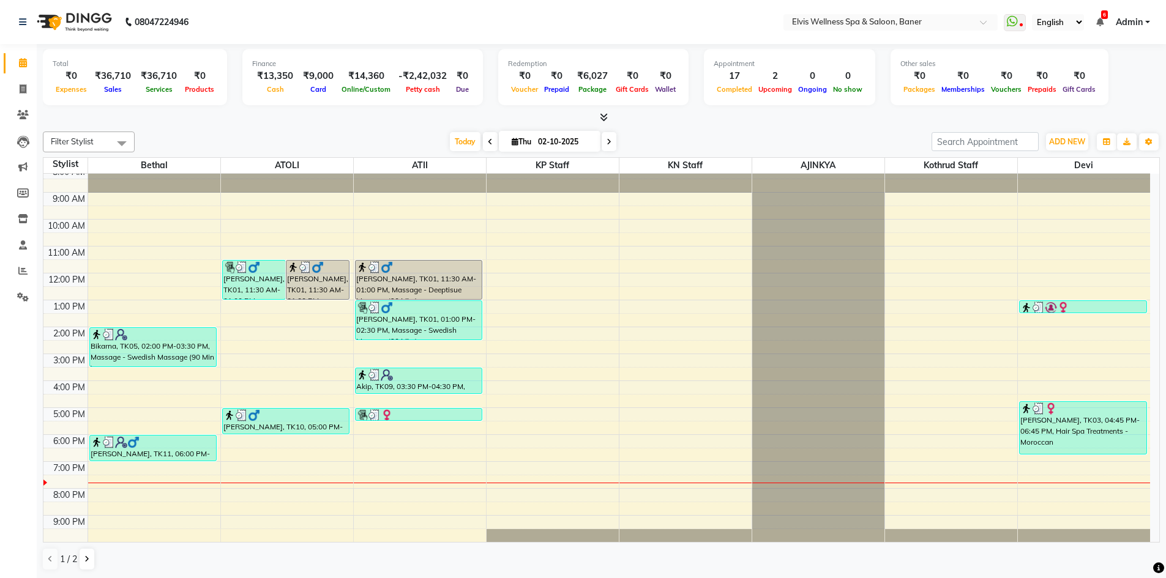
scroll to position [1, 0]
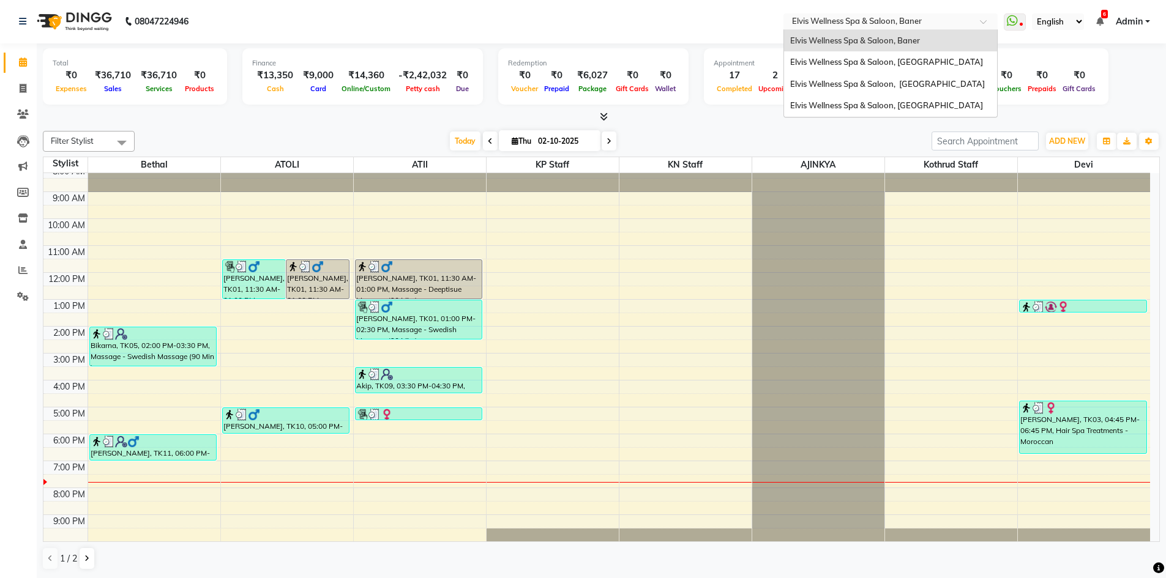
click at [941, 17] on input "text" at bounding box center [877, 23] width 177 height 12
click at [910, 86] on span "Elvis Wellness Spa & Saloon, [GEOGRAPHIC_DATA]" at bounding box center [887, 84] width 195 height 10
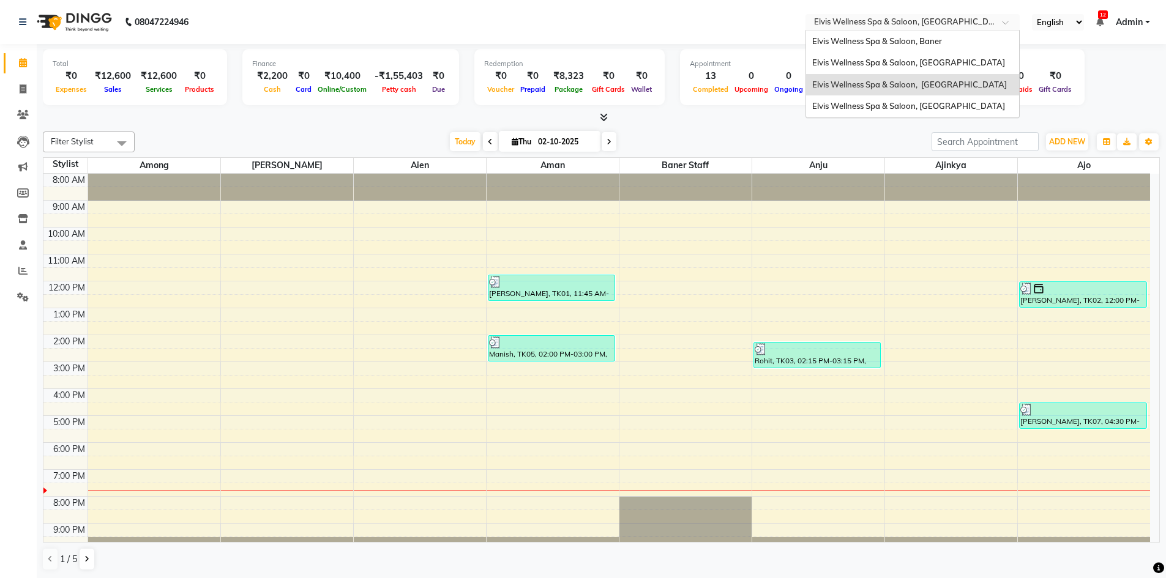
click at [926, 23] on input "text" at bounding box center [899, 23] width 177 height 12
click at [892, 111] on div "Elvis Wellness Spa & Saloon, [GEOGRAPHIC_DATA]" at bounding box center [912, 106] width 213 height 22
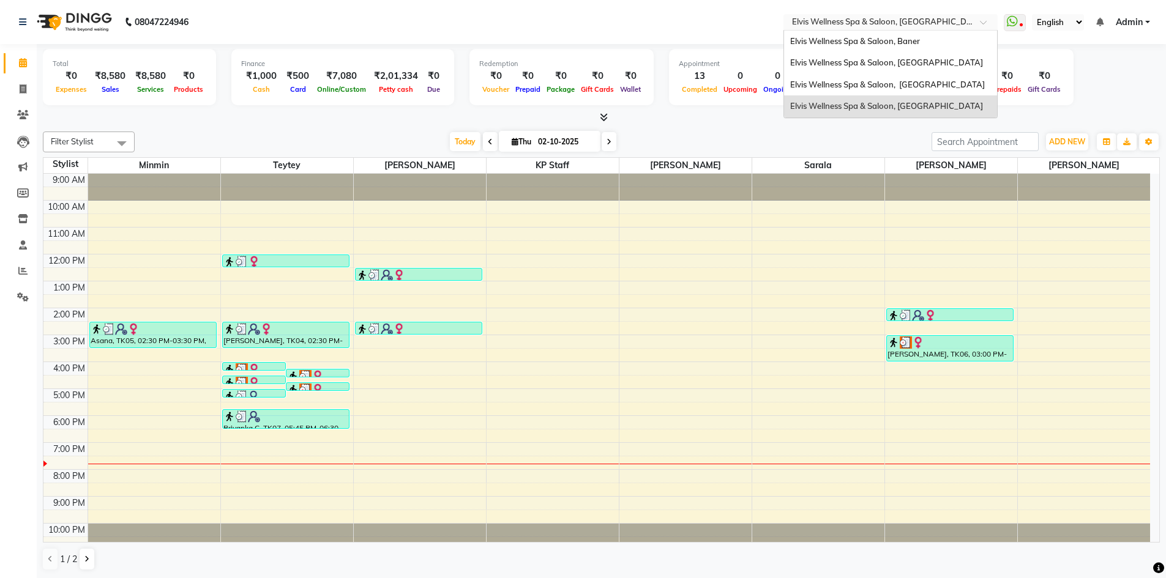
click at [947, 19] on input "text" at bounding box center [877, 23] width 177 height 12
click at [926, 58] on span "Elvis Wellness Spa & Saloon, [GEOGRAPHIC_DATA]" at bounding box center [886, 63] width 193 height 10
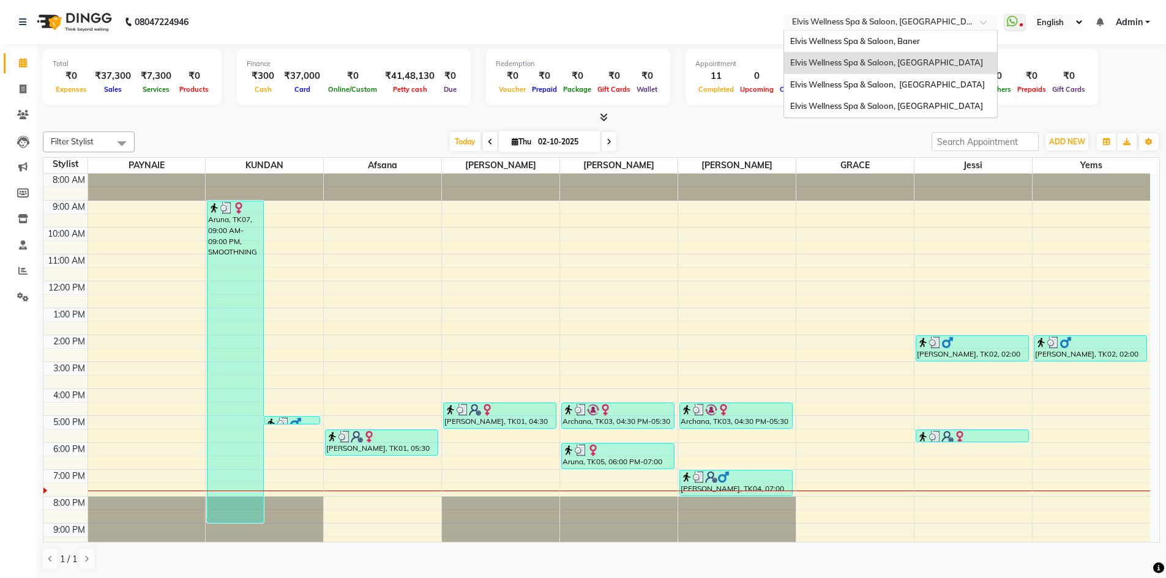
click at [948, 25] on input "text" at bounding box center [877, 23] width 177 height 12
click at [907, 43] on span "Elvis Wellness Spa & Saloon, Baner" at bounding box center [855, 41] width 130 height 10
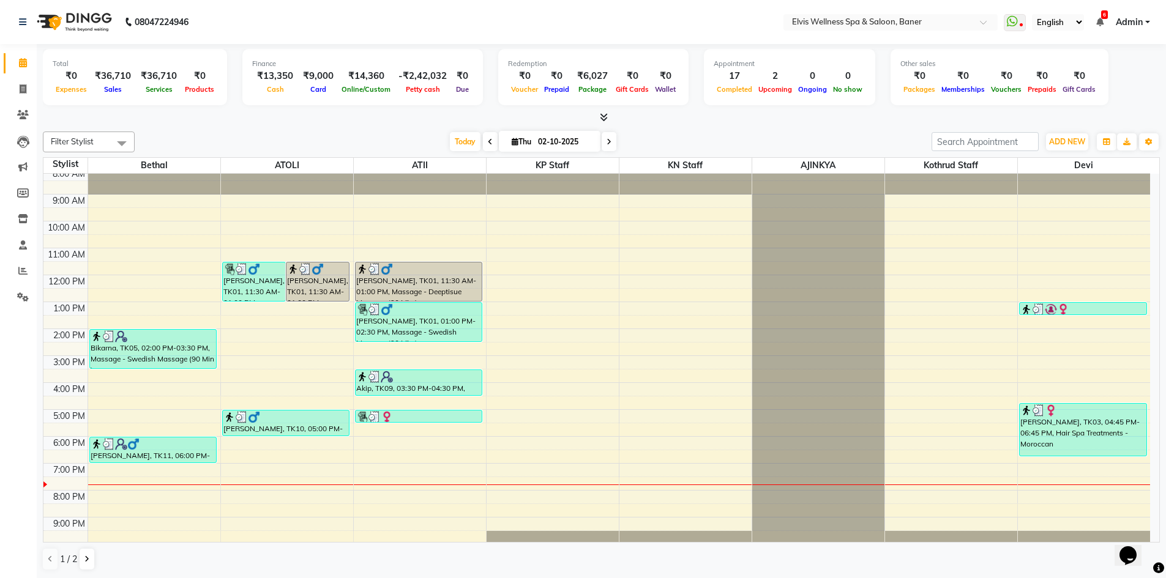
scroll to position [8, 0]
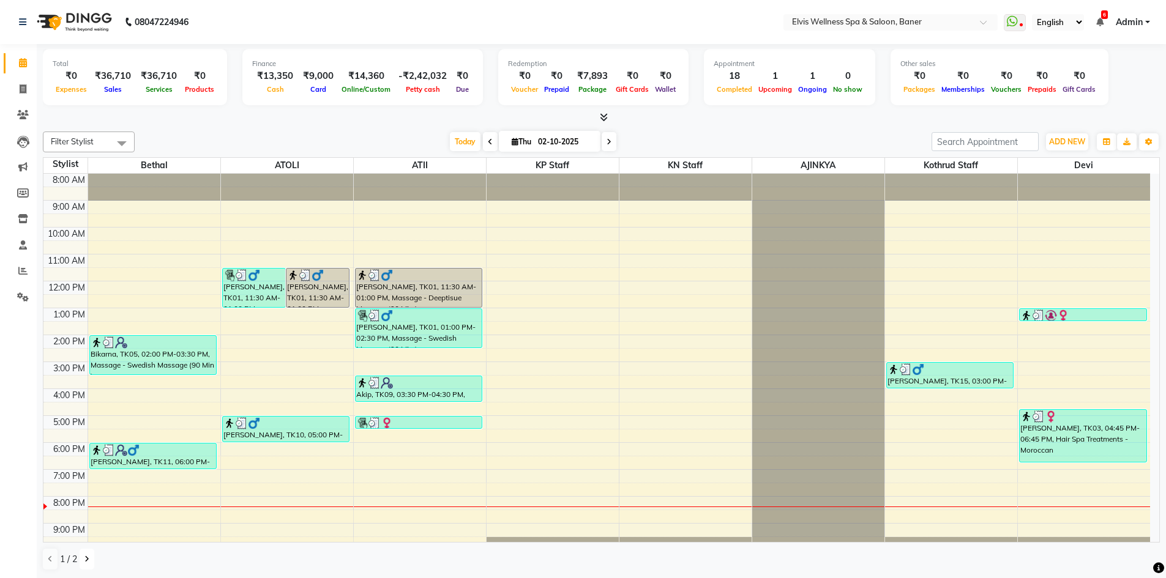
click at [84, 562] on icon at bounding box center [86, 559] width 5 height 7
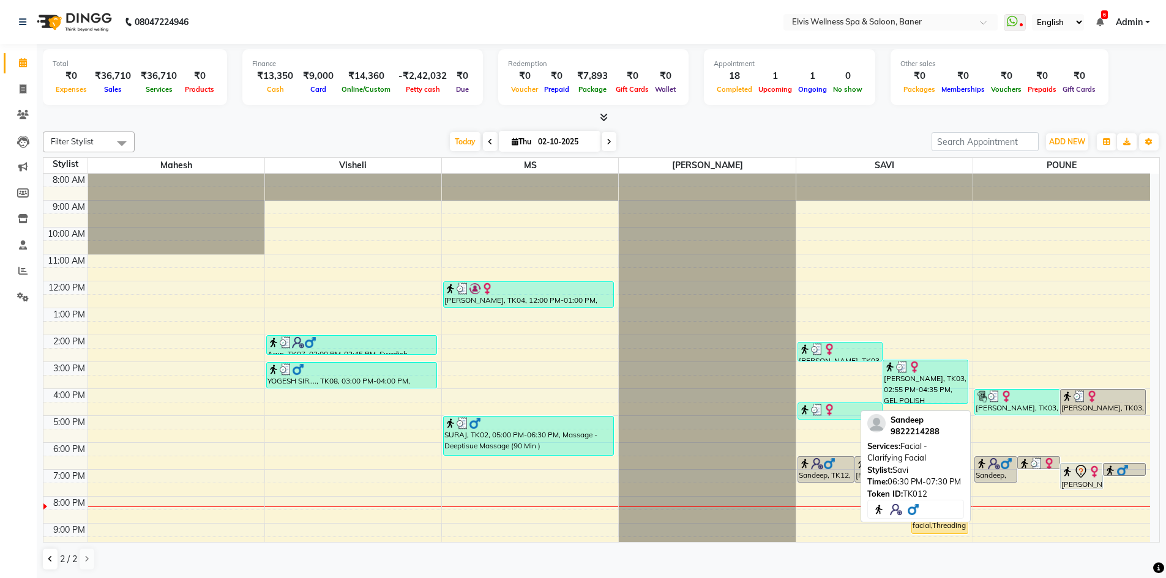
click at [851, 469] on div "Sandeep, TK12, 06:30 PM-07:30 PM, Facial - Clarifying Facial" at bounding box center [826, 469] width 56 height 25
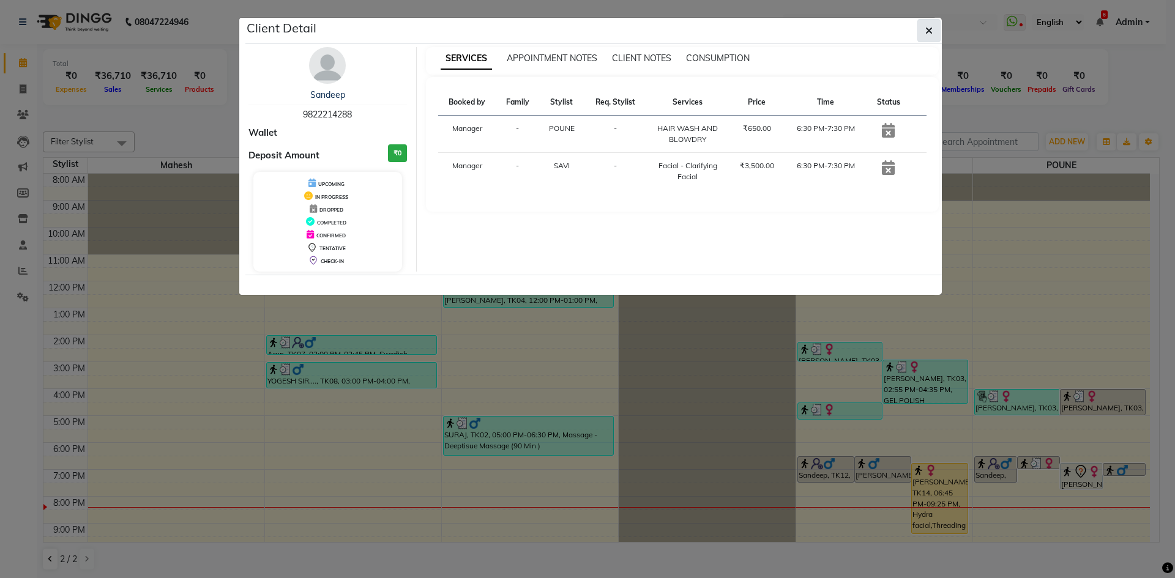
click at [928, 31] on icon "button" at bounding box center [928, 31] width 7 height 10
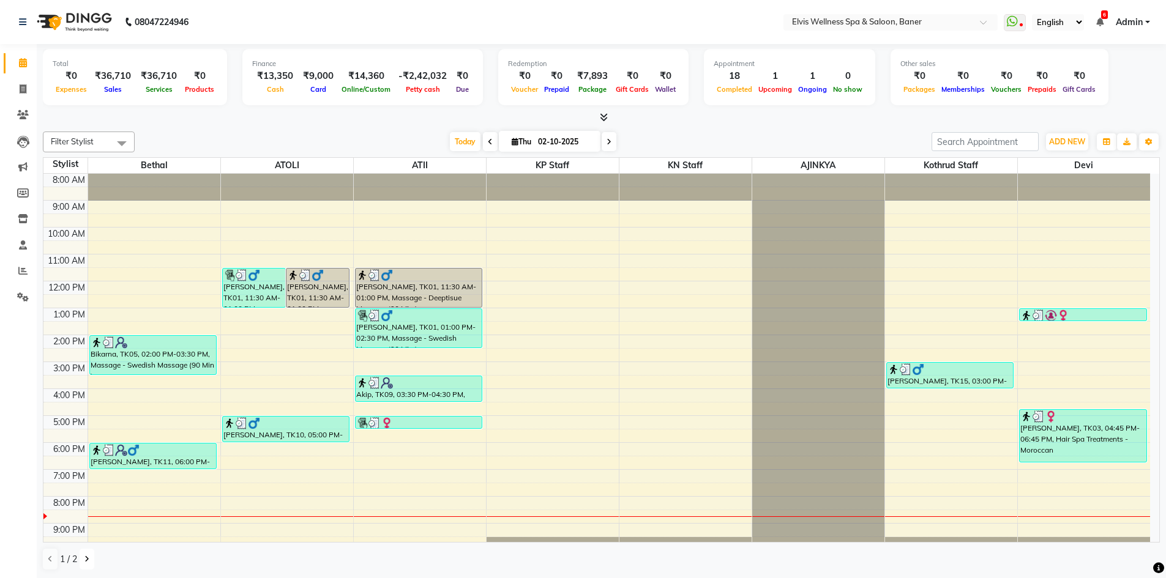
click at [86, 558] on icon at bounding box center [86, 559] width 5 height 7
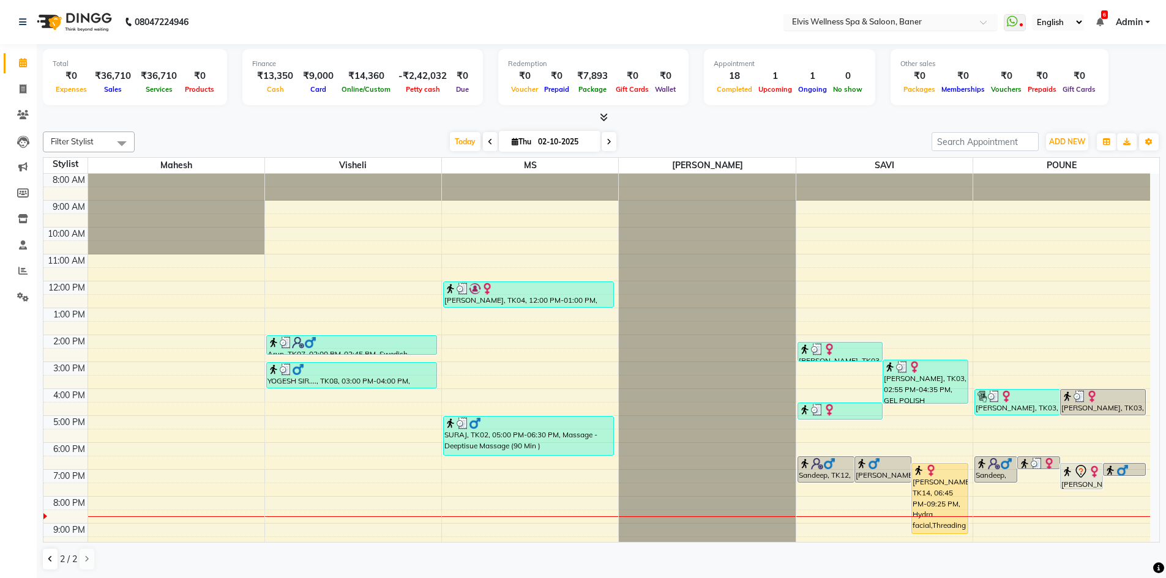
click at [964, 24] on input "text" at bounding box center [877, 23] width 177 height 12
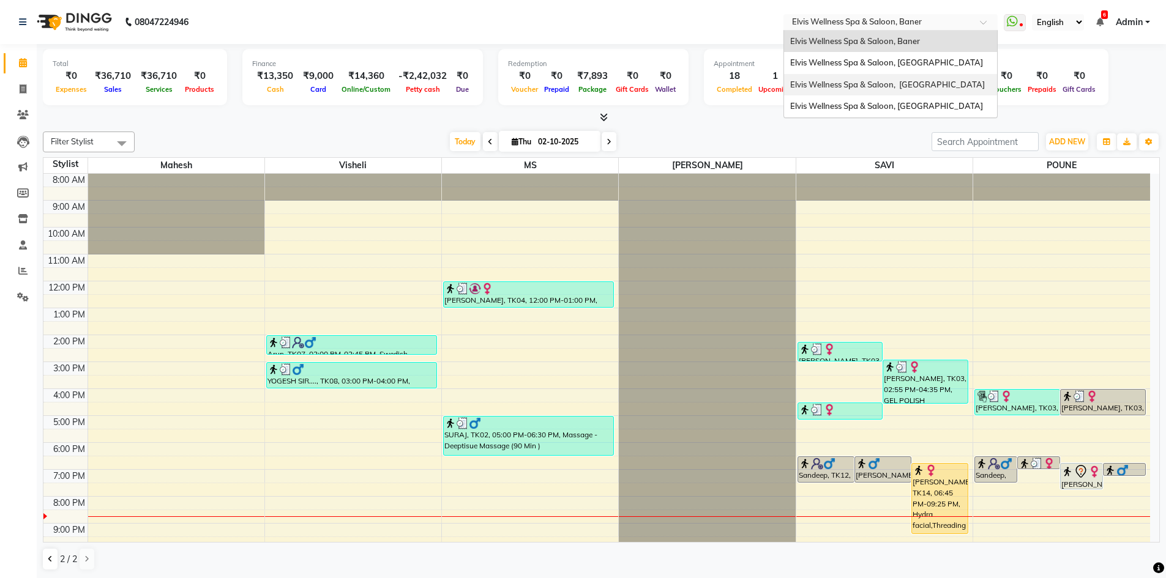
click at [935, 92] on div "Elvis Wellness Spa & Saloon, [GEOGRAPHIC_DATA]" at bounding box center [890, 85] width 213 height 22
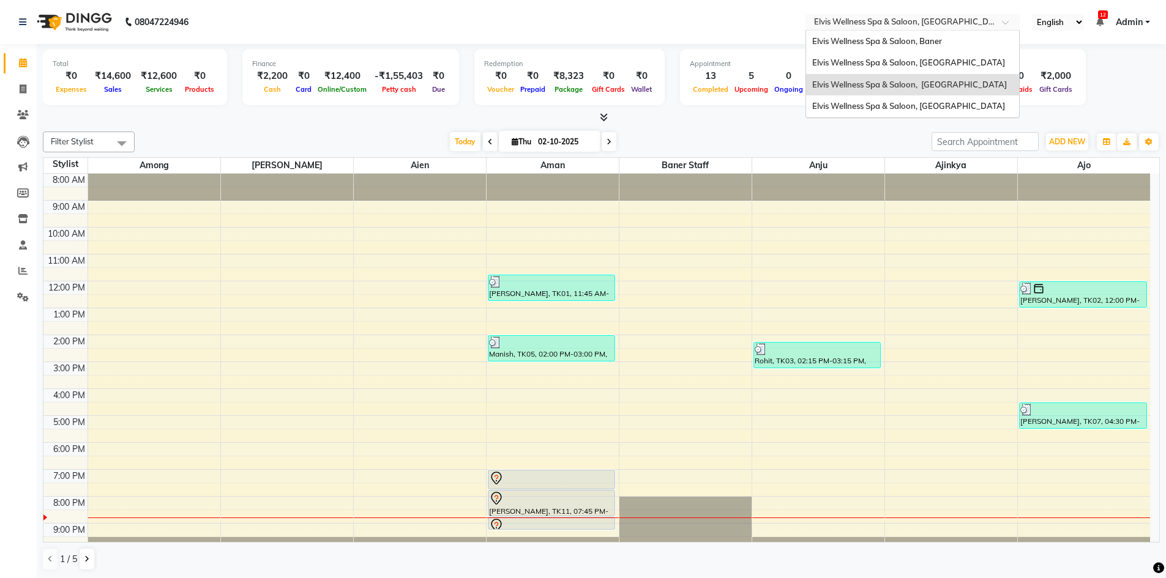
click at [946, 22] on input "text" at bounding box center [899, 23] width 177 height 12
click at [910, 111] on span "Elvis Wellness Spa & Saloon, [GEOGRAPHIC_DATA]" at bounding box center [908, 106] width 193 height 10
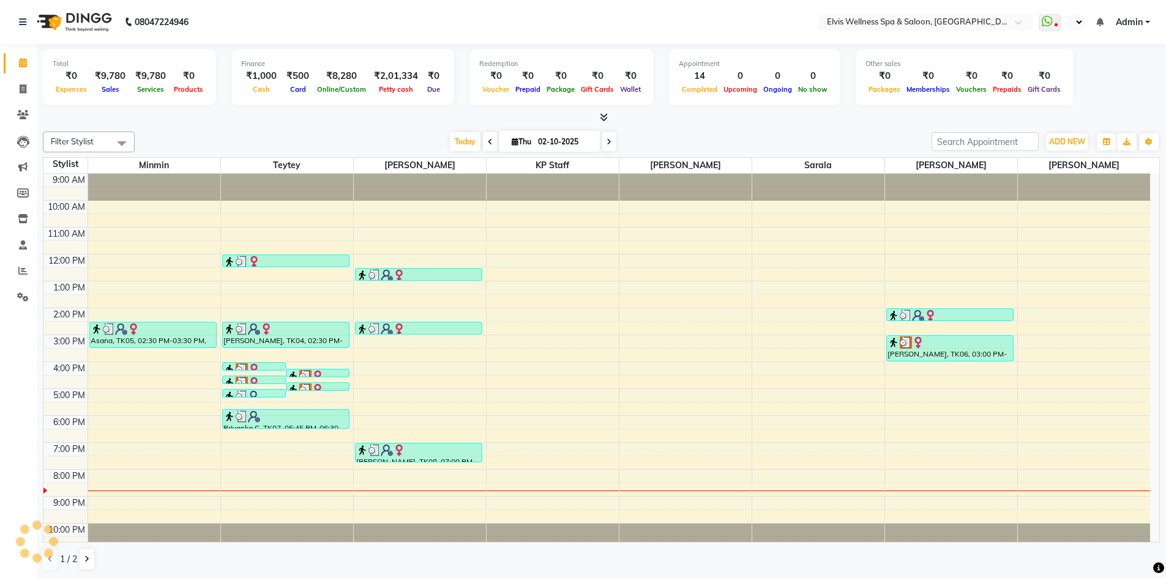
select select "en"
click at [87, 558] on icon at bounding box center [86, 559] width 5 height 7
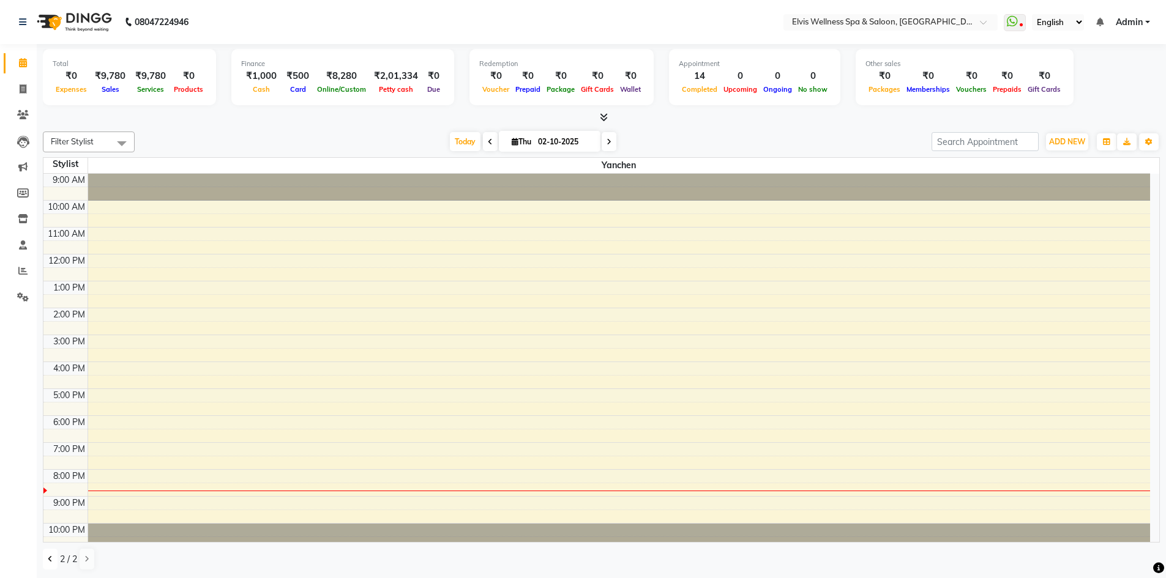
click at [45, 560] on button at bounding box center [50, 559] width 15 height 21
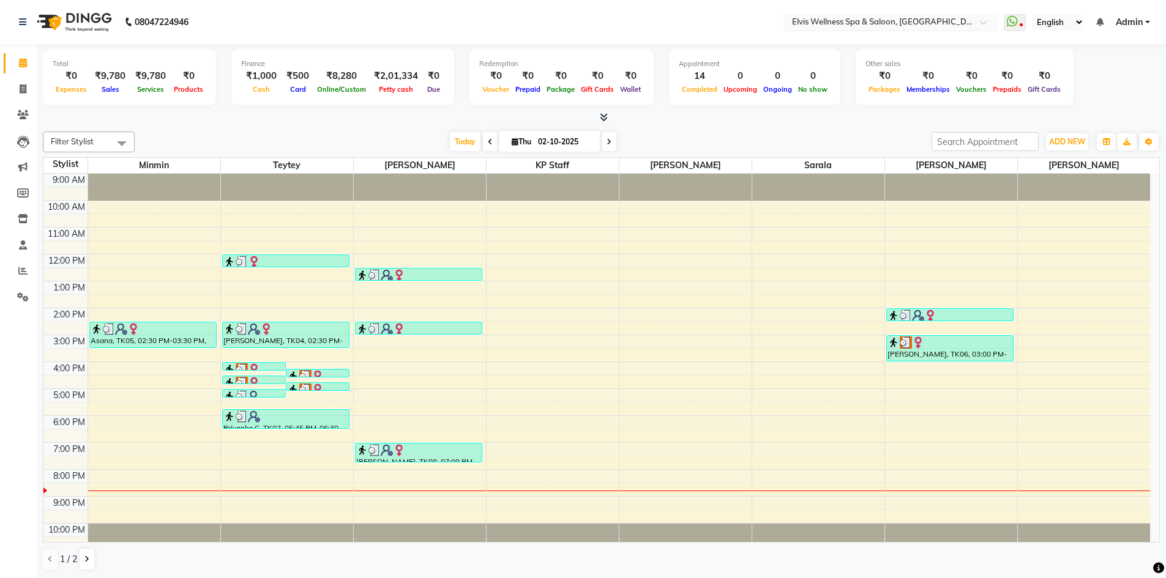
click at [958, 26] on input "text" at bounding box center [877, 23] width 177 height 12
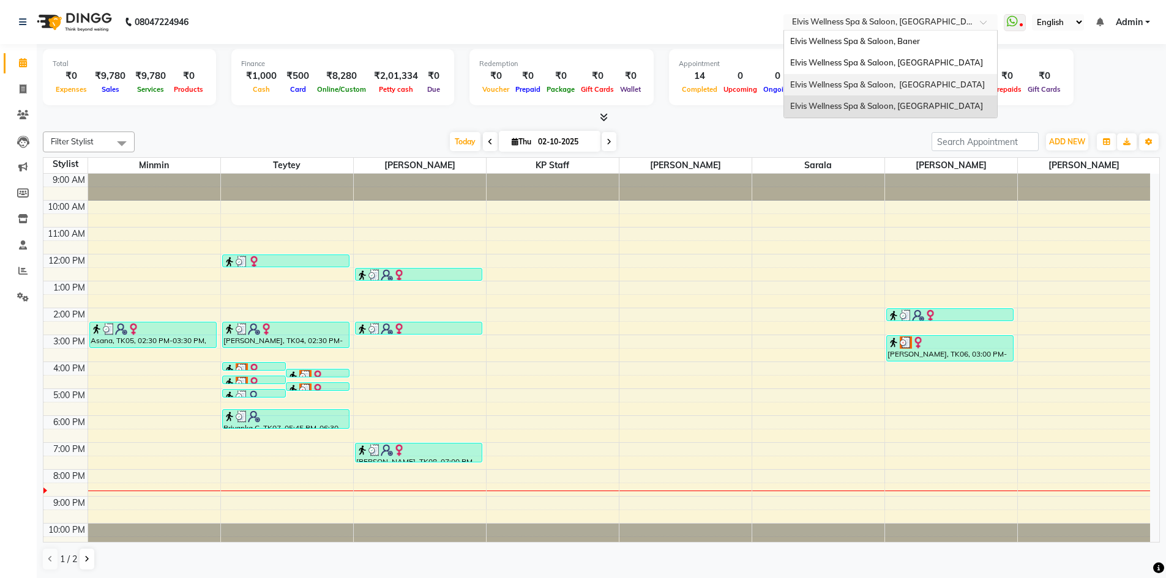
click at [929, 80] on span "Elvis Wellness Spa & Saloon, [GEOGRAPHIC_DATA]" at bounding box center [887, 85] width 195 height 10
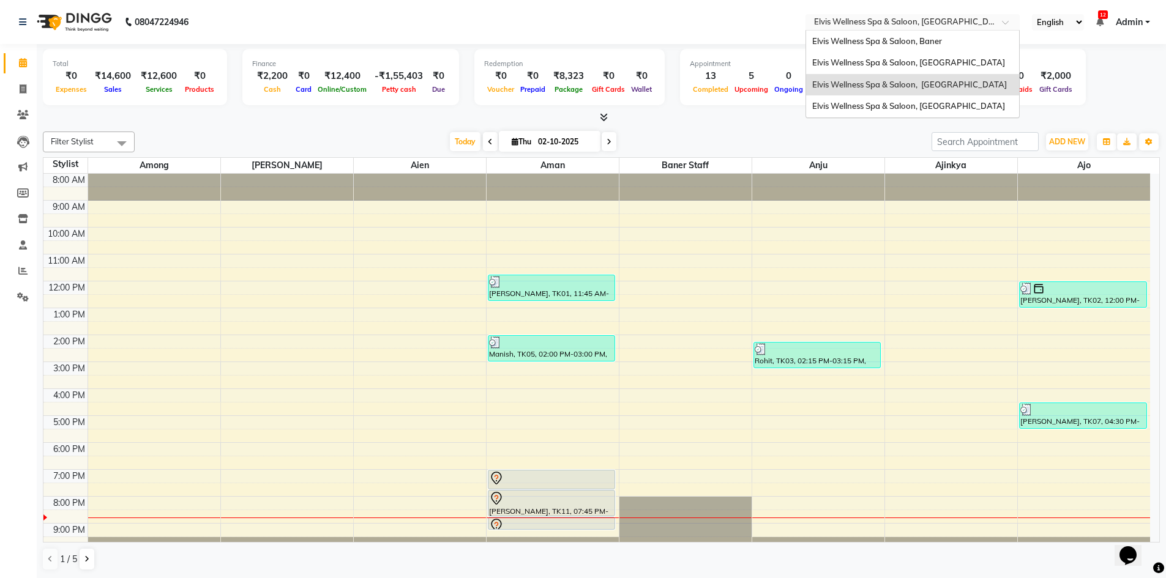
click at [970, 24] on input "text" at bounding box center [899, 23] width 177 height 12
click at [949, 58] on span "Elvis Wellness Spa & Saloon, [GEOGRAPHIC_DATA]" at bounding box center [908, 63] width 193 height 10
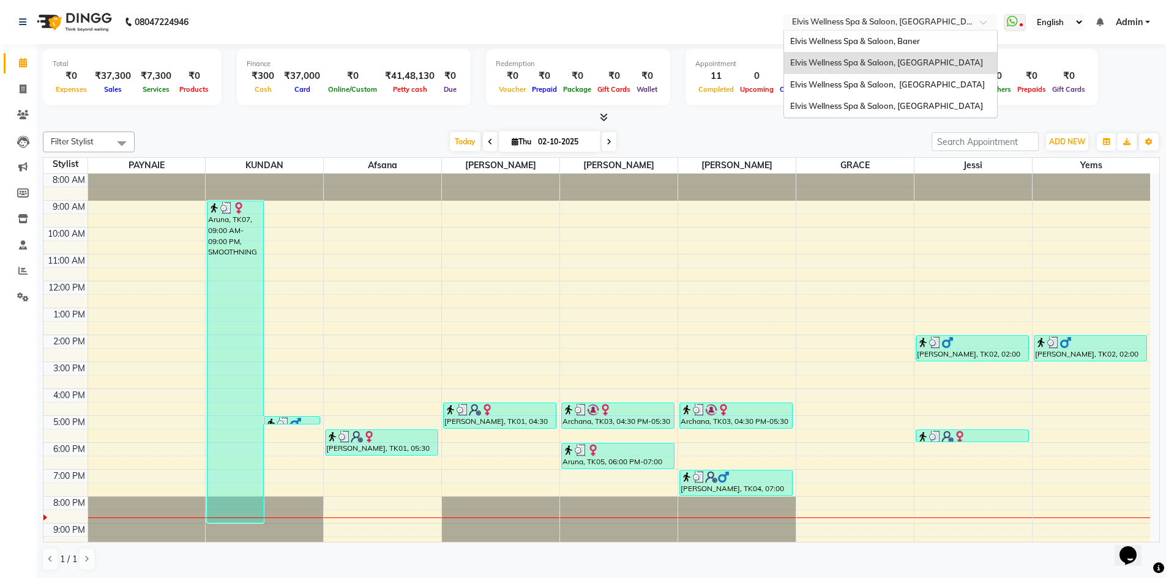
click at [955, 16] on div "× Elvis Wellness Spa & Saloon, Koregaon Park" at bounding box center [884, 22] width 184 height 12
click at [929, 40] on div "Elvis Wellness Spa & Saloon, Baner" at bounding box center [890, 42] width 213 height 22
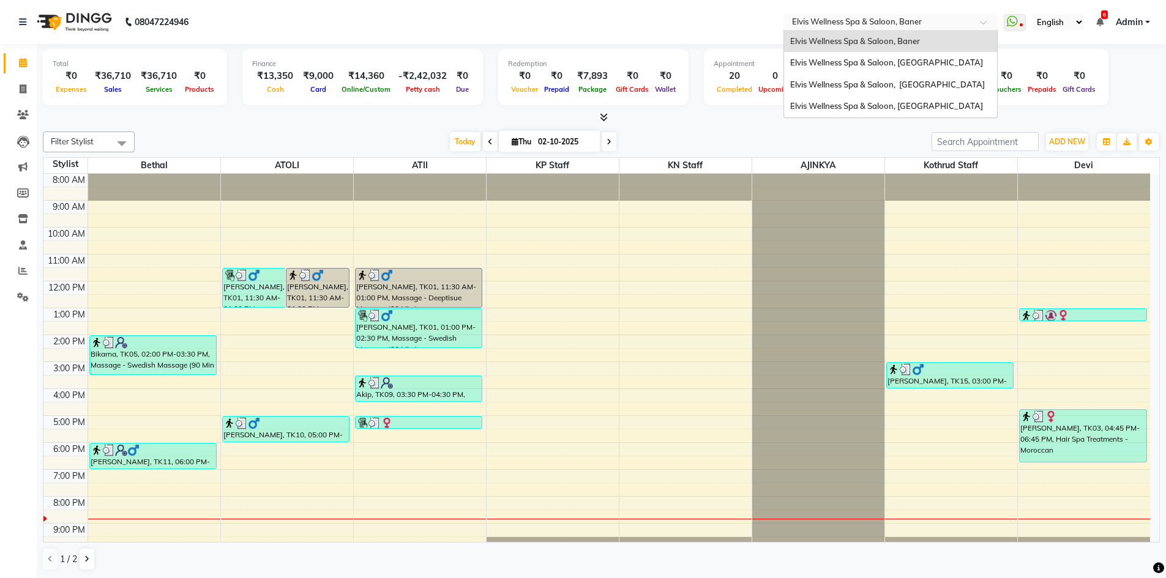
click at [906, 21] on input "text" at bounding box center [877, 23] width 177 height 12
click at [903, 59] on span "Elvis Wellness Spa & Saloon, [GEOGRAPHIC_DATA]" at bounding box center [886, 63] width 193 height 10
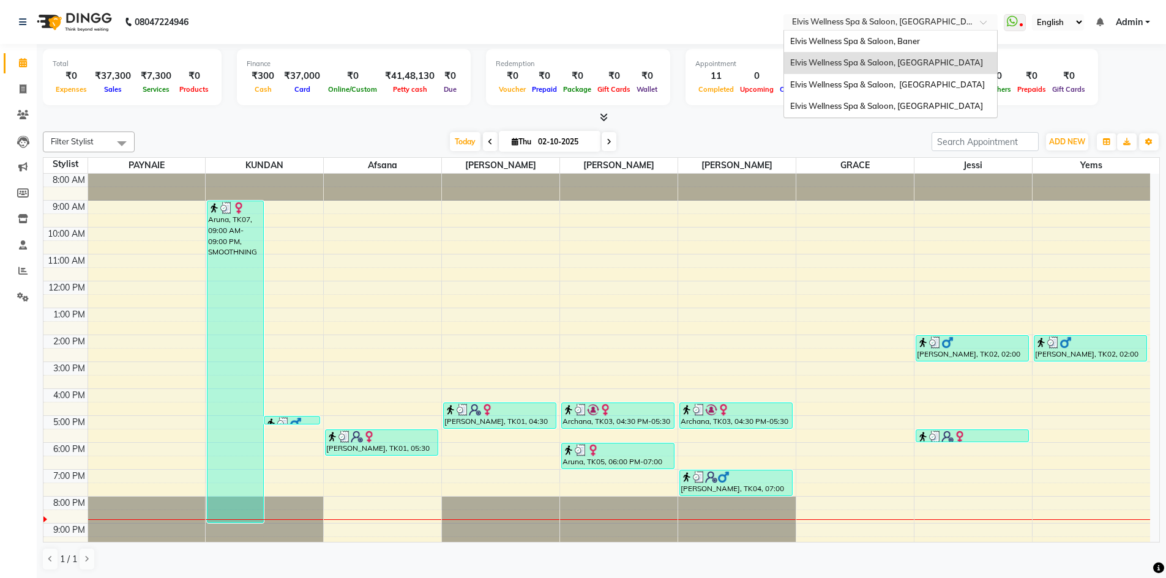
click at [969, 19] on div at bounding box center [890, 23] width 214 height 12
click at [914, 40] on span "Elvis Wellness Spa & Saloon, Baner" at bounding box center [855, 41] width 130 height 10
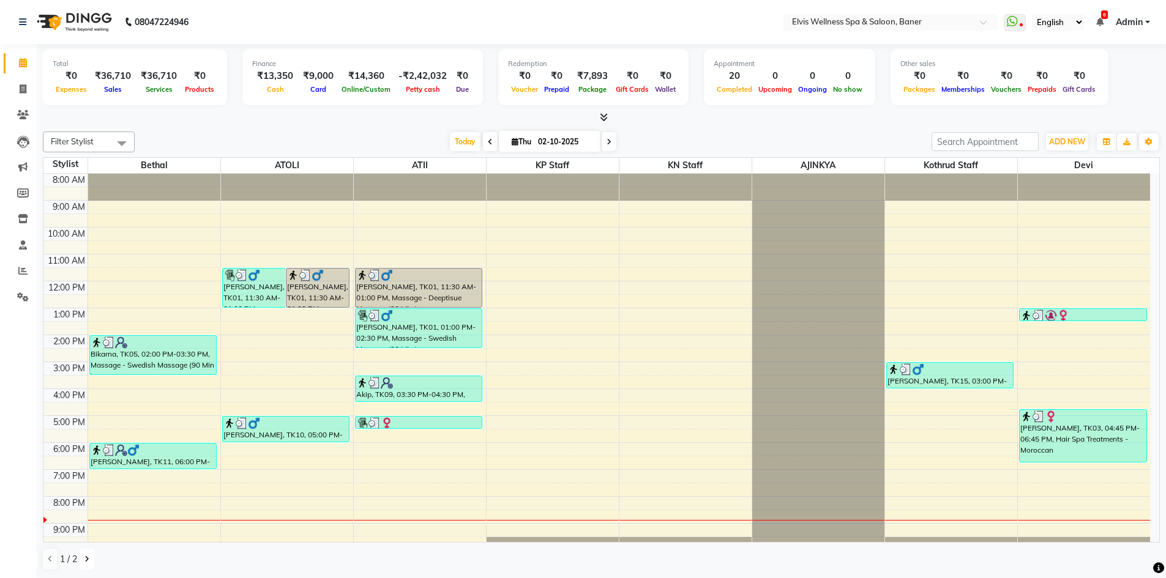
click at [84, 560] on icon at bounding box center [86, 559] width 5 height 7
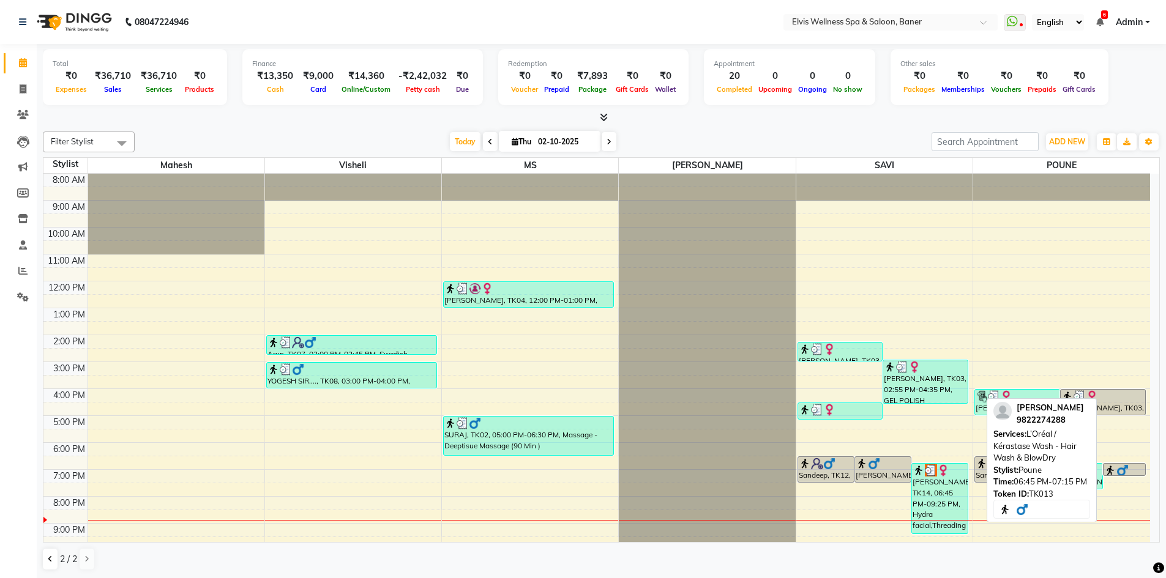
click at [1117, 474] on img at bounding box center [1122, 470] width 12 height 12
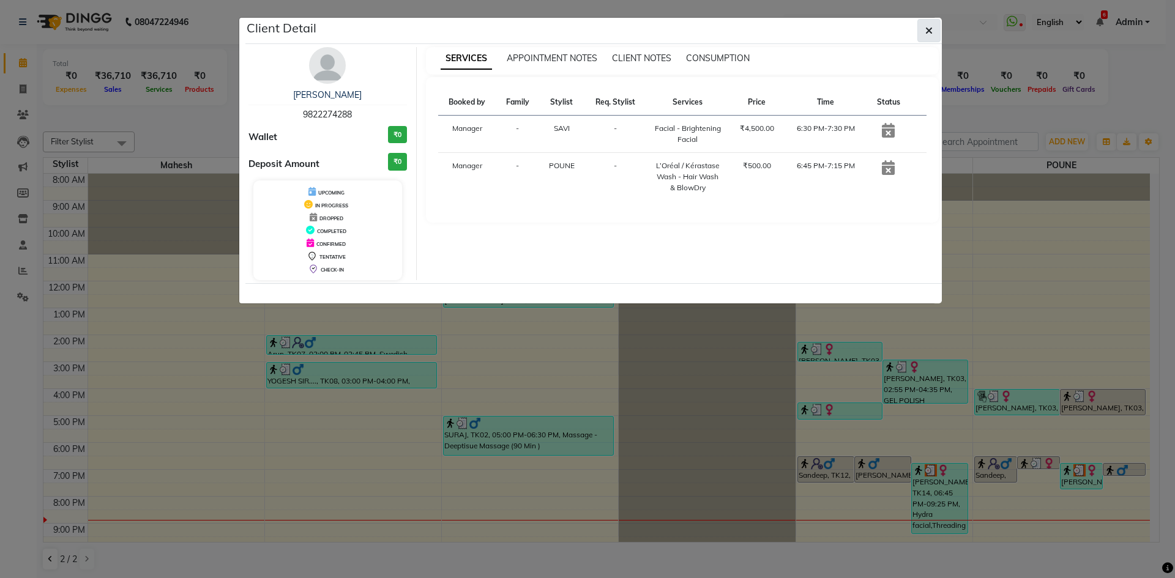
click at [934, 31] on button "button" at bounding box center [928, 30] width 23 height 23
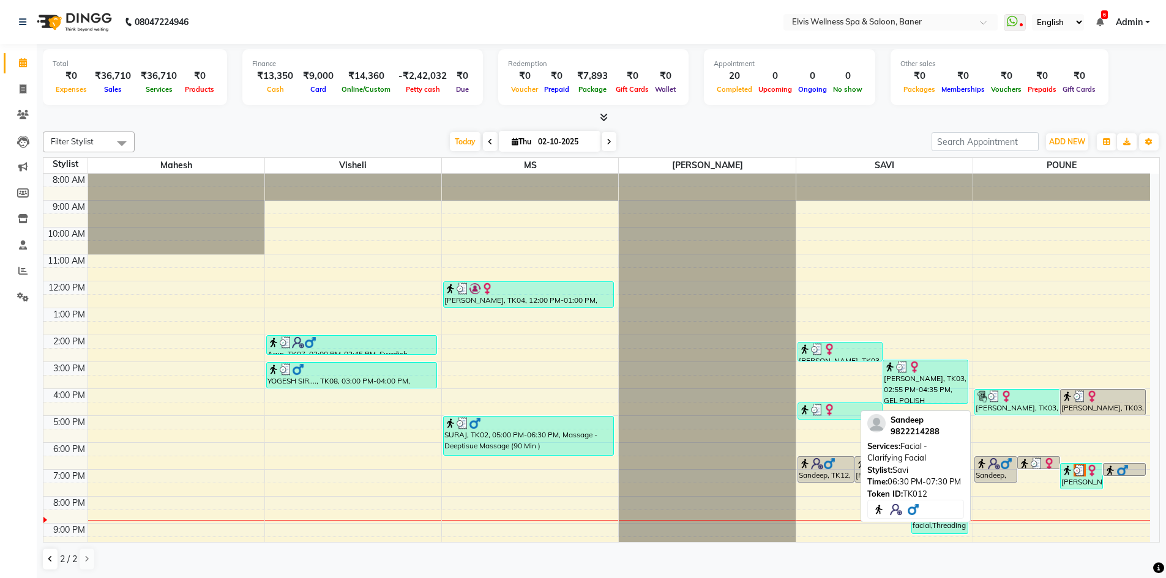
click at [841, 472] on div "Sandeep, TK12, 06:30 PM-07:30 PM, Facial - Clarifying Facial" at bounding box center [826, 469] width 56 height 25
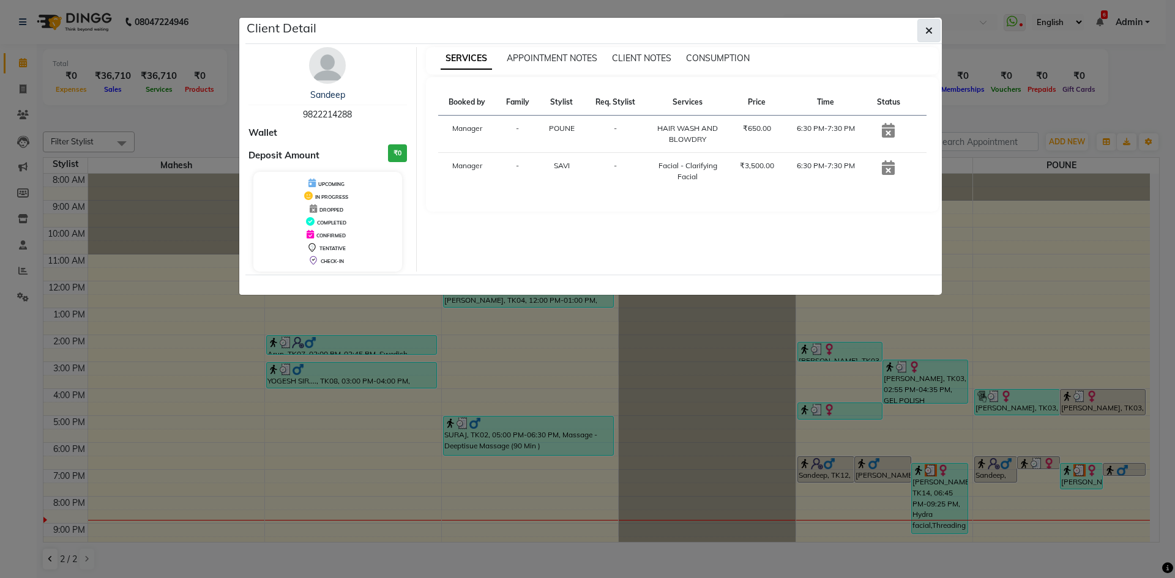
click at [933, 25] on button "button" at bounding box center [928, 30] width 23 height 23
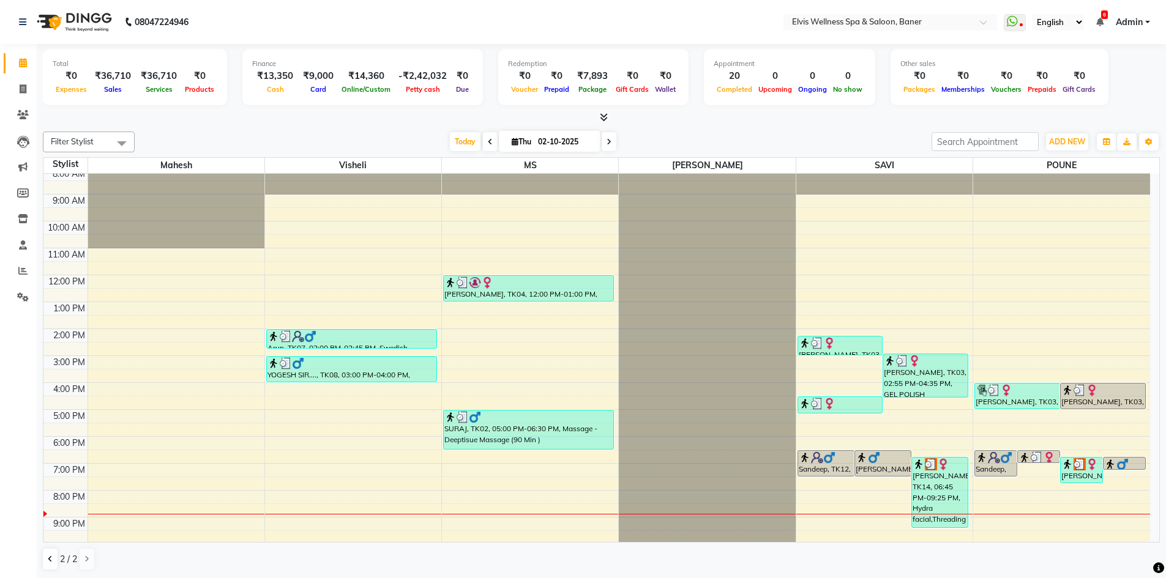
scroll to position [8, 0]
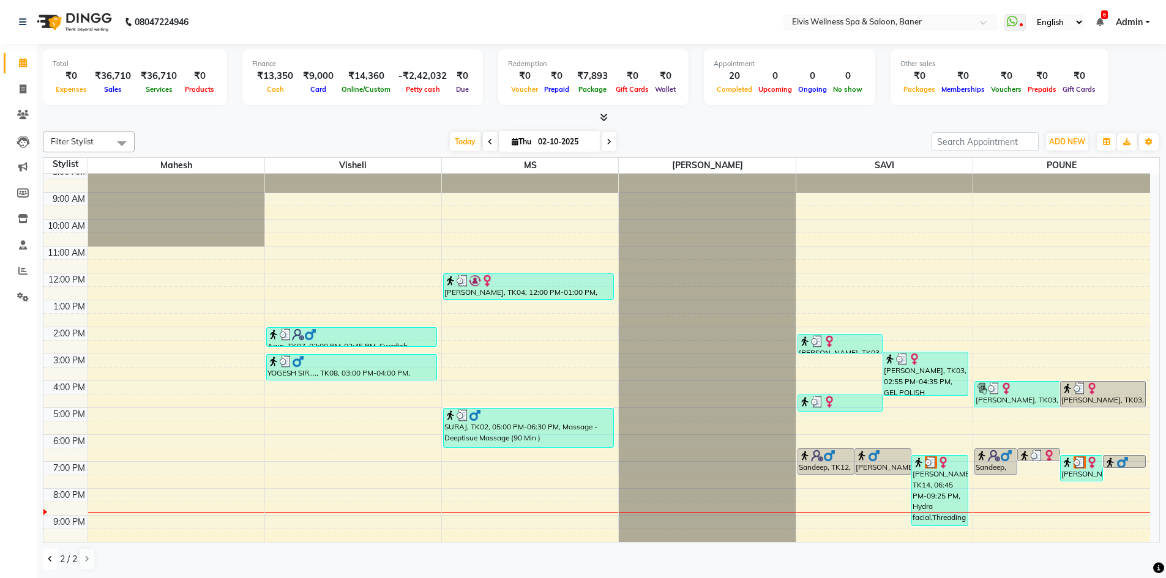
click at [47, 562] on button at bounding box center [50, 559] width 15 height 21
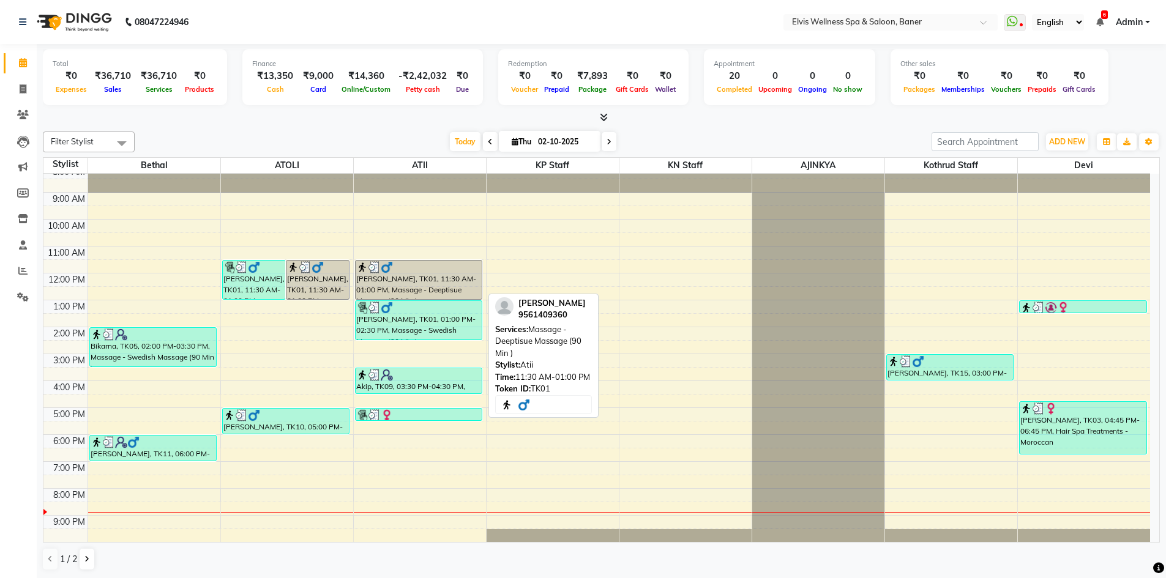
click at [394, 279] on div "Shaval Murthy, TK01, 11:30 AM-01:00 PM, Massage - Deeptisue Massage (90 Min )" at bounding box center [419, 280] width 127 height 39
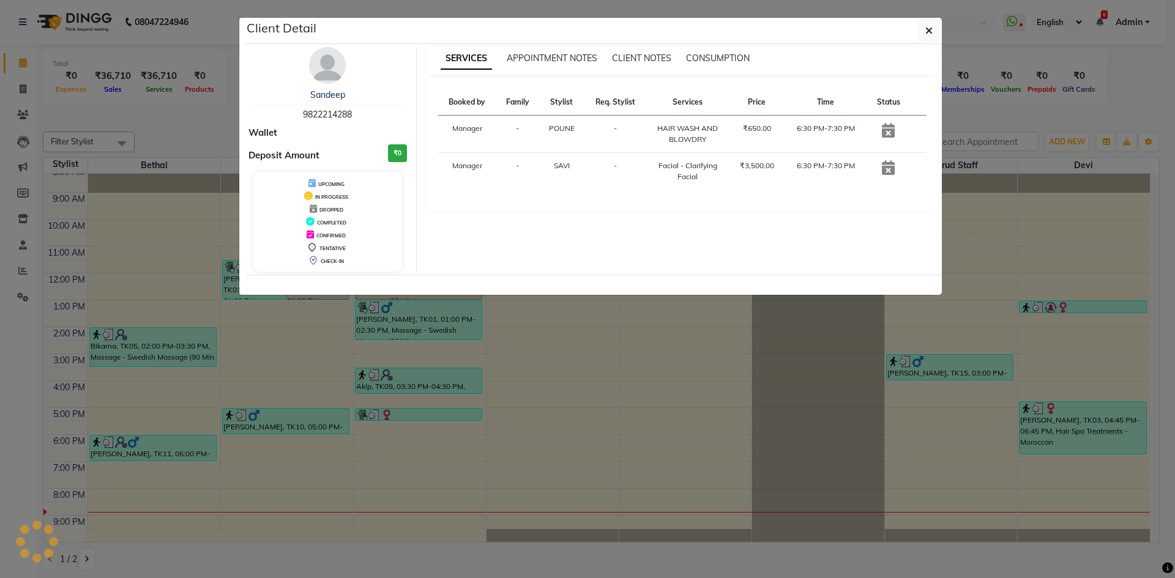
select select "3"
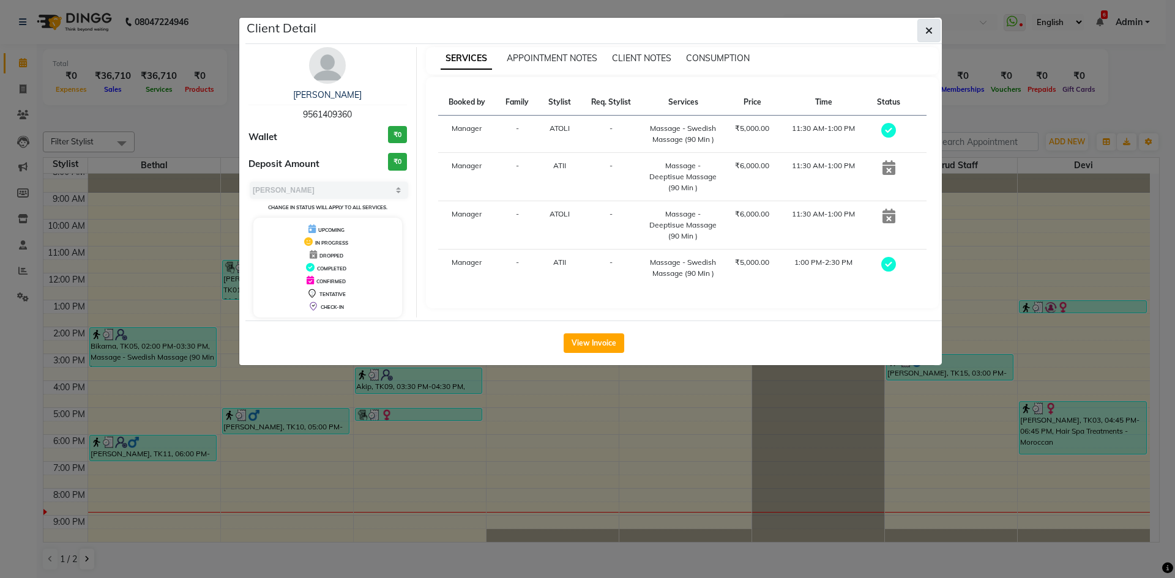
click at [932, 31] on icon "button" at bounding box center [928, 31] width 7 height 10
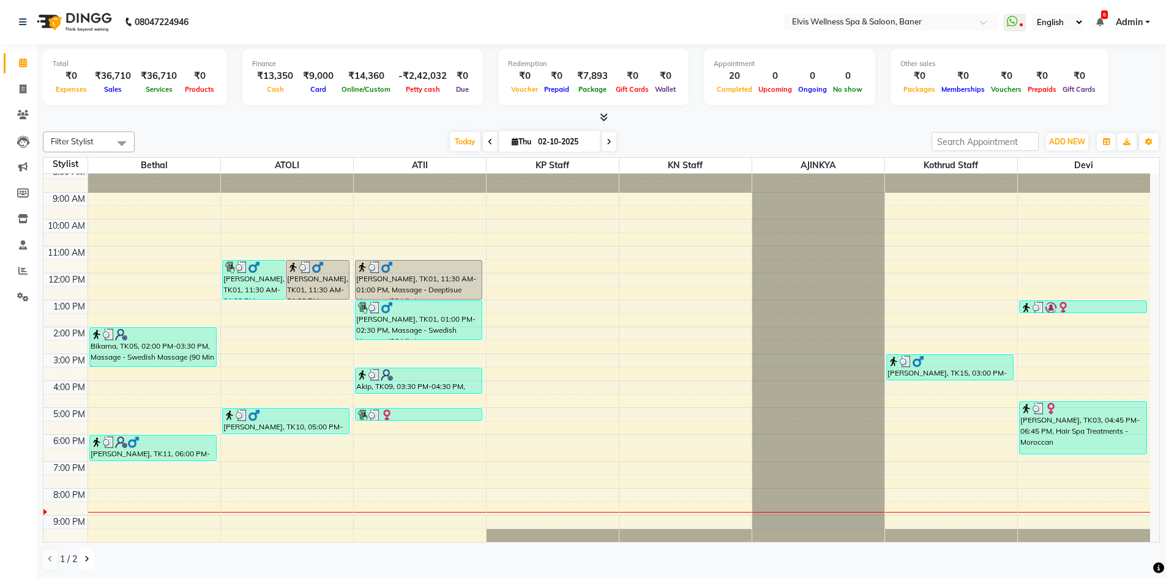
click at [88, 559] on icon at bounding box center [86, 559] width 5 height 7
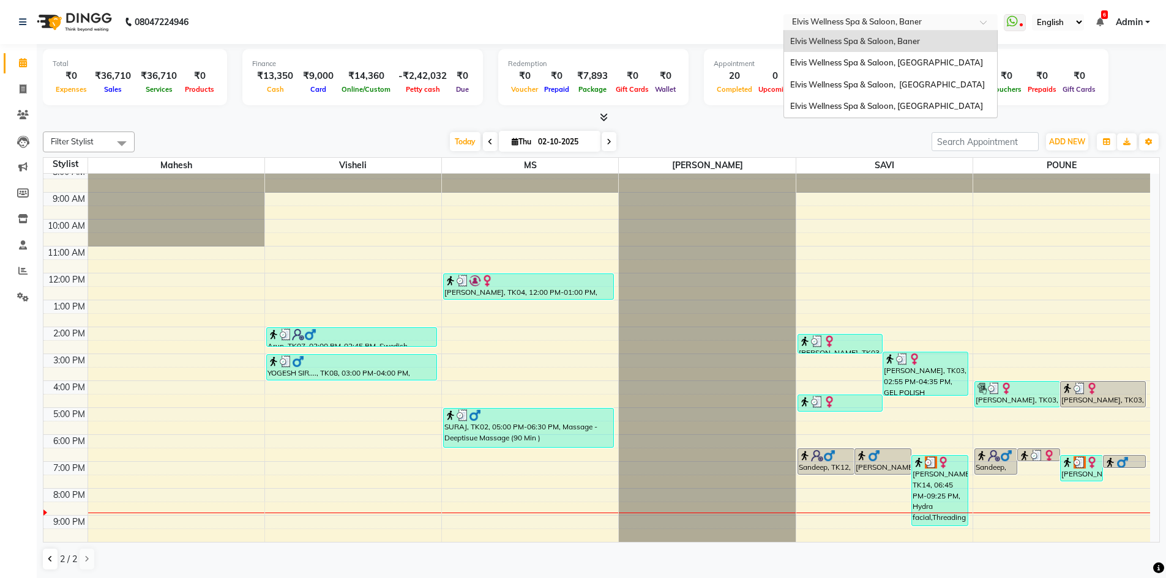
click at [961, 19] on input "text" at bounding box center [877, 23] width 177 height 12
click at [930, 81] on span "Elvis Wellness Spa & Saloon, [GEOGRAPHIC_DATA]" at bounding box center [887, 85] width 195 height 10
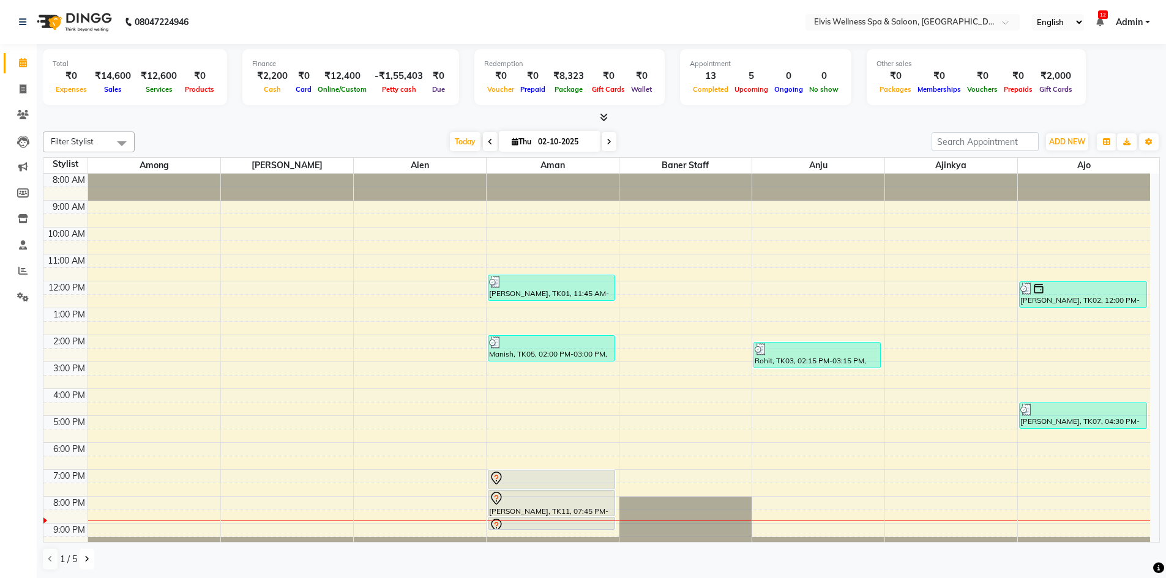
click at [89, 556] on icon at bounding box center [86, 559] width 5 height 7
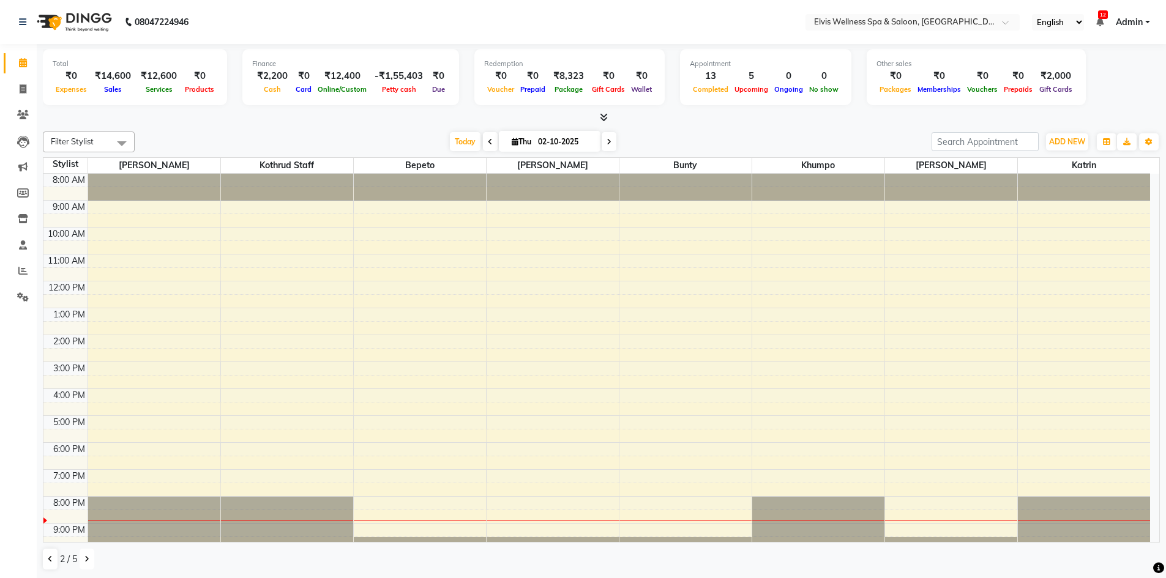
click at [87, 559] on icon at bounding box center [86, 559] width 5 height 7
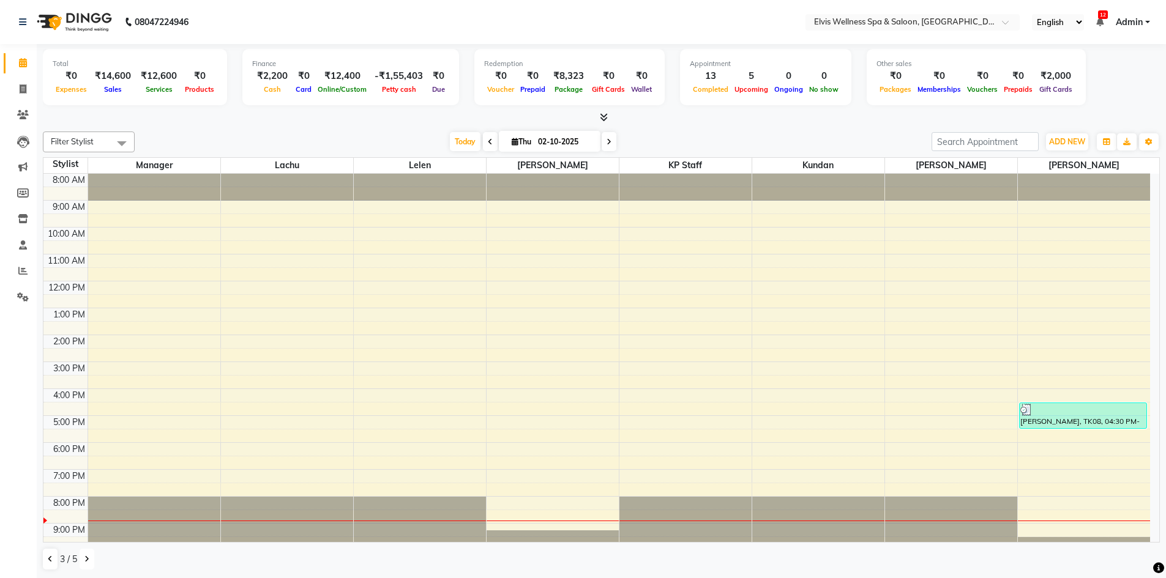
click at [87, 559] on icon at bounding box center [86, 559] width 5 height 7
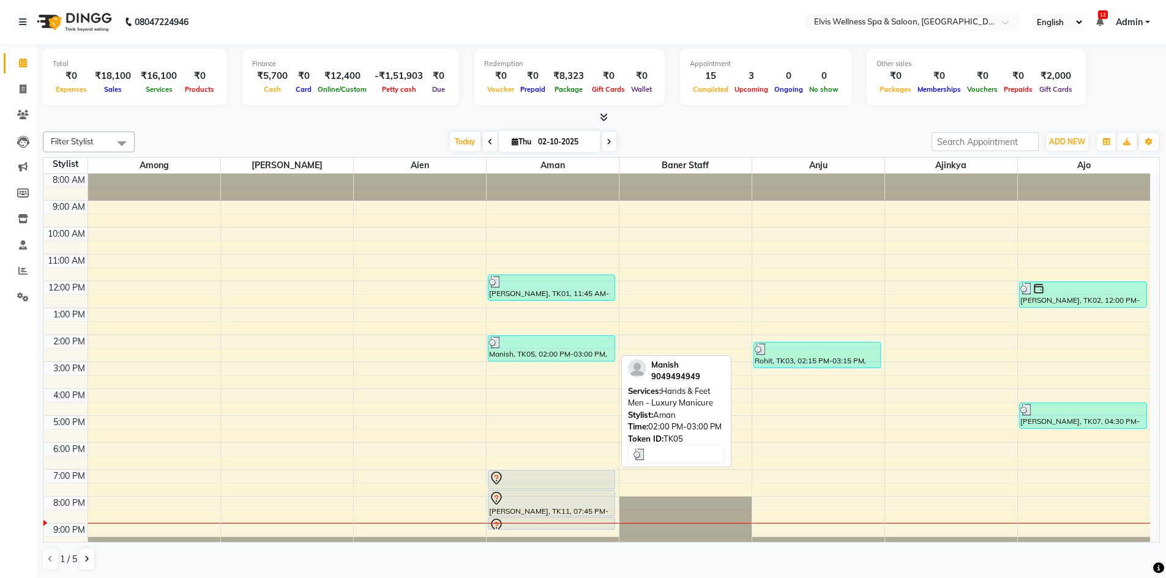
scroll to position [8, 0]
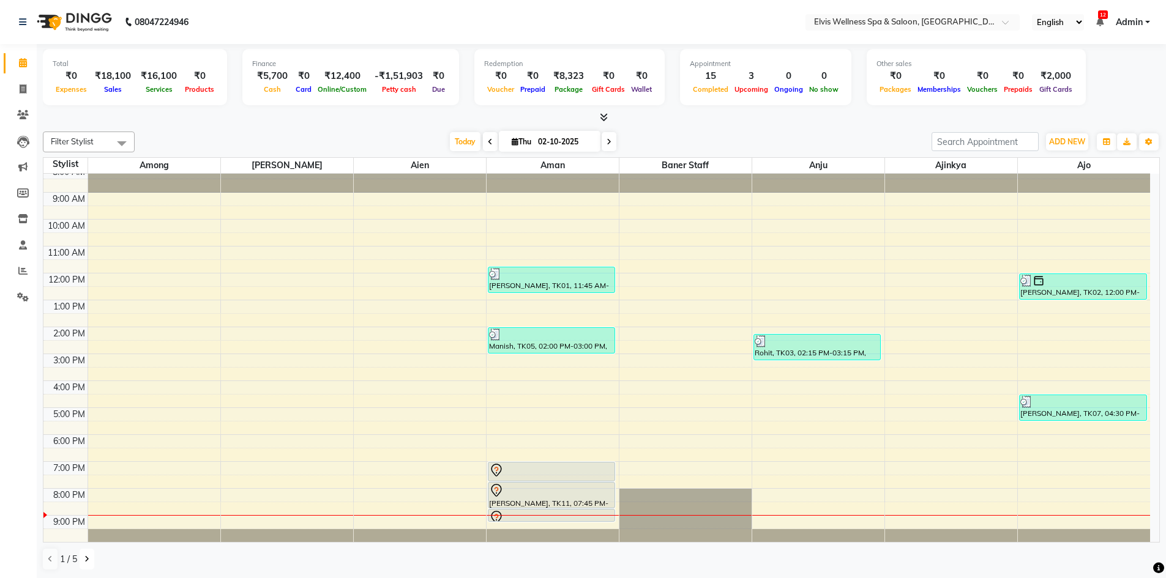
click at [84, 561] on icon at bounding box center [86, 559] width 5 height 7
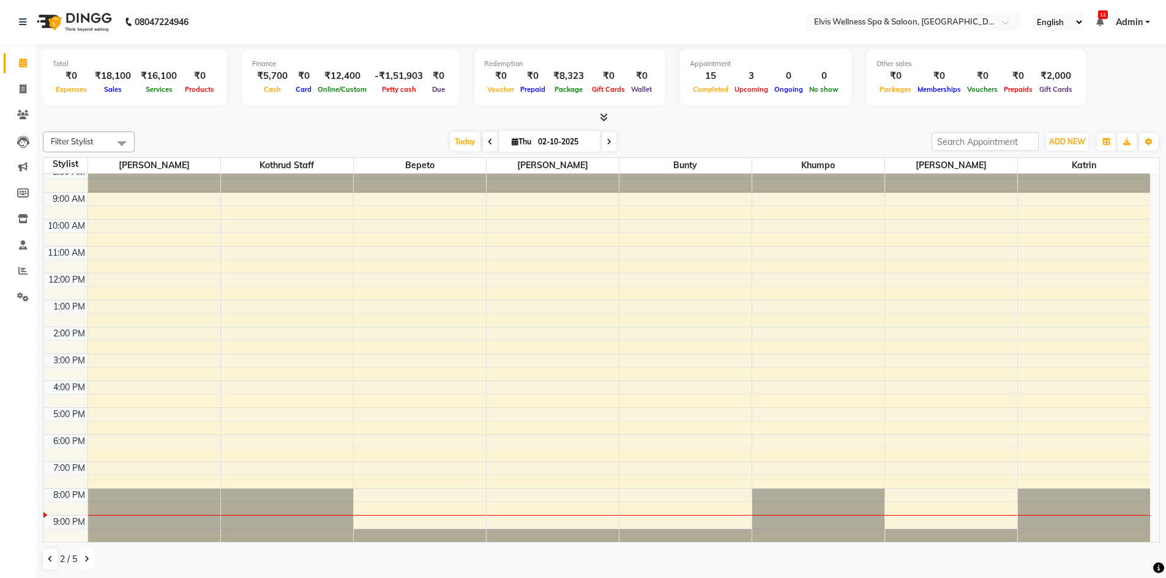
click at [84, 561] on icon at bounding box center [86, 559] width 5 height 7
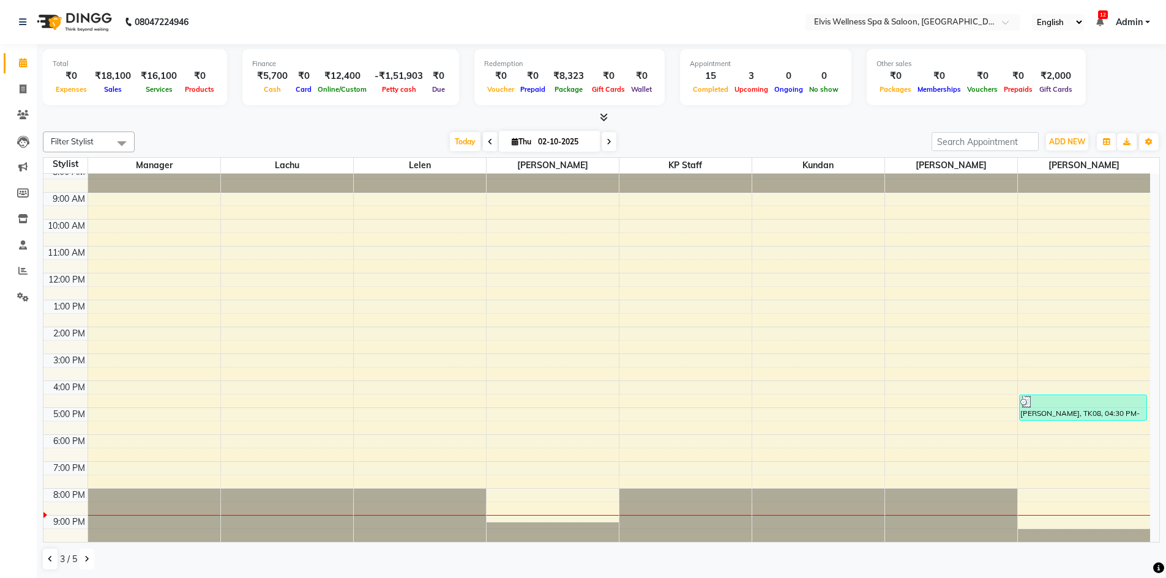
click at [84, 561] on icon at bounding box center [86, 559] width 5 height 7
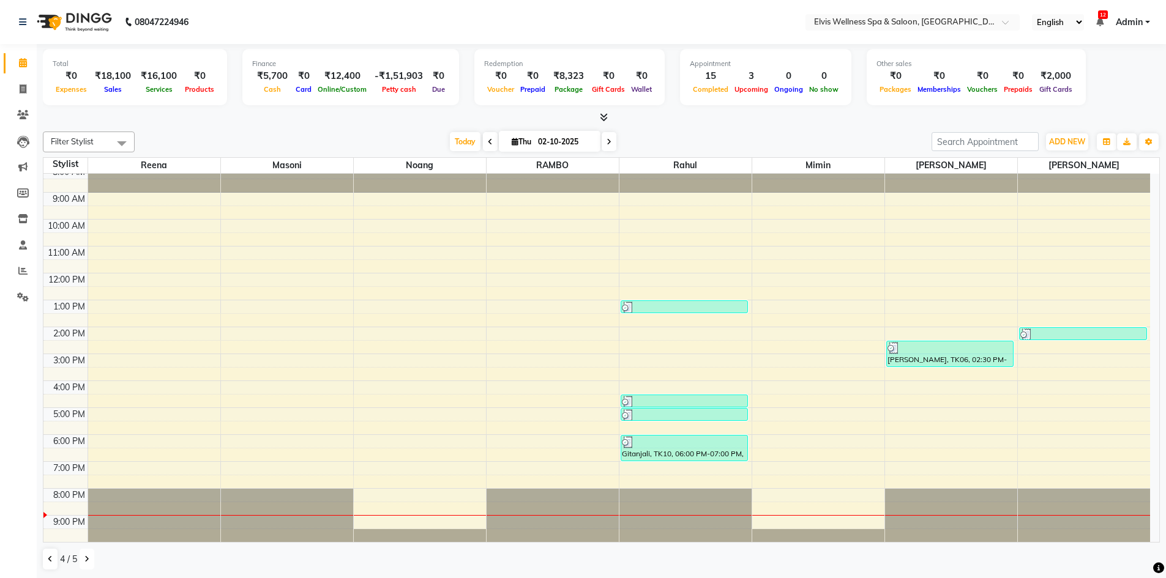
click at [86, 559] on icon at bounding box center [86, 559] width 5 height 7
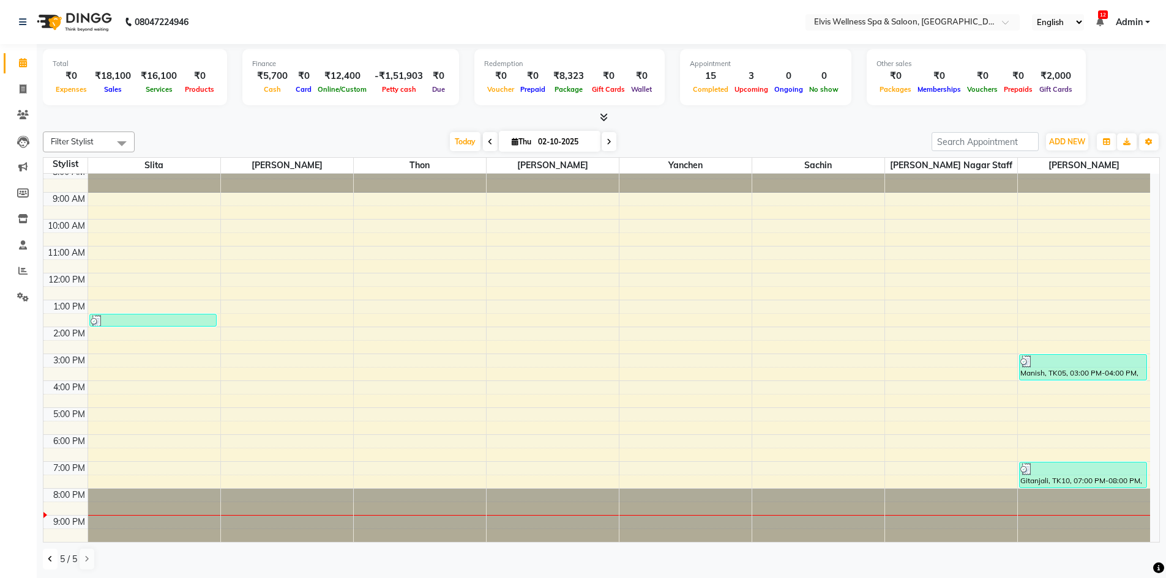
click at [46, 556] on button at bounding box center [50, 559] width 15 height 21
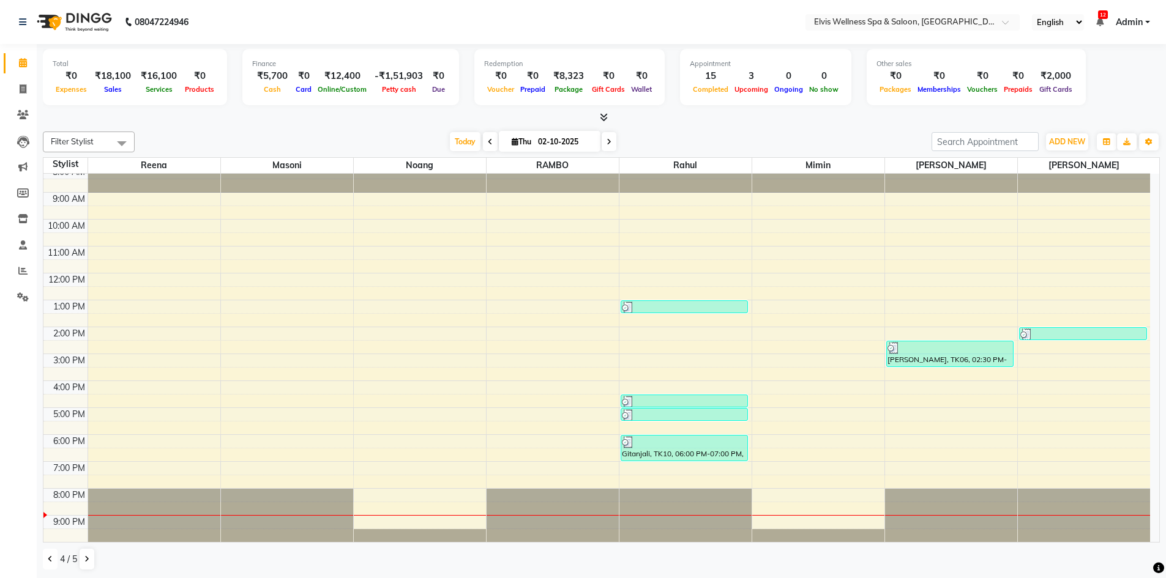
click at [46, 556] on button at bounding box center [50, 559] width 15 height 21
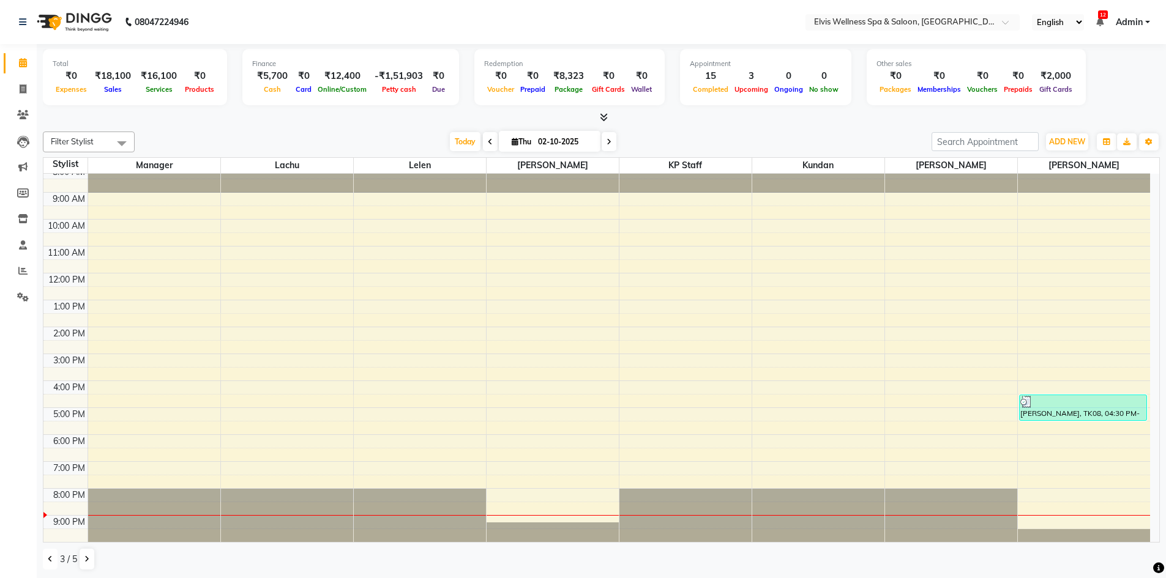
click at [46, 556] on button at bounding box center [50, 559] width 15 height 21
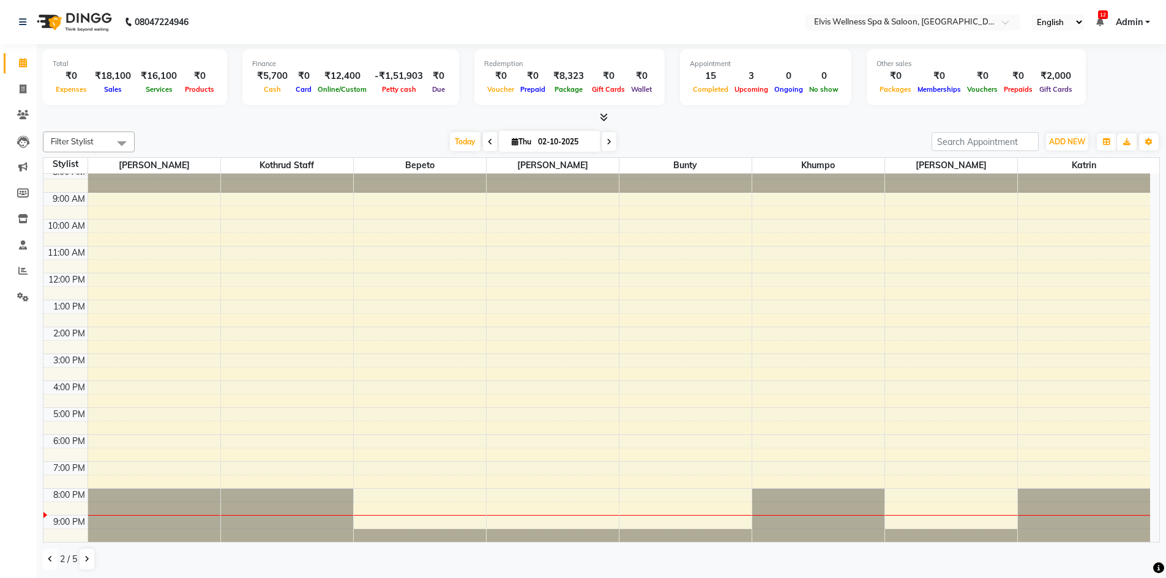
click at [46, 556] on button at bounding box center [50, 559] width 15 height 21
